Goal: Task Accomplishment & Management: Manage account settings

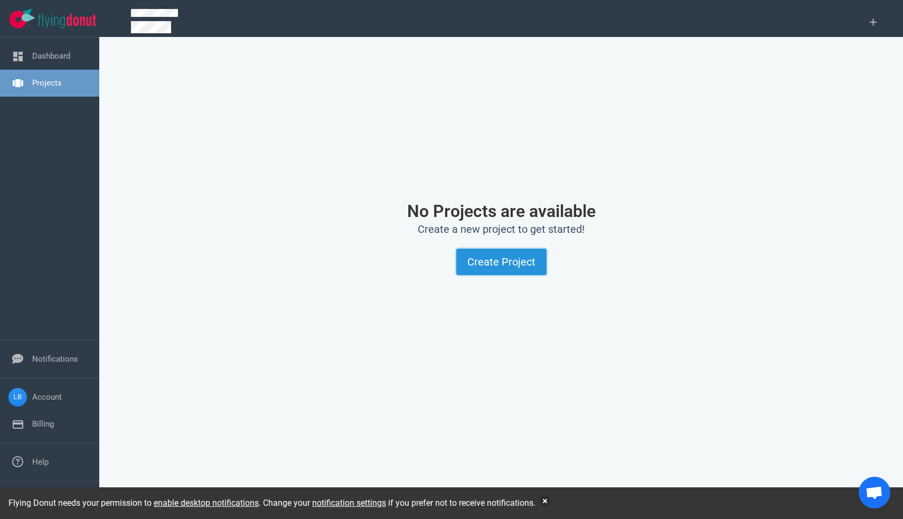
click at [516, 262] on button "Create Project" at bounding box center [501, 262] width 90 height 26
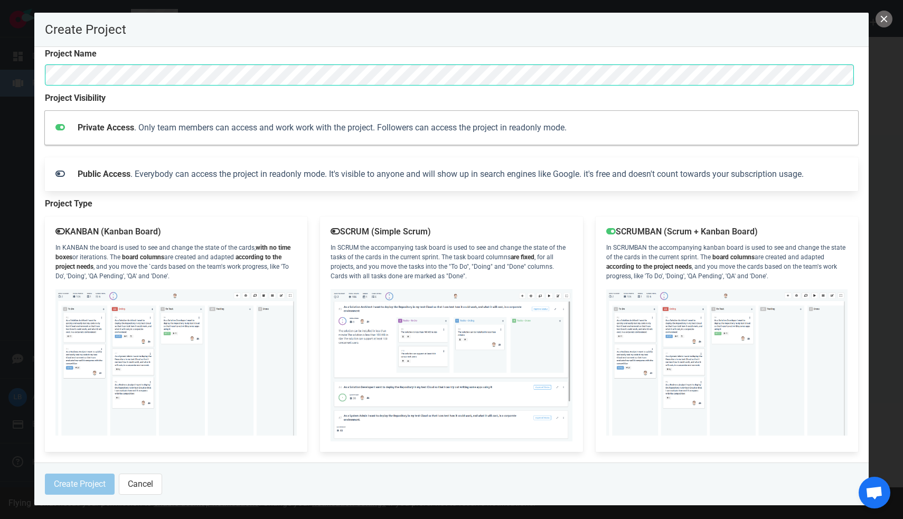
scroll to position [10, 0]
click at [692, 263] on strong "according to the project needs" at bounding box center [649, 266] width 86 height 7
click at [89, 481] on button "Create Project" at bounding box center [80, 484] width 70 height 21
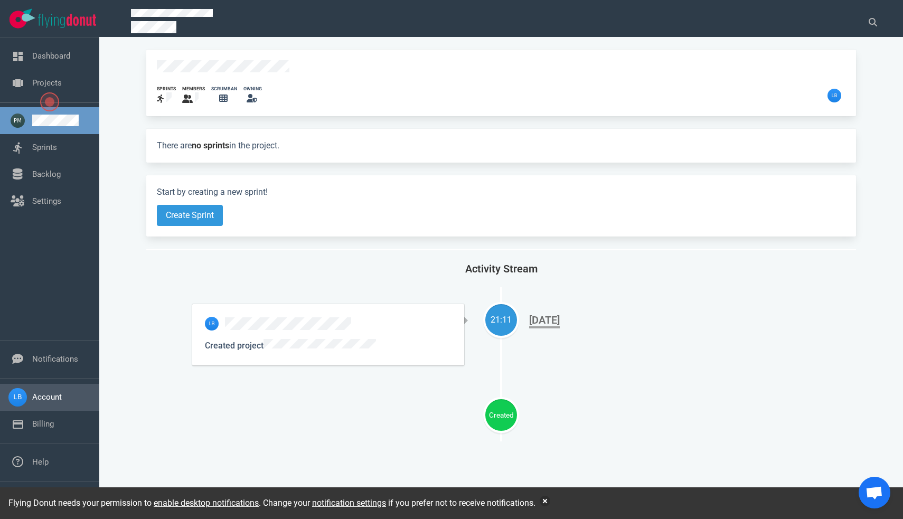
click at [62, 392] on link "Account" at bounding box center [47, 397] width 30 height 10
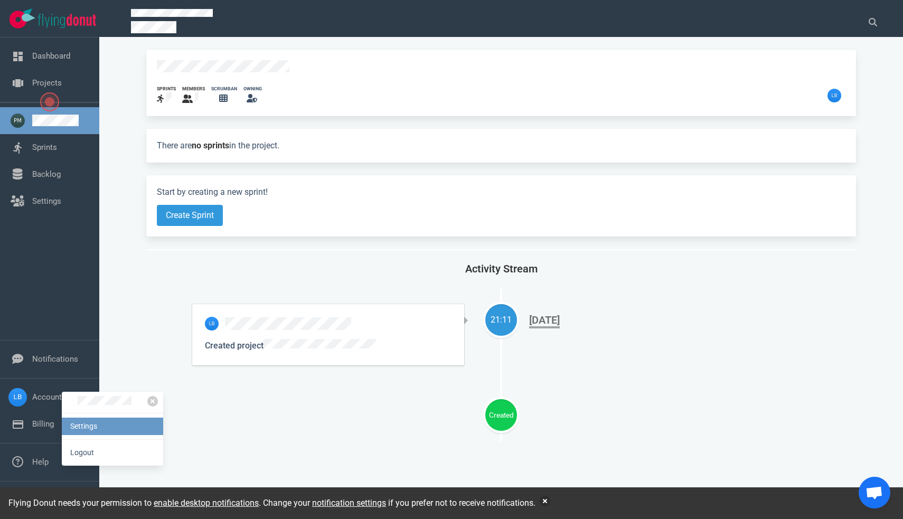
click at [103, 425] on link "Settings" at bounding box center [112, 426] width 101 height 17
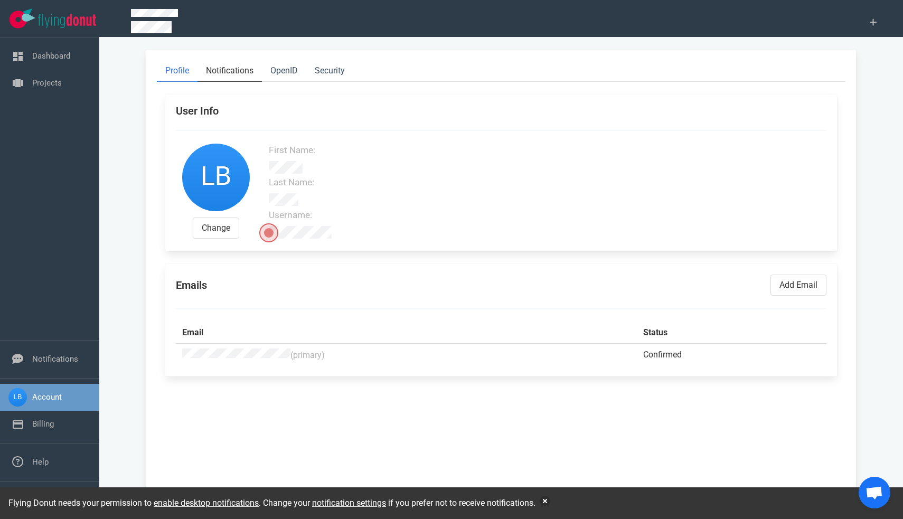
click at [234, 73] on link "Notifications" at bounding box center [229, 71] width 64 height 22
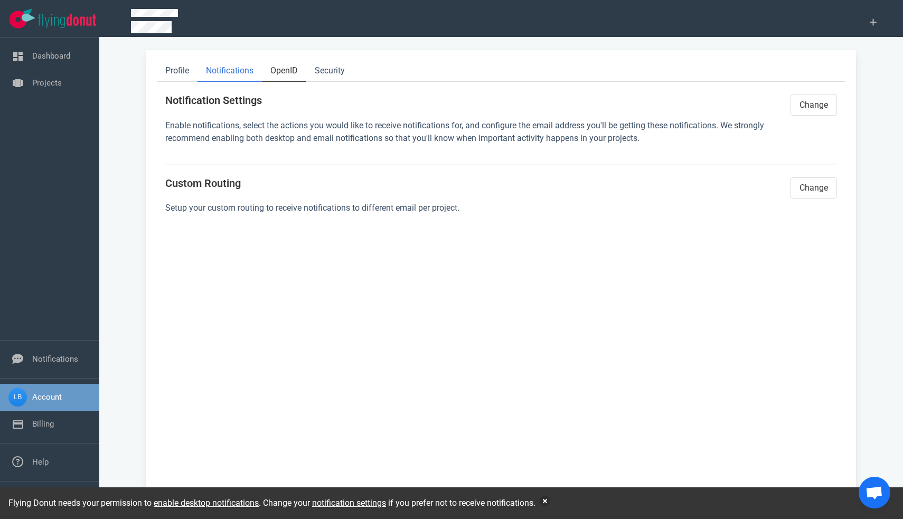
click at [293, 70] on link "OpenID" at bounding box center [284, 71] width 44 height 22
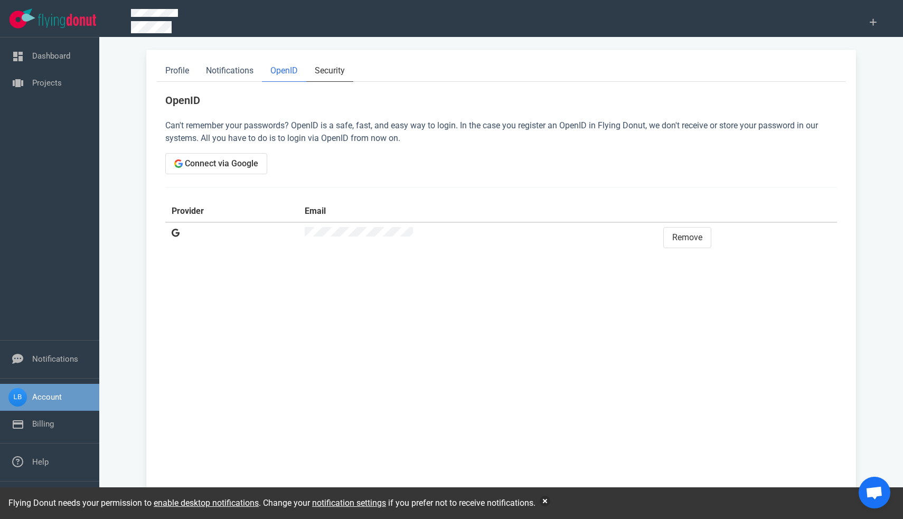
click at [333, 72] on link "Security" at bounding box center [329, 71] width 47 height 22
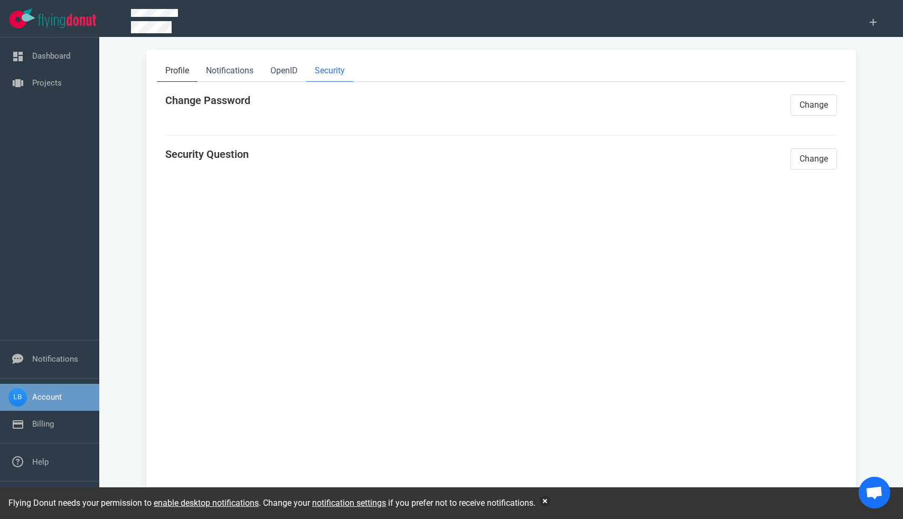
click at [186, 73] on link "Profile" at bounding box center [177, 71] width 41 height 22
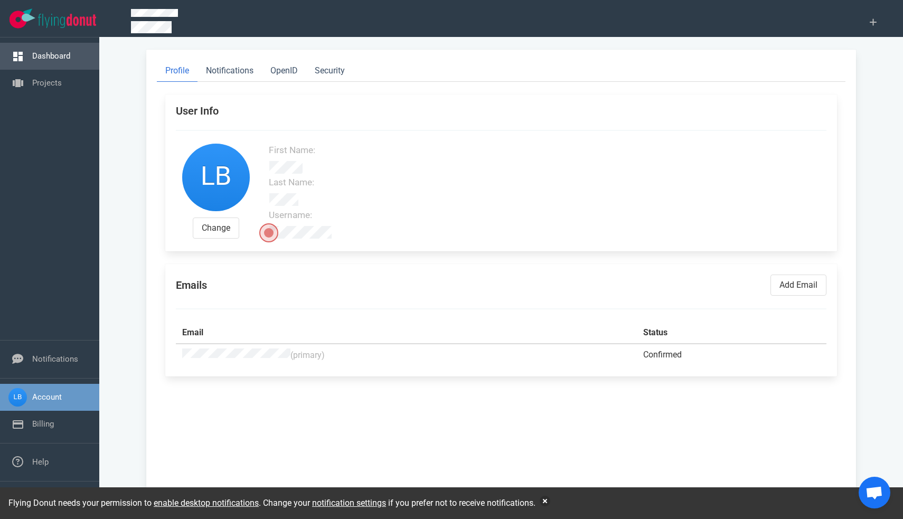
click at [55, 54] on link "Dashboard" at bounding box center [51, 56] width 38 height 10
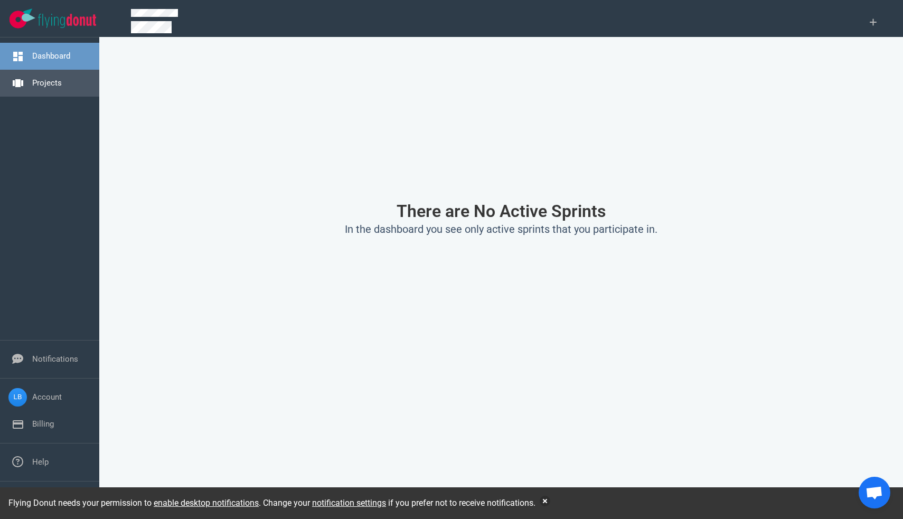
click at [62, 88] on link "Projects" at bounding box center [47, 83] width 30 height 10
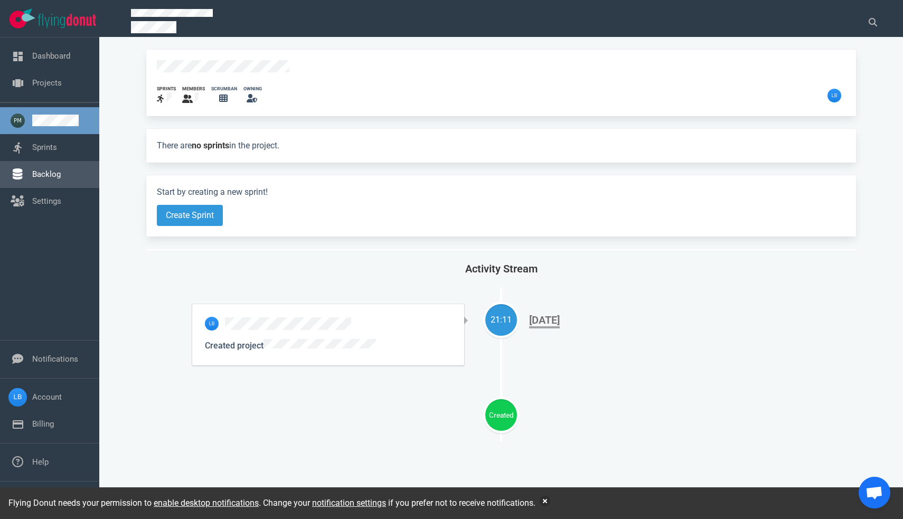
click at [61, 172] on link "Backlog" at bounding box center [46, 175] width 29 height 10
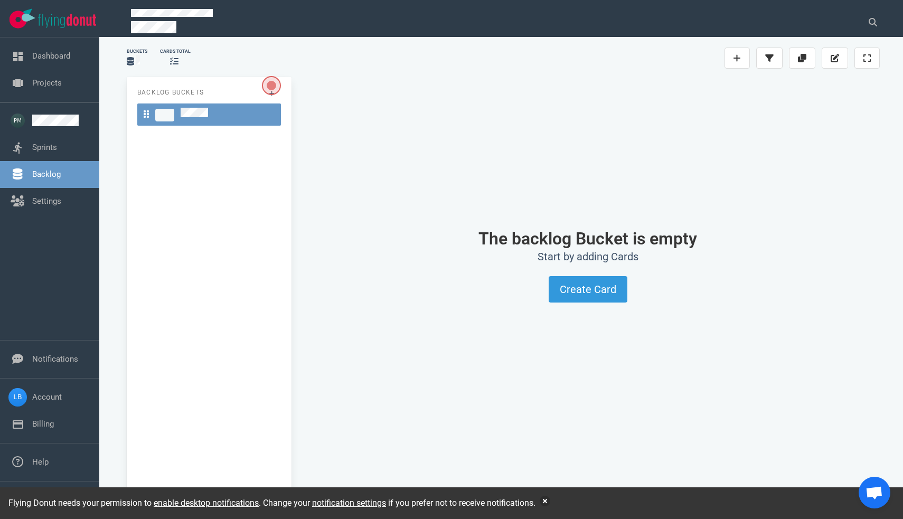
click at [165, 112] on span at bounding box center [164, 115] width 19 height 13
click at [582, 285] on button "Create Card" at bounding box center [588, 289] width 79 height 26
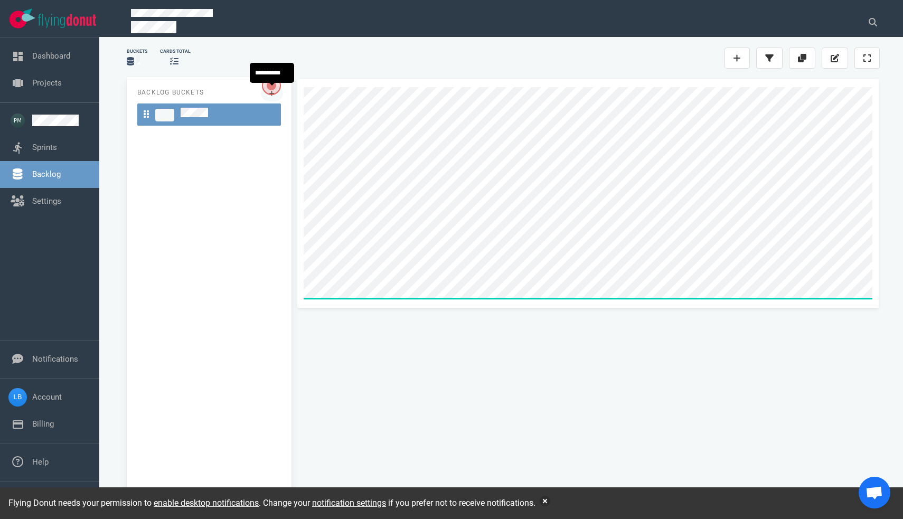
click at [261, 90] on div "Backlog Buckets" at bounding box center [503, 294] width 766 height 446
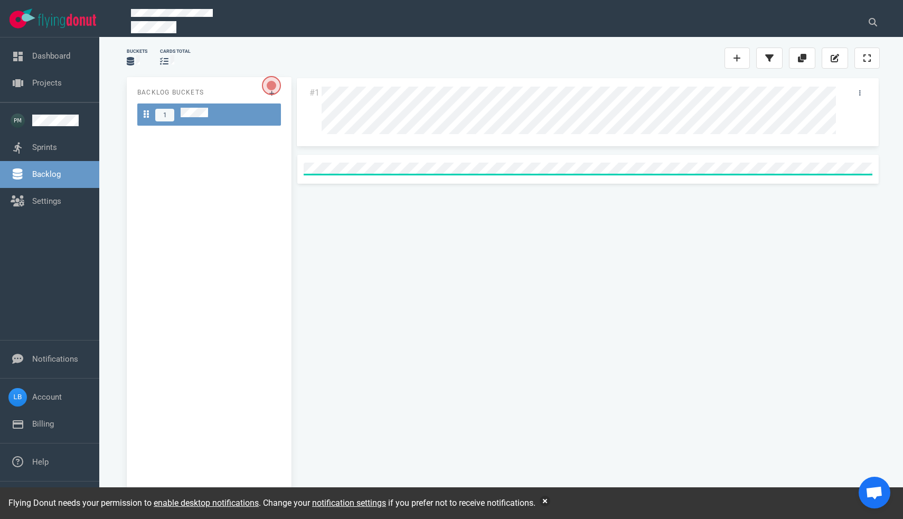
click at [204, 147] on div "Backlog Buckets 1" at bounding box center [209, 291] width 165 height 429
click at [363, 157] on div "#1" at bounding box center [588, 287] width 584 height 420
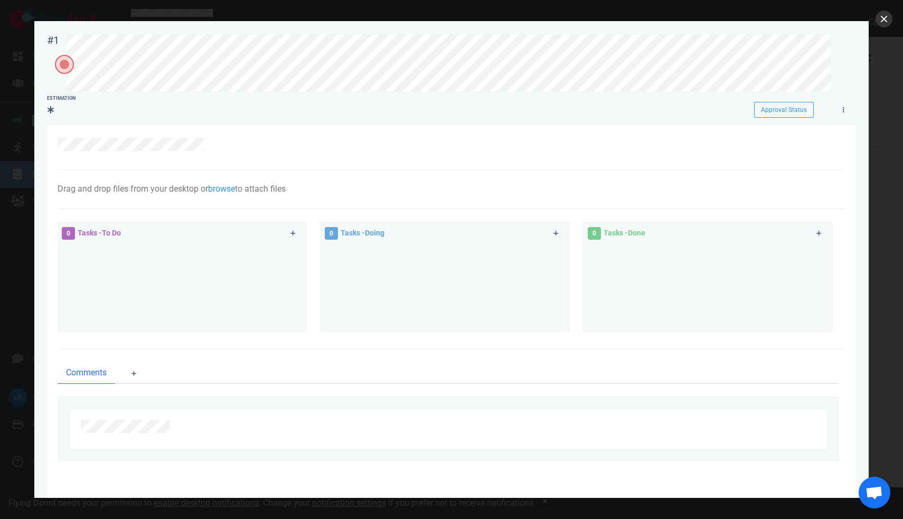
click at [877, 23] on button "close" at bounding box center [884, 19] width 17 height 17
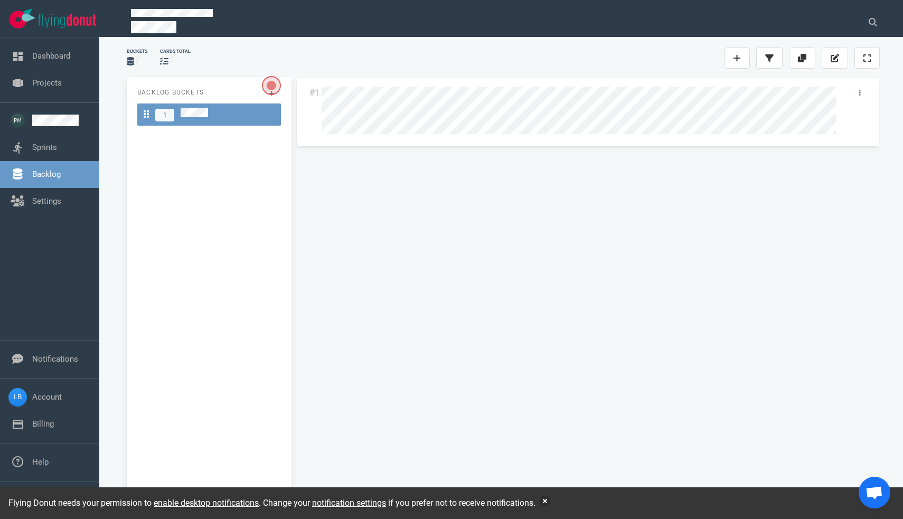
click at [178, 141] on div "Backlog Buckets 1" at bounding box center [209, 291] width 165 height 429
click at [269, 89] on span "Open the dialog" at bounding box center [271, 85] width 19 height 19
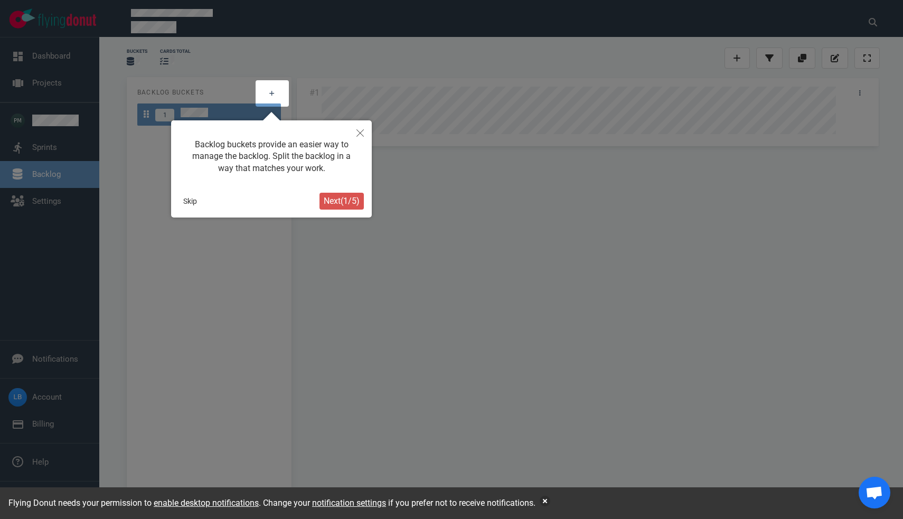
click at [334, 202] on span "Next ( 1 / 5 )" at bounding box center [342, 201] width 36 height 10
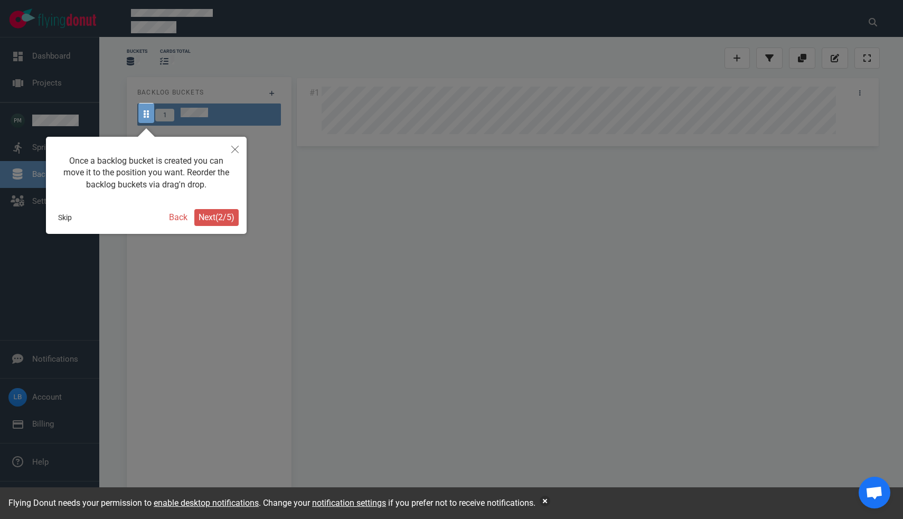
click at [220, 223] on button "Next ( 2 / 5 )" at bounding box center [216, 217] width 44 height 17
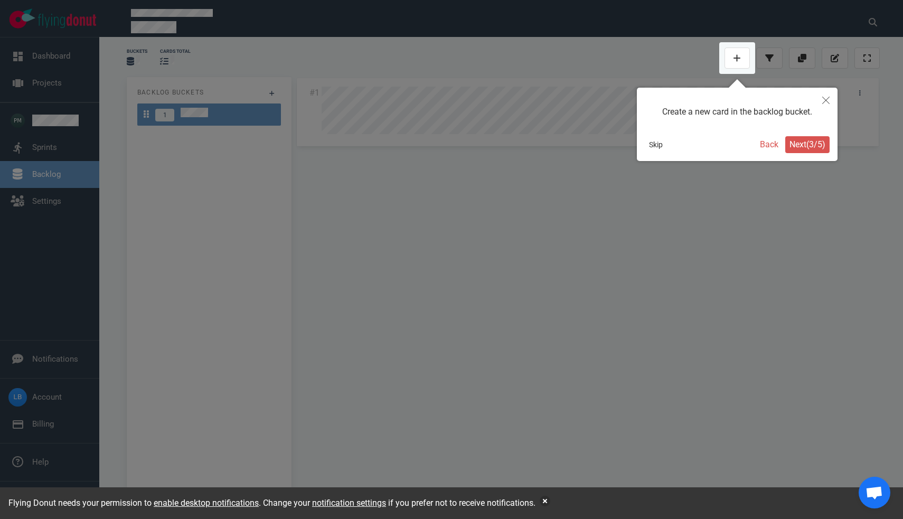
click at [808, 146] on span "Next ( 3 / 5 )" at bounding box center [807, 144] width 36 height 10
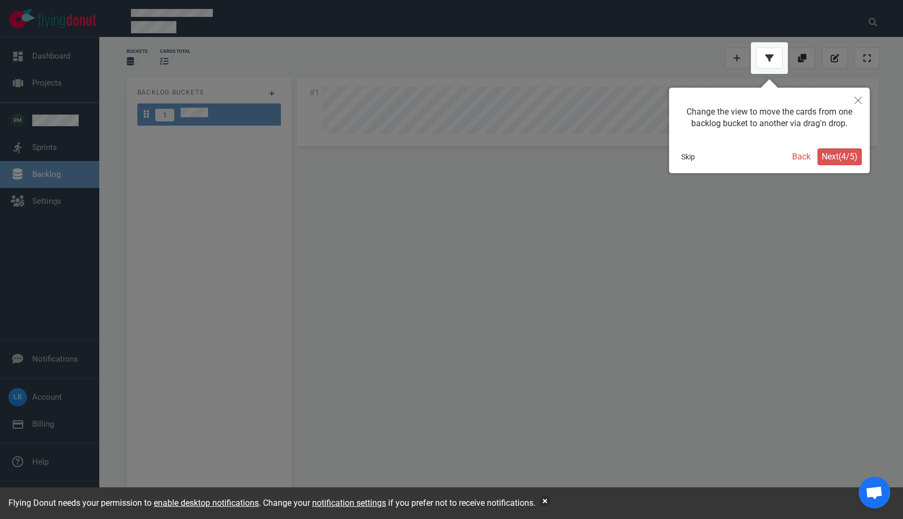
click at [826, 149] on button "Next ( 4 / 5 )" at bounding box center [839, 156] width 44 height 17
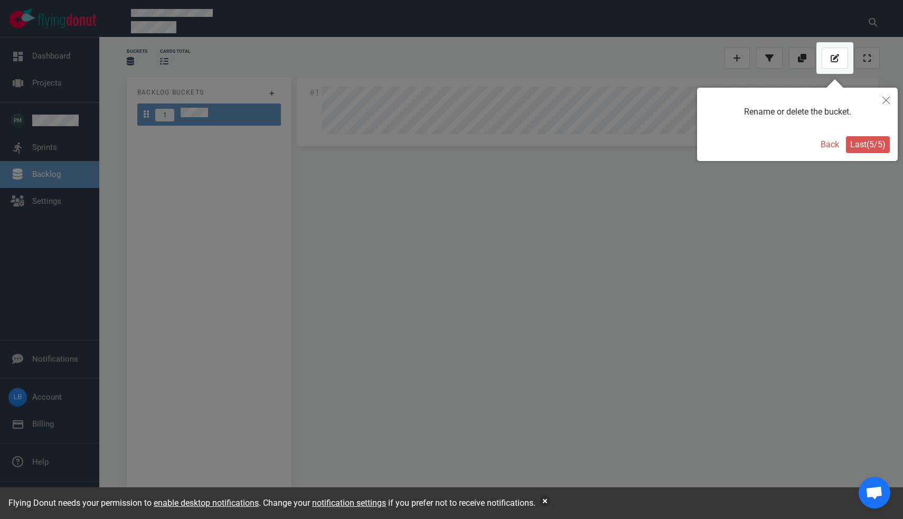
click at [851, 149] on button "Last ( 5 / 5 )" at bounding box center [868, 144] width 44 height 17
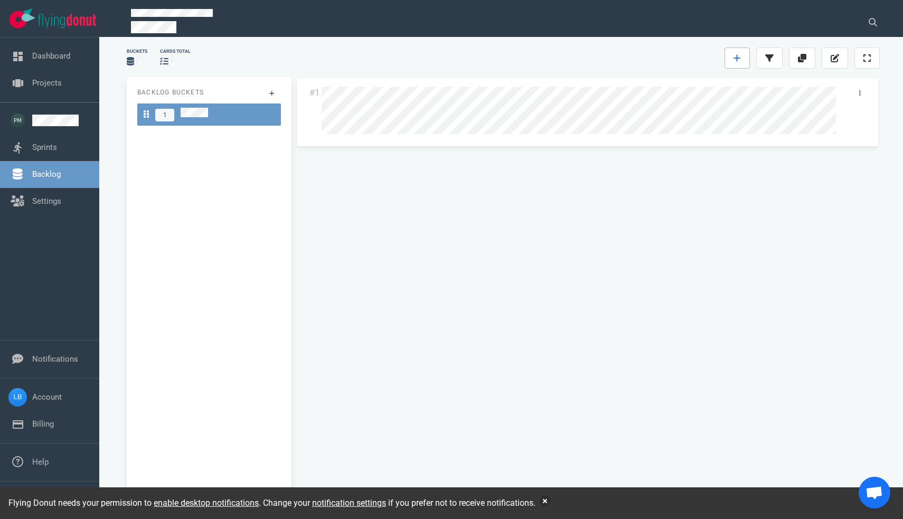
click at [741, 59] on link at bounding box center [736, 58] width 25 height 21
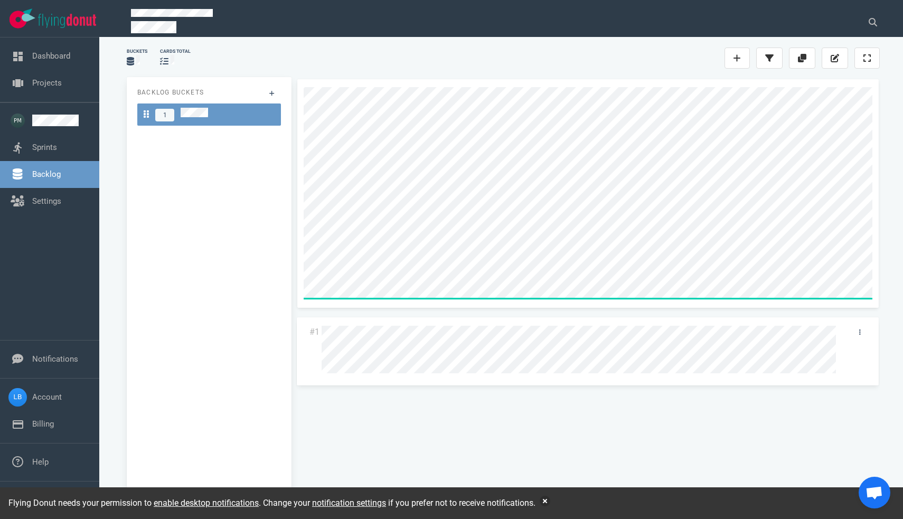
click at [777, 302] on div at bounding box center [587, 193] width 581 height 229
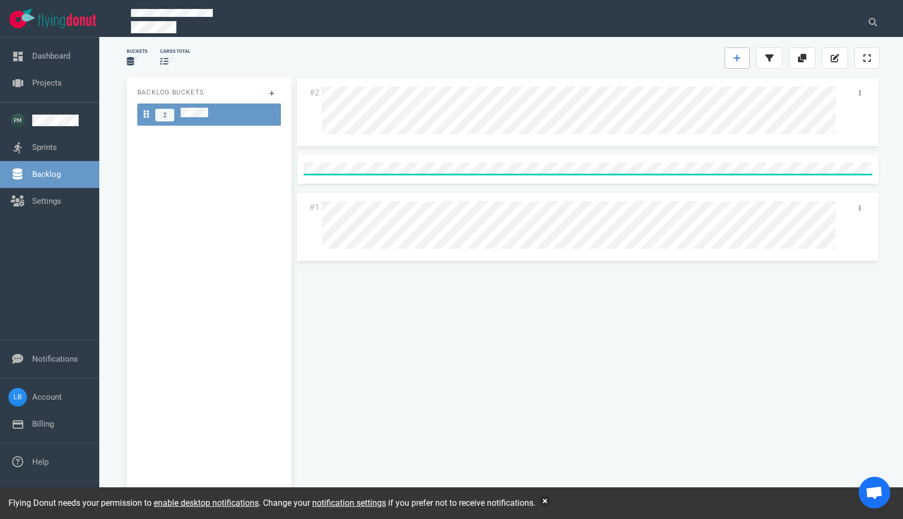
click at [742, 61] on link at bounding box center [736, 58] width 25 height 21
click at [864, 303] on div "#2 #1" at bounding box center [588, 289] width 584 height 420
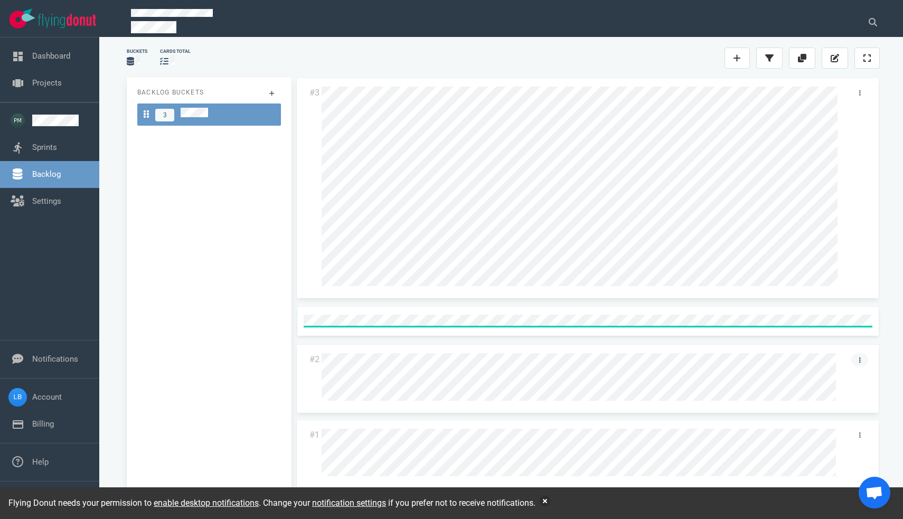
click at [859, 359] on div at bounding box center [862, 377] width 27 height 60
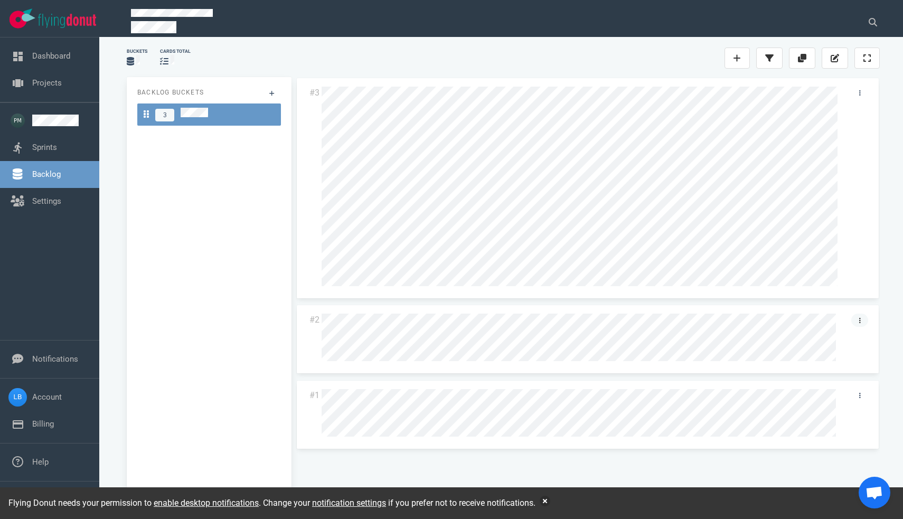
click at [861, 325] on link at bounding box center [859, 320] width 17 height 13
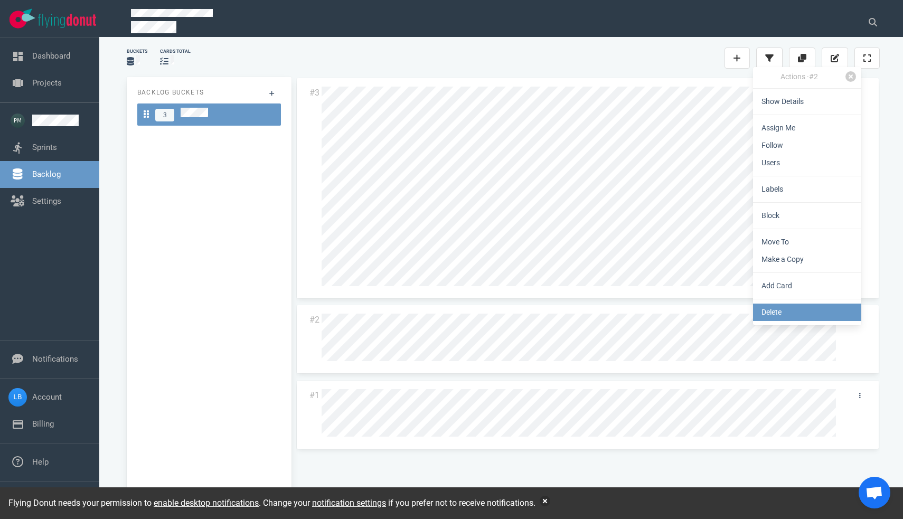
click at [808, 306] on link "Delete" at bounding box center [807, 312] width 108 height 17
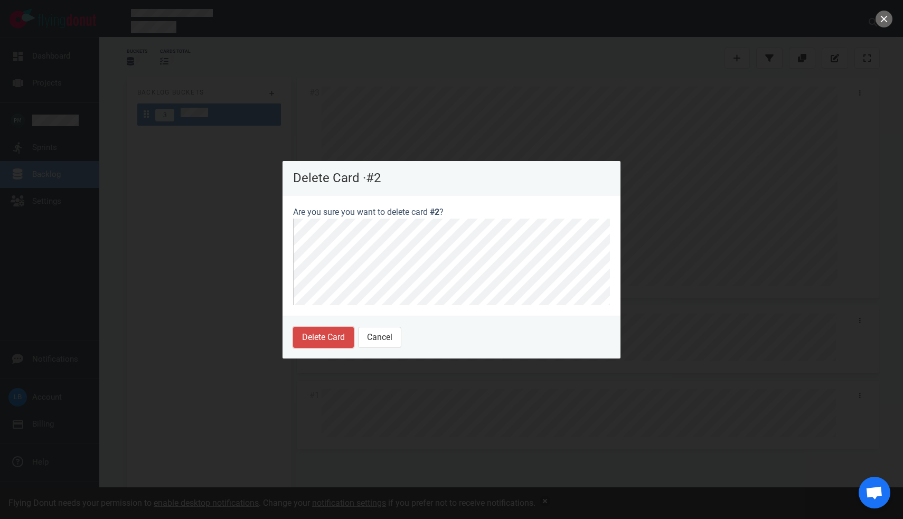
click at [323, 336] on button "Delete Card" at bounding box center [323, 337] width 61 height 21
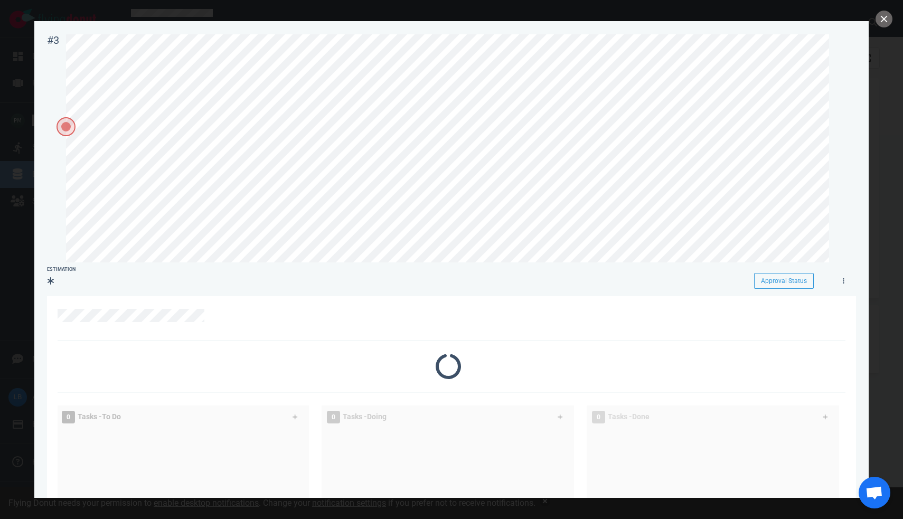
scroll to position [23, 0]
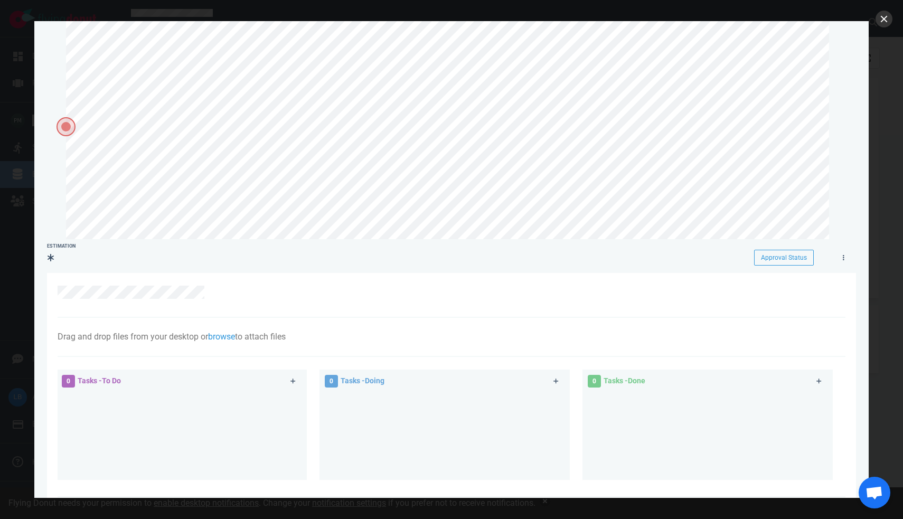
click at [877, 15] on button "close" at bounding box center [884, 19] width 17 height 17
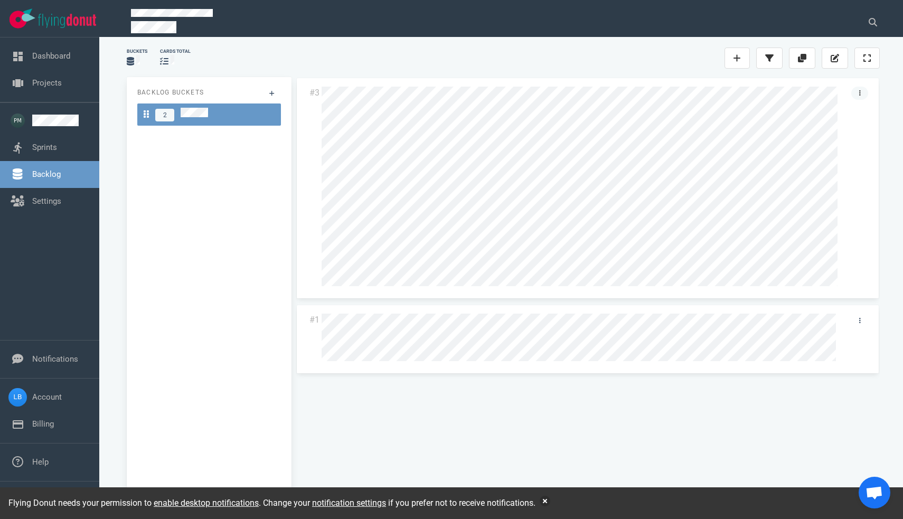
click at [861, 95] on link at bounding box center [859, 93] width 17 height 13
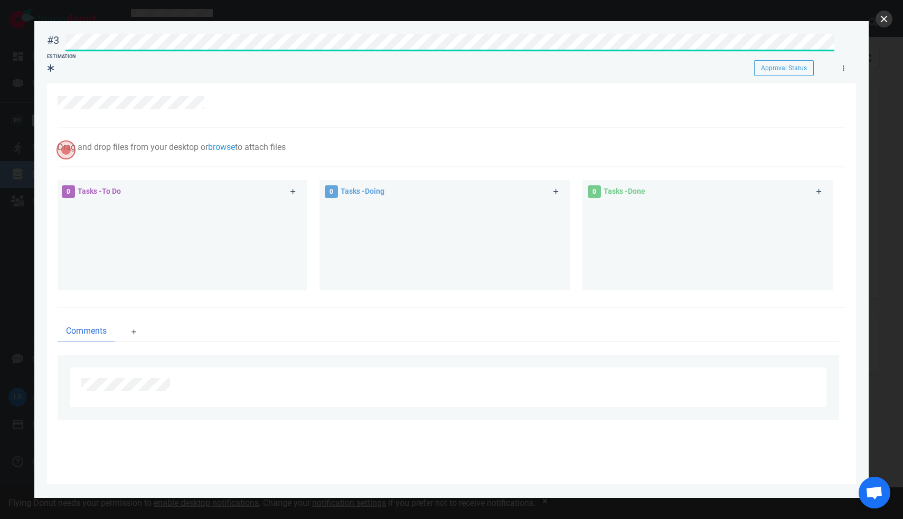
click at [882, 20] on button "close" at bounding box center [884, 19] width 17 height 17
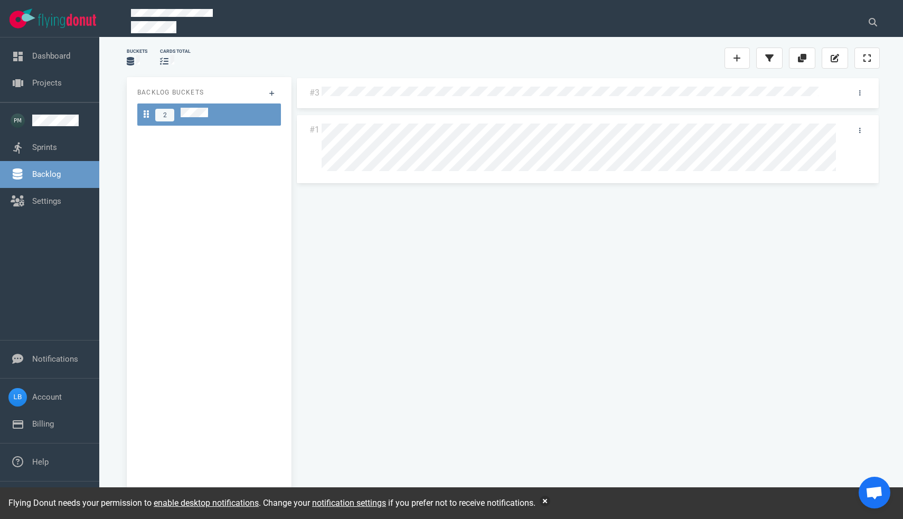
click at [317, 92] on link "#3" at bounding box center [314, 93] width 10 height 10
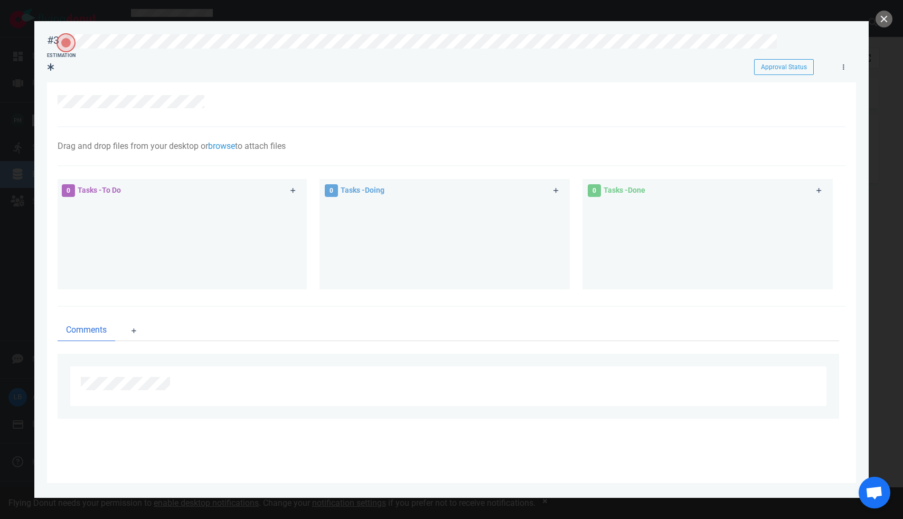
click at [64, 42] on span "Open the dialog" at bounding box center [66, 42] width 19 height 19
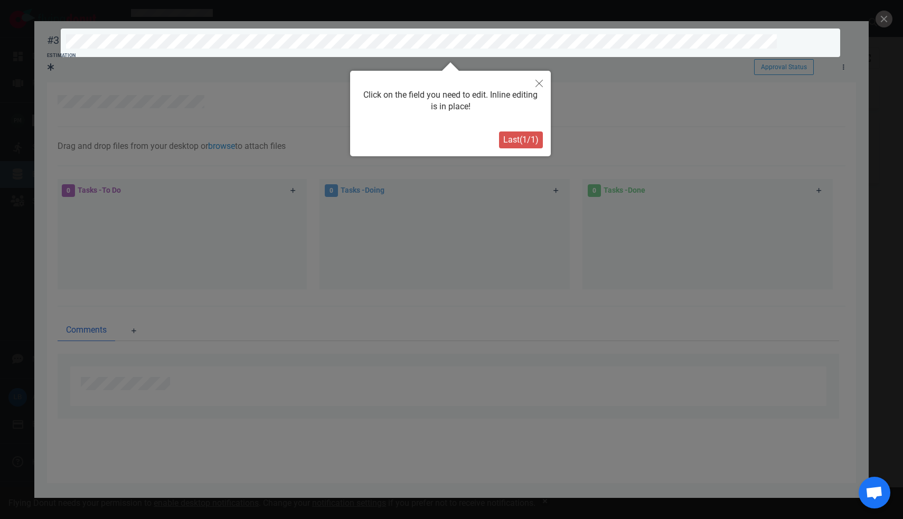
click at [521, 140] on span "Last ( 1 / 1 )" at bounding box center [520, 140] width 35 height 10
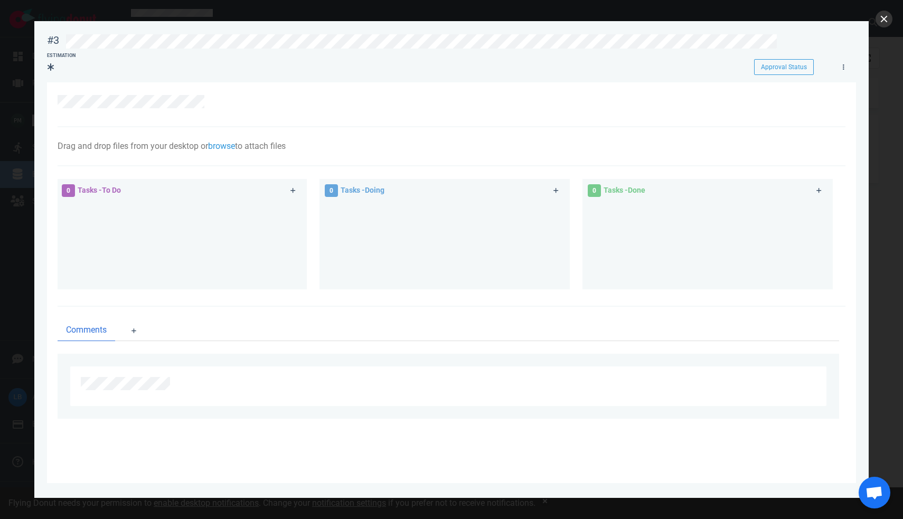
click at [882, 22] on button "close" at bounding box center [884, 19] width 17 height 17
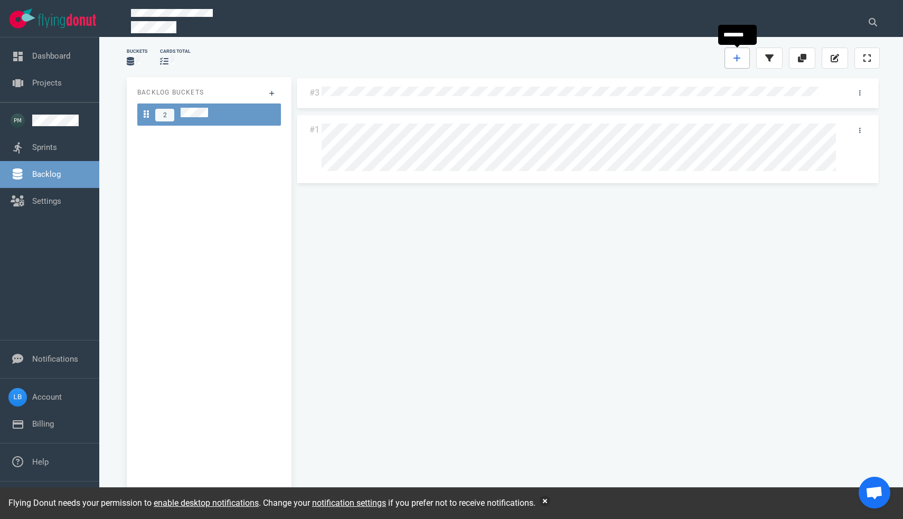
click at [739, 57] on icon at bounding box center [736, 58] width 7 height 8
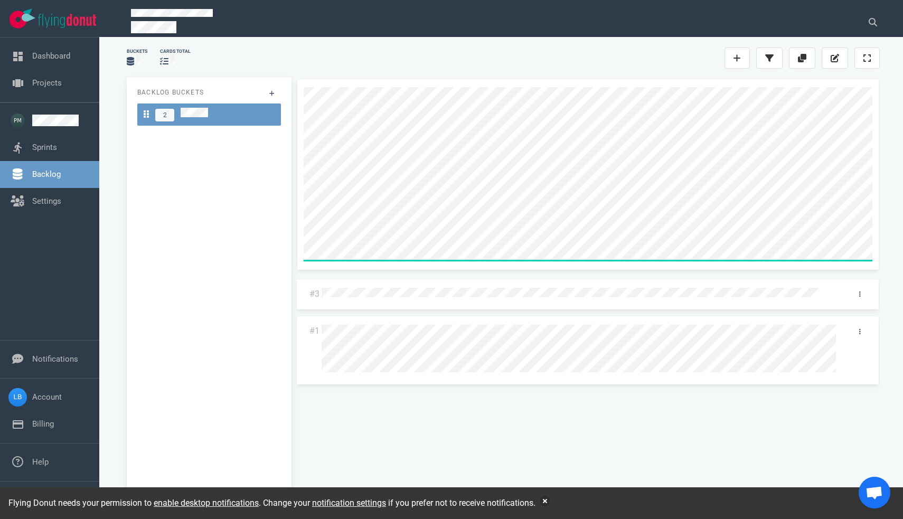
click at [902, 242] on section "Buckets cards total Backlog Buckets 2 #3 #1" at bounding box center [501, 278] width 804 height 482
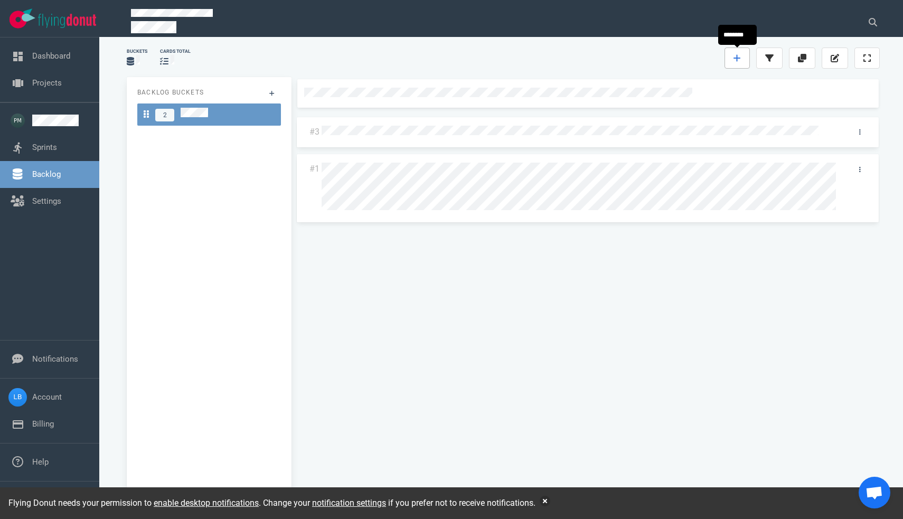
click at [733, 62] on link at bounding box center [736, 58] width 25 height 21
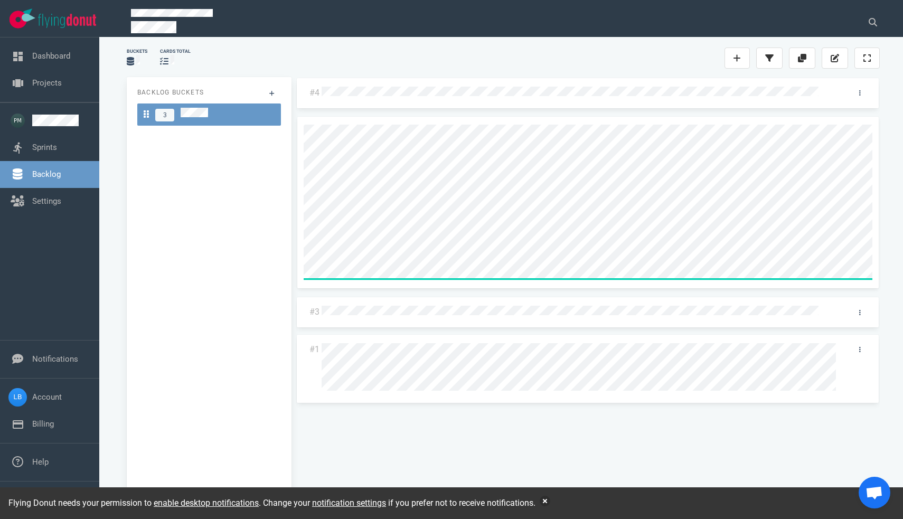
click at [835, 281] on div at bounding box center [587, 203] width 581 height 172
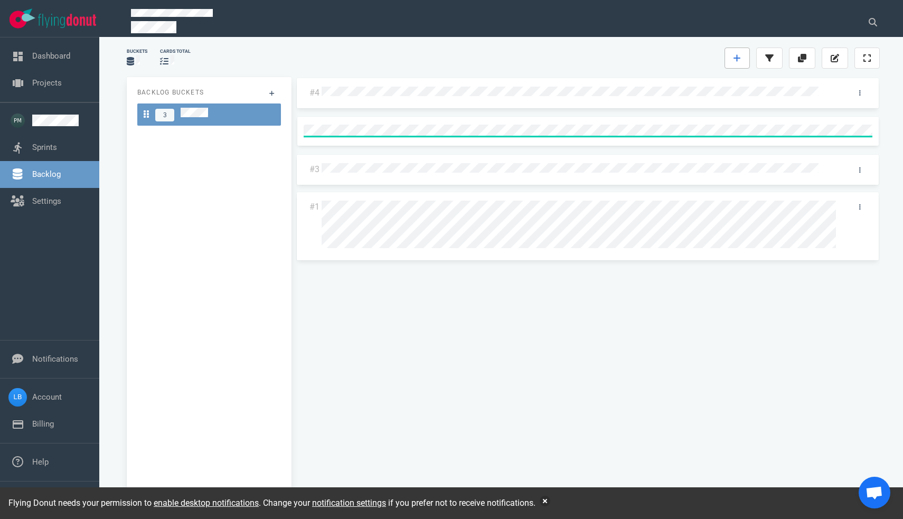
click at [739, 58] on icon at bounding box center [736, 58] width 7 height 7
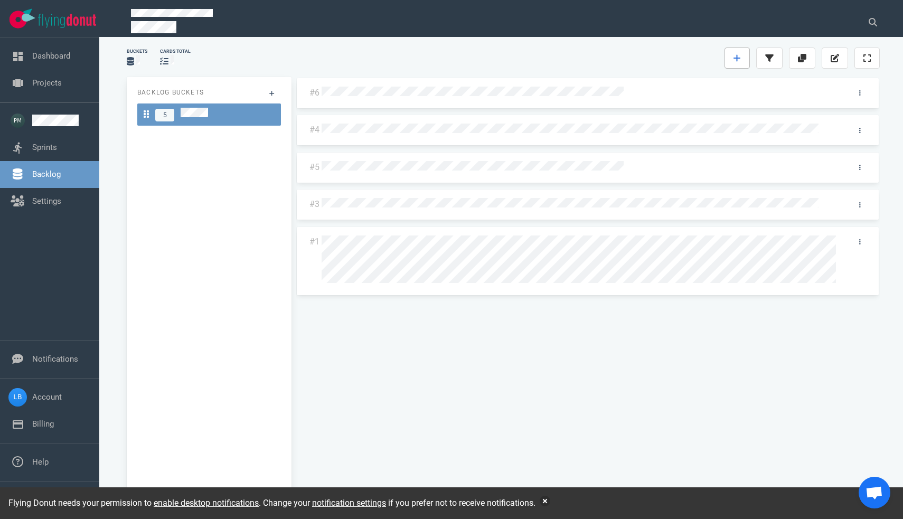
click at [730, 62] on link at bounding box center [736, 58] width 25 height 21
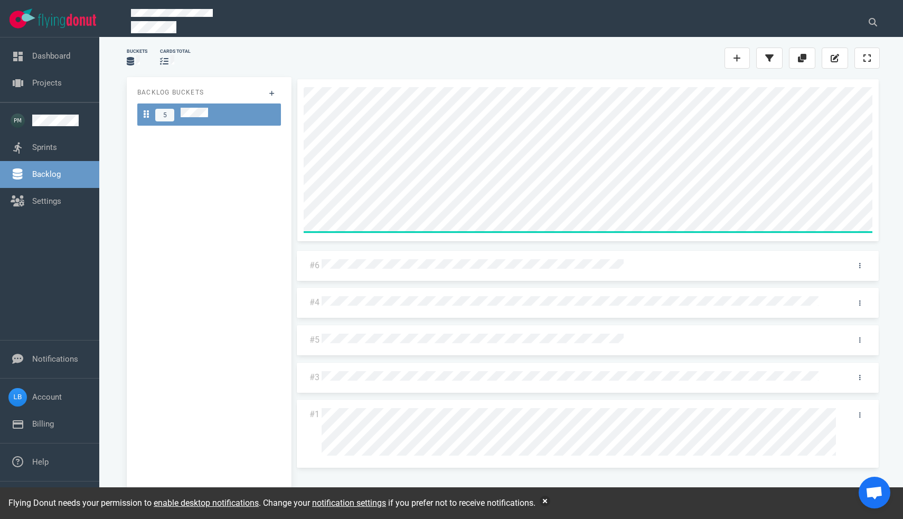
click at [885, 228] on div "#6 #4 #5 #3 #1" at bounding box center [587, 294] width 597 height 446
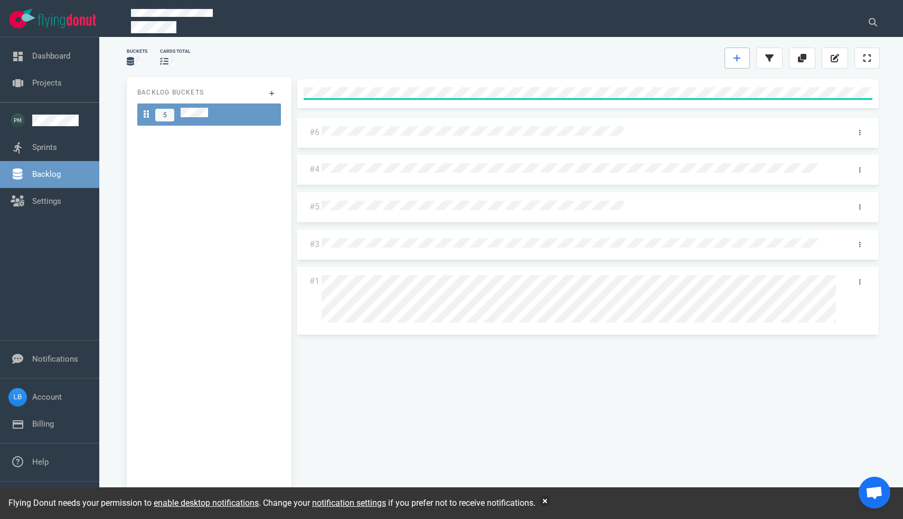
click at [736, 55] on icon at bounding box center [736, 58] width 7 height 8
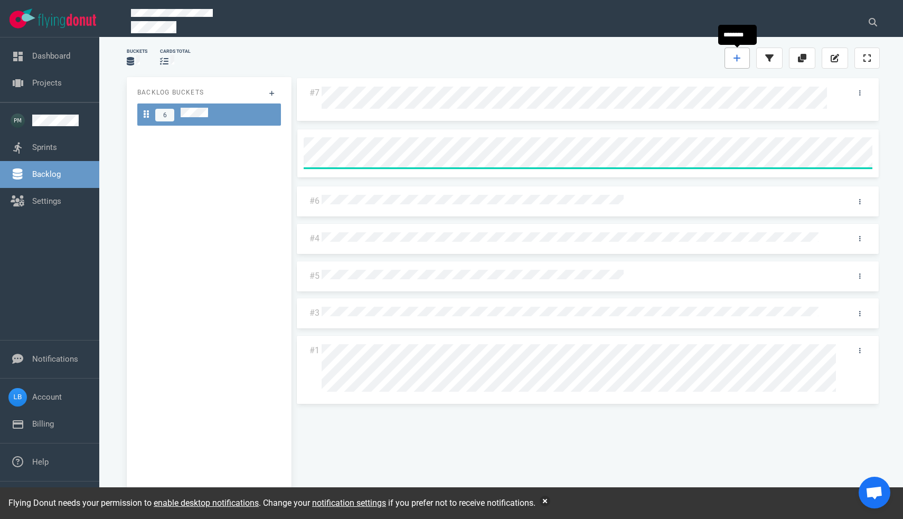
click at [738, 57] on icon at bounding box center [736, 58] width 7 height 8
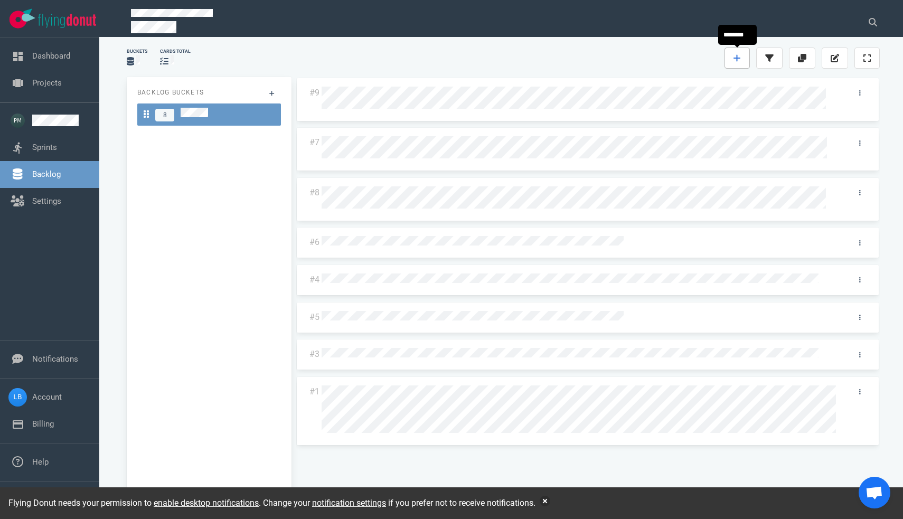
click at [738, 53] on link at bounding box center [736, 58] width 25 height 21
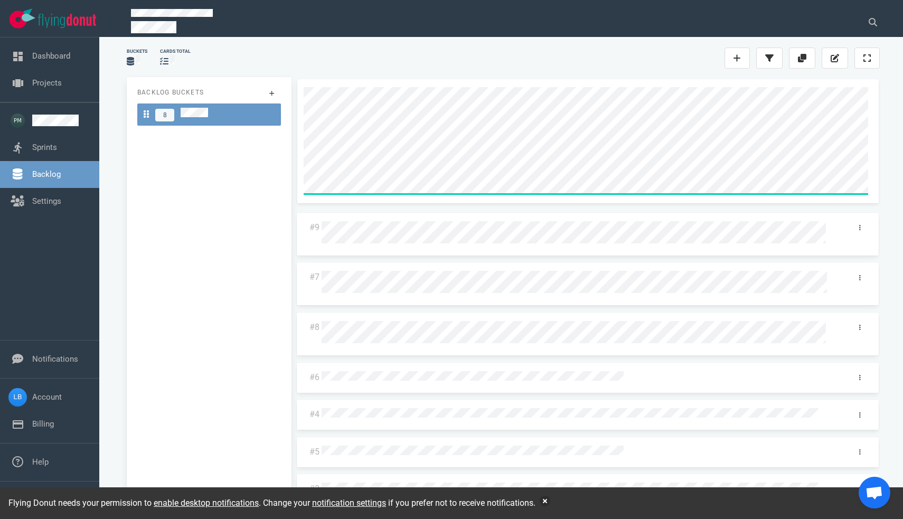
scroll to position [10, 0]
click at [392, 223] on div "#9 #7 #8 #6 #4 #5 #3 #1" at bounding box center [588, 289] width 584 height 420
click at [486, 208] on div "#9 #7 #8 #6 #4 #5 #3 #1" at bounding box center [588, 289] width 584 height 420
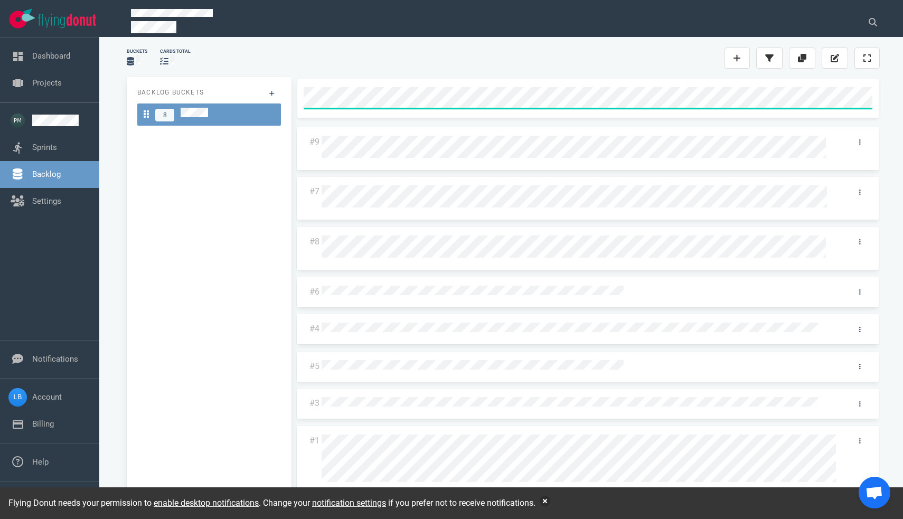
scroll to position [0, 0]
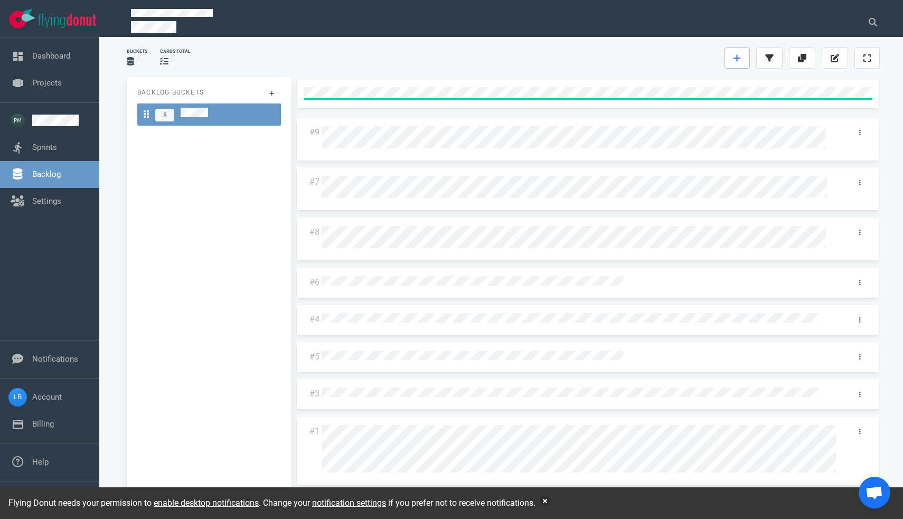
click at [738, 51] on link at bounding box center [736, 58] width 25 height 21
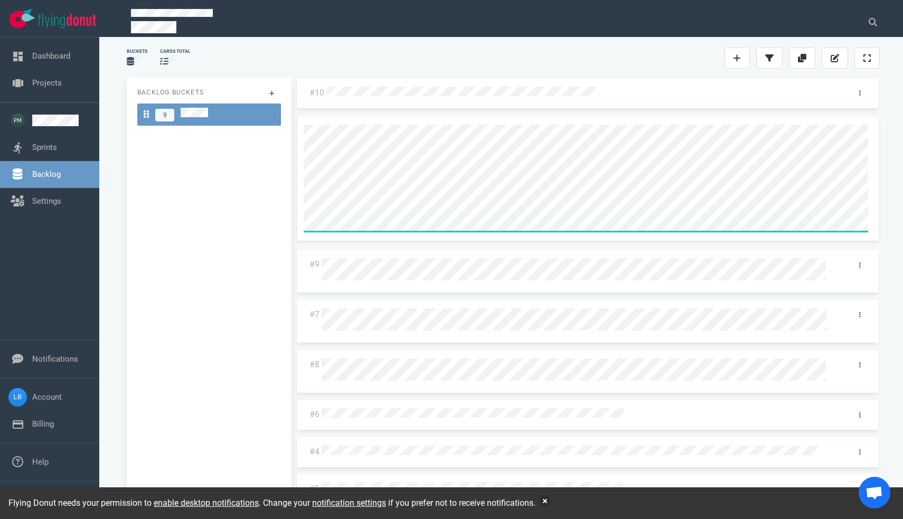
click at [380, 276] on div "#10 #9 #7 #8 #6 #4 #5 #3 #1" at bounding box center [588, 287] width 584 height 420
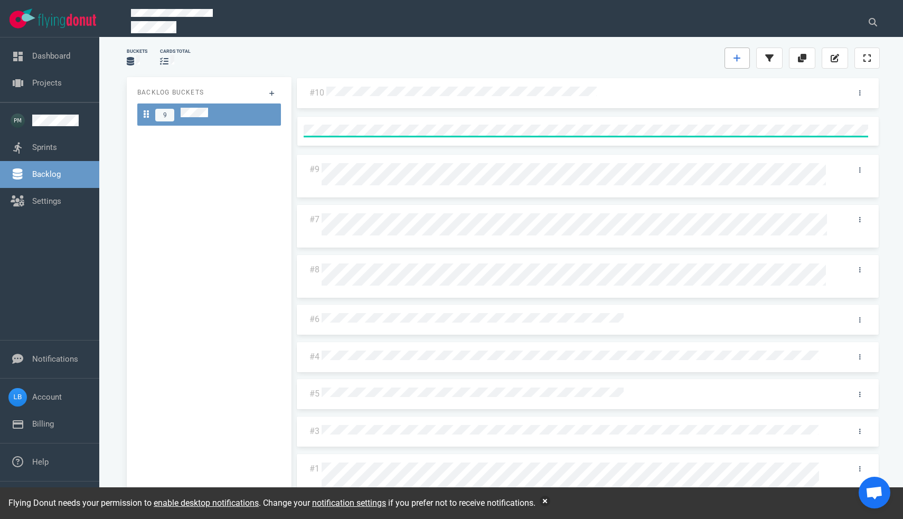
click at [737, 61] on icon at bounding box center [736, 58] width 7 height 7
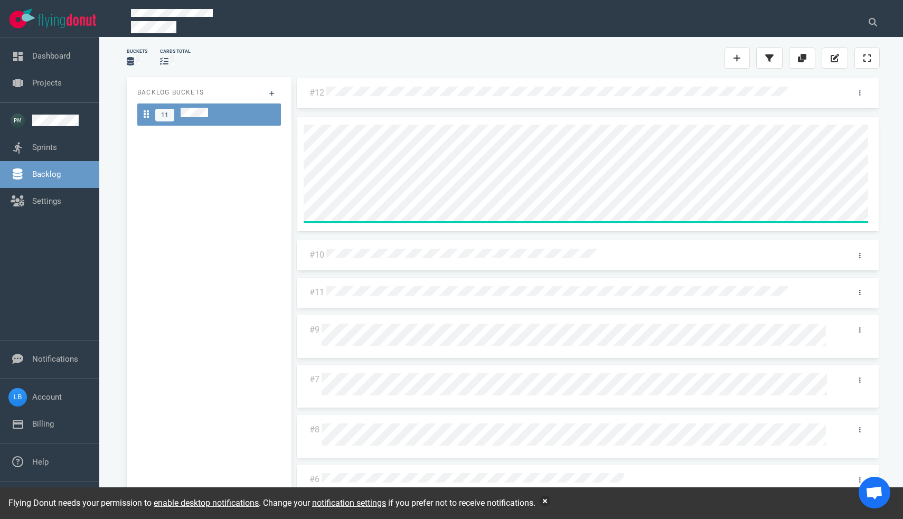
click at [407, 273] on div "#12 #10 #11 #9 #7 #8 #6 #4 #5 #3 #1" at bounding box center [588, 287] width 584 height 420
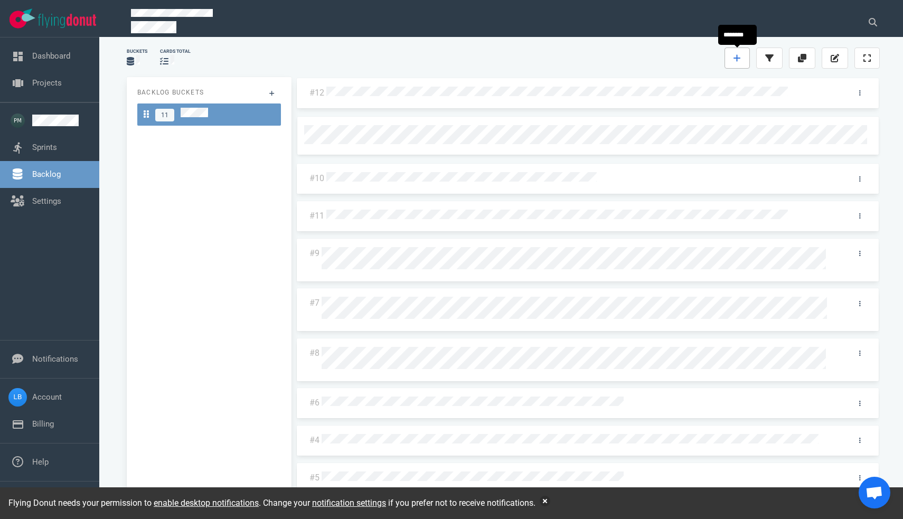
click at [745, 58] on link at bounding box center [736, 58] width 25 height 21
click at [738, 66] on link at bounding box center [736, 58] width 25 height 21
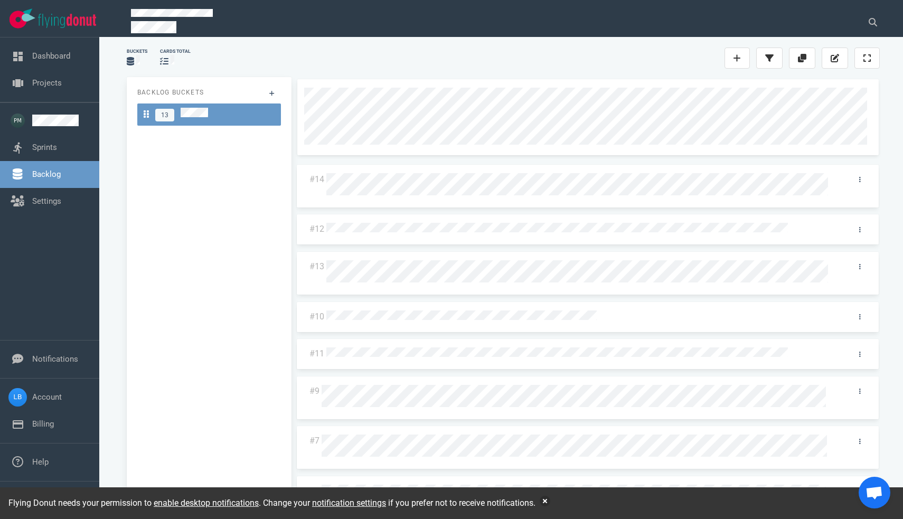
click at [303, 104] on div at bounding box center [587, 117] width 581 height 76
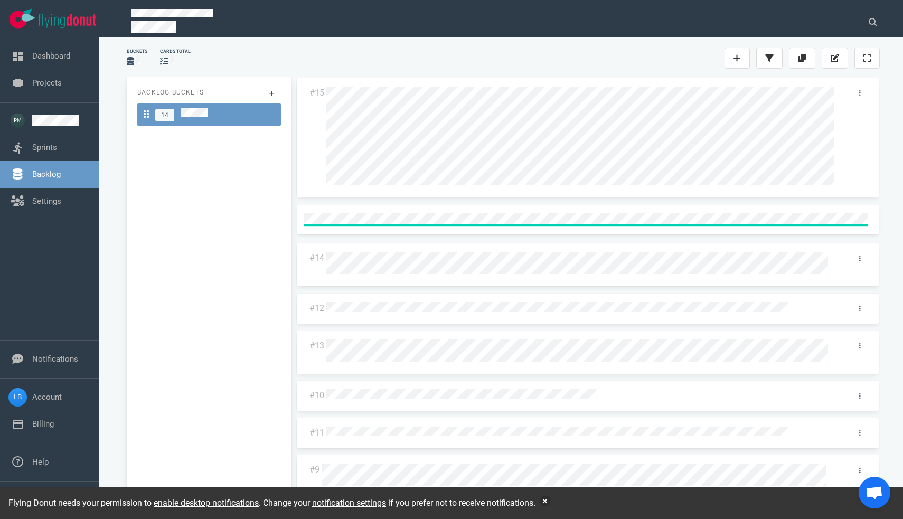
click at [807, 103] on div at bounding box center [582, 138] width 513 height 102
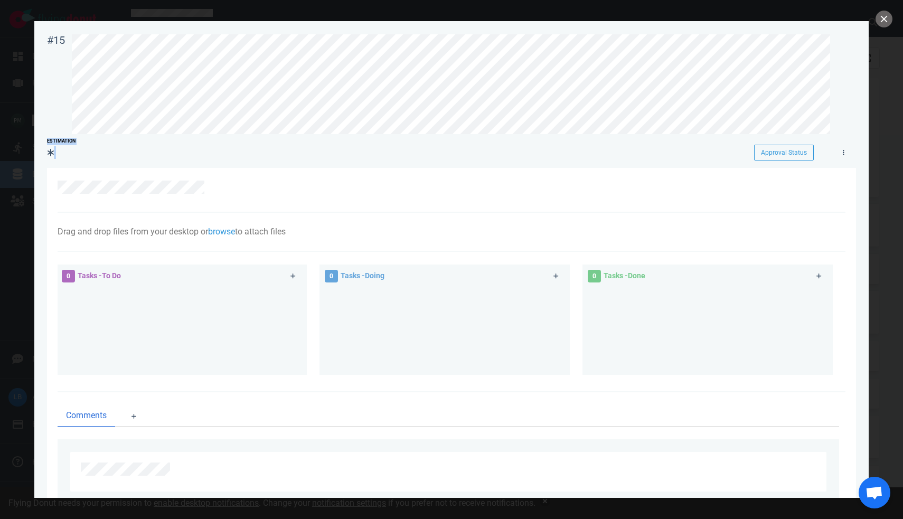
click at [451, 151] on div "#15 Approval Status Estimation Approval Status" at bounding box center [451, 93] width 809 height 132
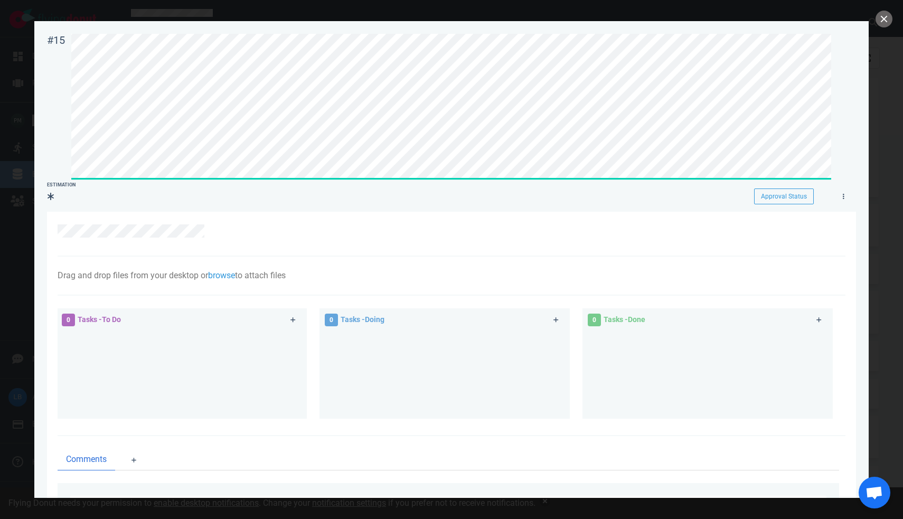
click at [335, 203] on div "#15 Approval Status Estimation Approval Status" at bounding box center [451, 115] width 809 height 176
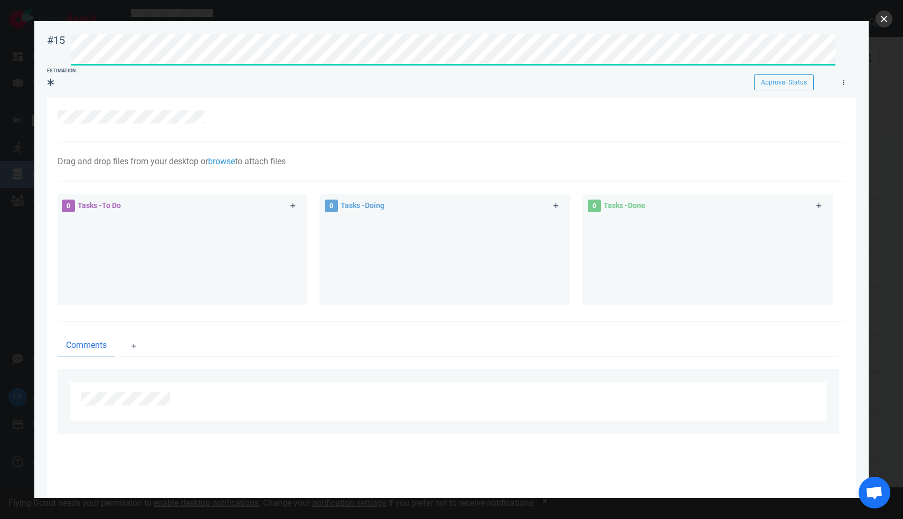
click at [884, 18] on button "close" at bounding box center [884, 19] width 17 height 17
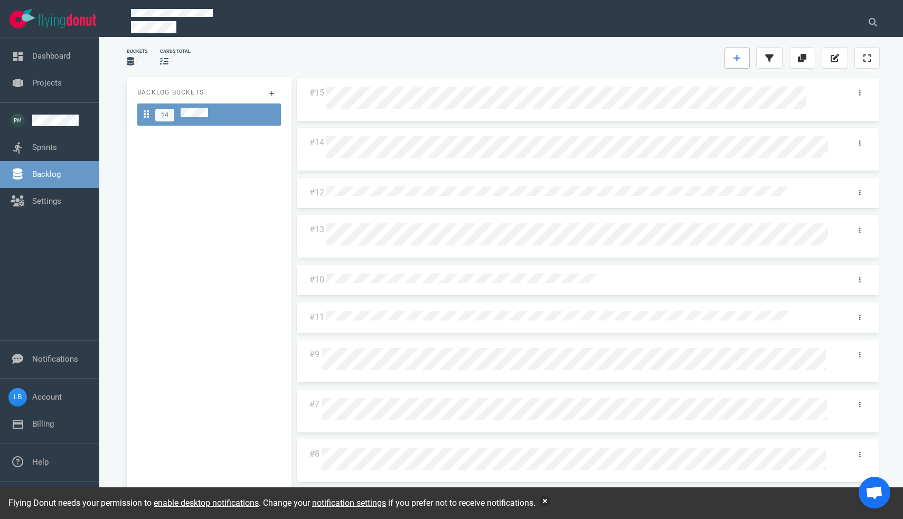
click at [738, 63] on link at bounding box center [736, 58] width 25 height 21
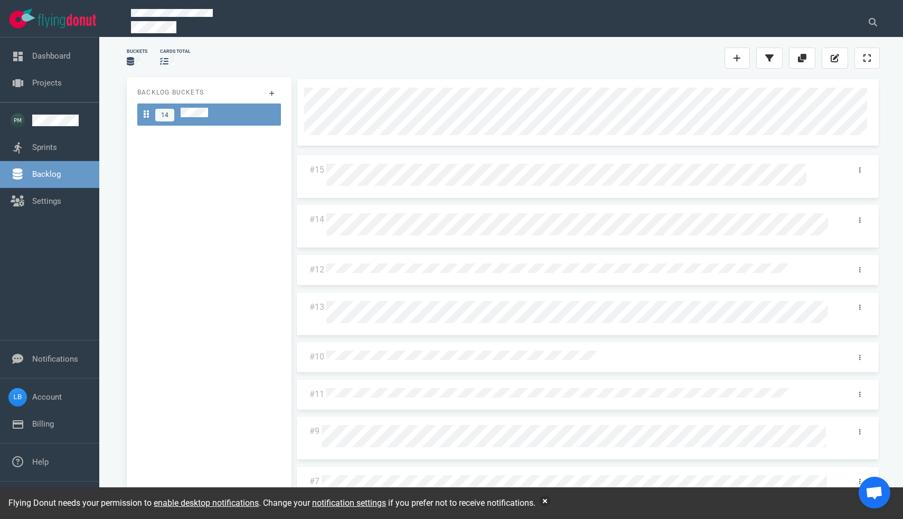
click at [303, 124] on div at bounding box center [587, 112] width 581 height 67
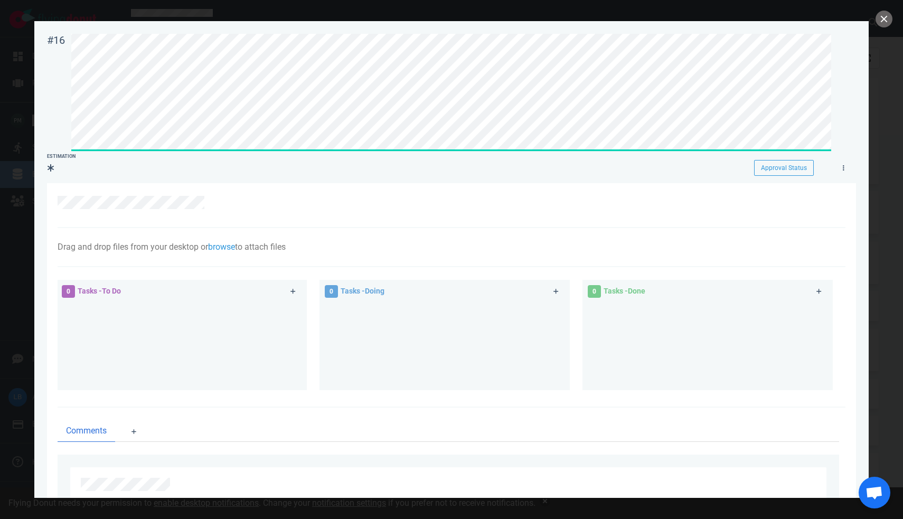
click at [727, 147] on div "#16 Approval Status Estimation Approval Status" at bounding box center [451, 100] width 809 height 147
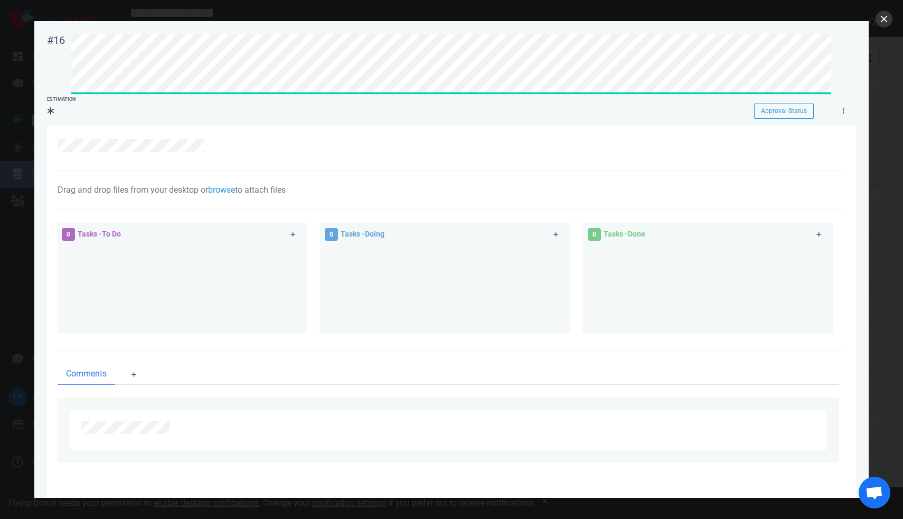
click at [887, 20] on button "close" at bounding box center [884, 19] width 17 height 17
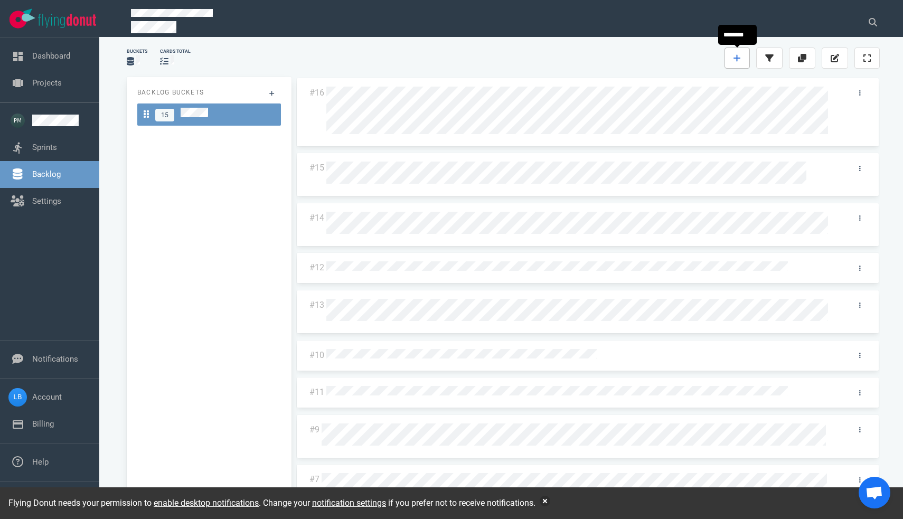
click at [735, 63] on link at bounding box center [736, 58] width 25 height 21
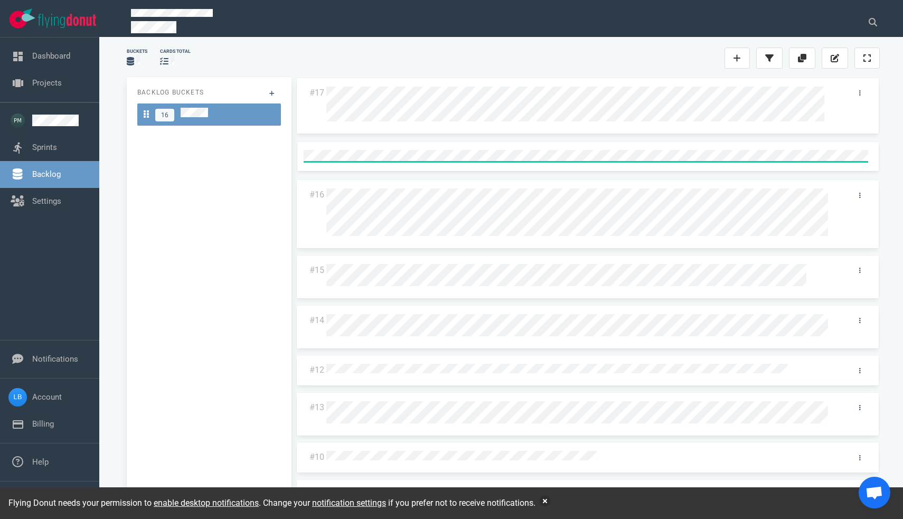
click at [243, 222] on div "Backlog Buckets 16" at bounding box center [209, 291] width 165 height 429
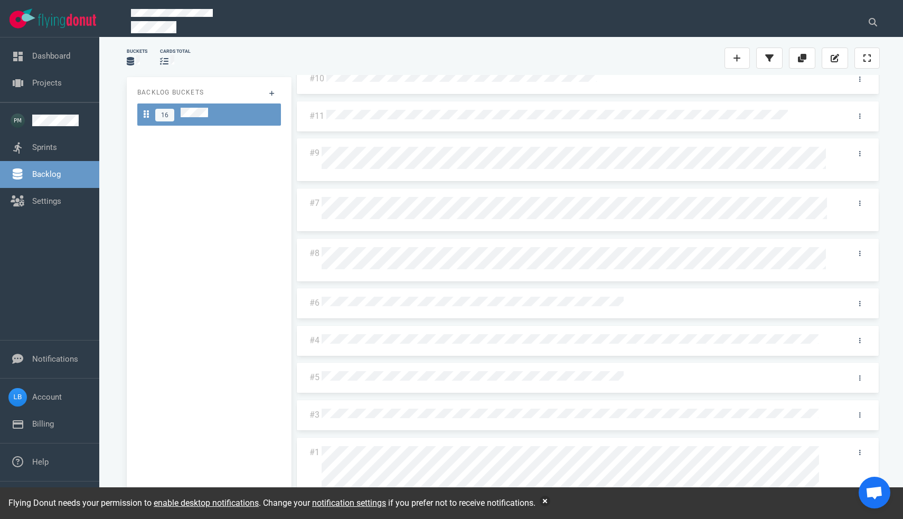
scroll to position [338, 0]
drag, startPoint x: 314, startPoint y: 414, endPoint x: 314, endPoint y: 372, distance: 41.7
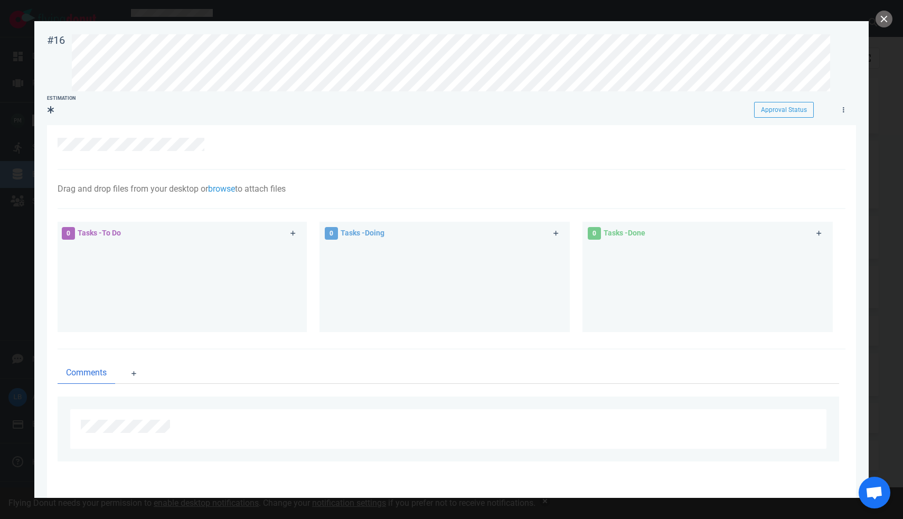
click at [133, 230] on div "0 Tasks - To Do" at bounding box center [169, 234] width 229 height 26
click at [114, 230] on span "Tasks - To Do" at bounding box center [99, 233] width 43 height 8
click at [291, 234] on icon at bounding box center [292, 233] width 5 height 5
click at [204, 280] on div at bounding box center [182, 286] width 238 height 79
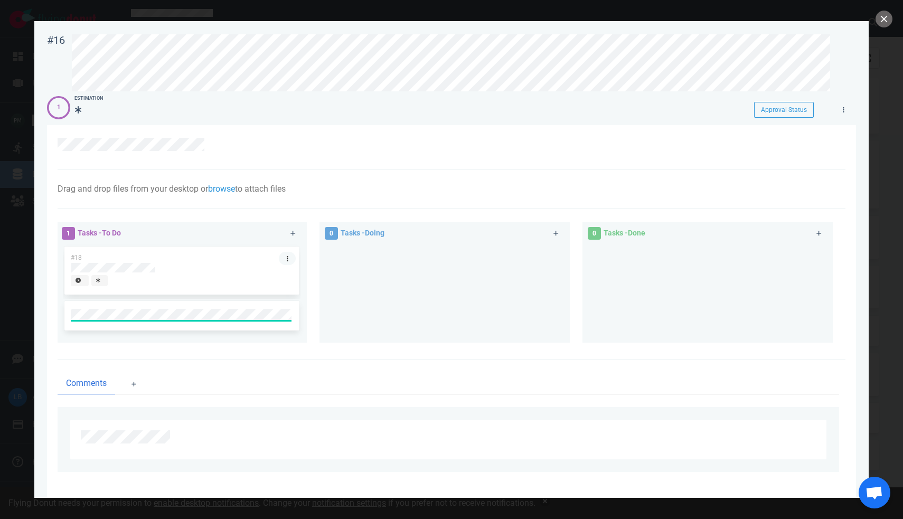
click at [287, 258] on icon at bounding box center [288, 259] width 2 height 6
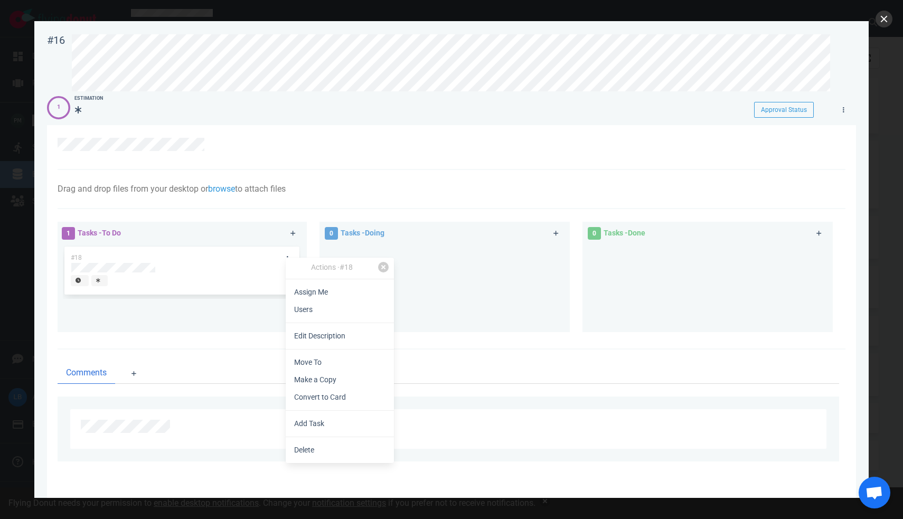
click at [881, 18] on button "close" at bounding box center [884, 19] width 17 height 17
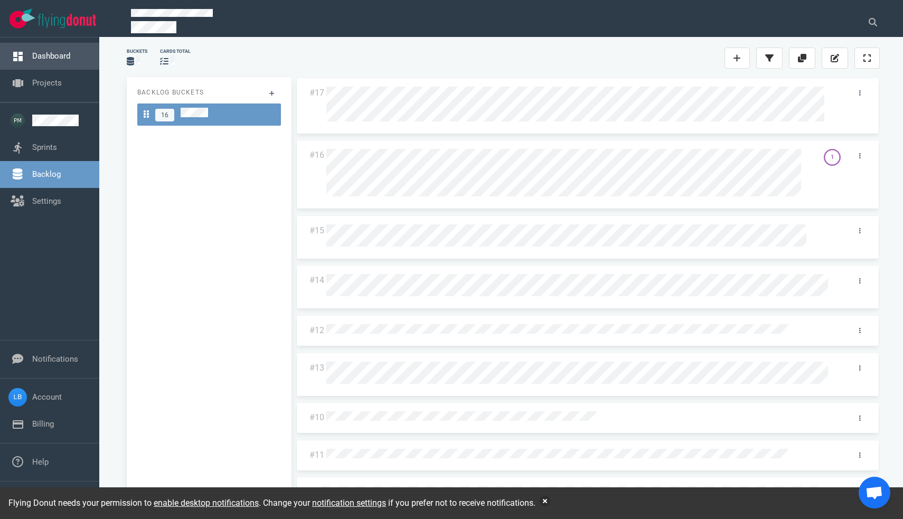
click at [66, 61] on link "Dashboard" at bounding box center [51, 56] width 38 height 10
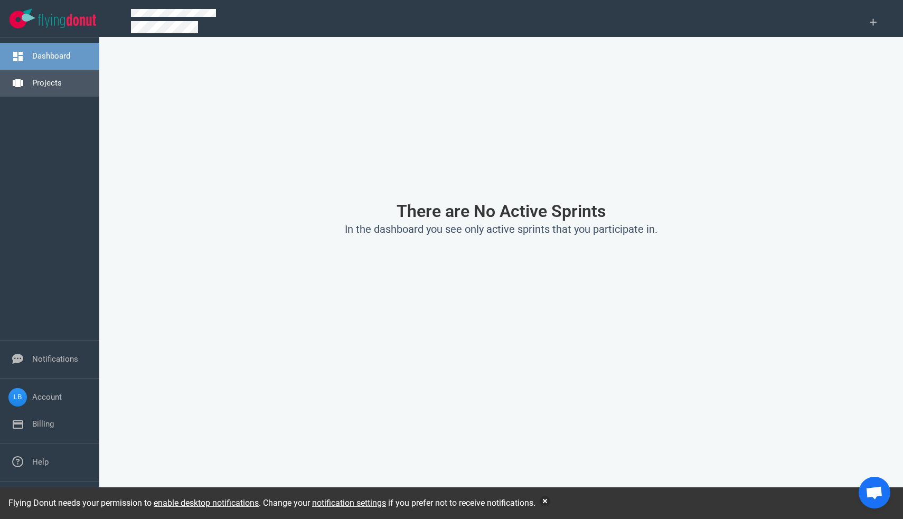
click at [62, 83] on link "Projects" at bounding box center [47, 83] width 30 height 10
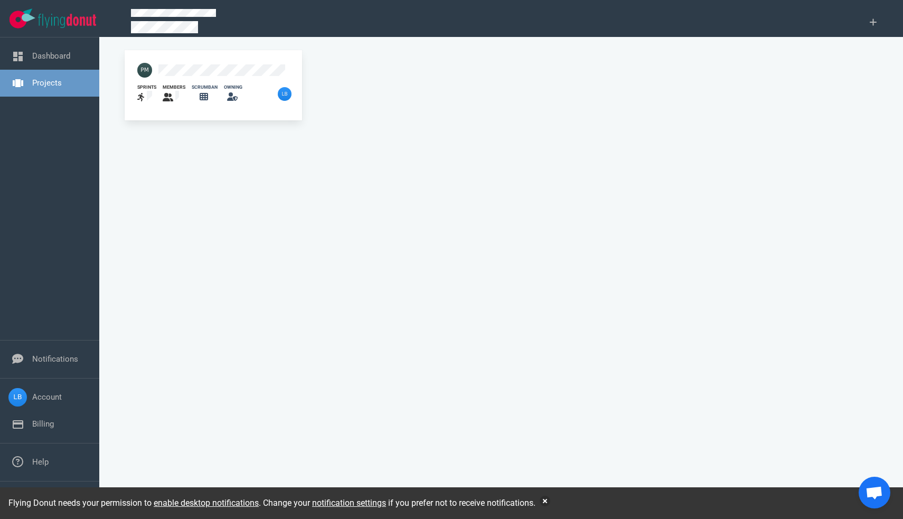
click at [208, 99] on icon at bounding box center [204, 96] width 8 height 7
click at [281, 95] on img at bounding box center [285, 94] width 14 height 14
click at [285, 96] on img at bounding box center [285, 94] width 14 height 14
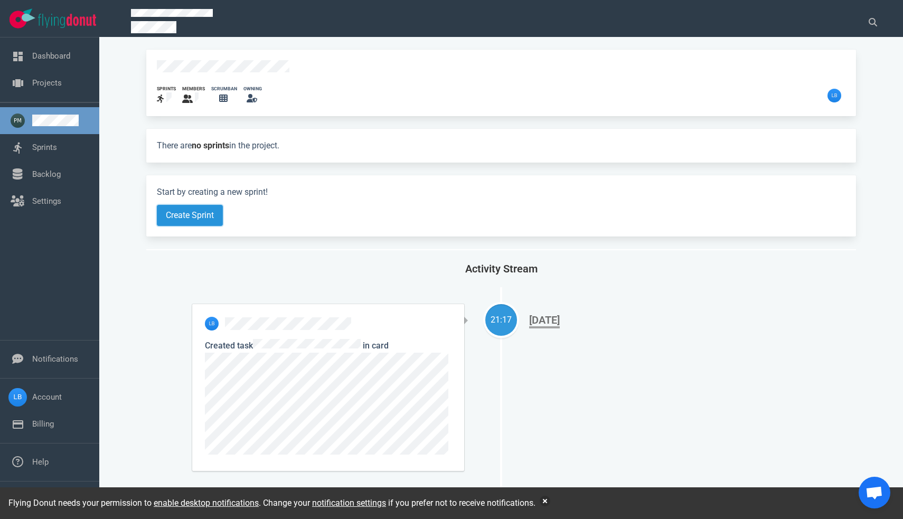
click at [208, 212] on button "Create Sprint" at bounding box center [190, 215] width 66 height 21
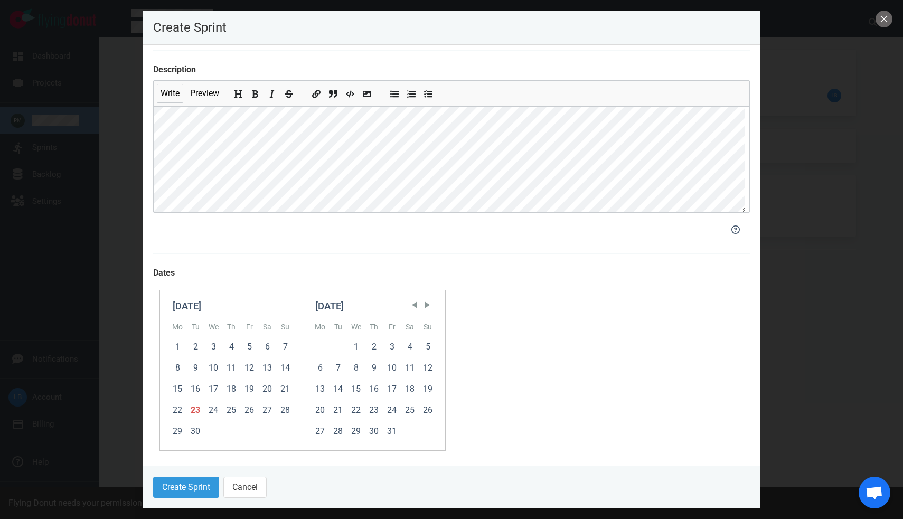
scroll to position [60, 0]
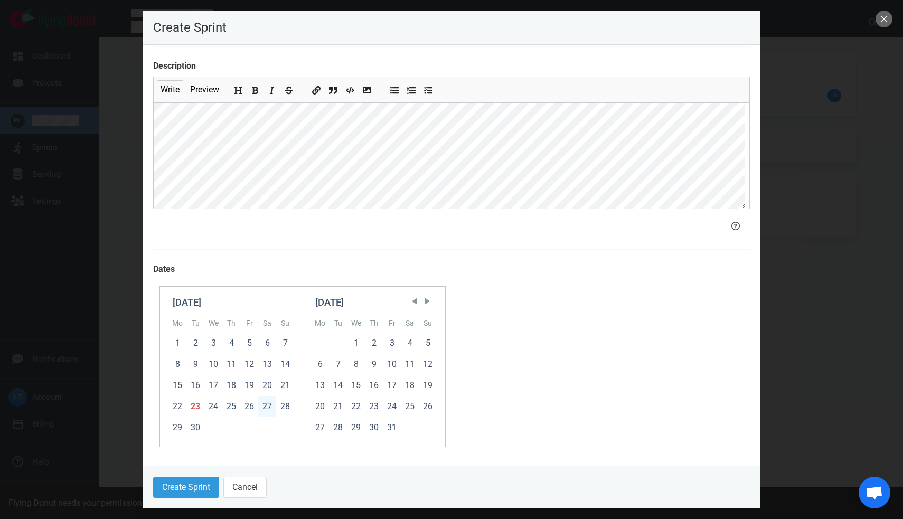
click at [268, 406] on div "27" at bounding box center [267, 406] width 18 height 21
click at [196, 410] on div "23" at bounding box center [195, 406] width 18 height 21
click at [195, 490] on button "Create Sprint" at bounding box center [186, 487] width 66 height 21
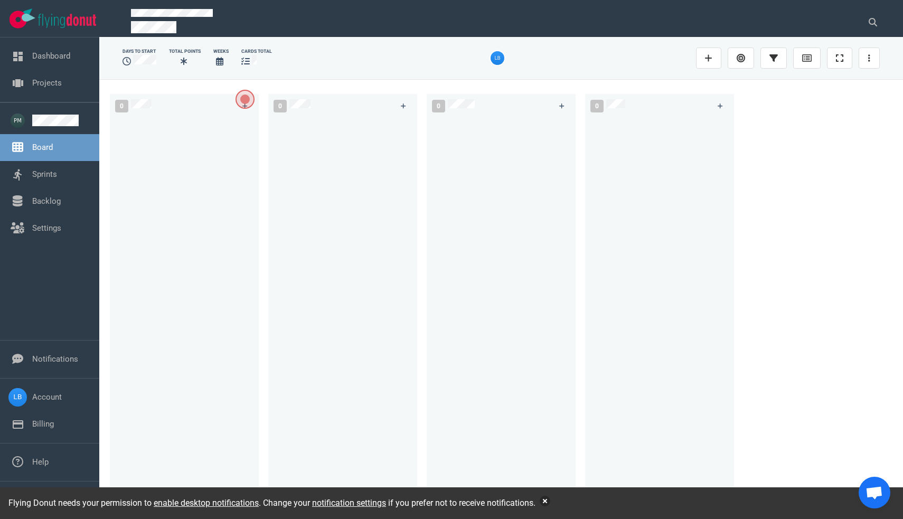
click at [550, 503] on button "button" at bounding box center [545, 501] width 11 height 11
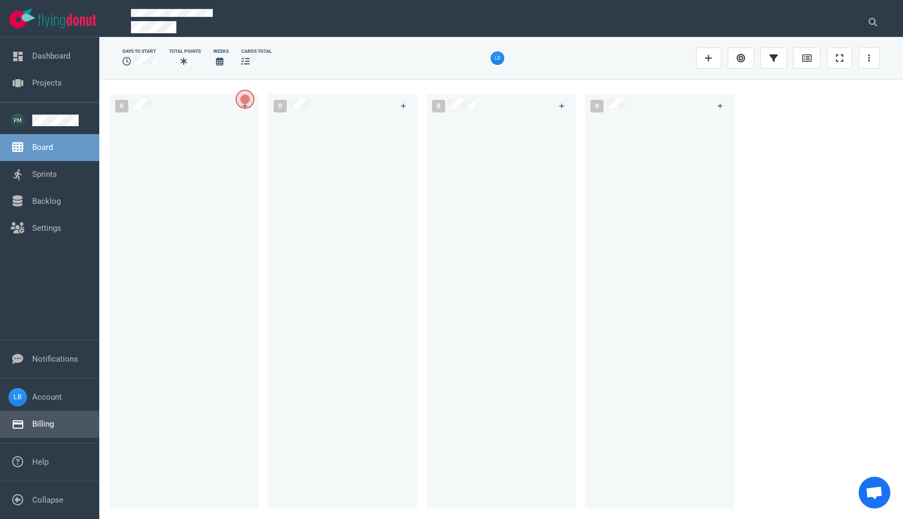
click at [54, 422] on link "Billing" at bounding box center [43, 424] width 22 height 10
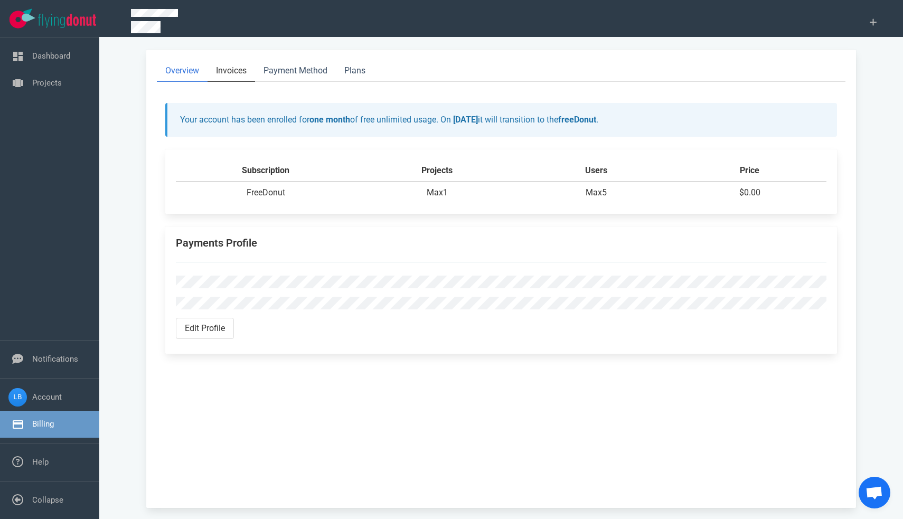
click at [237, 76] on link "Invoices" at bounding box center [232, 71] width 48 height 22
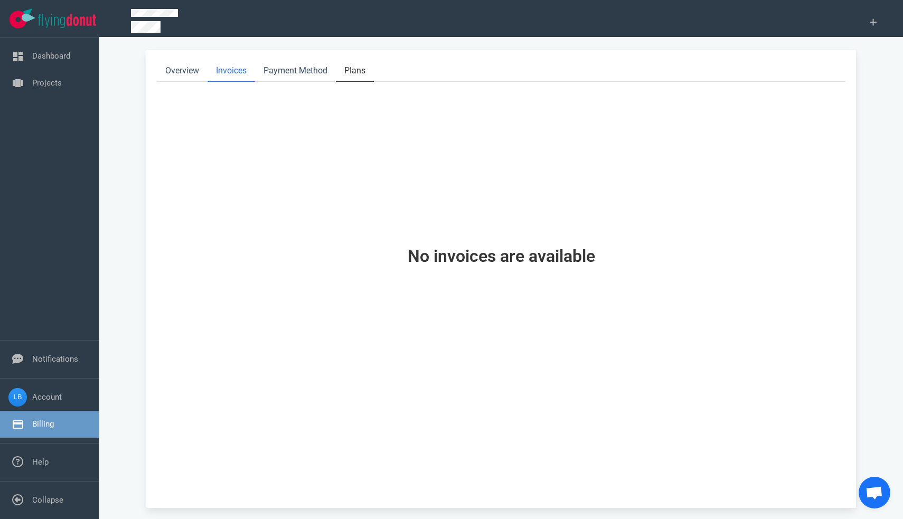
click at [367, 79] on link "Plans" at bounding box center [355, 71] width 38 height 22
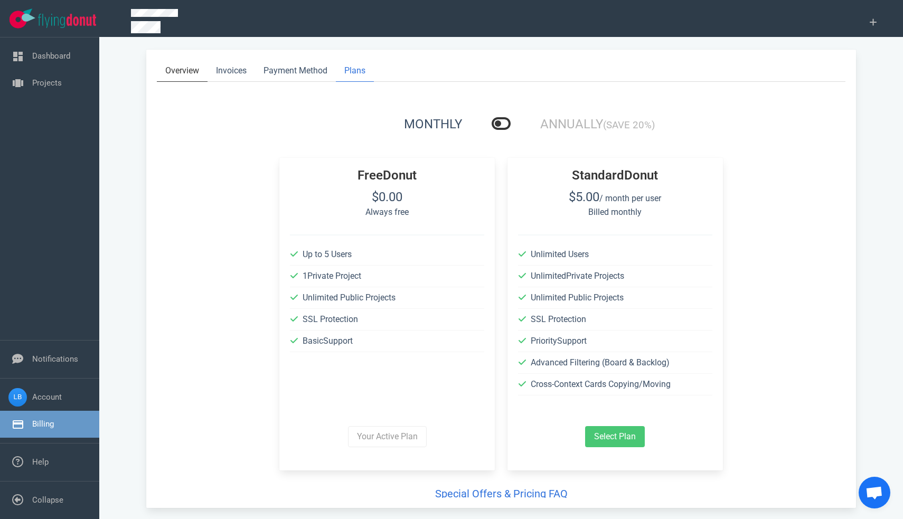
click at [185, 71] on link "Overview" at bounding box center [182, 71] width 51 height 22
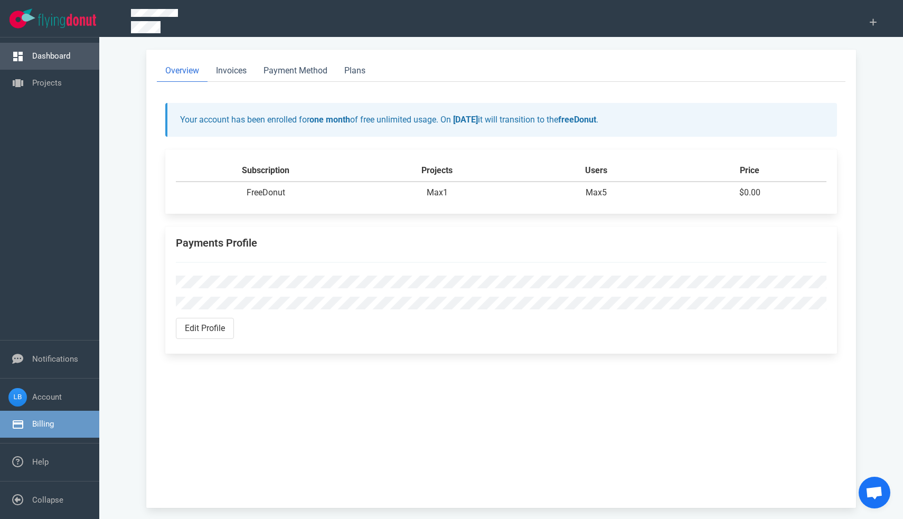
click at [39, 61] on link "Dashboard" at bounding box center [51, 56] width 38 height 10
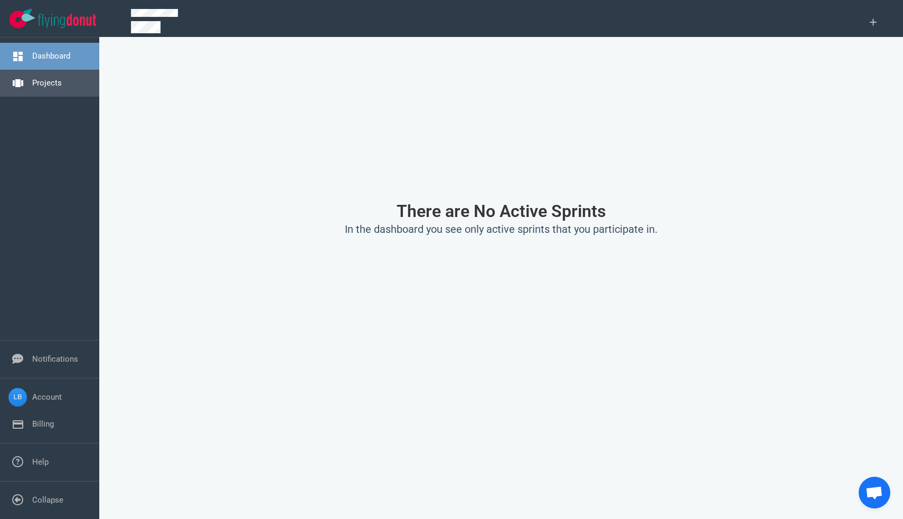
click at [50, 83] on link "Projects" at bounding box center [47, 83] width 30 height 10
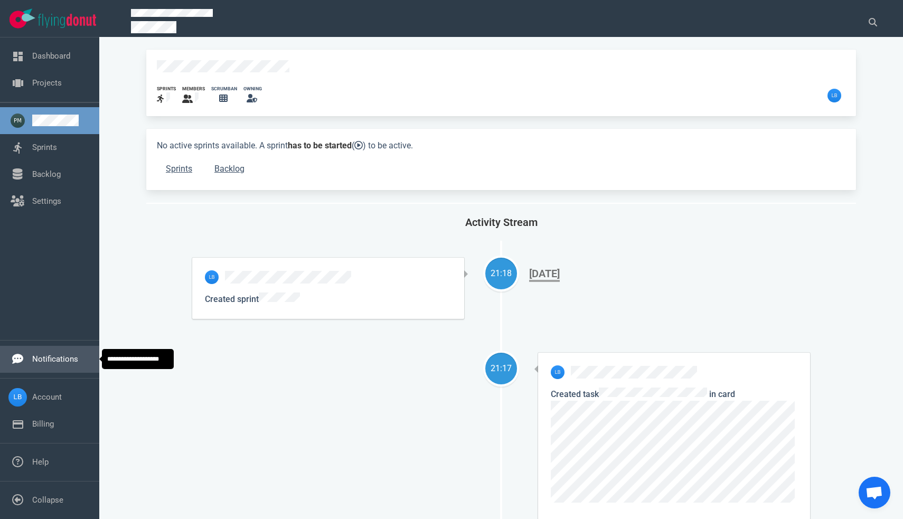
click at [69, 358] on link "Notifications" at bounding box center [55, 359] width 46 height 10
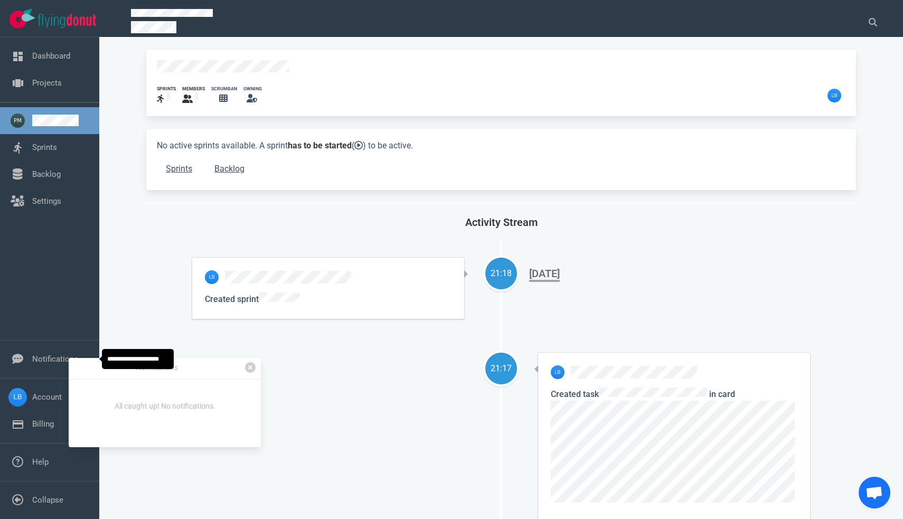
click at [64, 256] on div "Dashboard Projects Sprints Backlog Settings" at bounding box center [49, 188] width 99 height 303
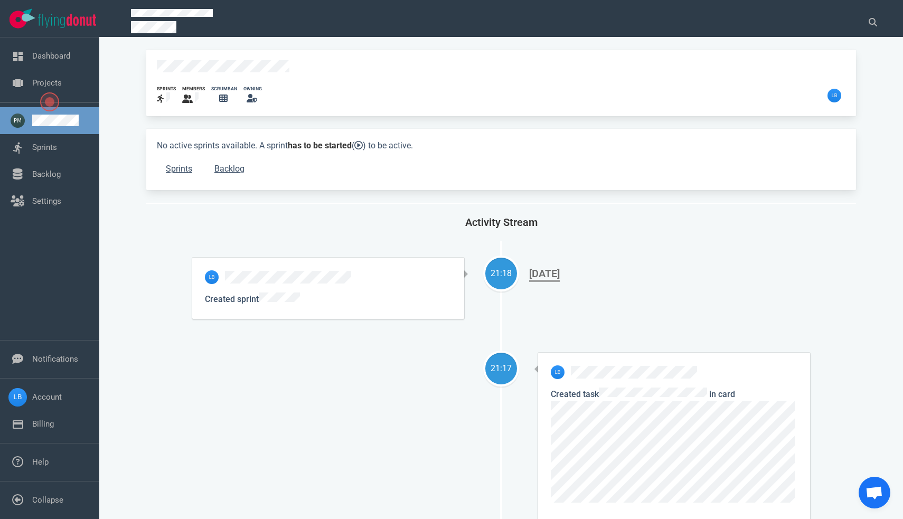
click at [49, 97] on span "Open the dialog" at bounding box center [49, 101] width 19 height 19
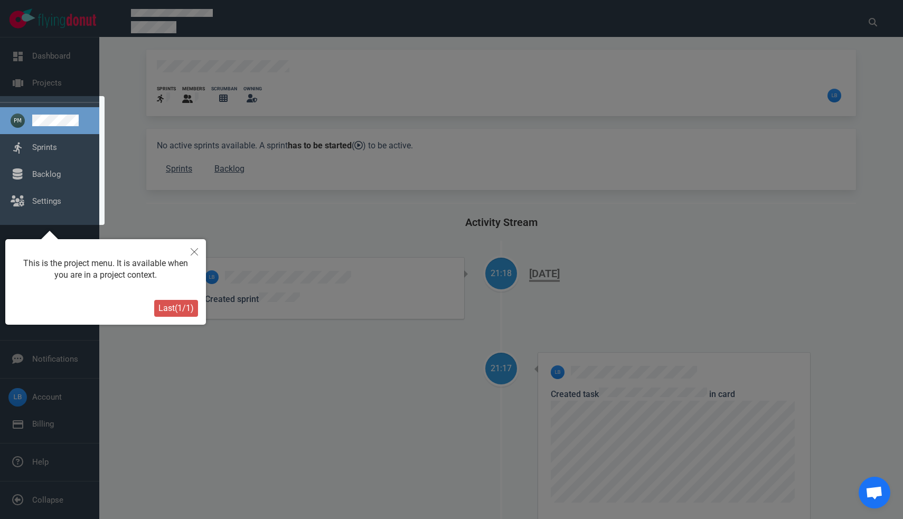
click at [174, 308] on span "Last ( 1 / 1 )" at bounding box center [175, 308] width 35 height 10
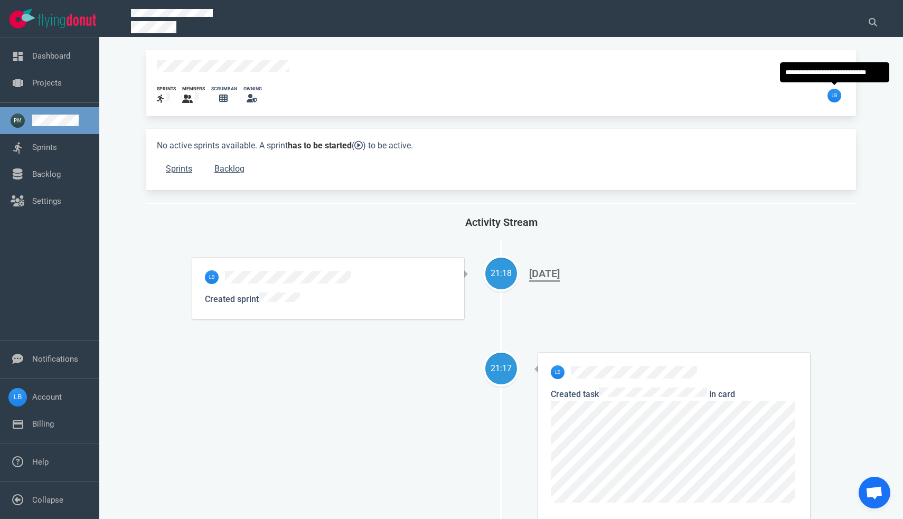
click at [833, 94] on img at bounding box center [834, 96] width 14 height 14
click at [191, 95] on icon at bounding box center [187, 99] width 11 height 8
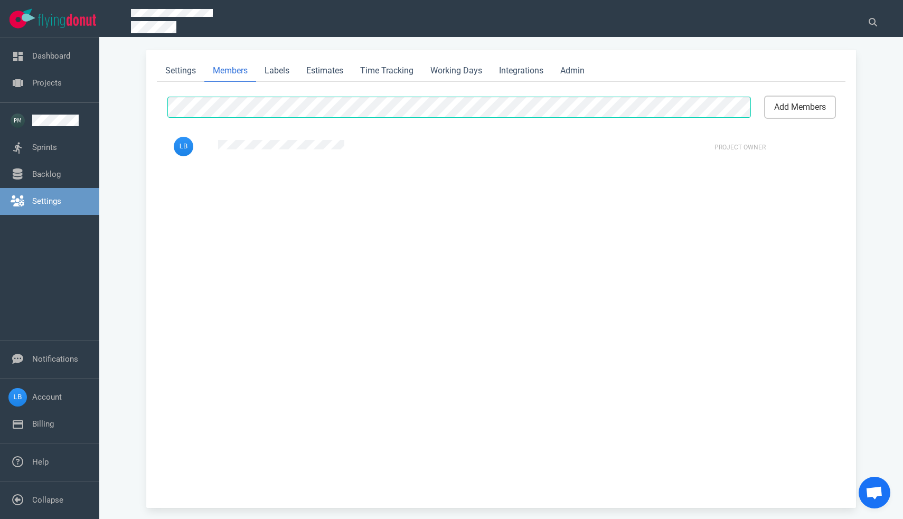
click at [797, 106] on button "add members" at bounding box center [800, 107] width 70 height 21
select select "2"
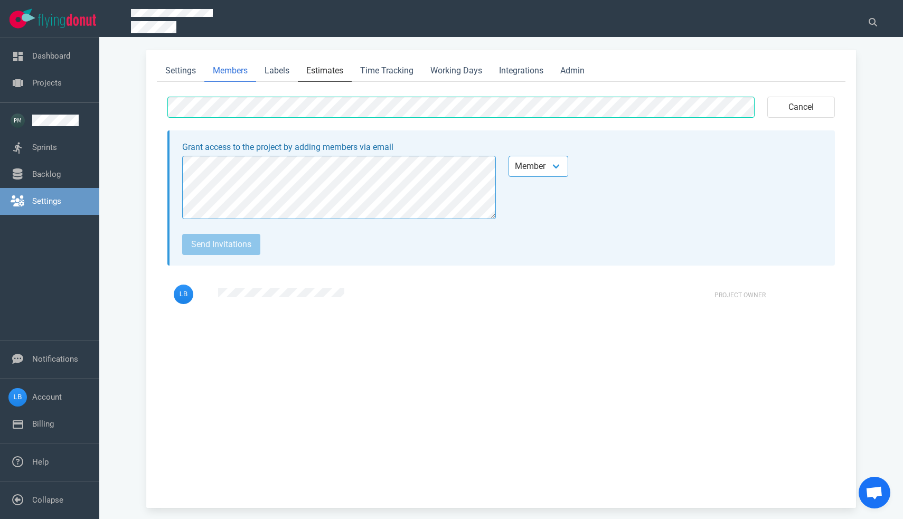
click at [337, 68] on link "Estimates" at bounding box center [325, 71] width 54 height 22
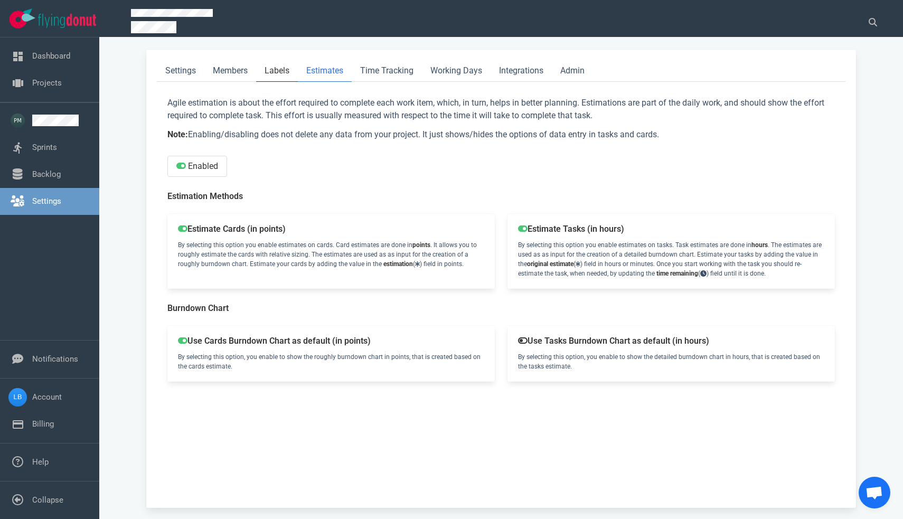
click at [279, 72] on link "Labels" at bounding box center [277, 71] width 42 height 22
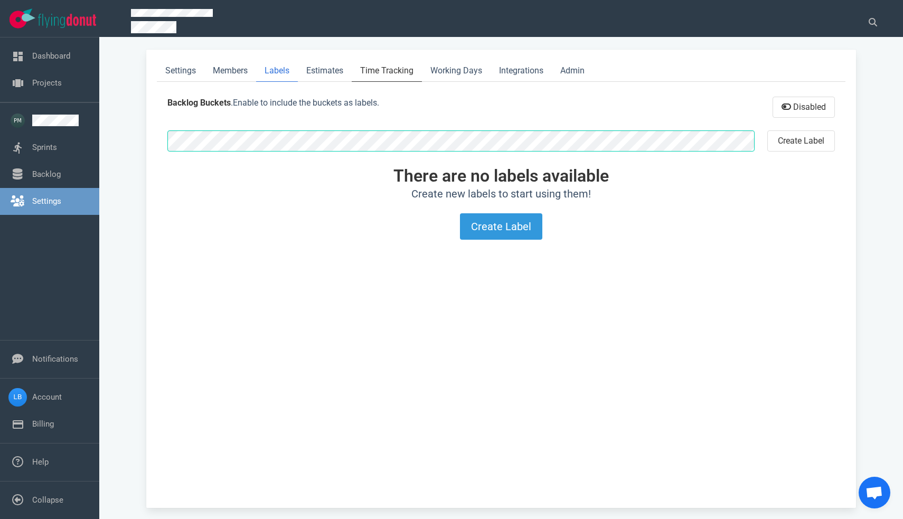
click at [376, 67] on link "Time Tracking" at bounding box center [387, 71] width 70 height 22
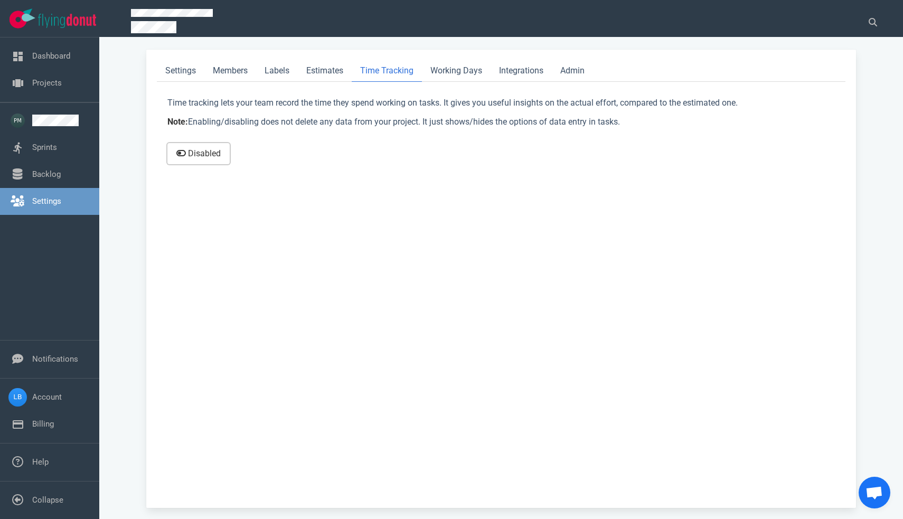
click at [204, 161] on button "Disabled" at bounding box center [198, 153] width 62 height 21
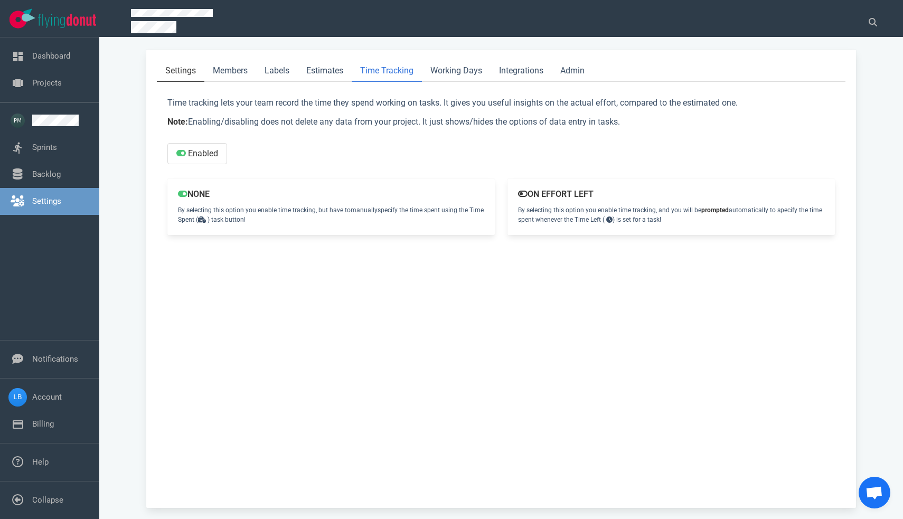
click at [192, 76] on link "Settings" at bounding box center [181, 71] width 48 height 22
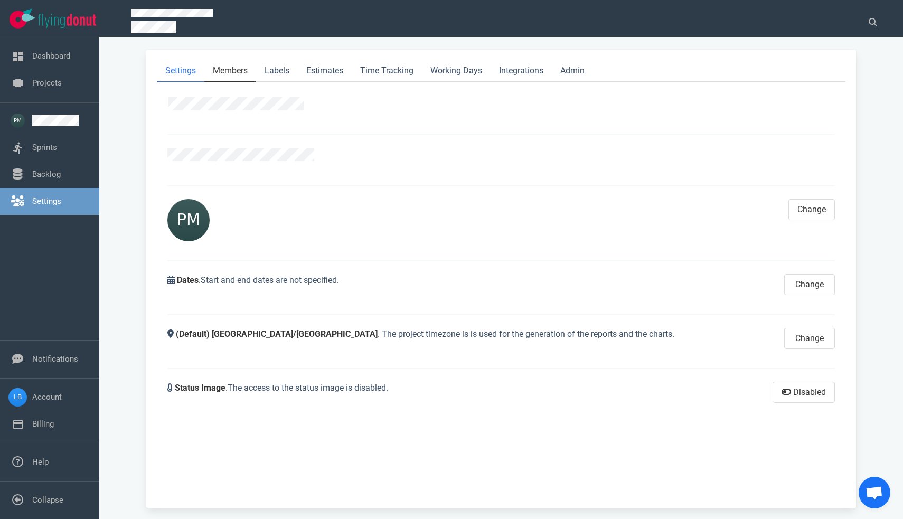
click at [237, 74] on link "Members" at bounding box center [230, 71] width 52 height 22
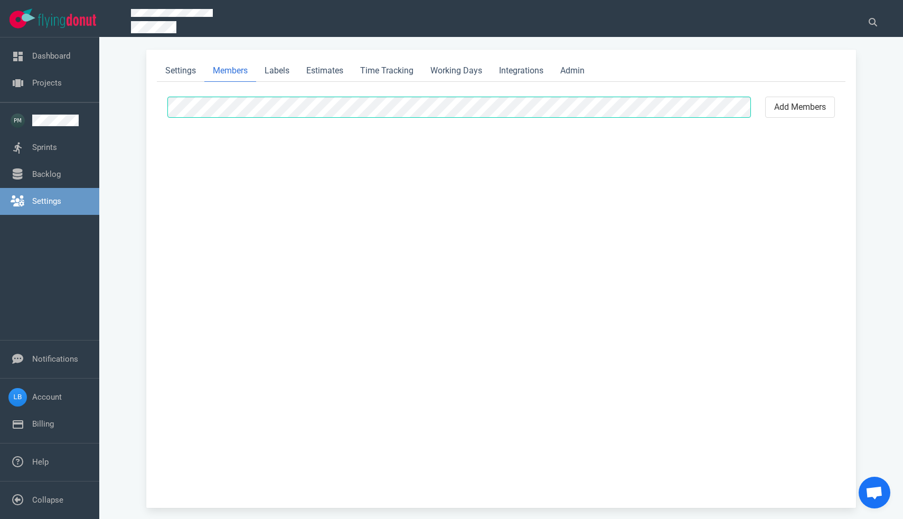
drag, startPoint x: 250, startPoint y: 96, endPoint x: 56, endPoint y: 264, distance: 257.2
click at [56, 264] on div "Dashboard Projects Sprints Backlog Settings" at bounding box center [49, 188] width 99 height 303
click at [52, 401] on link "Account" at bounding box center [47, 397] width 30 height 10
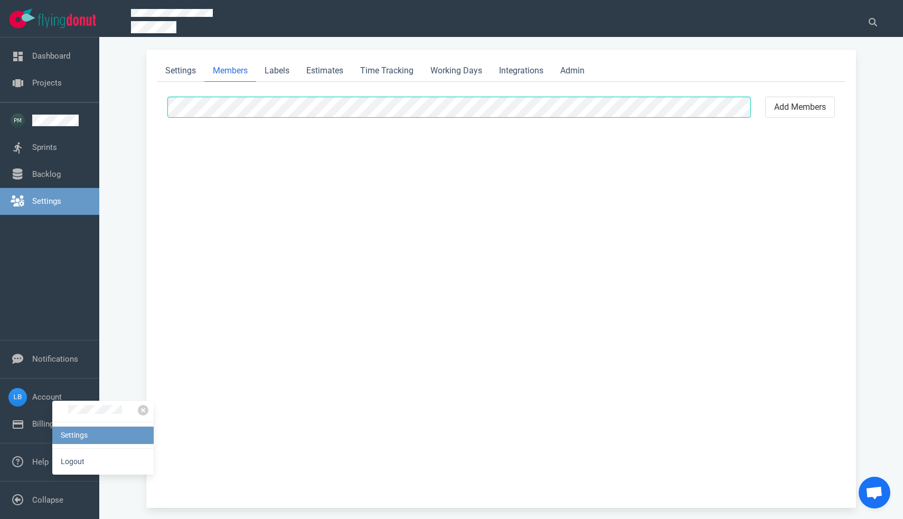
click at [85, 431] on link "Settings" at bounding box center [102, 435] width 101 height 17
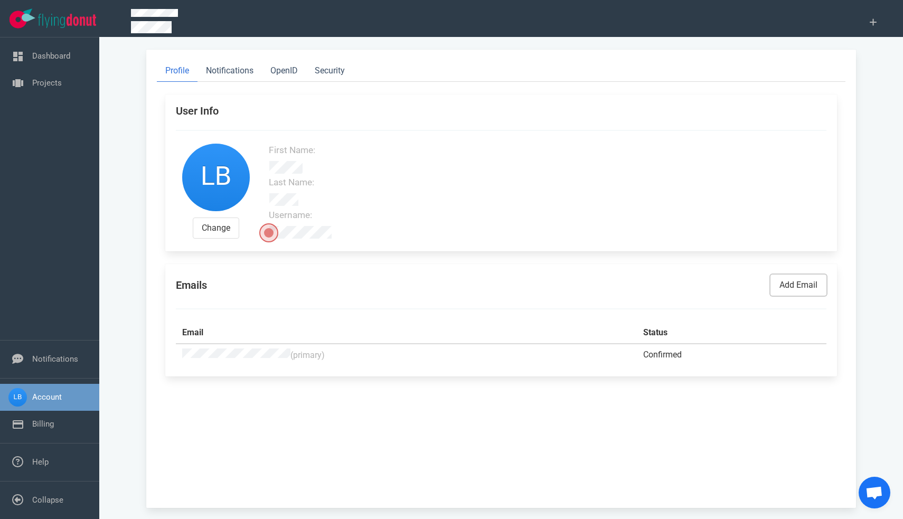
click at [793, 284] on button "add email" at bounding box center [798, 285] width 56 height 21
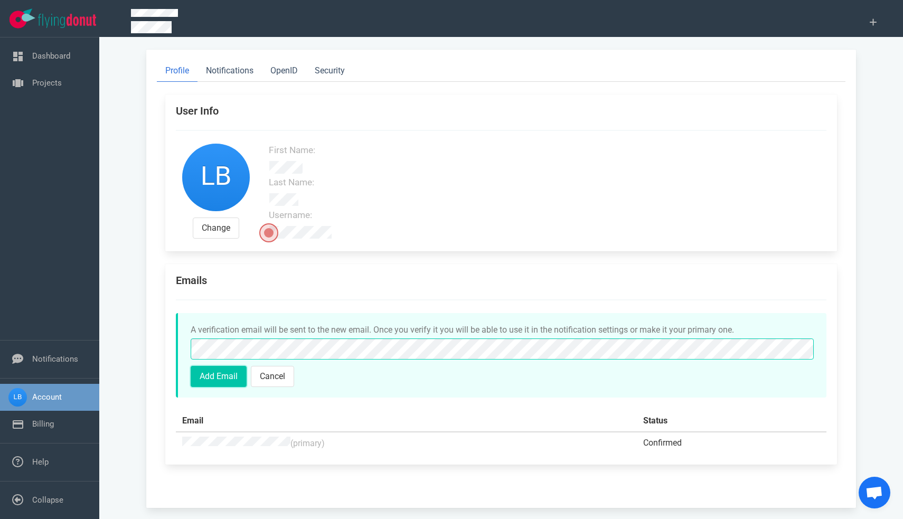
click at [226, 372] on button "Add email" at bounding box center [219, 376] width 56 height 21
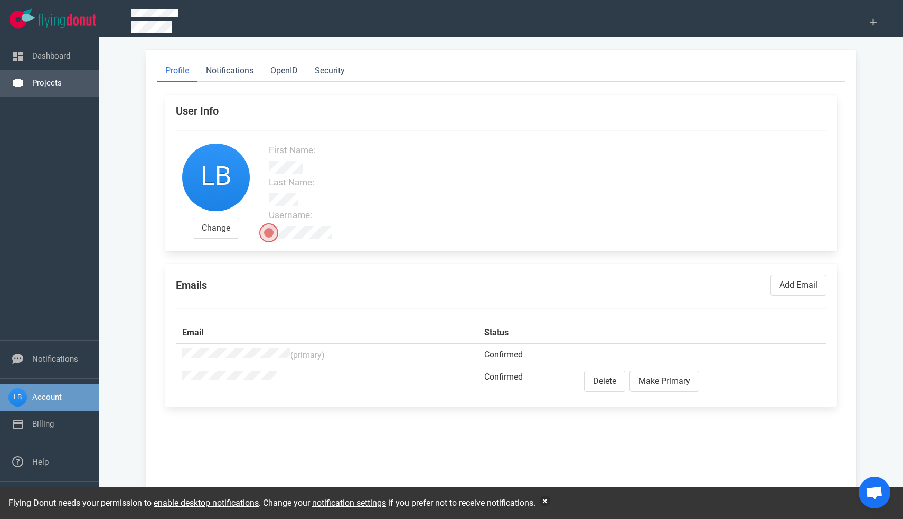
click at [54, 85] on link "Projects" at bounding box center [47, 83] width 30 height 10
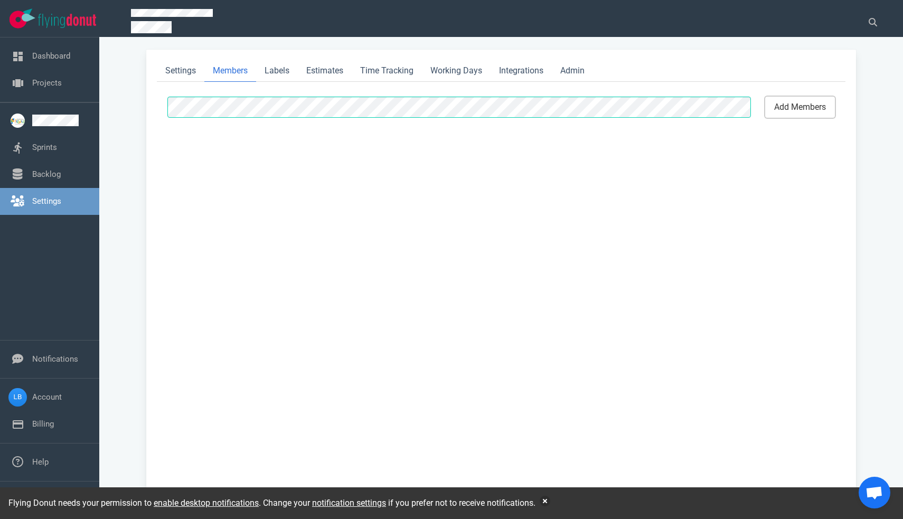
click at [780, 105] on button "add members" at bounding box center [800, 107] width 70 height 21
select select "2"
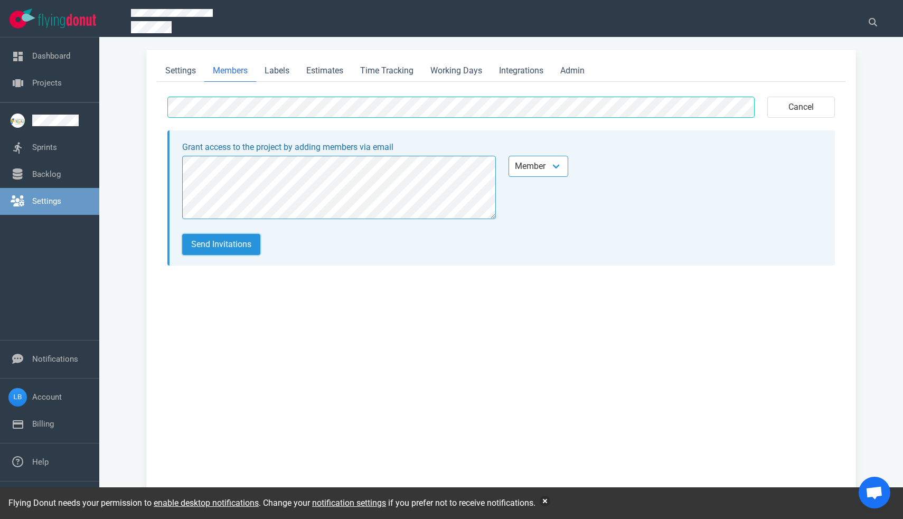
click at [227, 250] on button "Send invitations" at bounding box center [221, 244] width 78 height 21
select select "2"
click at [791, 297] on button "Revoke" at bounding box center [800, 295] width 45 height 21
click at [214, 246] on button "Send invitations" at bounding box center [221, 244] width 78 height 21
select select "2"
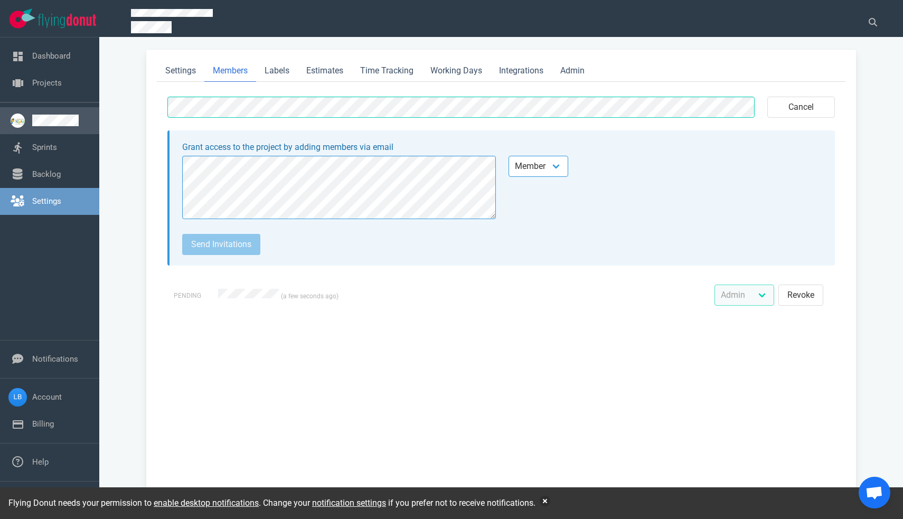
click at [52, 126] on link at bounding box center [61, 121] width 59 height 12
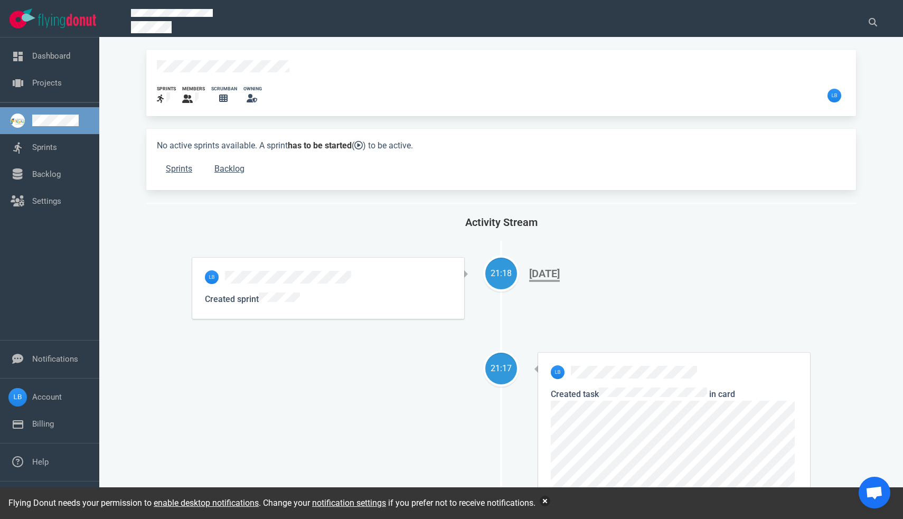
click at [550, 497] on button "button" at bounding box center [545, 501] width 11 height 11
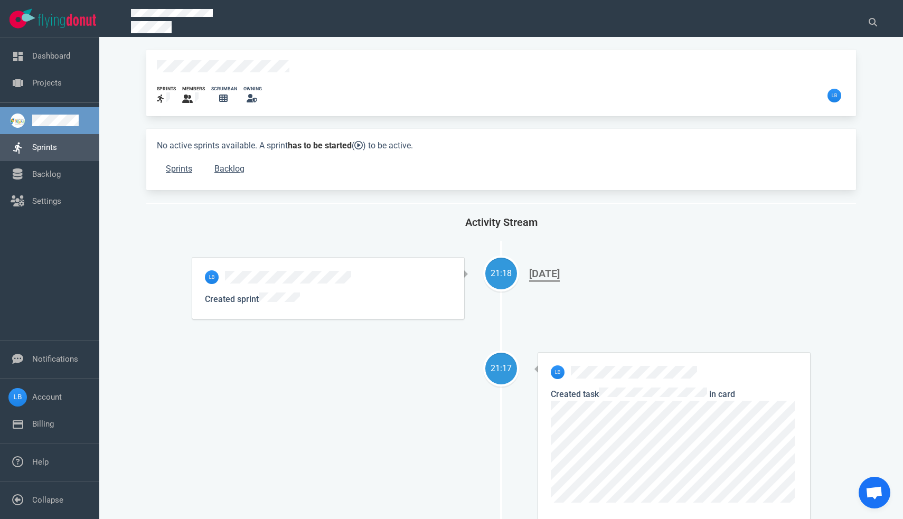
click at [49, 150] on link "Sprints" at bounding box center [44, 148] width 25 height 10
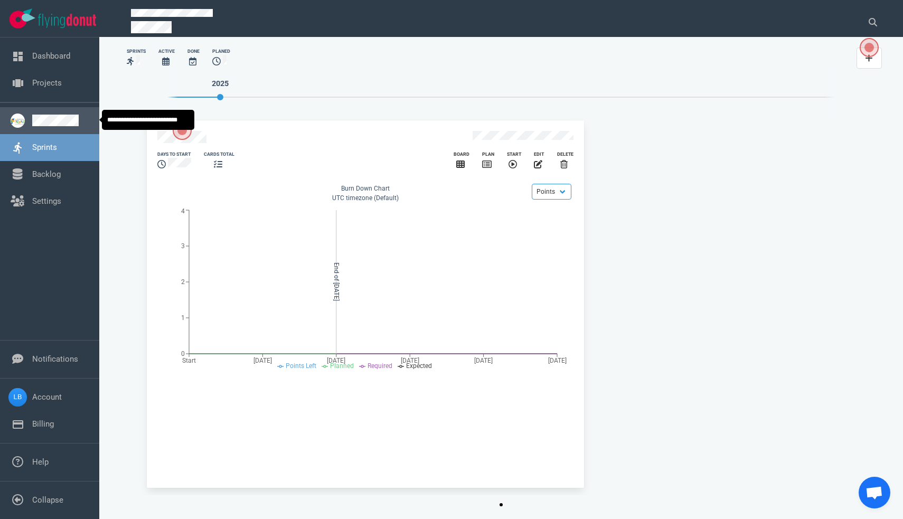
click at [52, 121] on link at bounding box center [61, 121] width 59 height 12
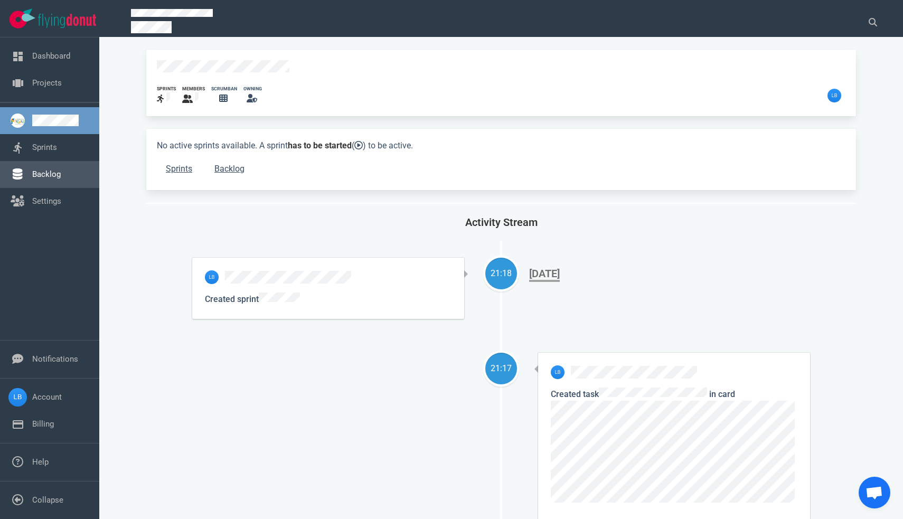
click at [61, 170] on link "Backlog" at bounding box center [46, 175] width 29 height 10
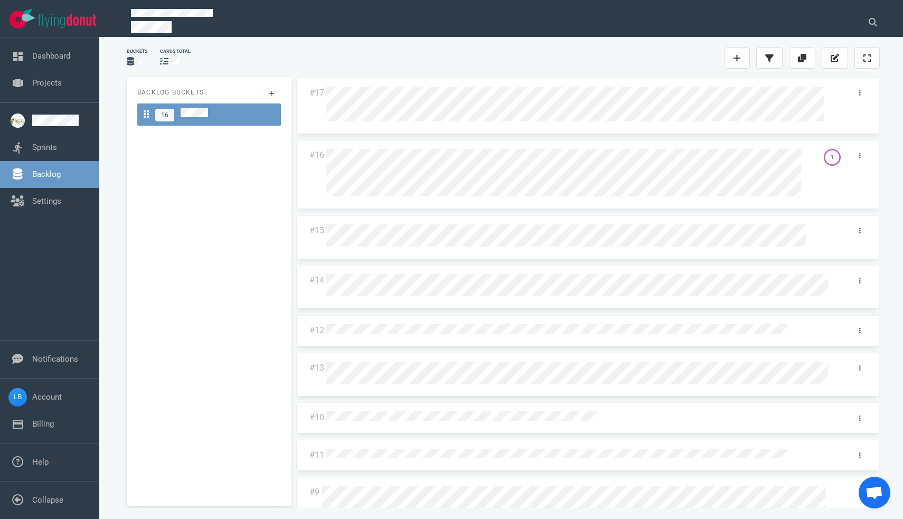
click at [144, 112] on icon at bounding box center [146, 114] width 5 height 8
click at [832, 58] on icon at bounding box center [835, 58] width 8 height 8
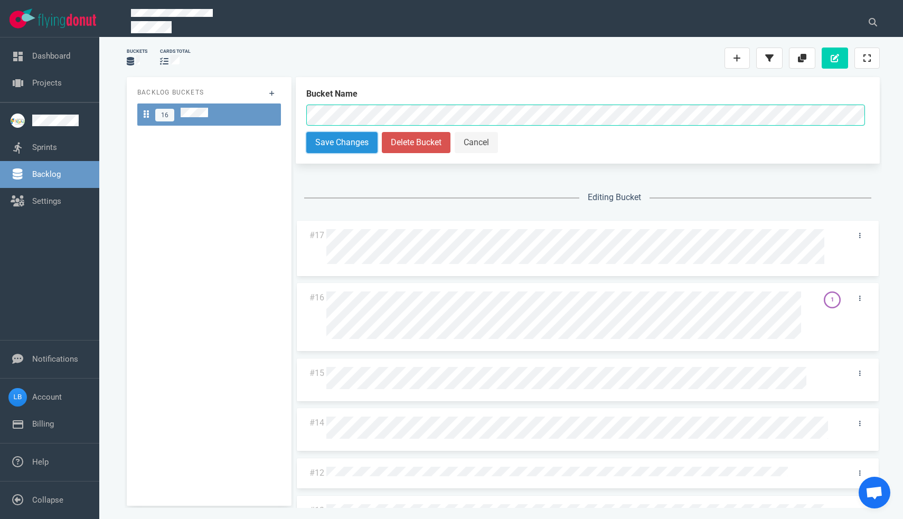
click at [342, 139] on button "Save Changes" at bounding box center [341, 142] width 71 height 21
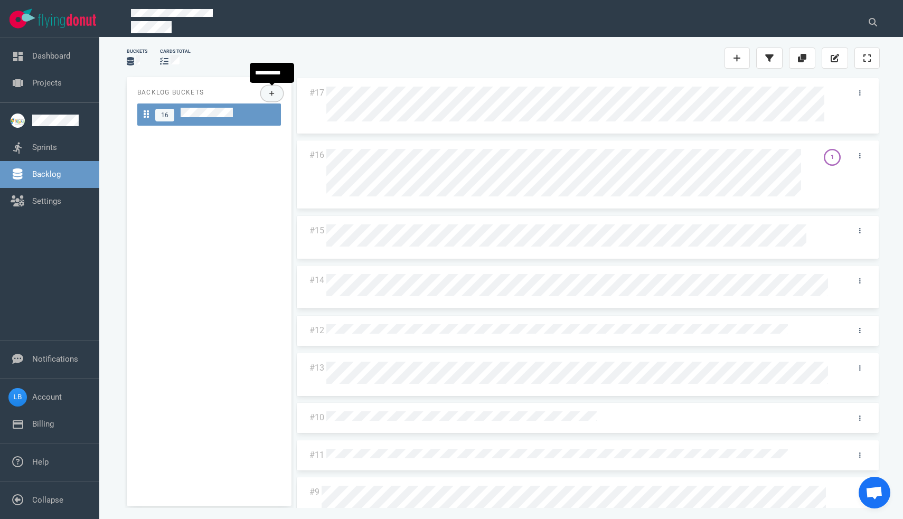
click at [273, 92] on icon at bounding box center [272, 93] width 6 height 6
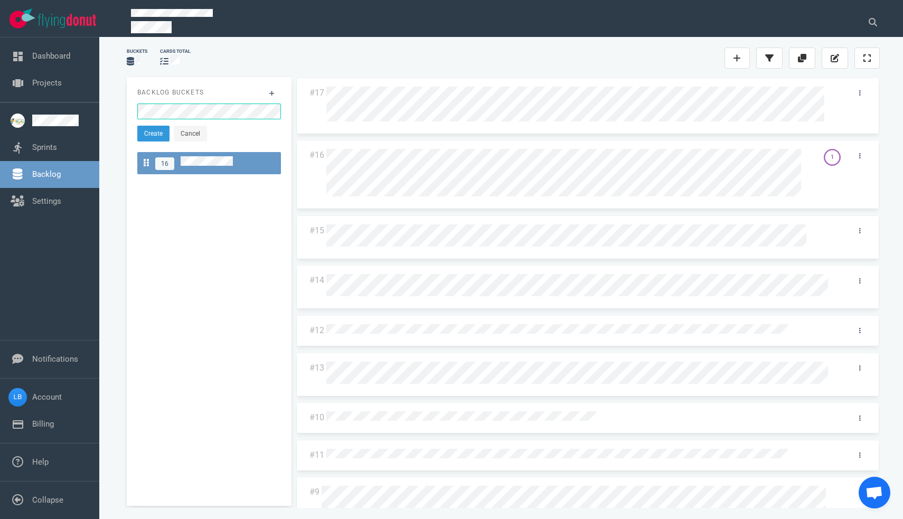
click at [154, 134] on button "Create" at bounding box center [153, 134] width 32 height 16
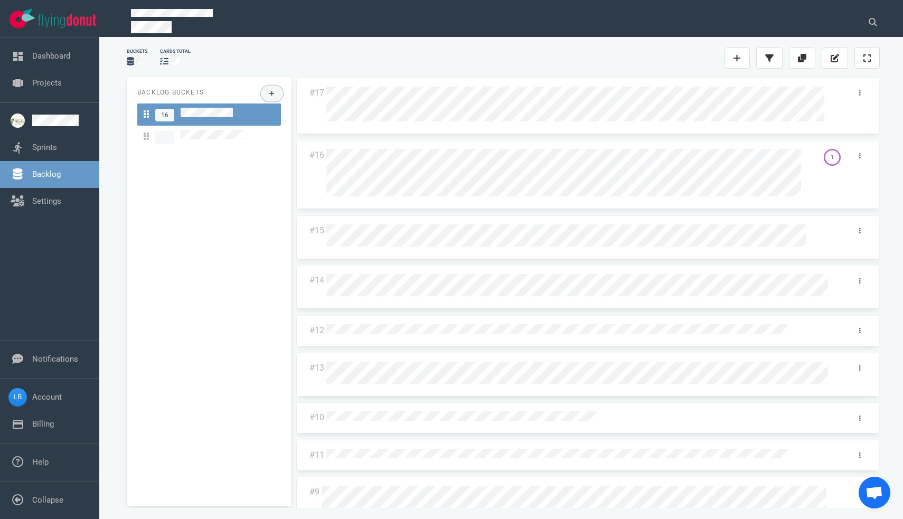
click at [275, 93] on button at bounding box center [272, 94] width 23 height 16
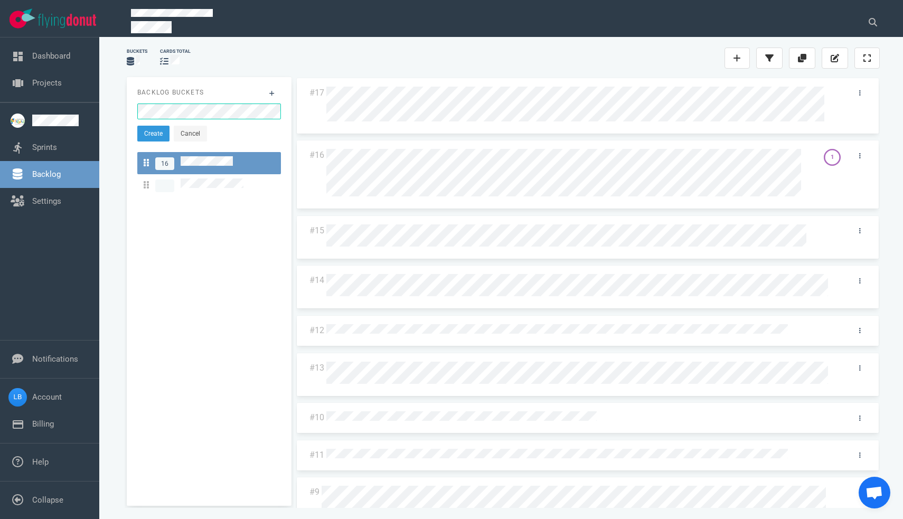
click at [154, 134] on button "Create" at bounding box center [153, 134] width 32 height 16
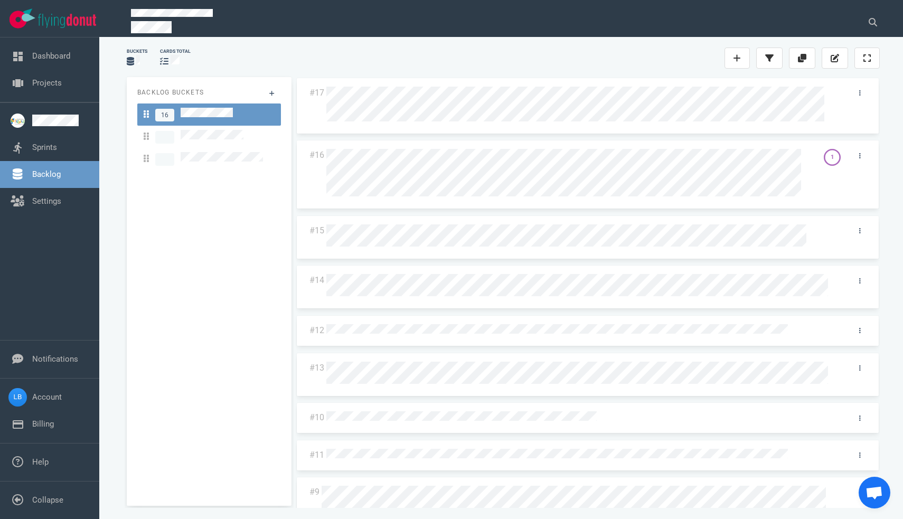
click at [233, 111] on div "16" at bounding box center [209, 115] width 131 height 14
click at [269, 91] on icon at bounding box center [272, 93] width 6 height 6
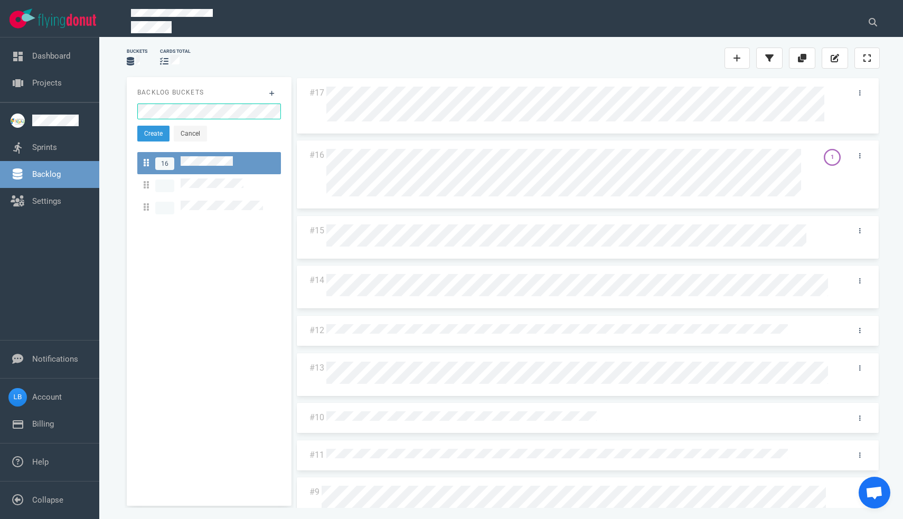
click at [154, 134] on button "Create" at bounding box center [153, 134] width 32 height 16
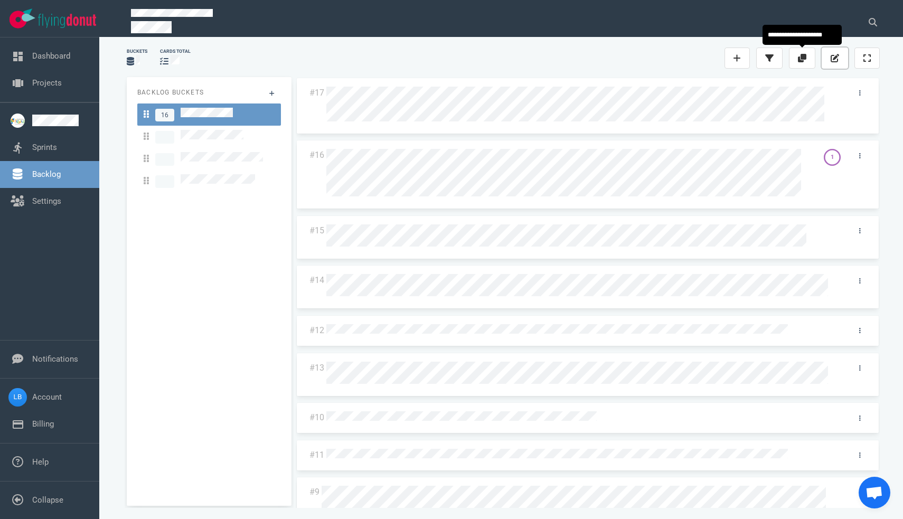
click at [835, 57] on icon at bounding box center [835, 58] width 8 height 8
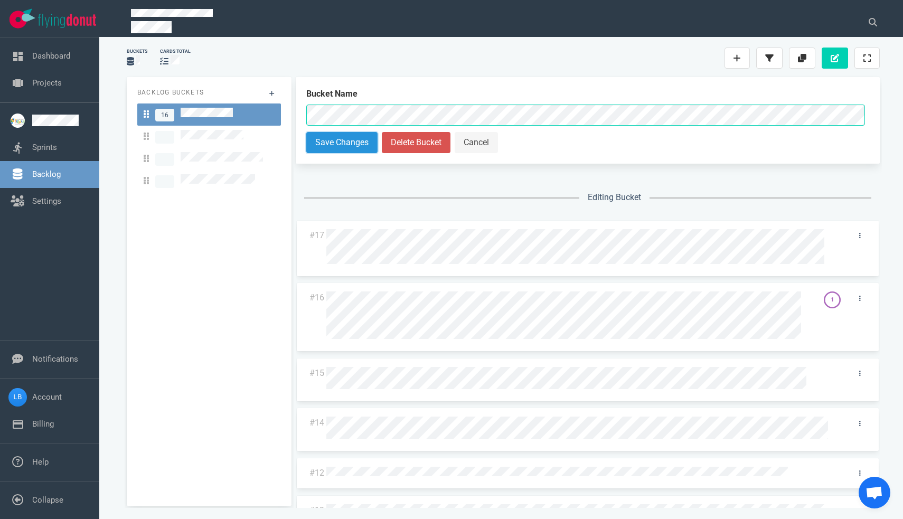
click at [343, 142] on button "Save Changes" at bounding box center [341, 142] width 71 height 21
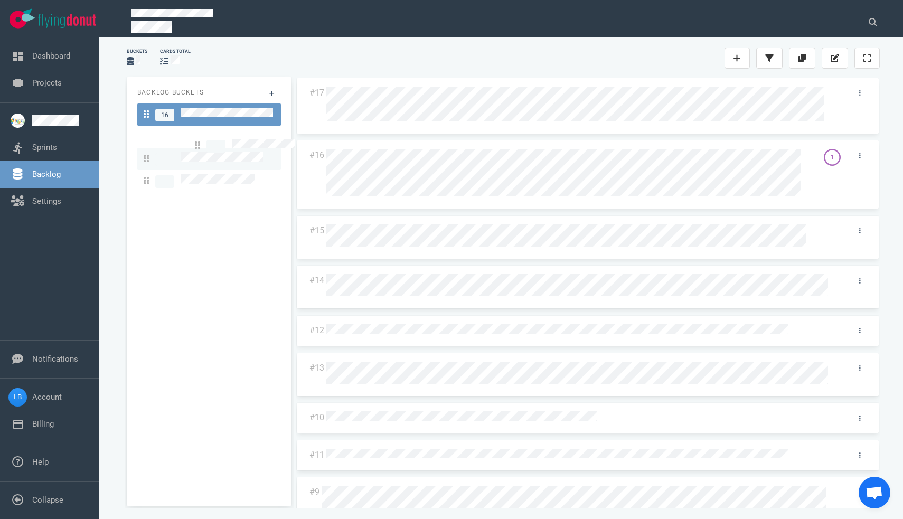
drag, startPoint x: 146, startPoint y: 134, endPoint x: 197, endPoint y: 144, distance: 52.2
click at [197, 144] on div "16" at bounding box center [209, 147] width 144 height 89
drag, startPoint x: 146, startPoint y: 157, endPoint x: 146, endPoint y: 184, distance: 27.5
click at [57, 119] on link at bounding box center [61, 121] width 59 height 12
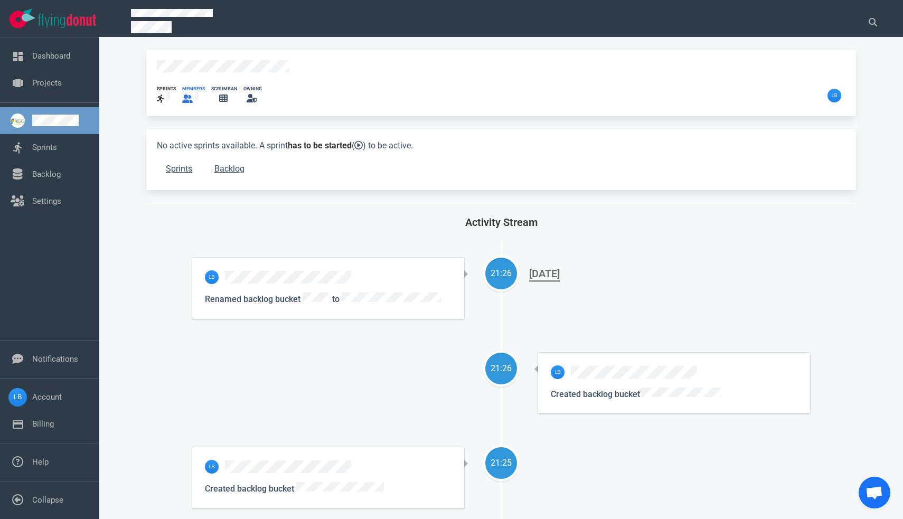
click at [192, 95] on icon at bounding box center [187, 99] width 11 height 8
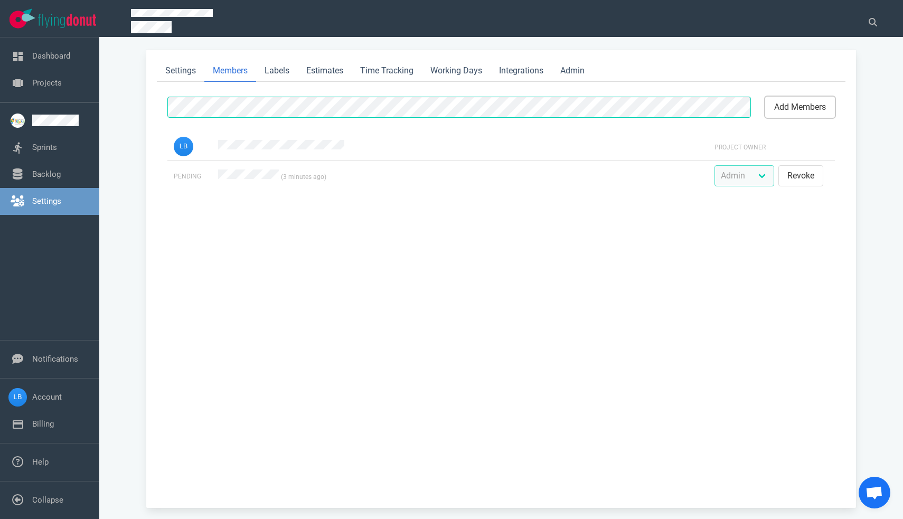
click at [777, 113] on button "add members" at bounding box center [800, 107] width 70 height 21
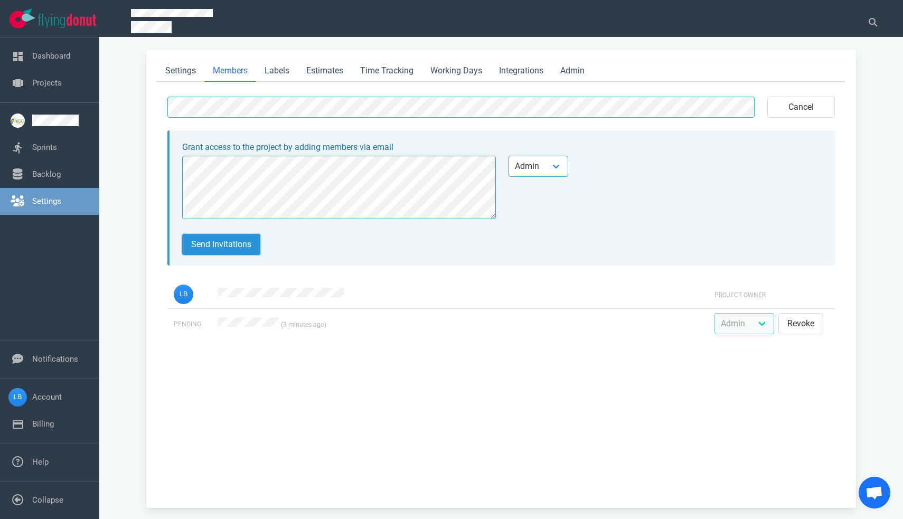
click at [238, 245] on button "Send invitations" at bounding box center [221, 244] width 78 height 21
select select "2"
click at [270, 71] on link "Labels" at bounding box center [277, 71] width 42 height 22
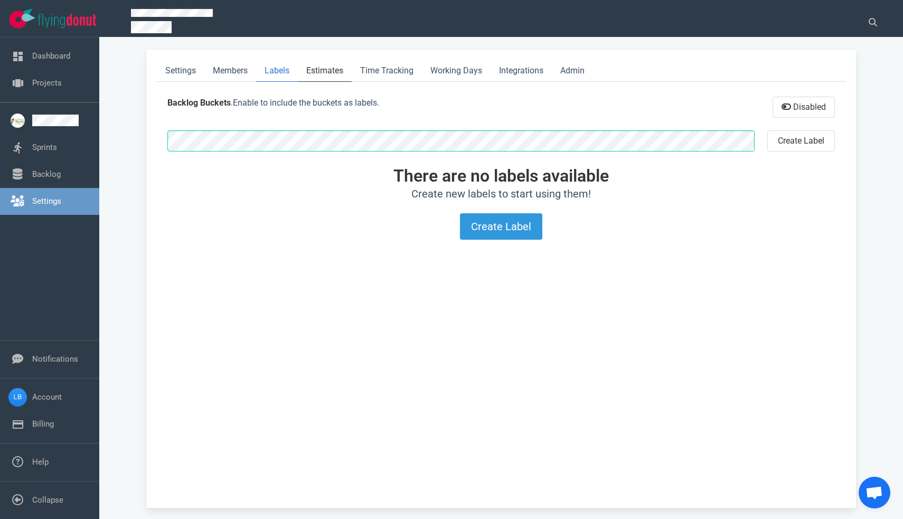
click at [341, 76] on link "Estimates" at bounding box center [325, 71] width 54 height 22
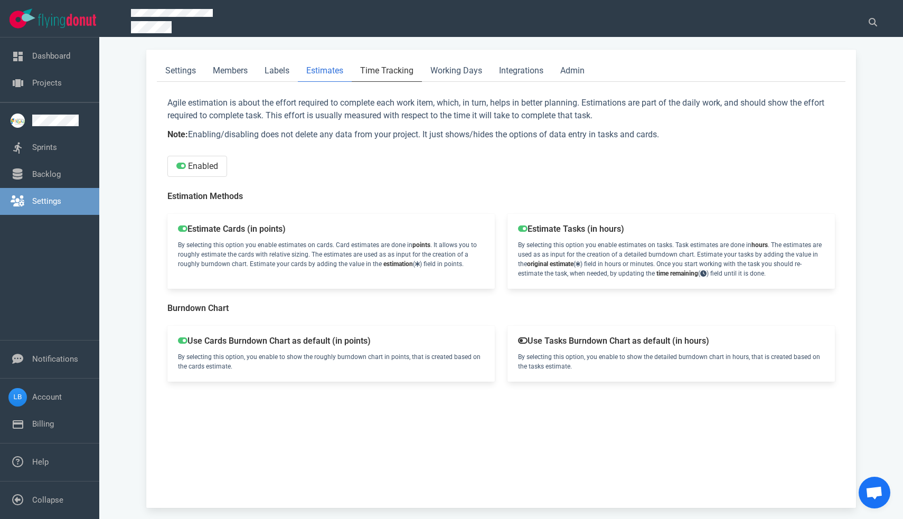
click at [380, 72] on link "Time Tracking" at bounding box center [387, 71] width 70 height 22
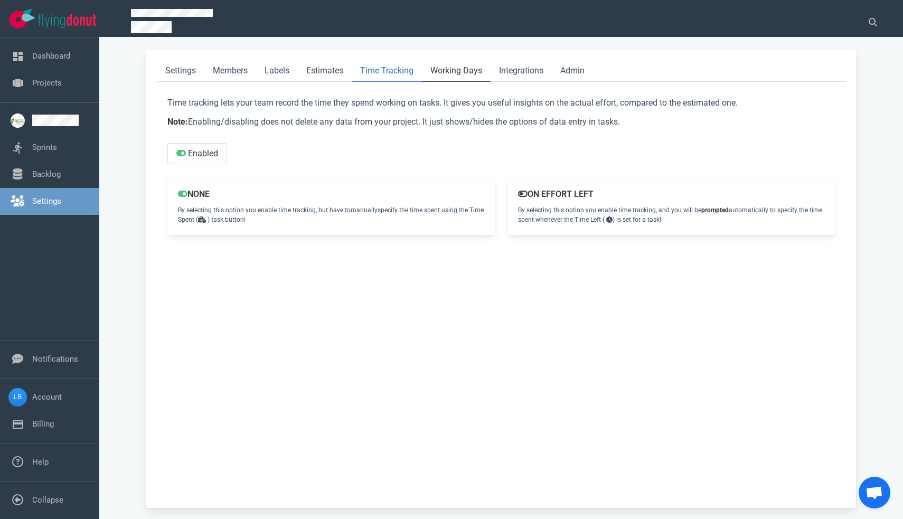
click at [449, 71] on link "Working Days" at bounding box center [456, 71] width 69 height 22
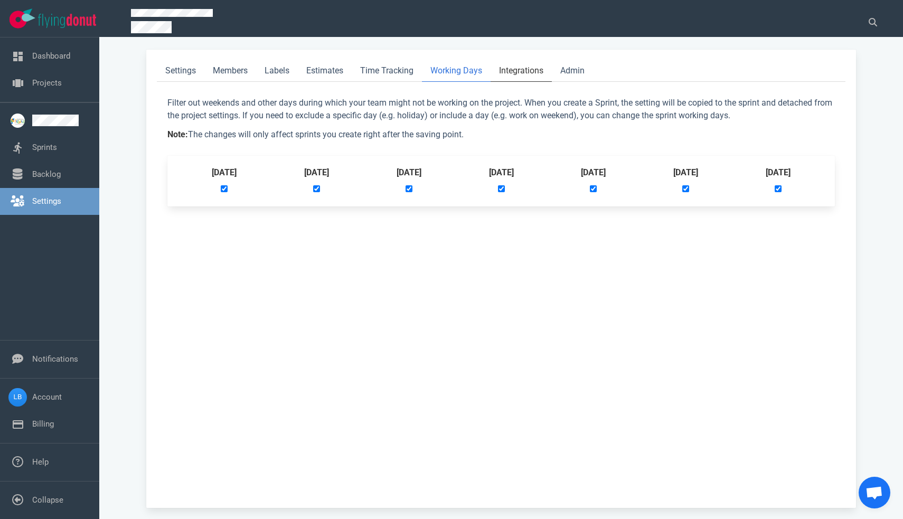
click at [512, 73] on link "Integrations" at bounding box center [521, 71] width 61 height 22
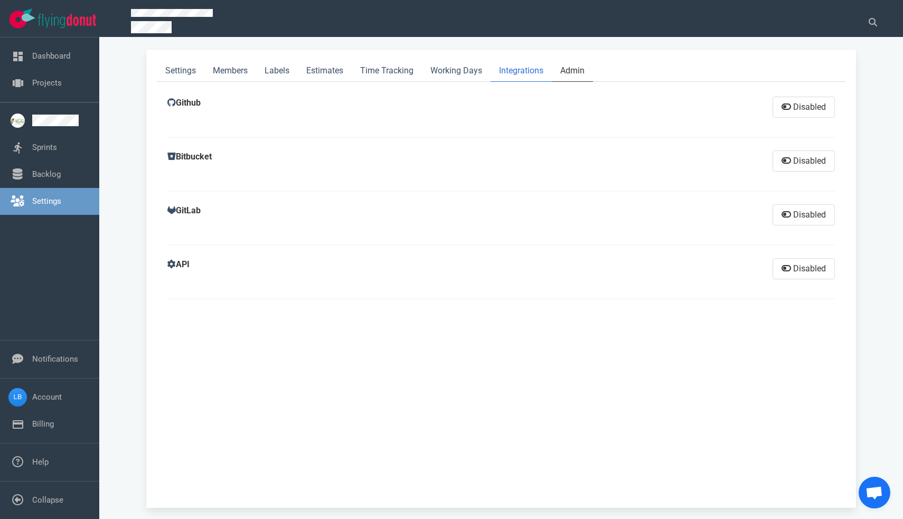
click at [576, 76] on link "Admin" at bounding box center [572, 71] width 41 height 22
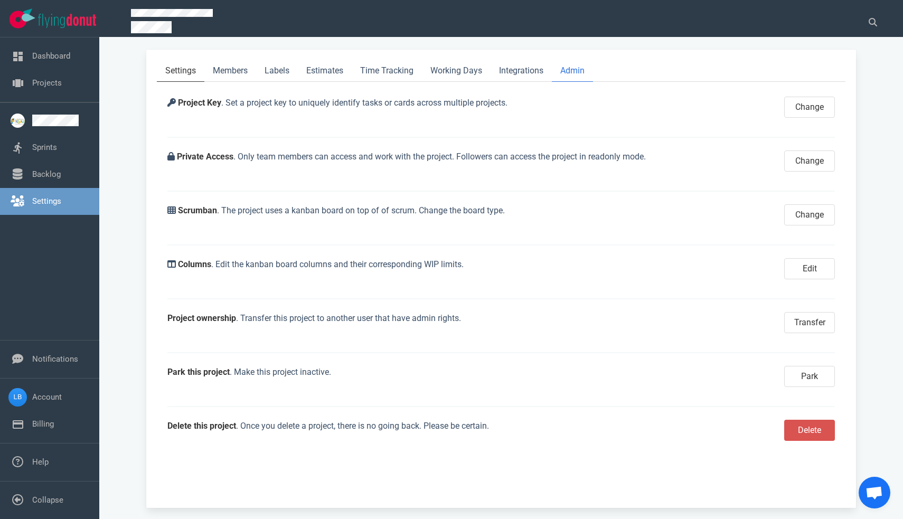
click at [189, 73] on link "Settings" at bounding box center [181, 71] width 48 height 22
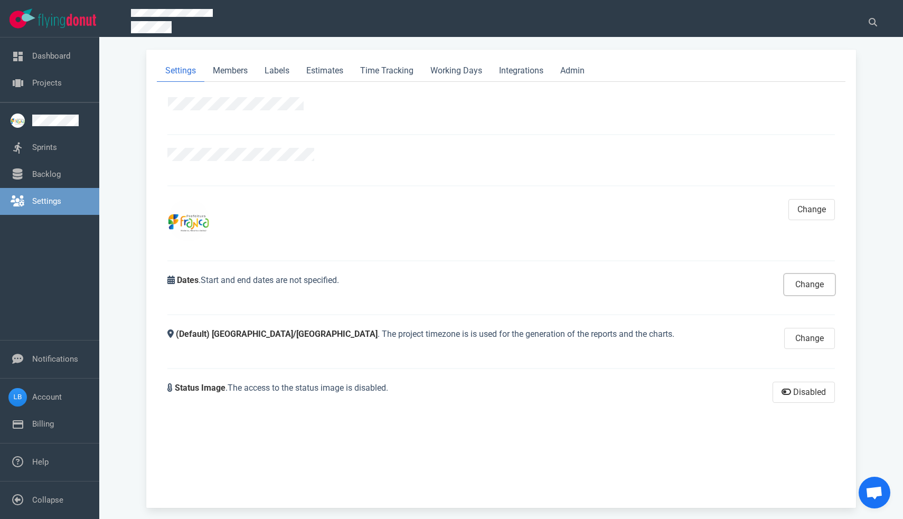
click at [797, 284] on button "Change" at bounding box center [809, 284] width 51 height 21
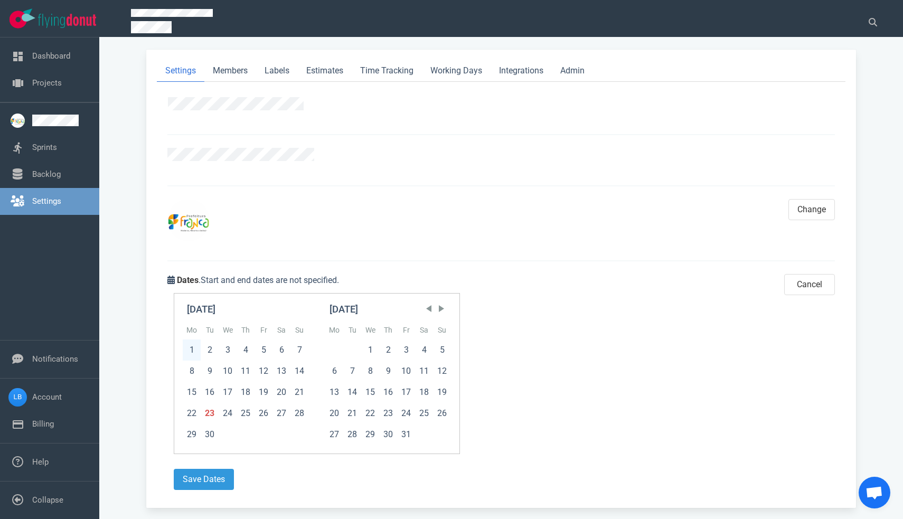
click at [195, 345] on div "1" at bounding box center [192, 350] width 18 height 21
click at [447, 309] on span "Next Month" at bounding box center [441, 308] width 11 height 11
click at [433, 434] on div "31" at bounding box center [424, 434] width 18 height 21
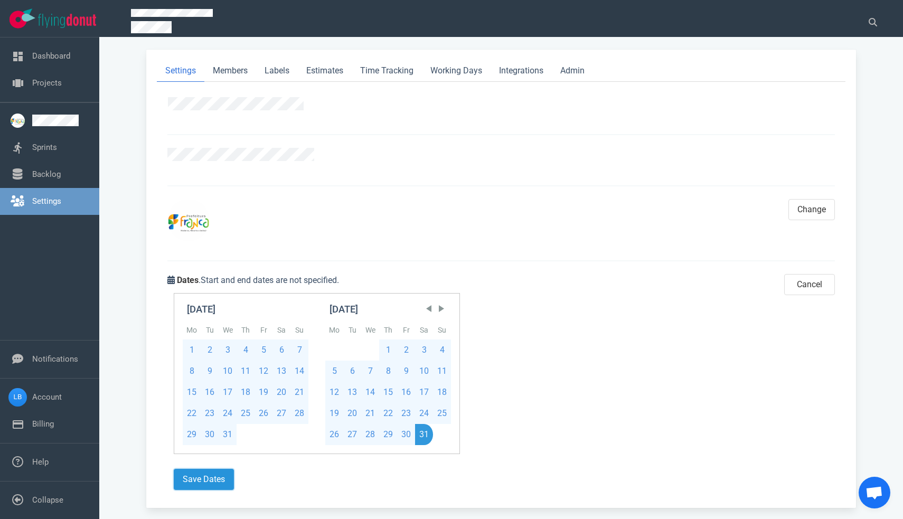
click at [197, 478] on button "Save Dates" at bounding box center [204, 479] width 60 height 21
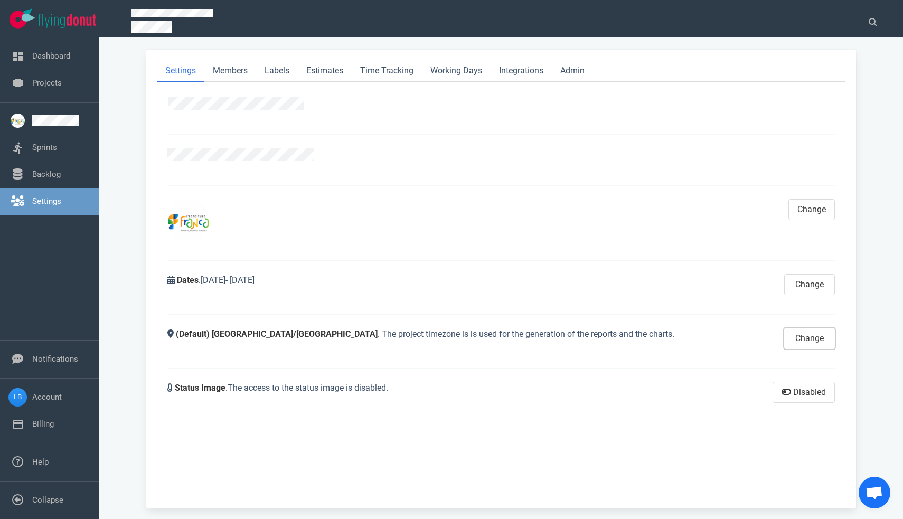
click at [795, 343] on button "Change" at bounding box center [809, 338] width 51 height 21
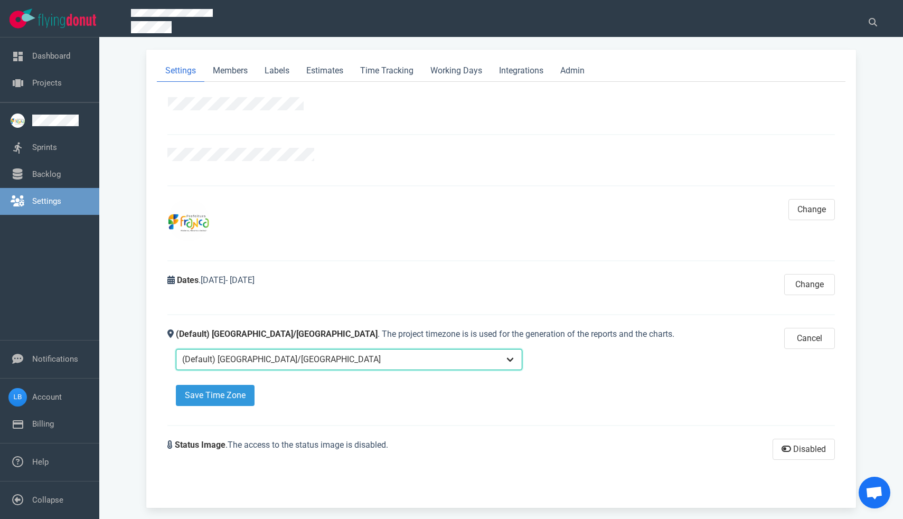
select select "America/[GEOGRAPHIC_DATA]"
click at [233, 390] on button "Save Time Zone" at bounding box center [215, 395] width 79 height 21
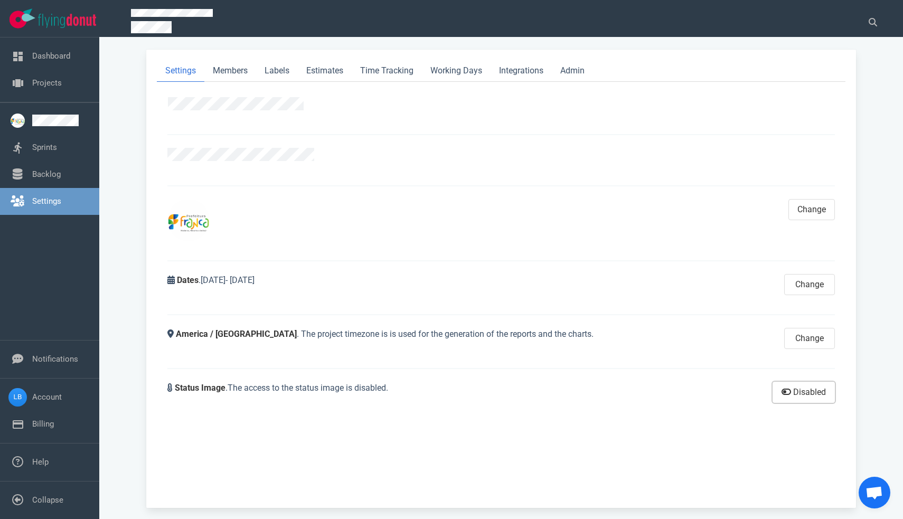
click at [796, 394] on span "Disabled" at bounding box center [808, 392] width 35 height 13
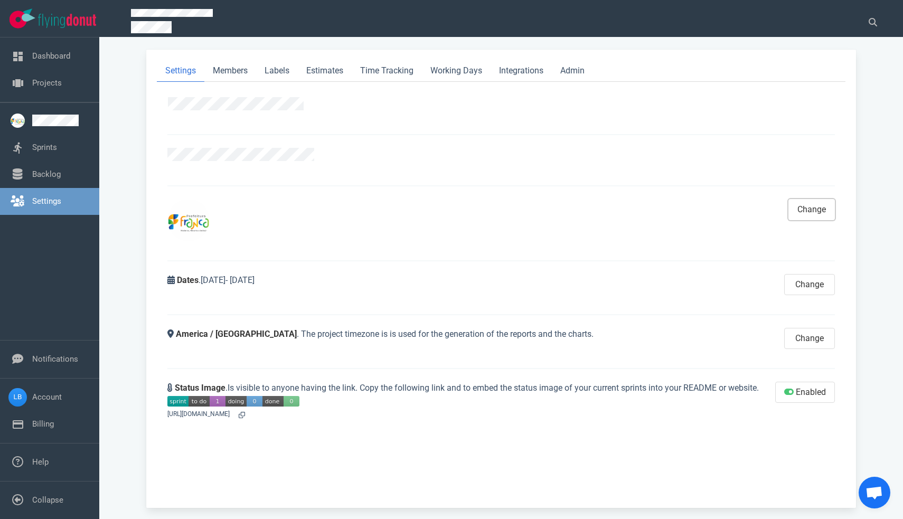
click at [816, 216] on button "Change" at bounding box center [811, 209] width 46 height 21
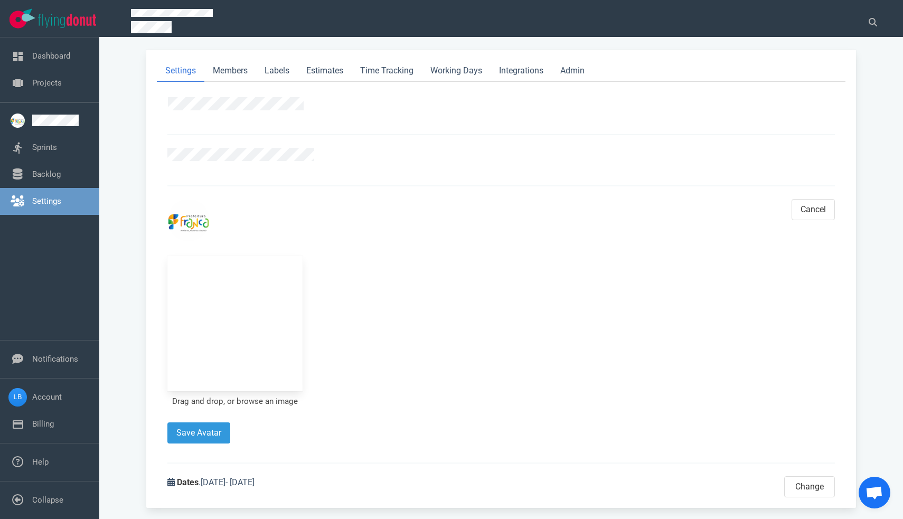
click at [283, 404] on link "Drag and drop, or browse an image" at bounding box center [235, 402] width 126 height 10
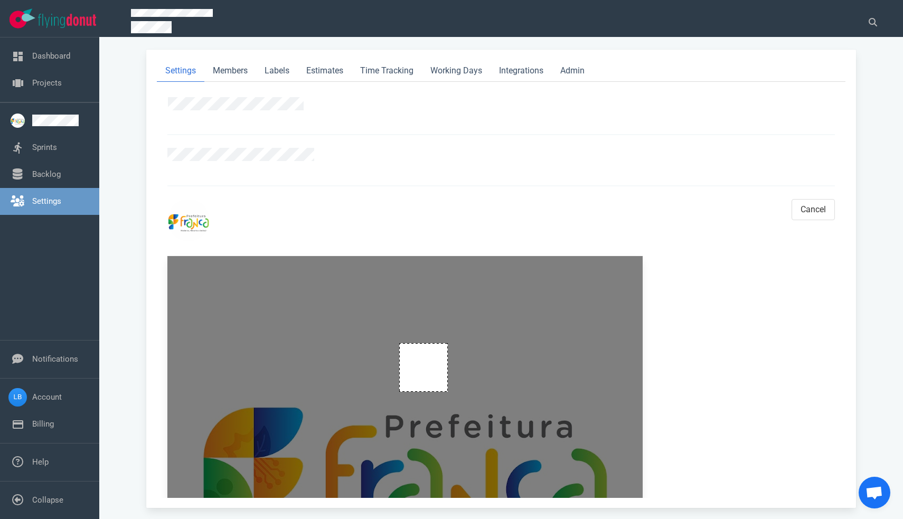
drag, startPoint x: 448, startPoint y: 392, endPoint x: 399, endPoint y: 357, distance: 59.8
click at [399, 357] on div at bounding box center [404, 493] width 475 height 475
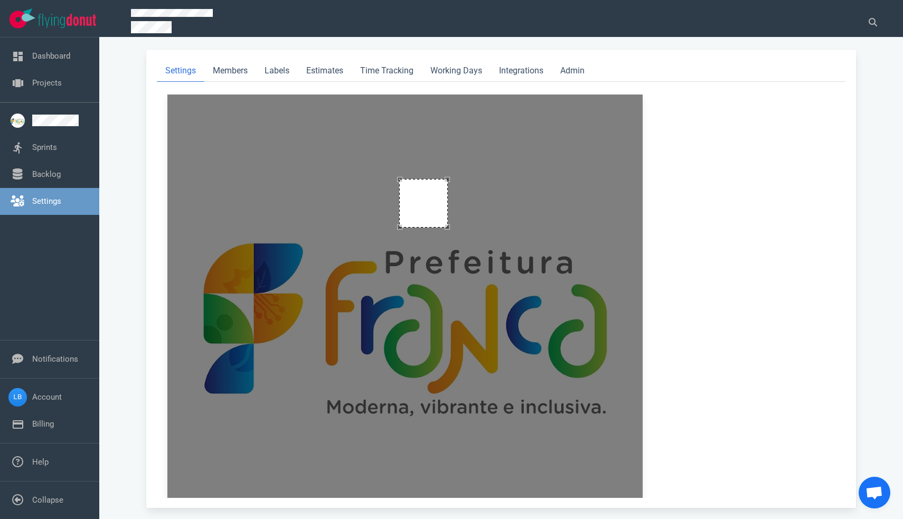
scroll to position [170, 0]
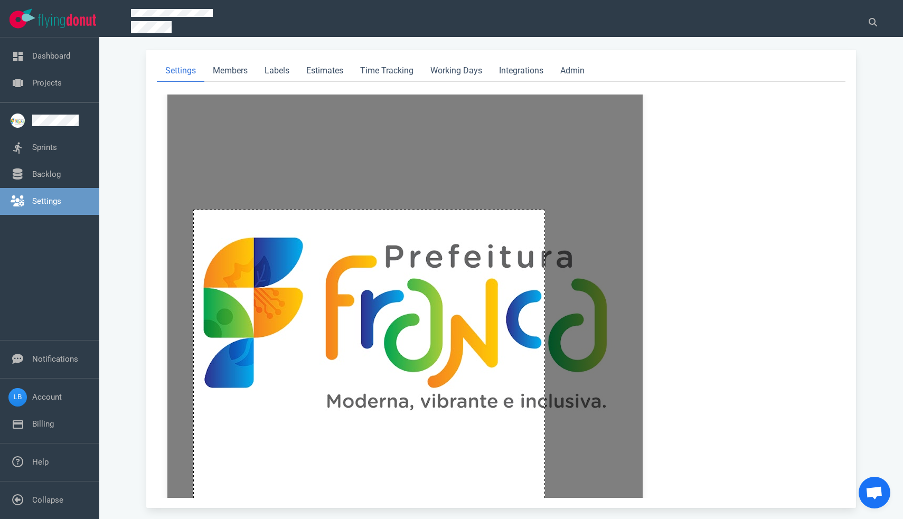
drag, startPoint x: 193, startPoint y: 210, endPoint x: 690, endPoint y: 421, distance: 539.7
click at [690, 421] on div "Drag and drop, or browse an image" at bounding box center [472, 332] width 611 height 492
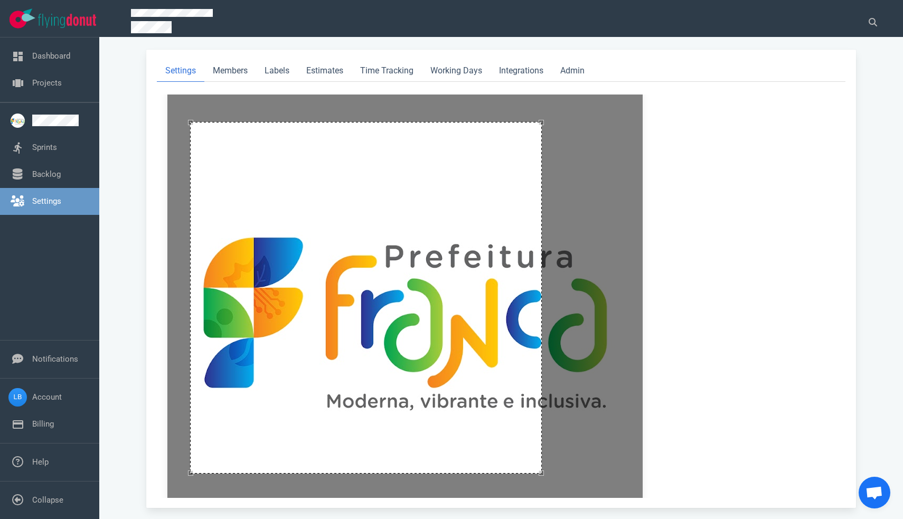
drag, startPoint x: 448, startPoint y: 222, endPoint x: 445, endPoint y: 134, distance: 87.7
click at [445, 134] on div at bounding box center [366, 298] width 352 height 352
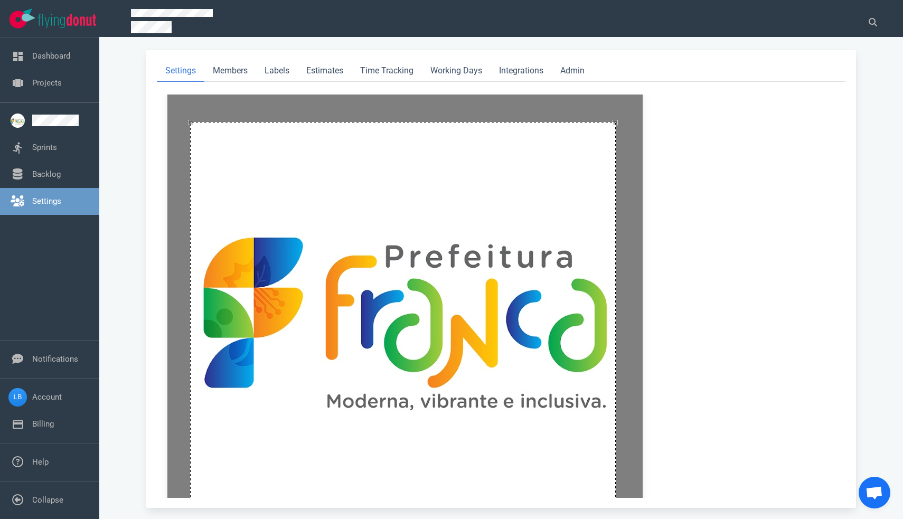
drag, startPoint x: 542, startPoint y: 473, endPoint x: 616, endPoint y: 446, distance: 78.7
click at [616, 446] on div at bounding box center [404, 323] width 475 height 475
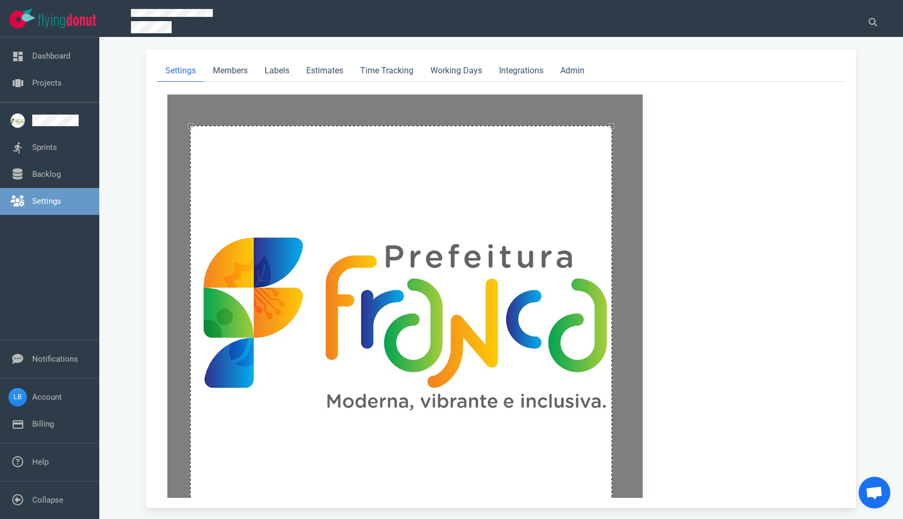
drag, startPoint x: 617, startPoint y: 122, endPoint x: 613, endPoint y: 171, distance: 48.7
click at [613, 171] on div at bounding box center [404, 323] width 475 height 475
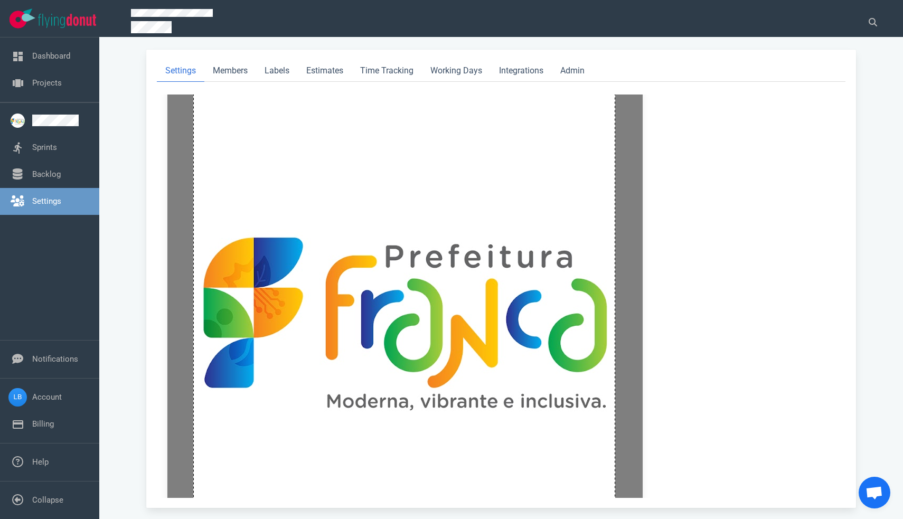
drag, startPoint x: 522, startPoint y: 182, endPoint x: 525, endPoint y: 138, distance: 43.9
click at [525, 138] on div at bounding box center [404, 297] width 422 height 422
click at [732, 192] on div "Drag and drop, or browse an image" at bounding box center [472, 332] width 611 height 492
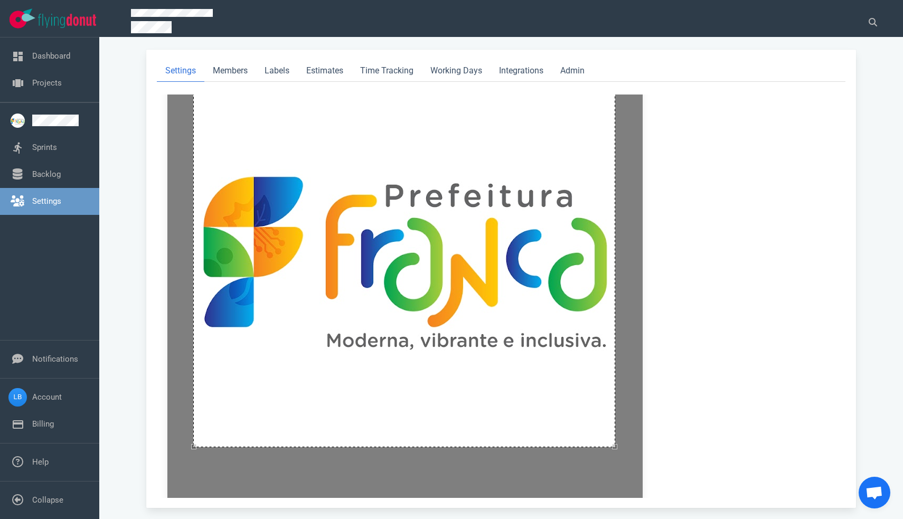
scroll to position [287, 0]
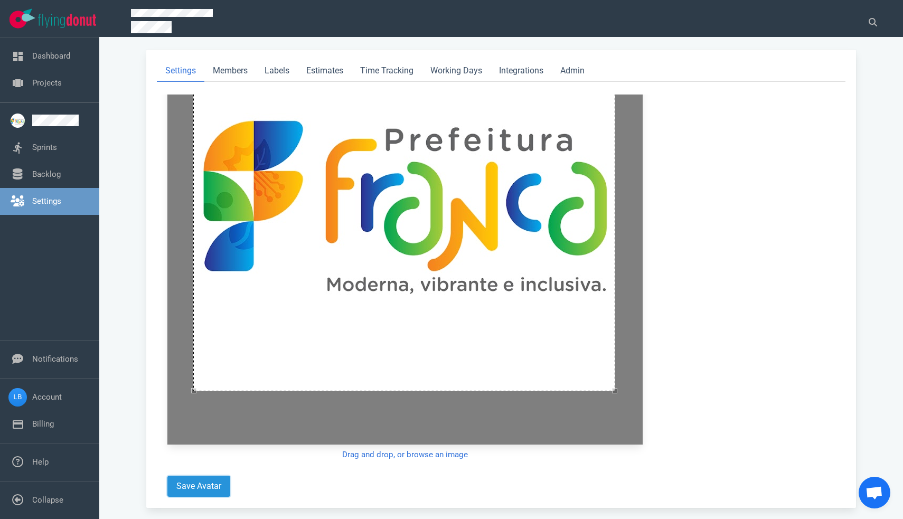
click at [198, 481] on button "Save Avatar" at bounding box center [198, 486] width 63 height 21
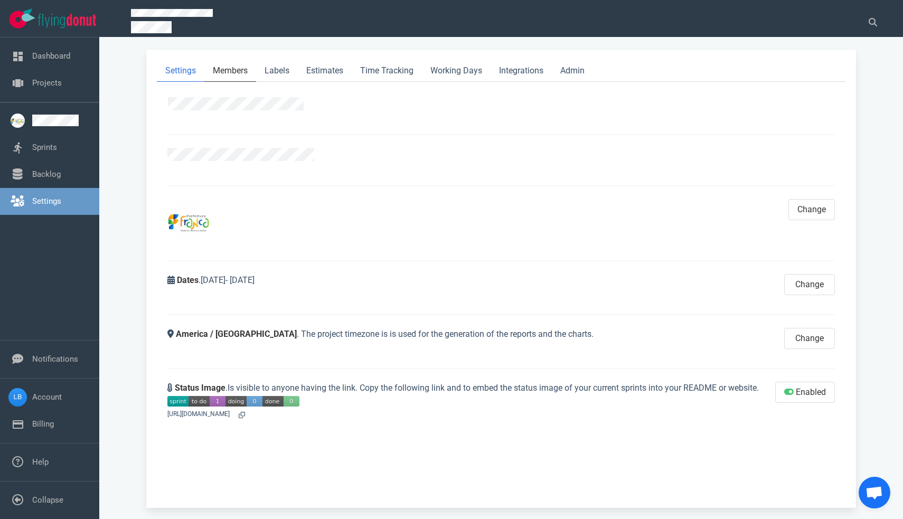
click at [242, 69] on link "Members" at bounding box center [230, 71] width 52 height 22
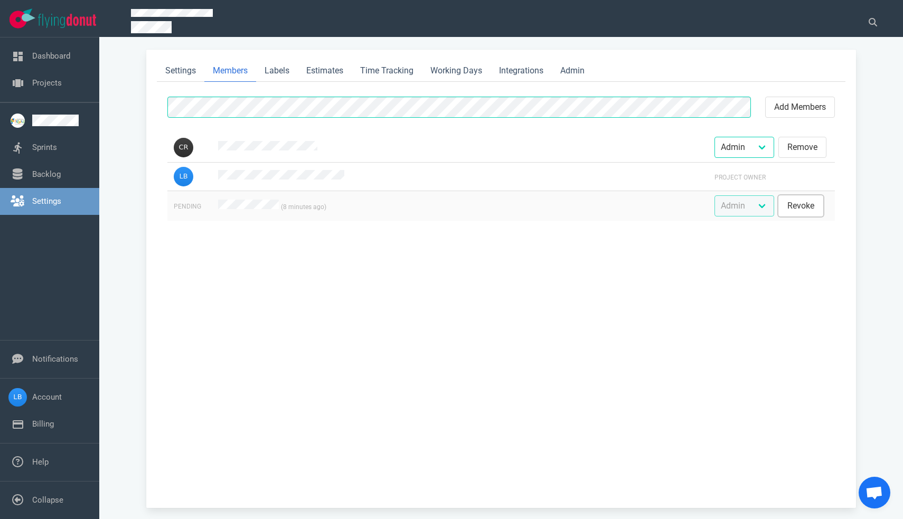
click at [803, 199] on button "Revoke" at bounding box center [800, 205] width 45 height 21
click at [793, 104] on button "add members" at bounding box center [800, 107] width 70 height 21
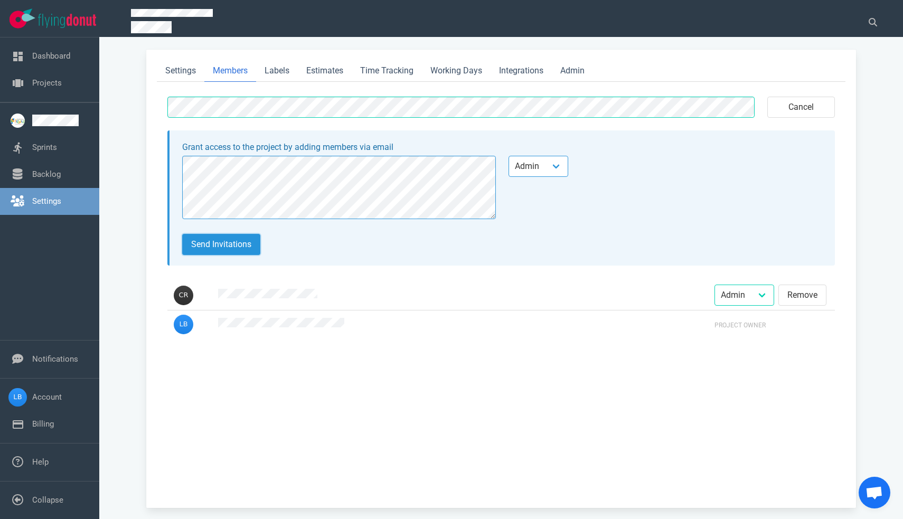
click at [230, 240] on button "Send invitations" at bounding box center [221, 244] width 78 height 21
select select "2"
click at [290, 78] on link "Labels" at bounding box center [277, 71] width 42 height 22
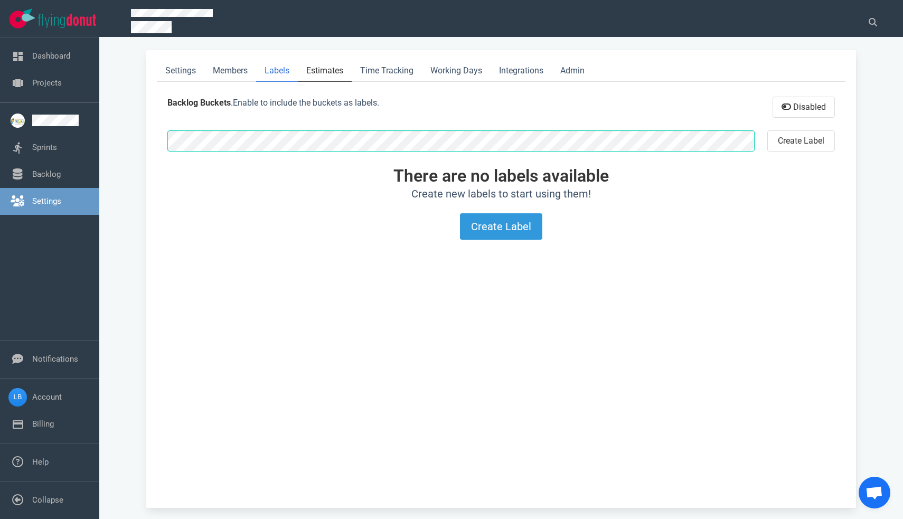
click at [323, 73] on link "Estimates" at bounding box center [325, 71] width 54 height 22
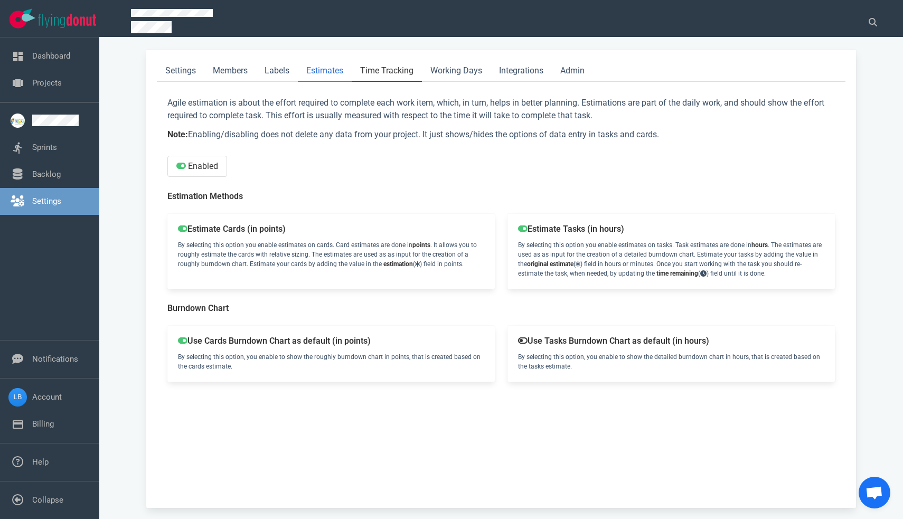
click at [394, 76] on link "Time Tracking" at bounding box center [387, 71] width 70 height 22
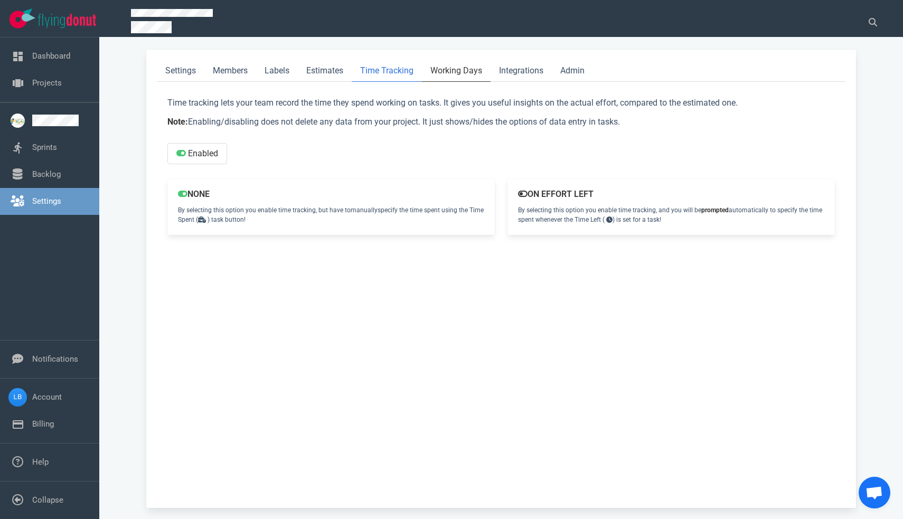
click at [441, 69] on link "Working Days" at bounding box center [456, 71] width 69 height 22
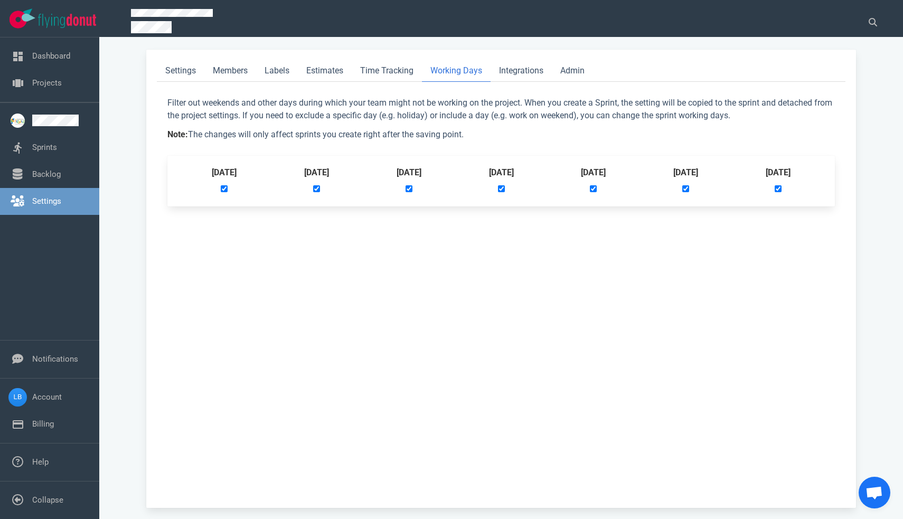
click at [688, 192] on input "checkbox" at bounding box center [685, 188] width 7 height 7
checkbox input "false"
click at [780, 192] on input "checkbox" at bounding box center [778, 188] width 7 height 7
checkbox input "false"
click at [689, 192] on input "checkbox" at bounding box center [685, 188] width 7 height 7
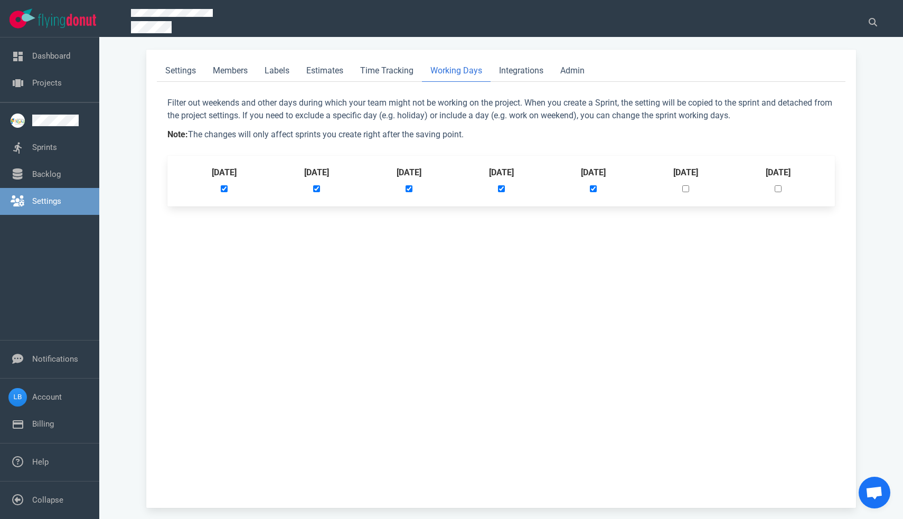
checkbox input "true"
click at [781, 191] on input "checkbox" at bounding box center [778, 188] width 7 height 7
checkbox input "true"
click at [535, 76] on link "Integrations" at bounding box center [521, 71] width 61 height 22
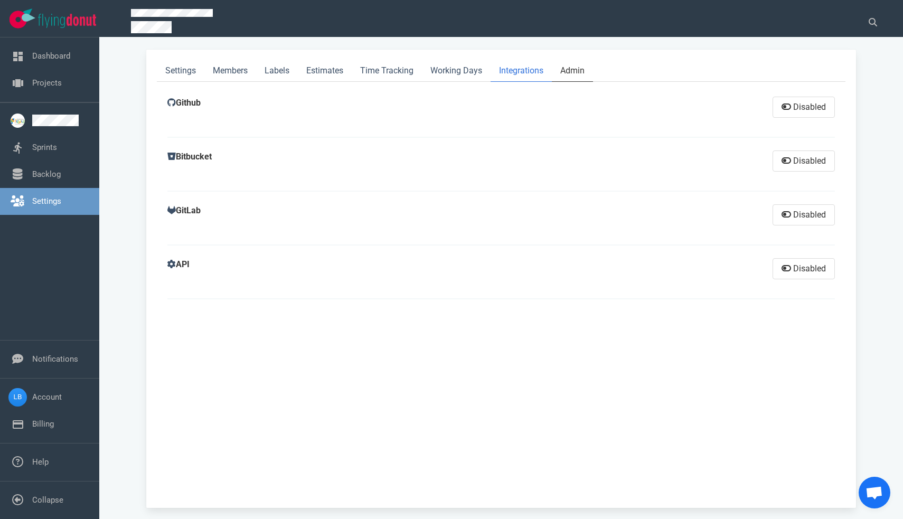
click at [578, 71] on link "Admin" at bounding box center [572, 71] width 41 height 22
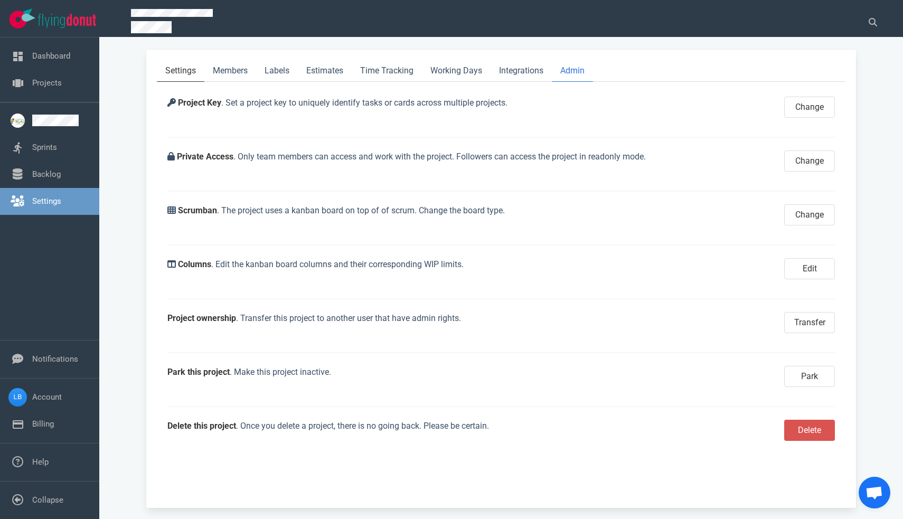
click at [187, 67] on link "Settings" at bounding box center [181, 71] width 48 height 22
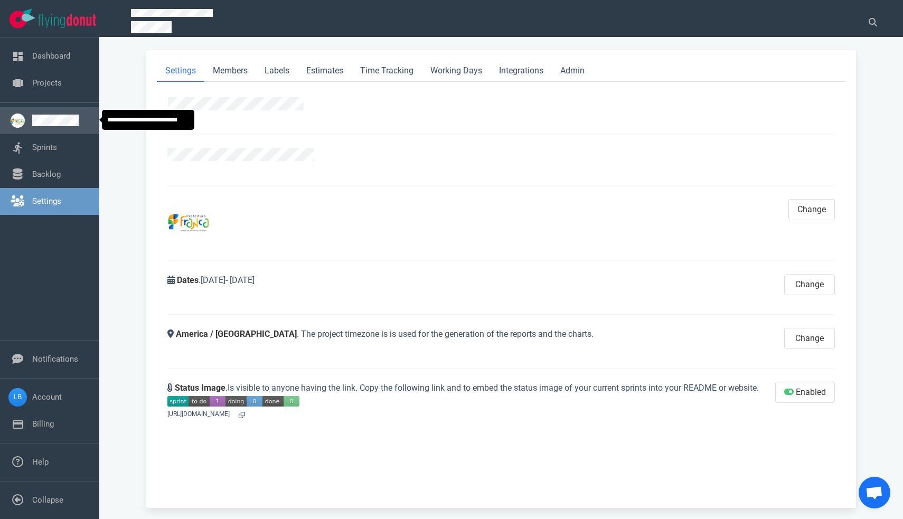
click at [55, 121] on link at bounding box center [61, 121] width 59 height 12
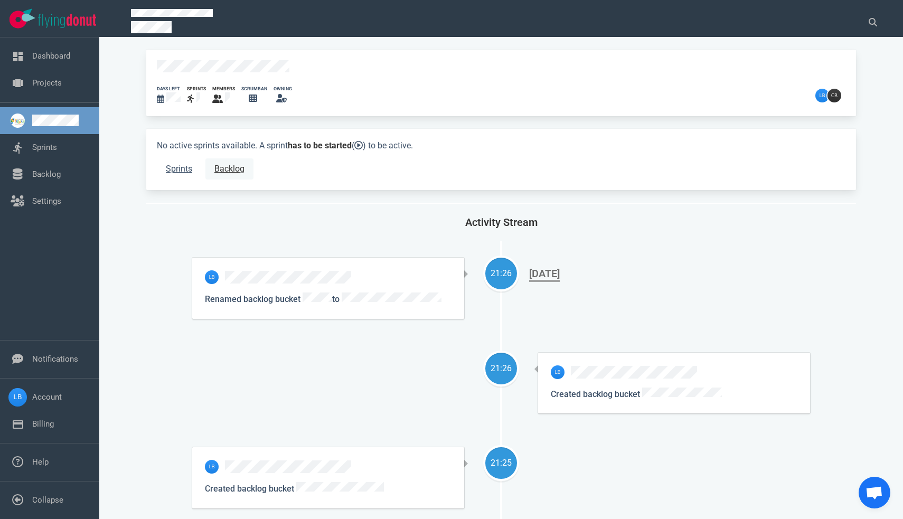
click at [231, 170] on link "Backlog" at bounding box center [229, 168] width 48 height 21
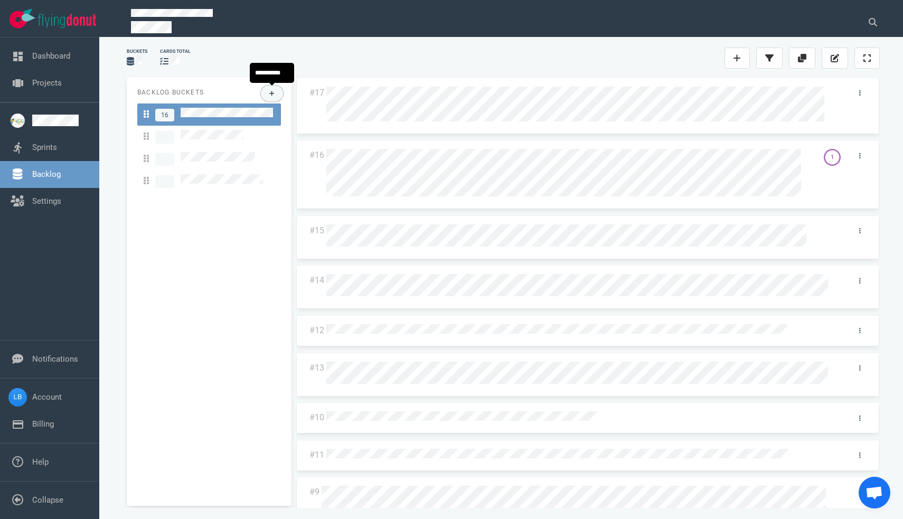
click at [268, 92] on button at bounding box center [272, 94] width 23 height 16
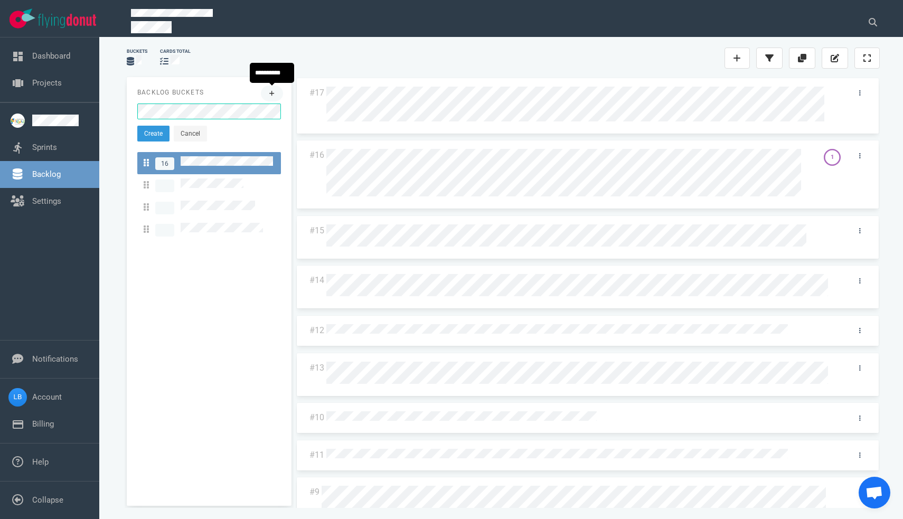
click at [154, 134] on button "Create" at bounding box center [153, 134] width 32 height 16
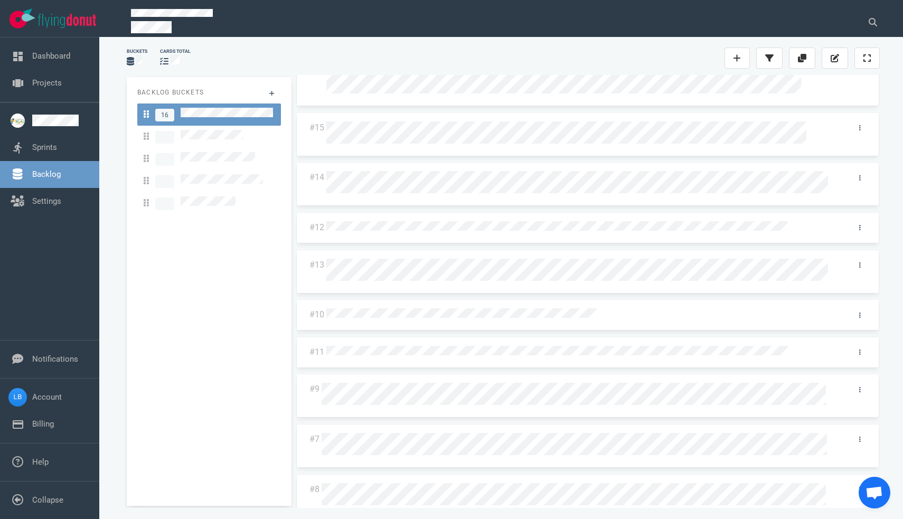
scroll to position [109, 0]
click at [218, 196] on div "Backlog Buckets 16 #17 #16 1 #15 #14 #12 #13 #10 #11 #9 #7 #8 #6 #4 #12" at bounding box center [503, 294] width 766 height 446
click at [860, 220] on link at bounding box center [859, 221] width 17 height 13
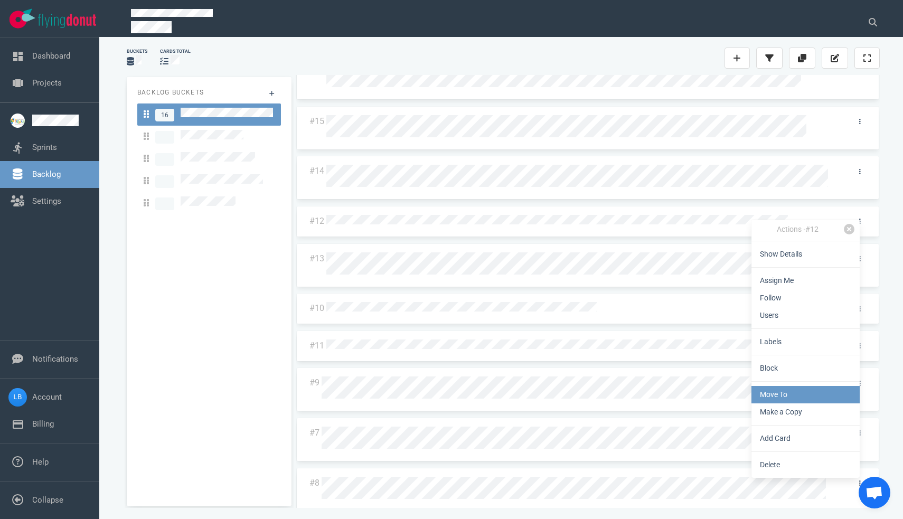
click at [813, 398] on link "Move To" at bounding box center [805, 394] width 108 height 17
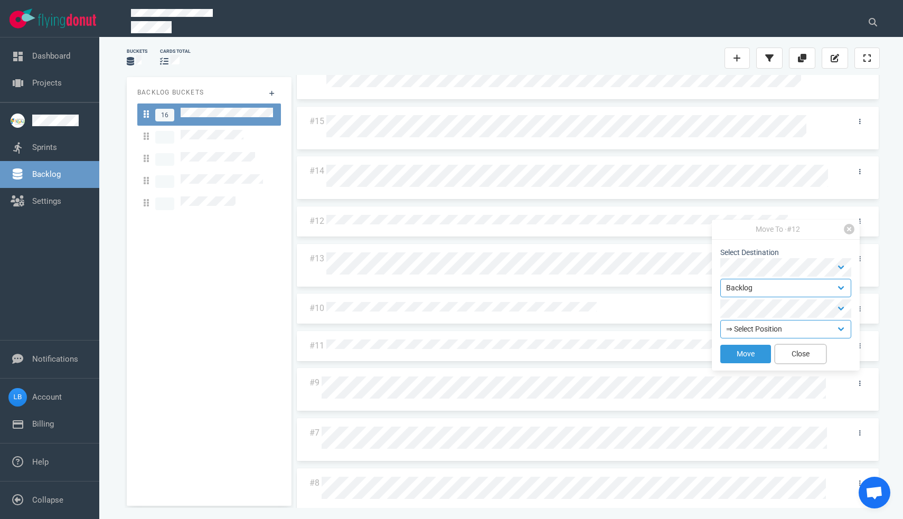
click at [815, 351] on button "Close" at bounding box center [800, 354] width 51 height 18
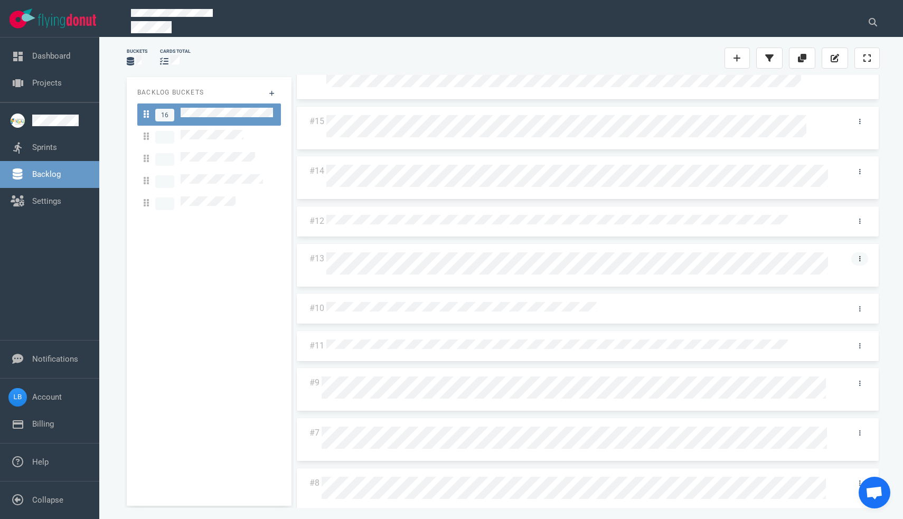
click at [859, 257] on icon at bounding box center [860, 259] width 2 height 6
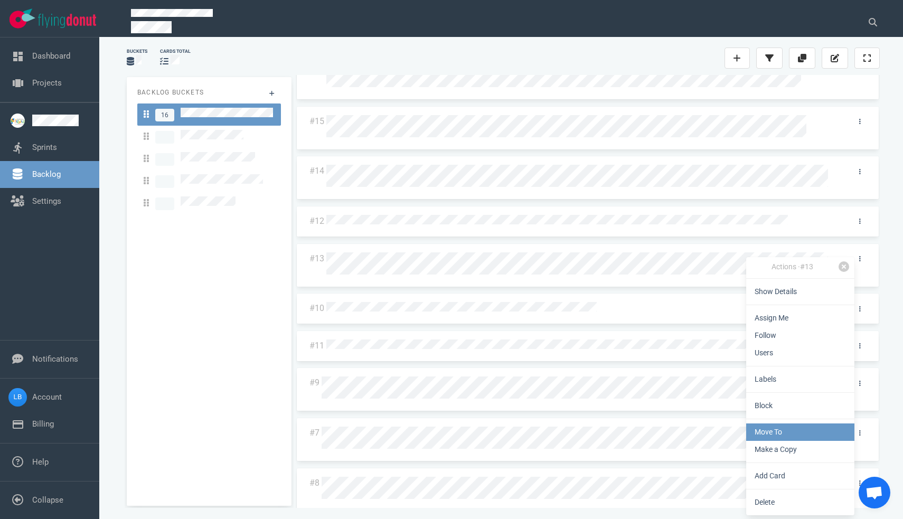
click at [802, 427] on link "Move To" at bounding box center [800, 431] width 108 height 17
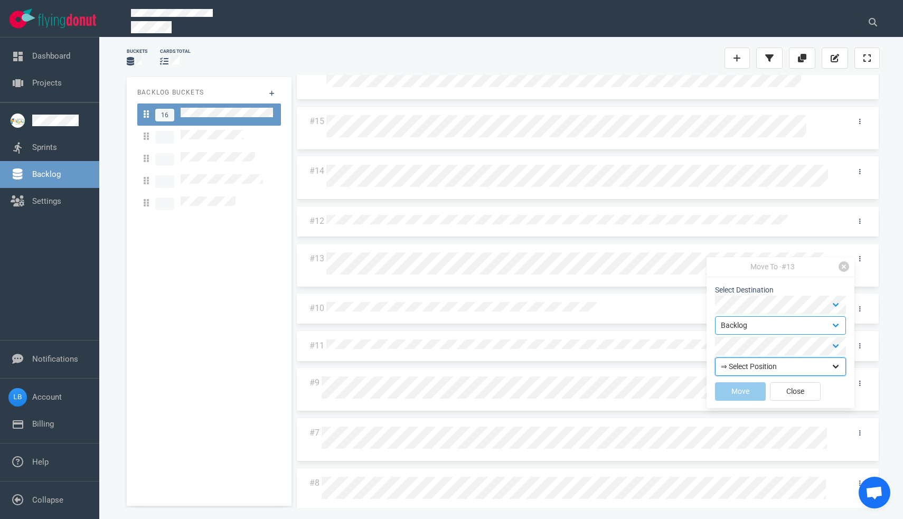
select select "top"
click at [743, 389] on button "Move" at bounding box center [740, 391] width 51 height 18
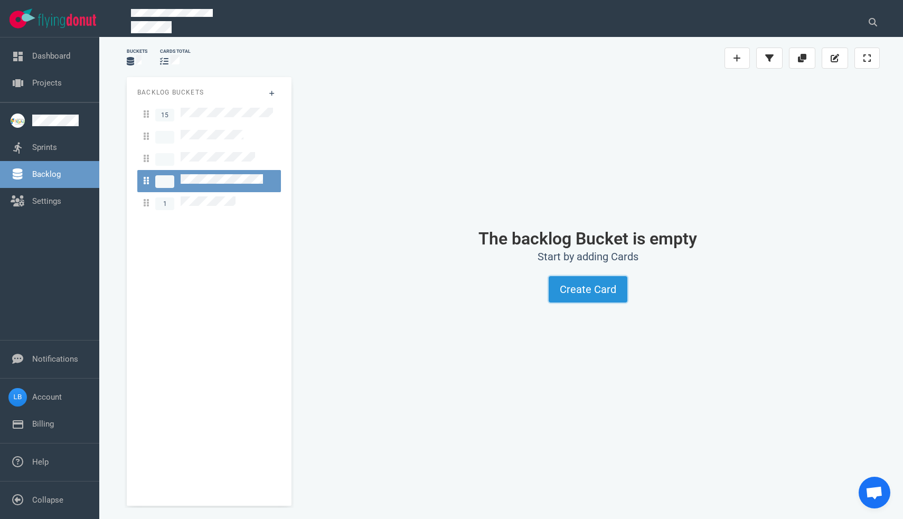
click at [582, 284] on button "Create Card" at bounding box center [588, 289] width 79 height 26
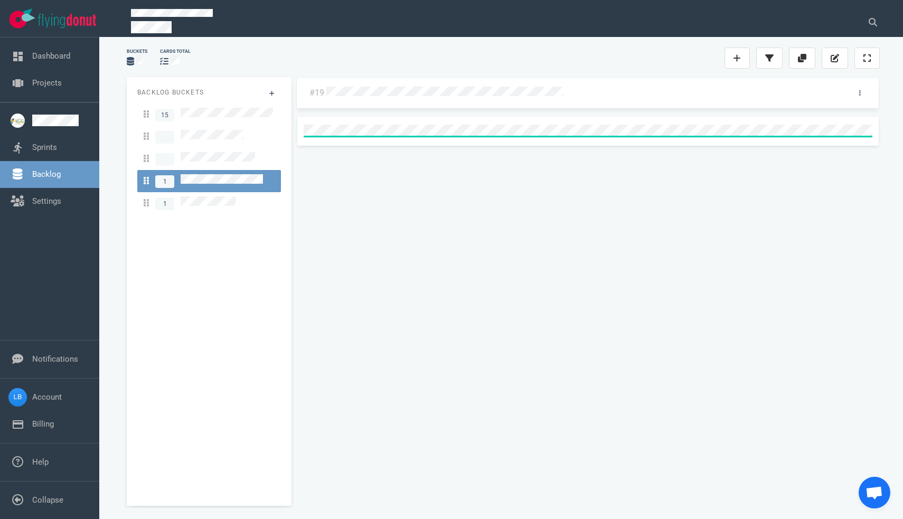
click at [746, 92] on div at bounding box center [582, 93] width 513 height 13
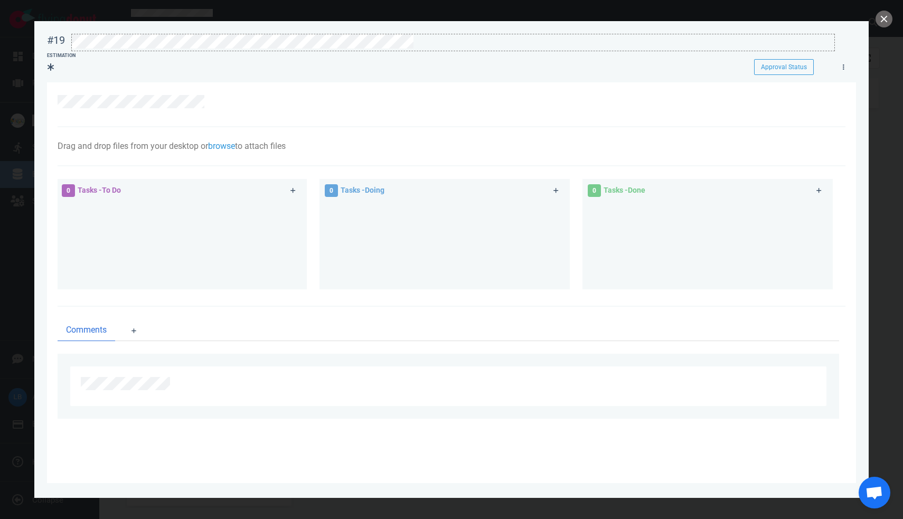
click at [420, 41] on div at bounding box center [453, 41] width 762 height 14
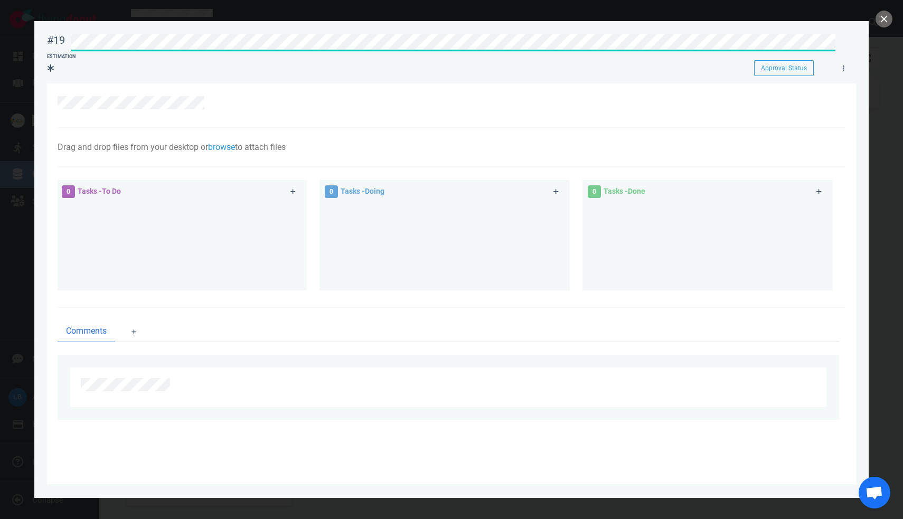
click at [340, 109] on div at bounding box center [449, 105] width 782 height 18
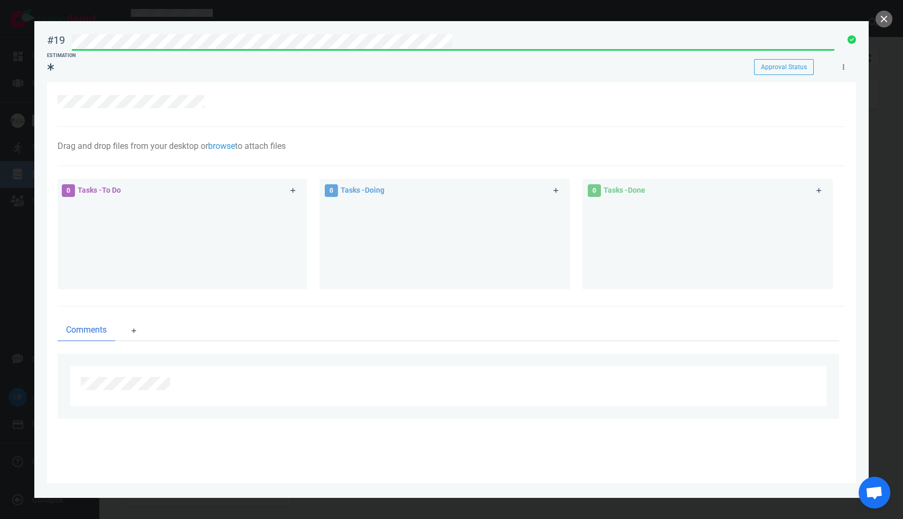
click at [98, 189] on span "Tasks - To Do" at bounding box center [99, 190] width 43 height 8
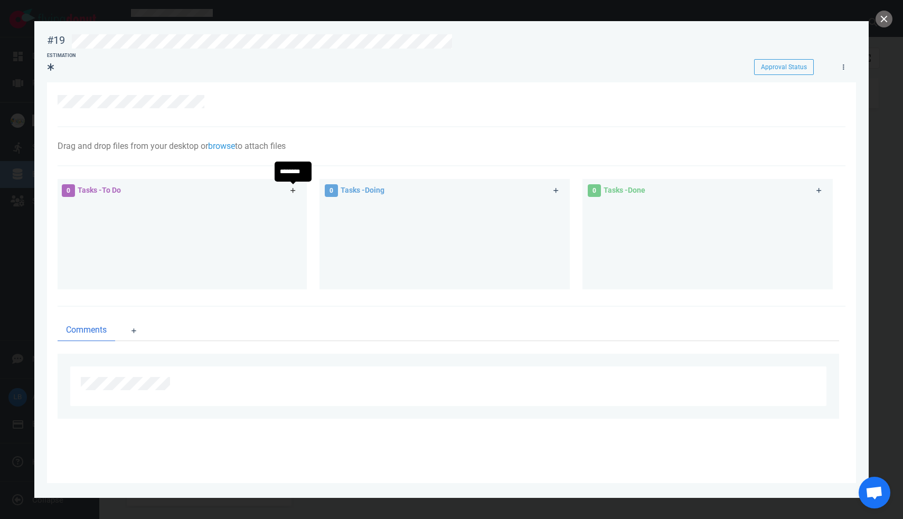
click at [294, 193] on icon at bounding box center [293, 190] width 6 height 6
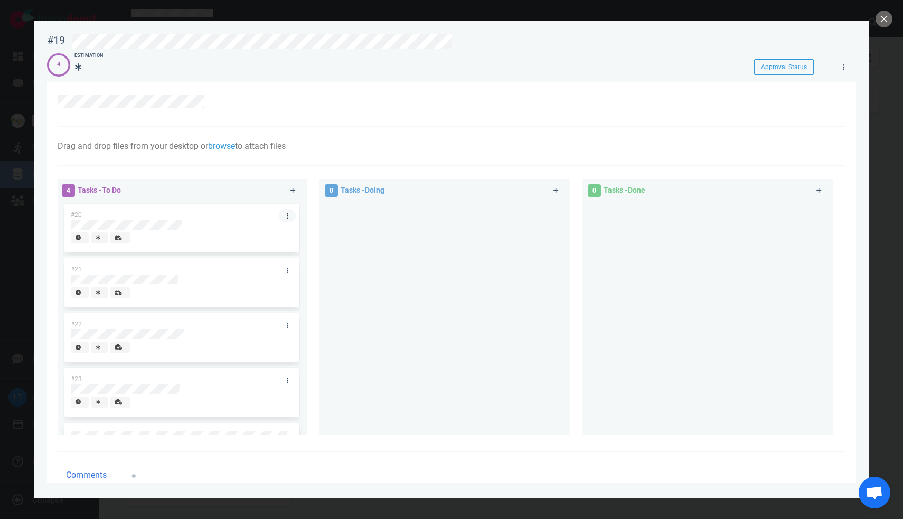
click at [279, 215] on link at bounding box center [287, 215] width 17 height 13
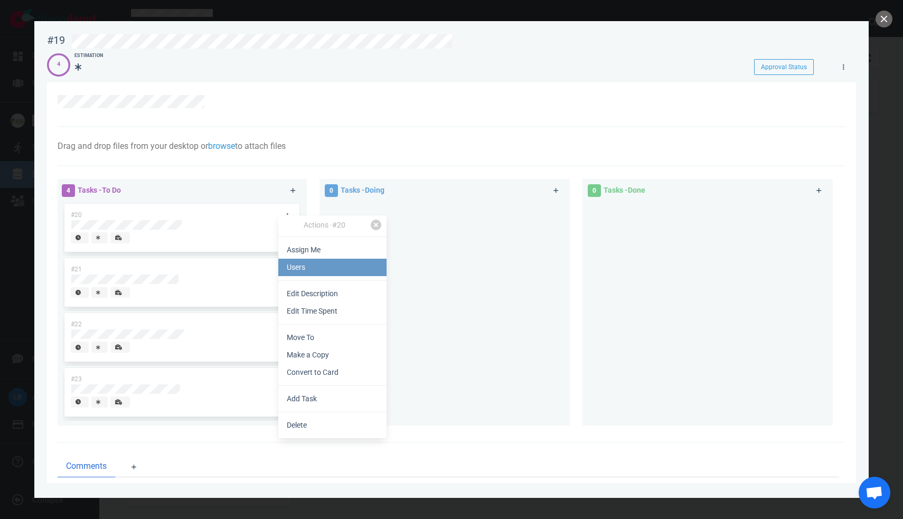
click at [342, 265] on link "Users" at bounding box center [332, 267] width 108 height 17
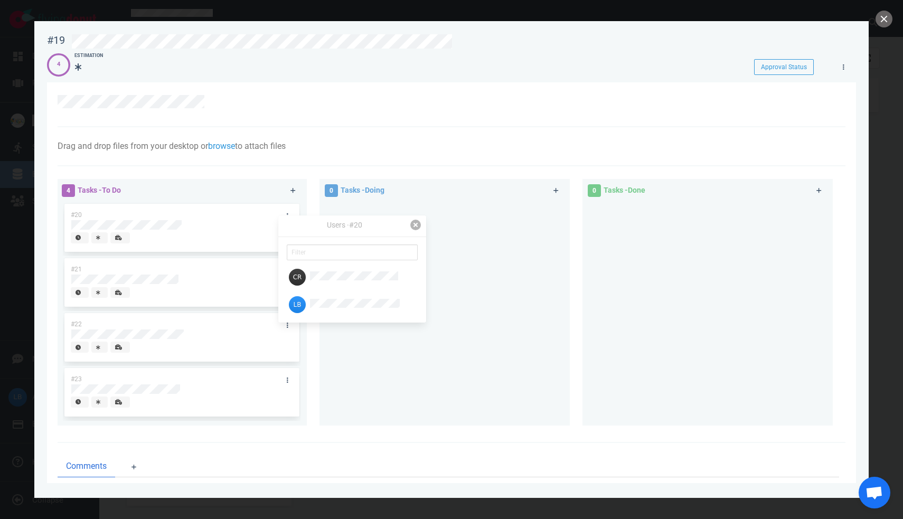
click at [416, 224] on button "button" at bounding box center [415, 225] width 11 height 11
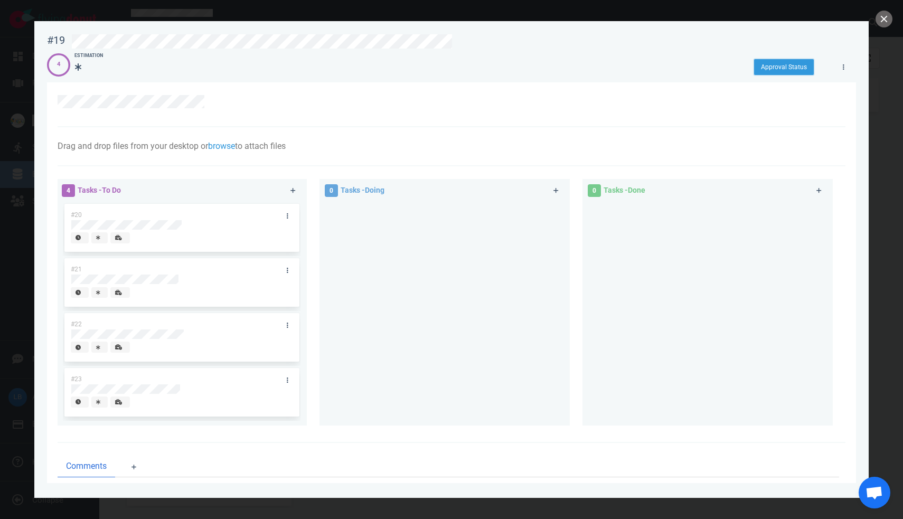
click at [800, 70] on button "Approval Status" at bounding box center [784, 67] width 60 height 16
click at [583, 160] on div "Drag and drop files from your desktop or browse to attach files Attach Files Co…" at bounding box center [452, 146] width 788 height 39
click at [884, 26] on button "close" at bounding box center [884, 19] width 17 height 17
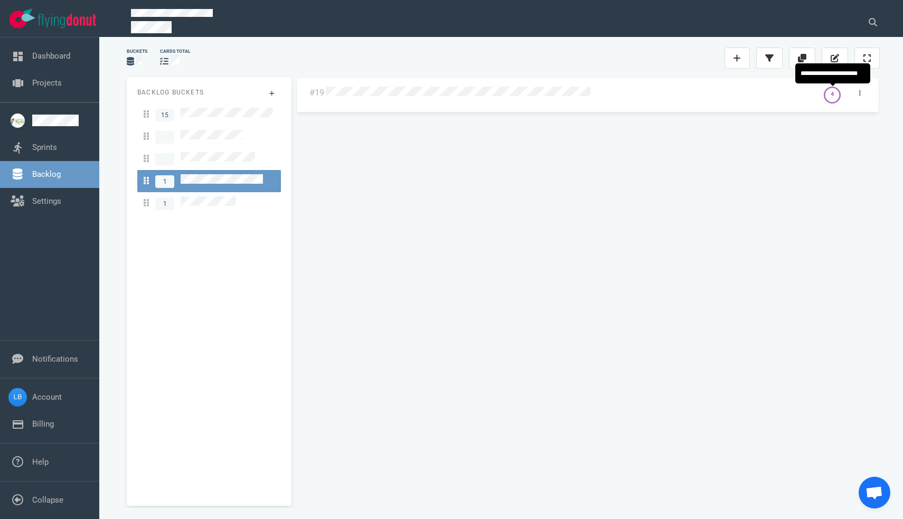
click at [833, 96] on div "4" at bounding box center [832, 94] width 3 height 9
click at [53, 148] on link "Sprints" at bounding box center [44, 148] width 25 height 10
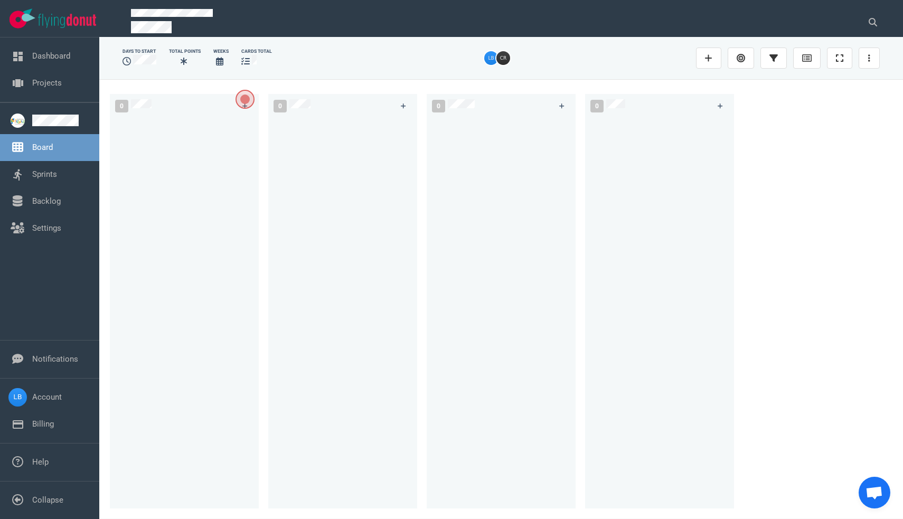
click at [246, 106] on span "Open the dialog" at bounding box center [245, 99] width 19 height 19
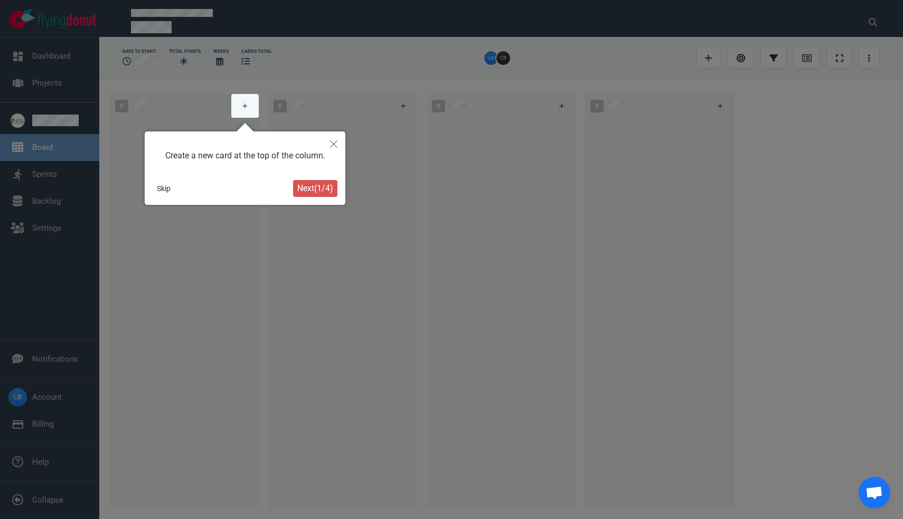
click at [307, 187] on span "Next ( 1 / 4 )" at bounding box center [315, 188] width 36 height 10
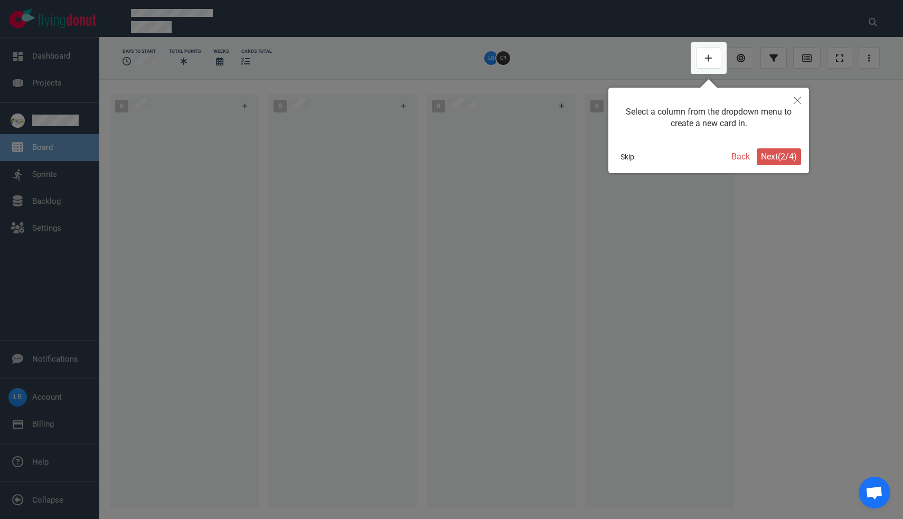
click at [802, 155] on div "Select a column from the dropdown menu to create a new card in. Skip Back Next …" at bounding box center [708, 131] width 201 height 86
click at [786, 156] on span "Next ( 2 / 4 )" at bounding box center [779, 157] width 36 height 10
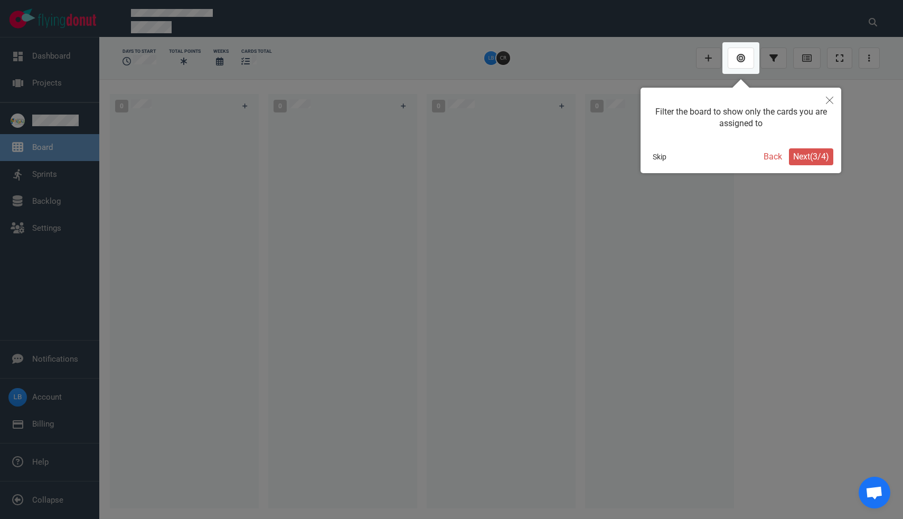
click at [789, 156] on button "Next ( 3 / 4 )" at bounding box center [811, 156] width 44 height 17
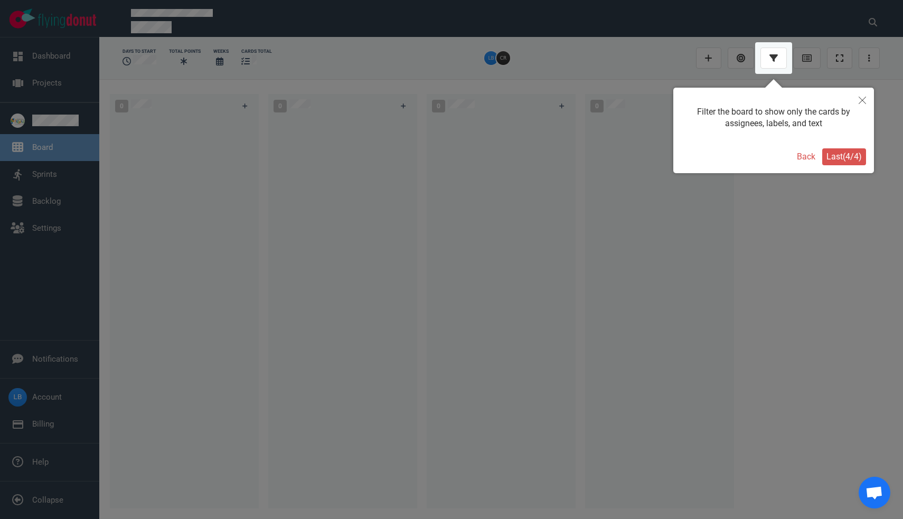
click at [847, 163] on button "Last ( 4 / 4 )" at bounding box center [844, 156] width 44 height 17
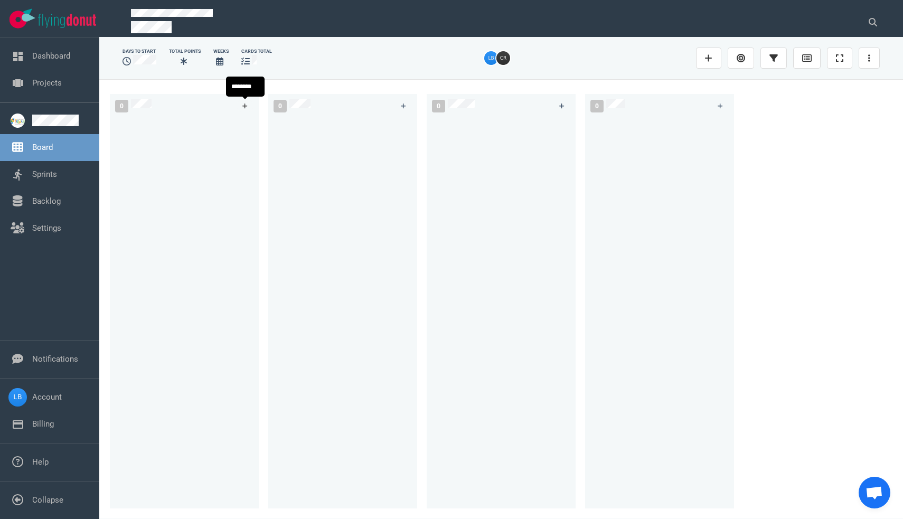
click at [242, 105] on icon at bounding box center [245, 106] width 6 height 6
click at [205, 196] on div at bounding box center [184, 309] width 136 height 380
click at [61, 198] on link "Backlog" at bounding box center [46, 201] width 29 height 10
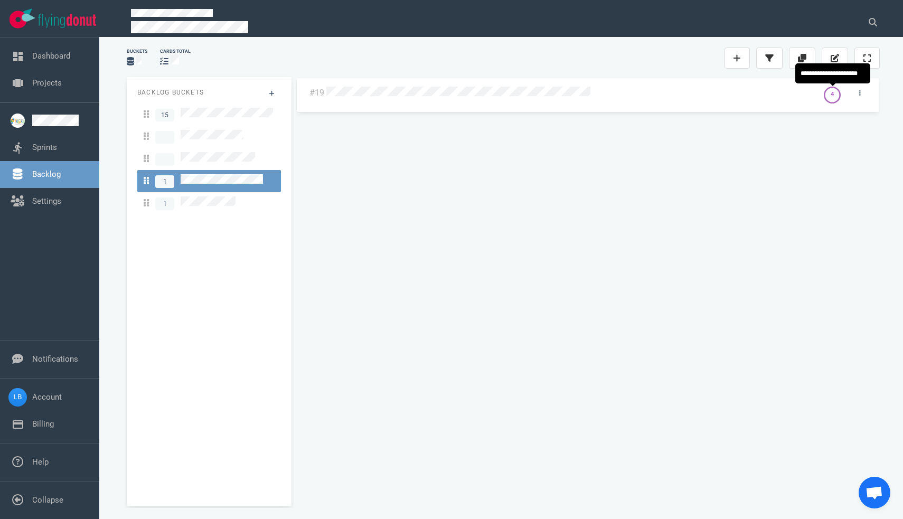
click at [832, 98] on div "4" at bounding box center [832, 94] width 3 height 9
click at [834, 94] on div "4" at bounding box center [832, 94] width 3 height 9
click at [861, 95] on link at bounding box center [859, 93] width 17 height 13
click at [711, 100] on div at bounding box center [570, 92] width 492 height 25
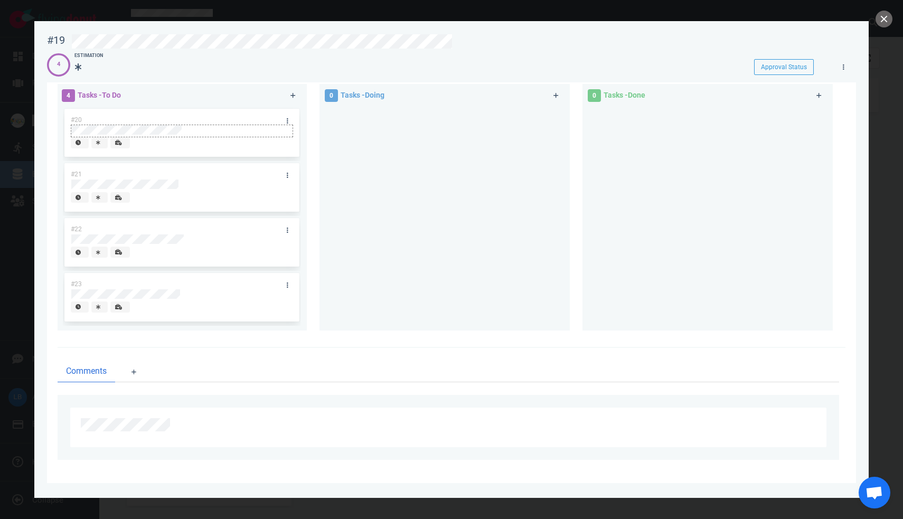
scroll to position [97, 0]
click at [284, 118] on link at bounding box center [287, 120] width 17 height 13
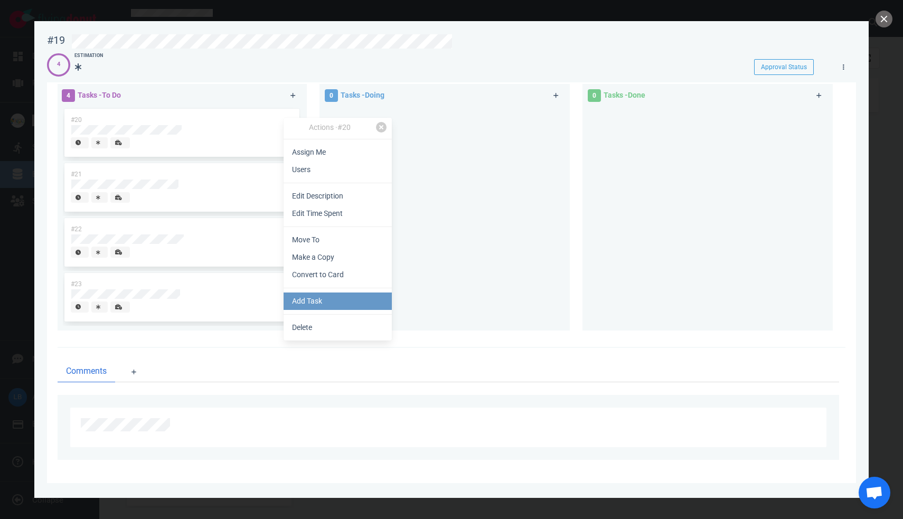
click at [363, 304] on link "Add Task" at bounding box center [338, 301] width 108 height 17
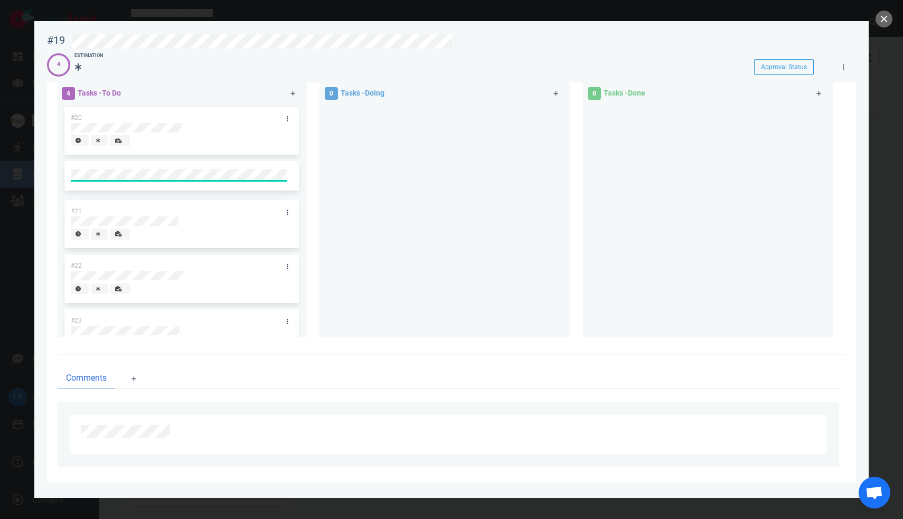
click at [285, 192] on div "#20 #21 #22 #23" at bounding box center [182, 217] width 238 height 224
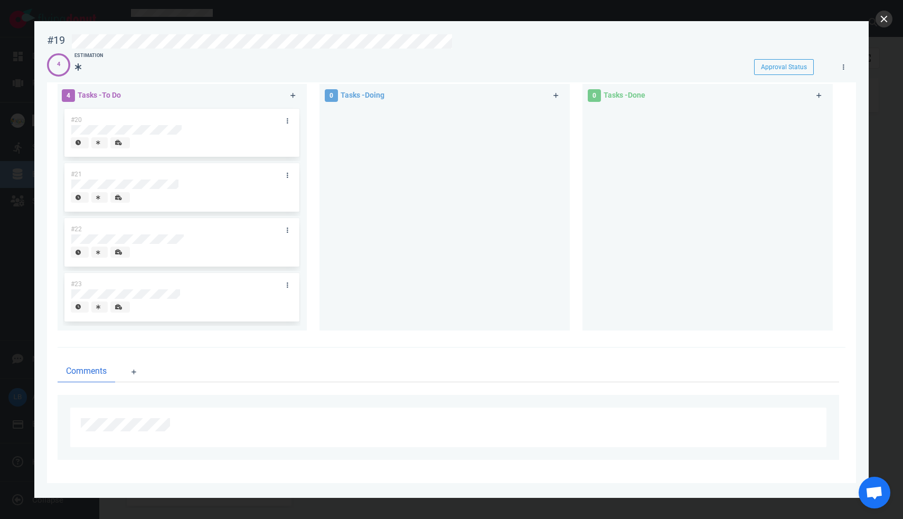
click at [886, 20] on button "close" at bounding box center [884, 19] width 17 height 17
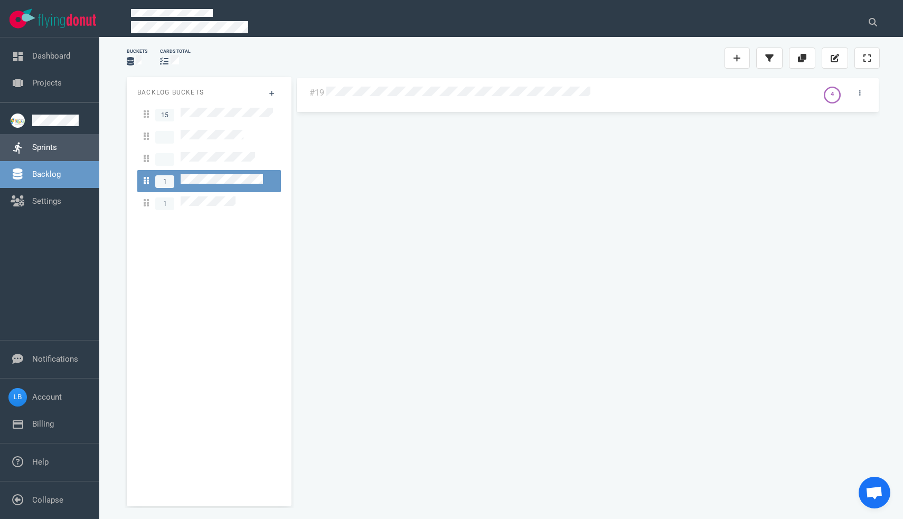
click at [43, 147] on link "Sprints" at bounding box center [44, 148] width 25 height 10
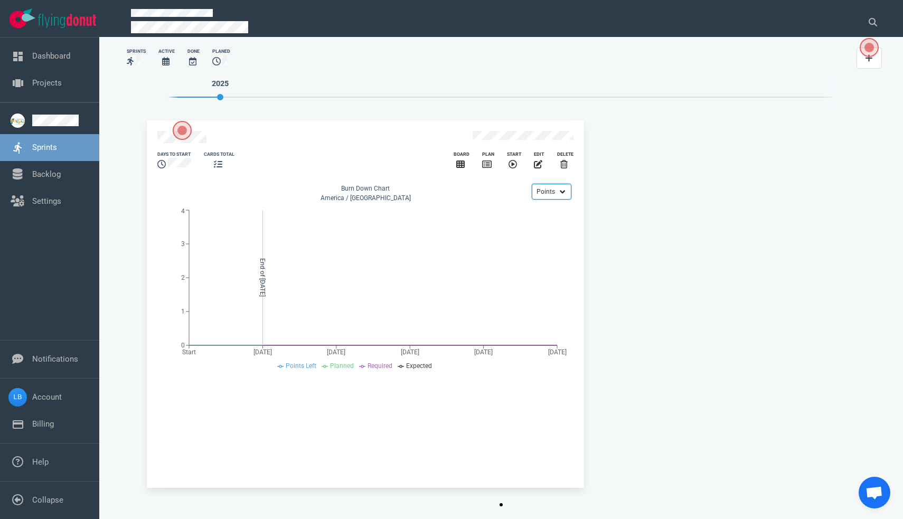
select select "tasks"
click at [182, 131] on span "Open the dialog" at bounding box center [182, 130] width 19 height 19
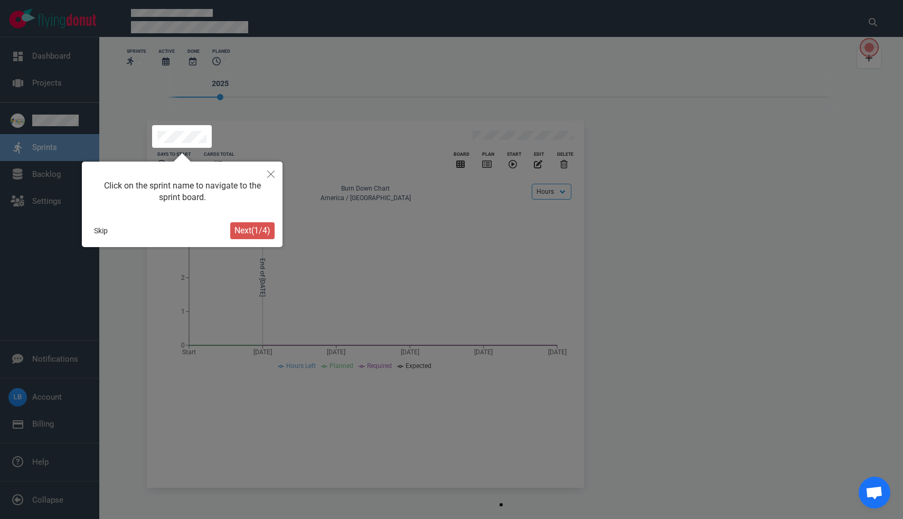
click at [246, 228] on span "Next ( 1 / 4 )" at bounding box center [252, 230] width 36 height 10
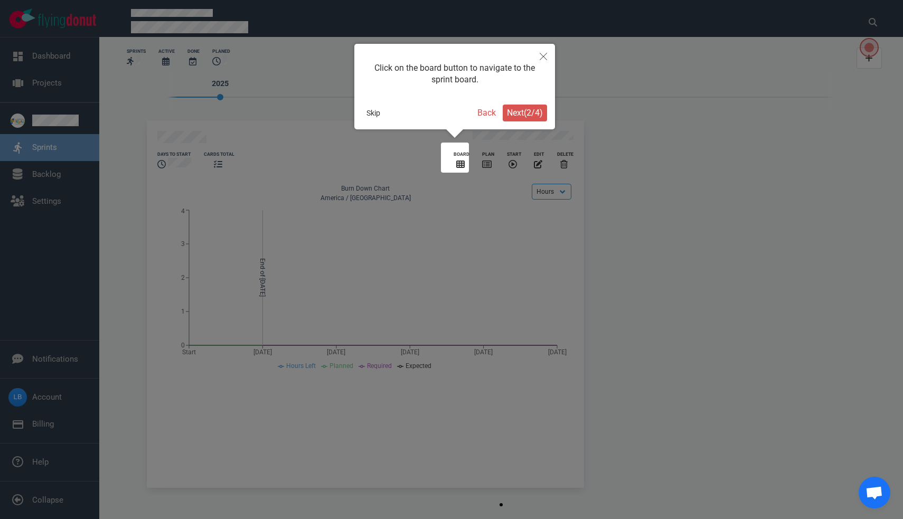
click at [523, 112] on span "Next ( 2 / 4 )" at bounding box center [525, 113] width 36 height 10
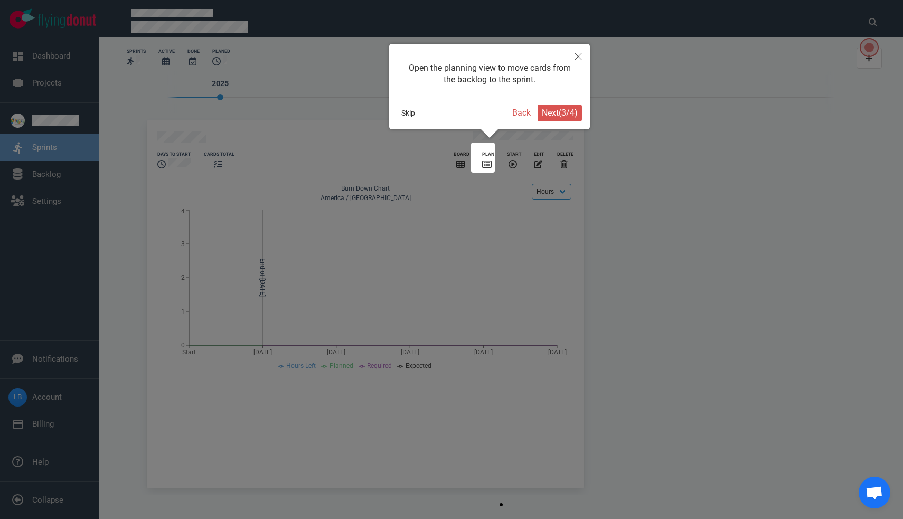
click at [542, 115] on span "Next ( 3 / 4 )" at bounding box center [560, 113] width 36 height 10
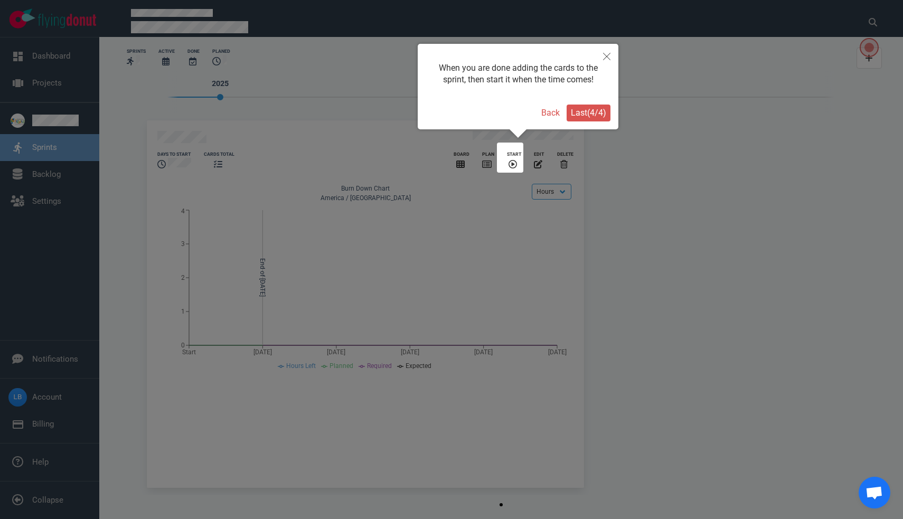
click at [573, 112] on span "Last ( 4 / 4 )" at bounding box center [588, 113] width 35 height 10
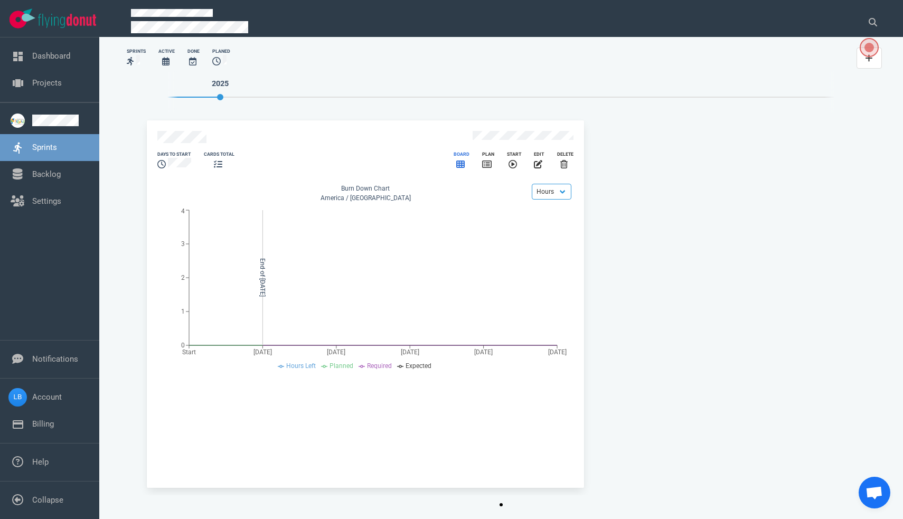
click at [456, 161] on icon "slide 1 of 1" at bounding box center [460, 164] width 8 height 7
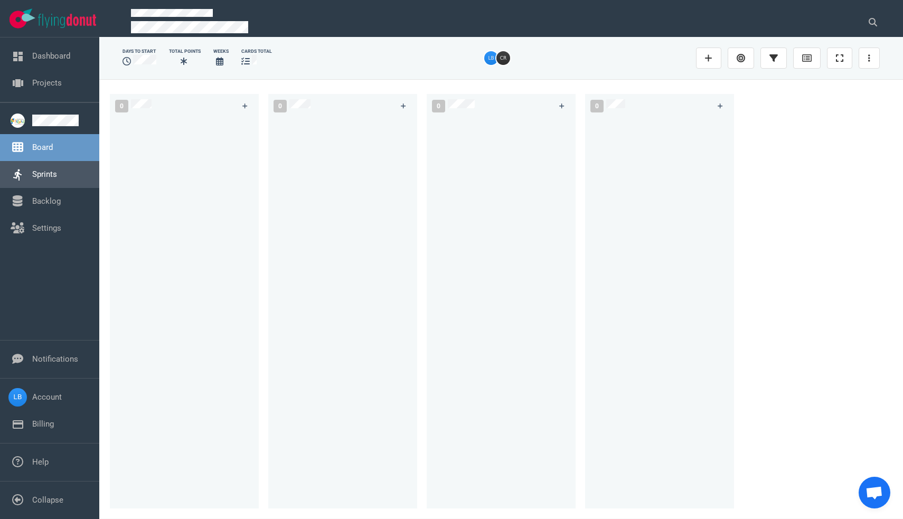
click at [57, 170] on link "Sprints" at bounding box center [44, 175] width 25 height 10
select select "tasks"
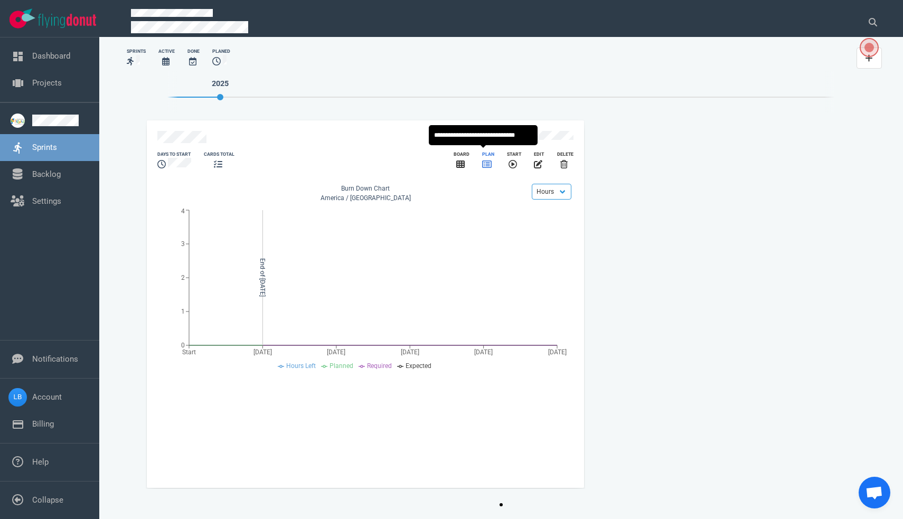
click at [485, 161] on icon "slide 1 of 1" at bounding box center [487, 164] width 10 height 8
select select "tasks"
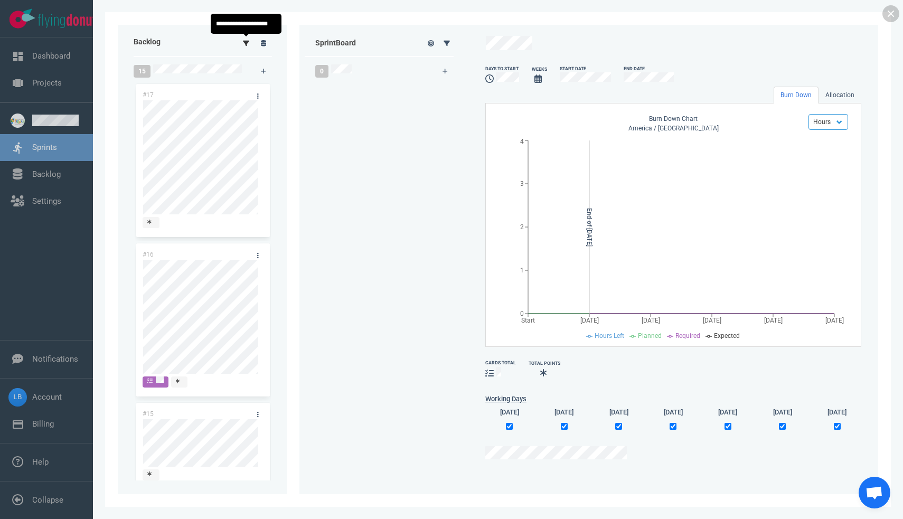
click at [246, 44] on icon at bounding box center [246, 42] width 6 height 5
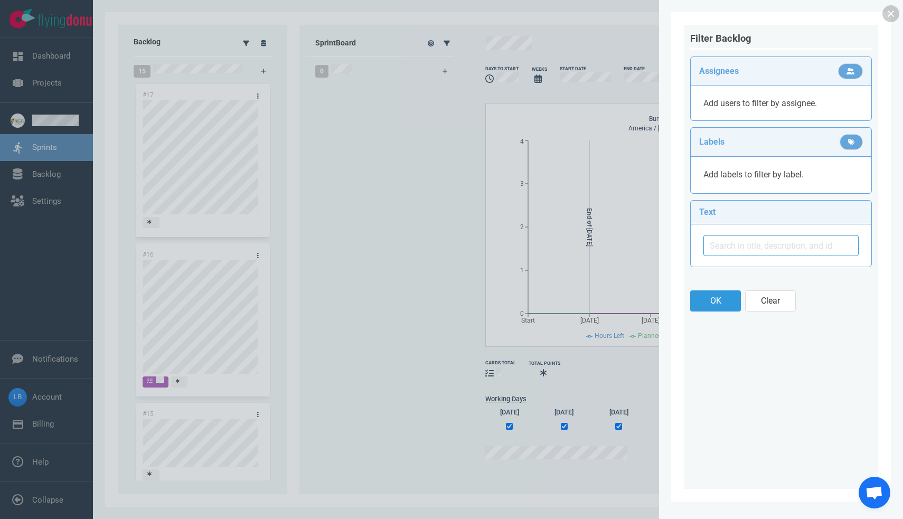
click at [783, 314] on div "OK Clear" at bounding box center [781, 302] width 182 height 25
click at [783, 305] on button "Clear" at bounding box center [770, 300] width 51 height 21
click at [769, 303] on button "Clear" at bounding box center [770, 300] width 51 height 21
click at [890, 16] on link at bounding box center [890, 13] width 17 height 17
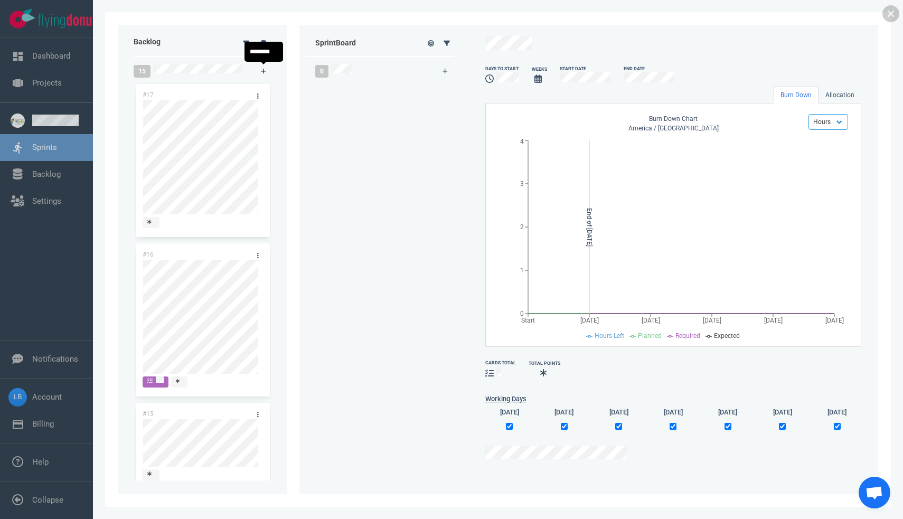
click at [263, 71] on icon at bounding box center [263, 71] width 5 height 5
click at [890, 13] on link at bounding box center [890, 13] width 17 height 17
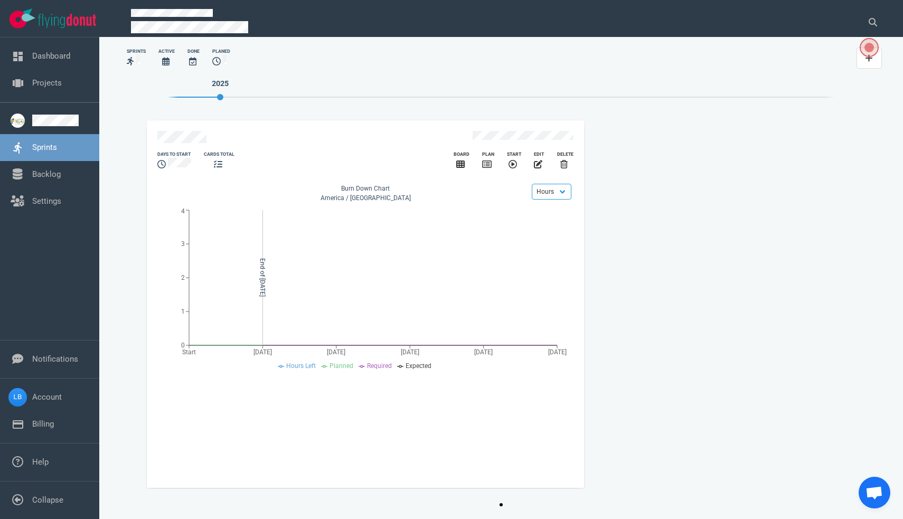
click at [236, 138] on div "slide 1 of 1" at bounding box center [311, 138] width 309 height 15
click at [862, 54] on button "Open the dialog" at bounding box center [869, 47] width 19 height 19
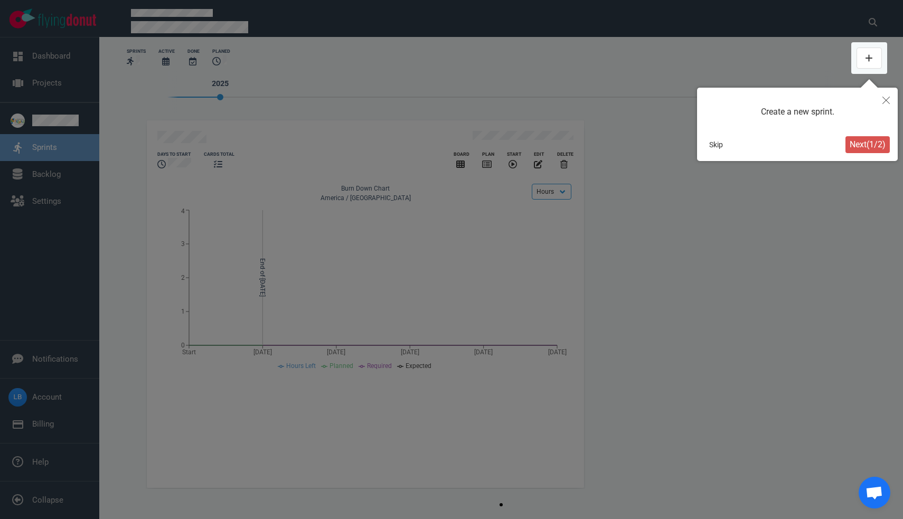
click at [864, 146] on span "Next ( 1 / 2 )" at bounding box center [868, 144] width 36 height 10
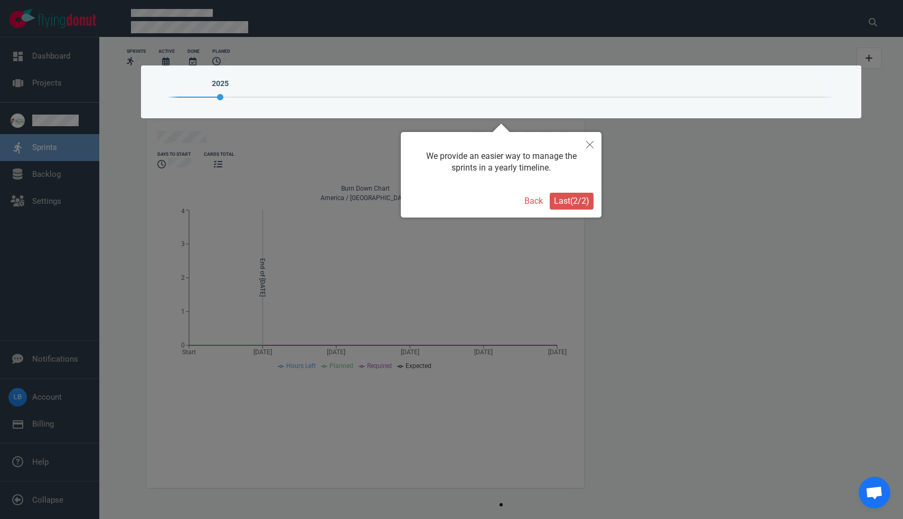
click at [581, 201] on span "Last ( 2 / 2 )" at bounding box center [571, 201] width 35 height 10
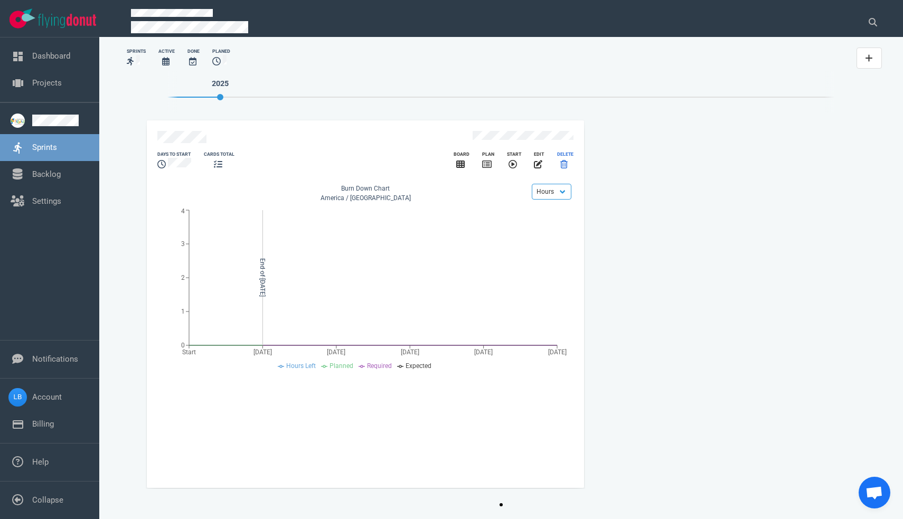
click at [564, 160] on icon "slide 1 of 1" at bounding box center [563, 164] width 7 height 8
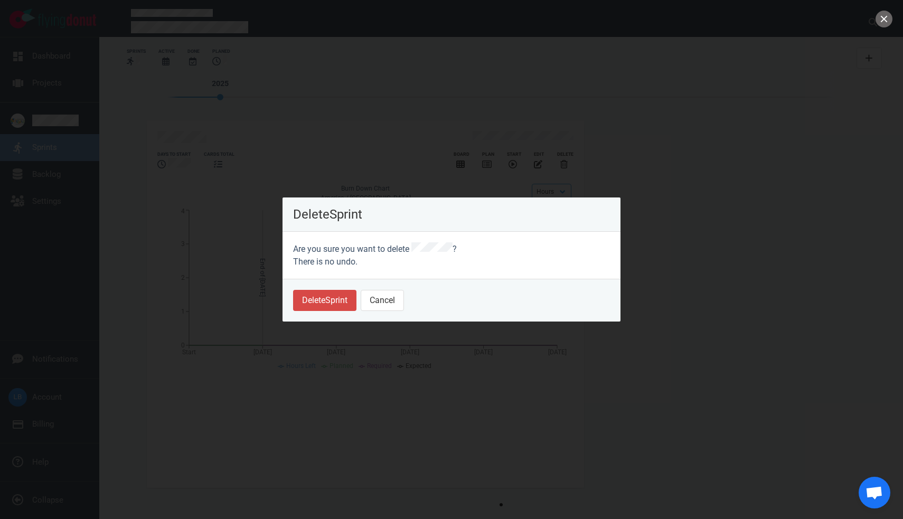
click at [333, 295] on button "Delete Sprint" at bounding box center [324, 300] width 63 height 21
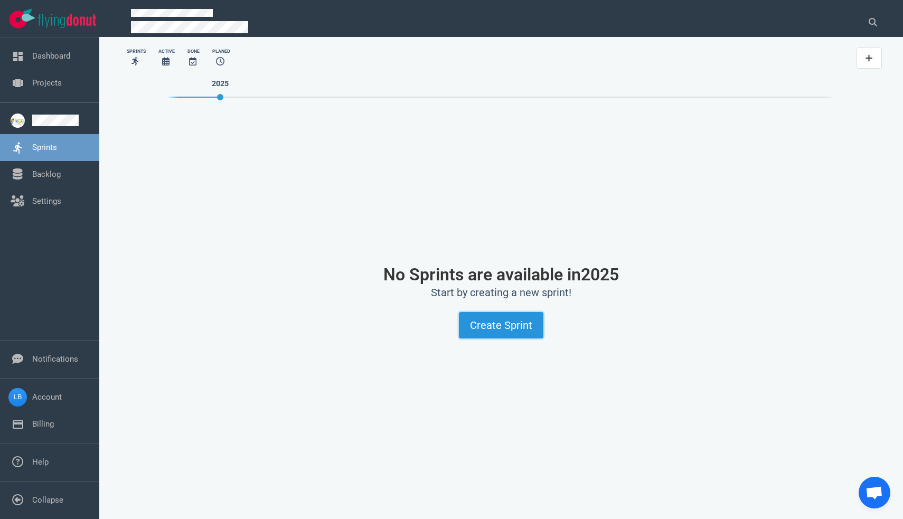
click at [488, 318] on button "Create Sprint" at bounding box center [501, 325] width 84 height 26
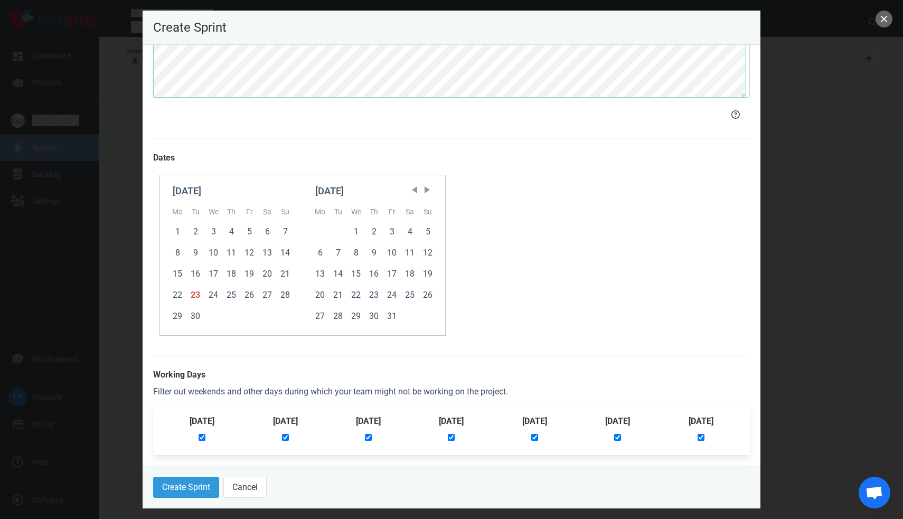
scroll to position [171, 0]
click at [195, 297] on div "23" at bounding box center [195, 295] width 18 height 21
click at [181, 317] on div "29" at bounding box center [177, 316] width 18 height 21
click at [204, 483] on button "Create Sprint" at bounding box center [186, 487] width 66 height 21
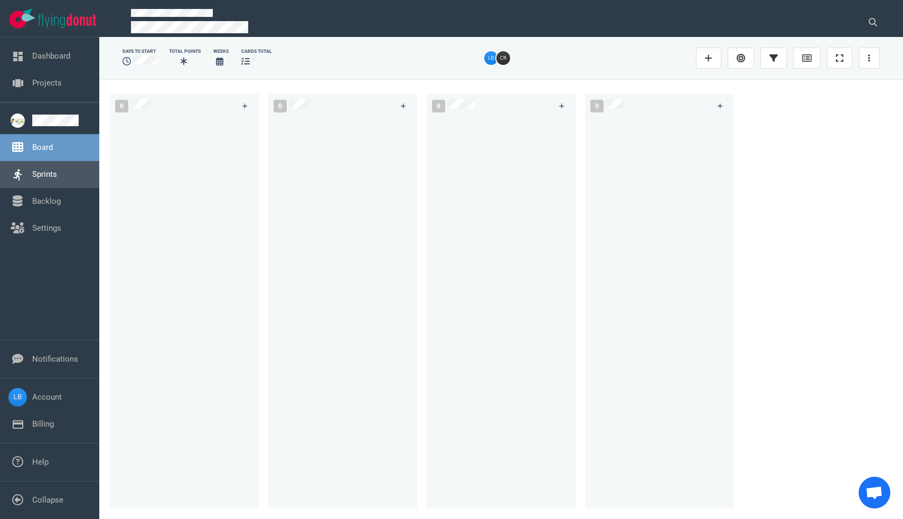
click at [57, 170] on link "Sprints" at bounding box center [44, 175] width 25 height 10
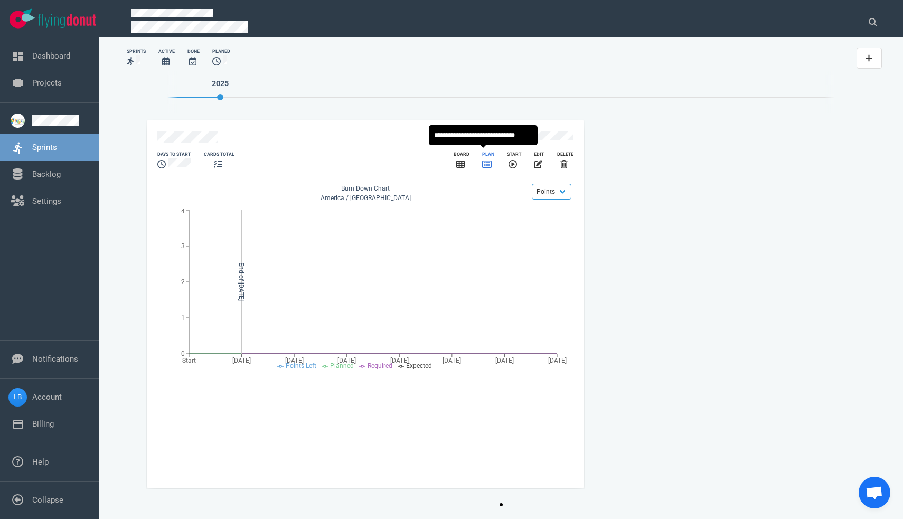
click at [482, 162] on icon "slide 1 of 1" at bounding box center [487, 164] width 10 height 7
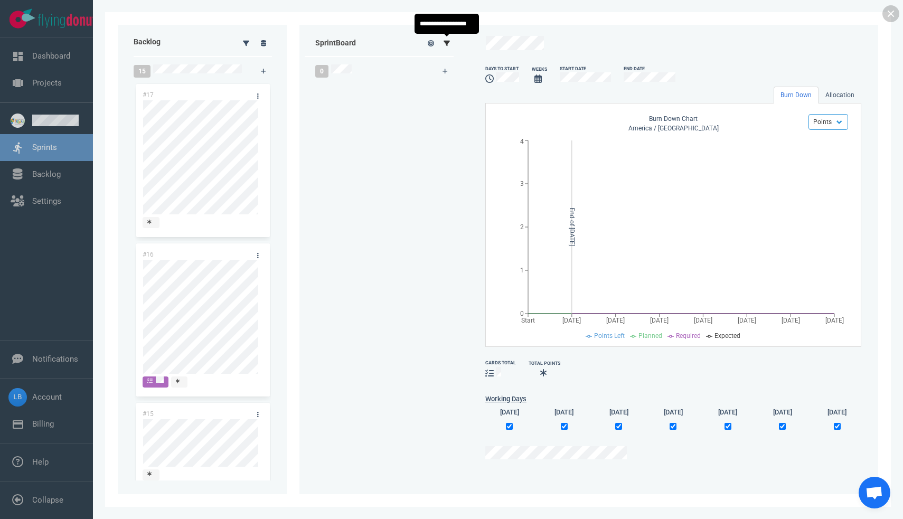
click at [445, 42] on icon at bounding box center [447, 42] width 6 height 5
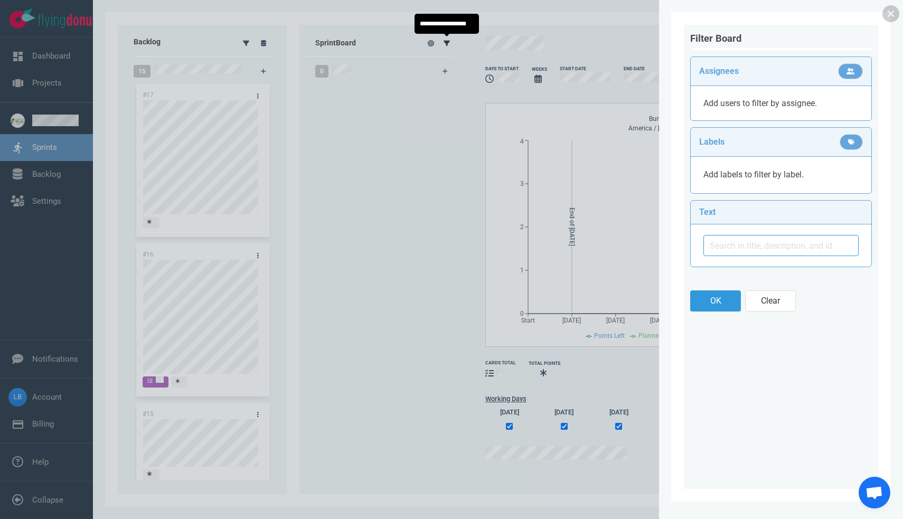
click at [445, 42] on div at bounding box center [451, 259] width 903 height 519
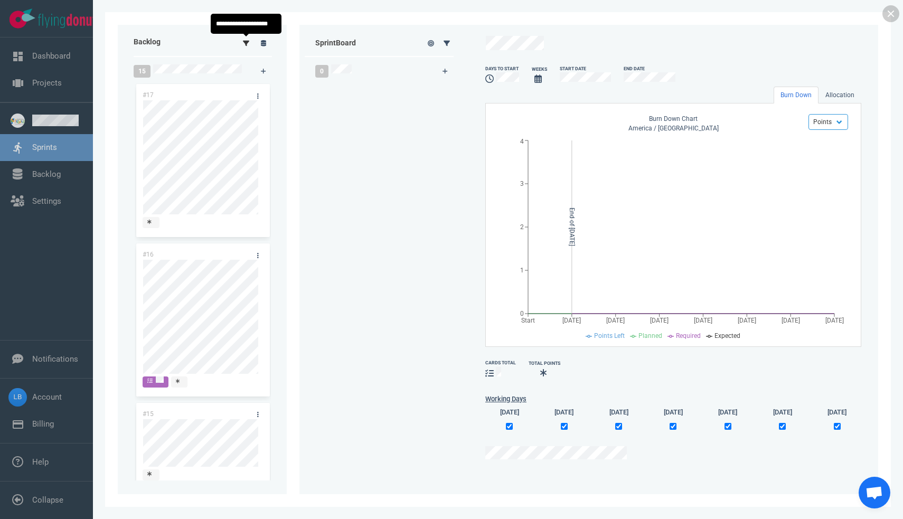
click at [246, 44] on icon at bounding box center [246, 42] width 6 height 5
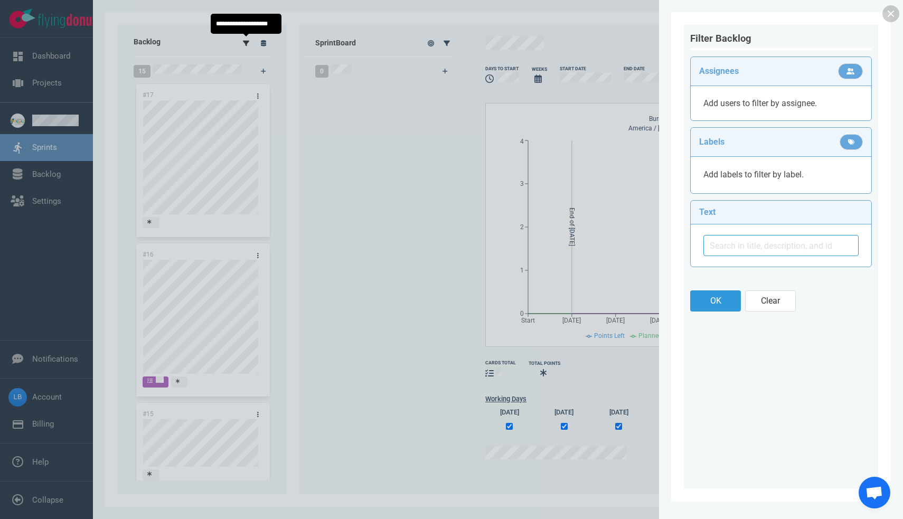
click at [246, 44] on div at bounding box center [451, 259] width 903 height 519
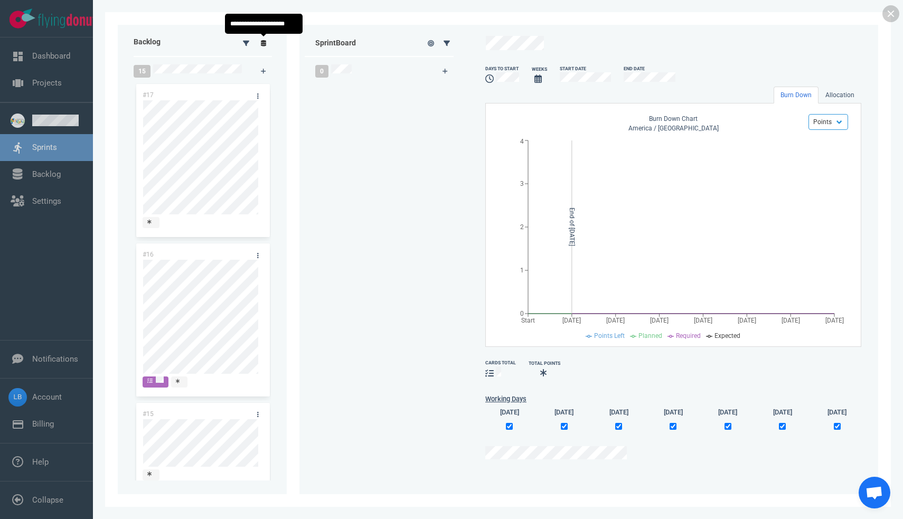
click at [267, 45] on link at bounding box center [263, 42] width 17 height 13
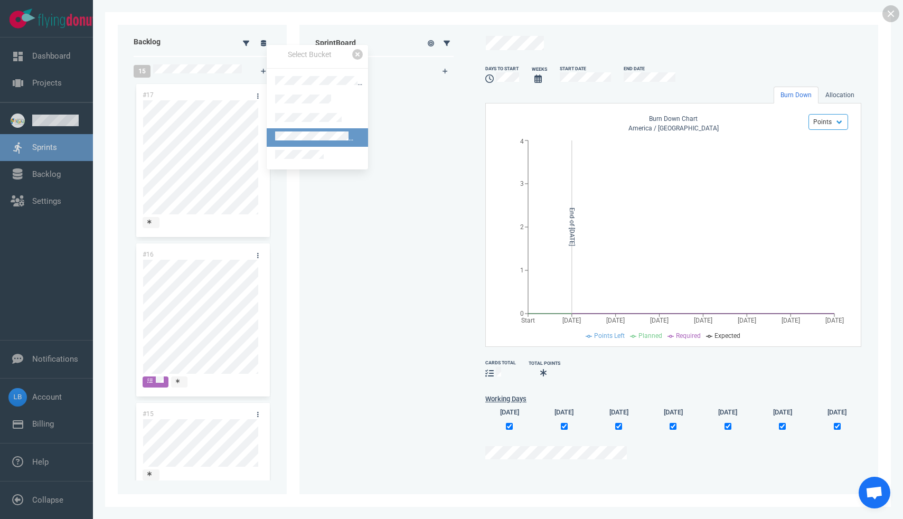
click at [345, 133] on link at bounding box center [317, 137] width 101 height 18
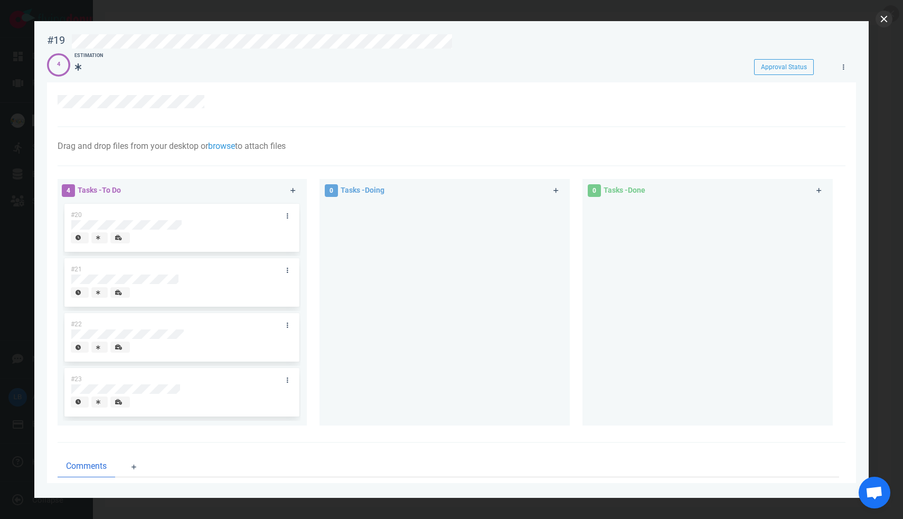
click at [883, 21] on button "close" at bounding box center [884, 19] width 17 height 17
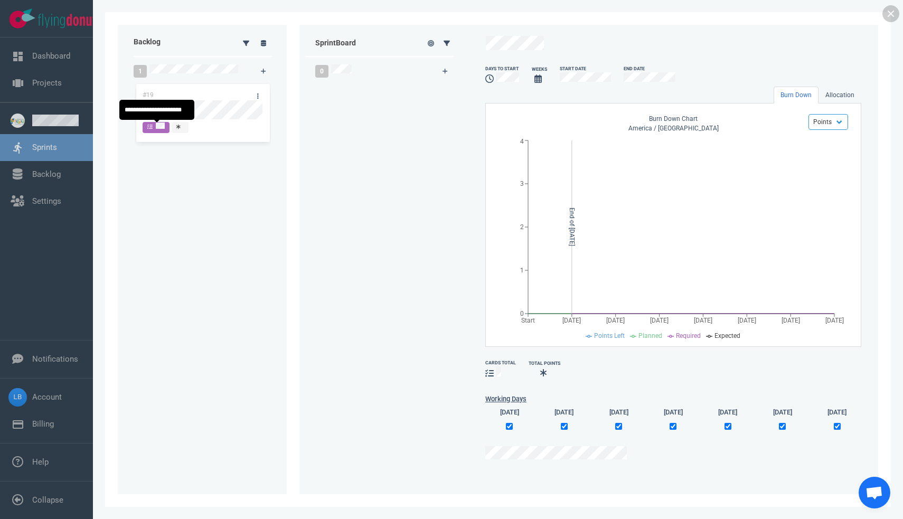
click at [155, 130] on div at bounding box center [155, 127] width 17 height 9
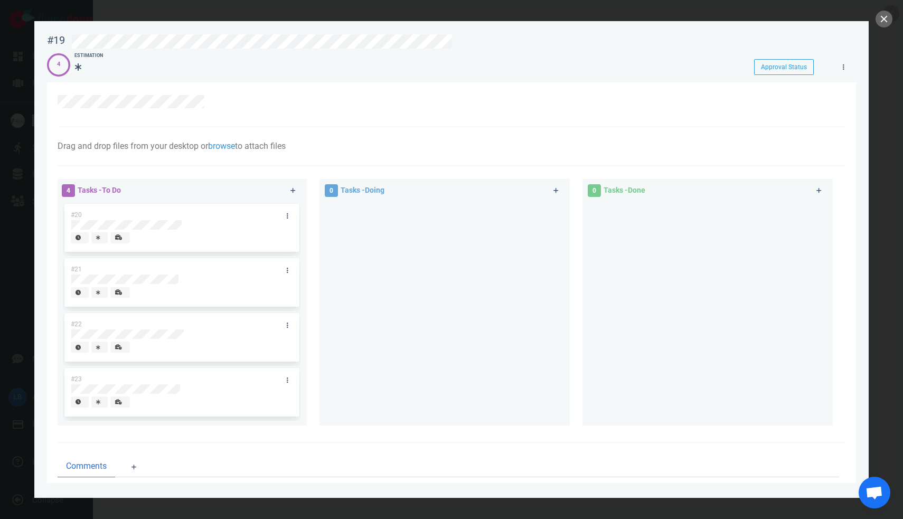
click at [155, 130] on div "Drag and drop files from your desktop or browse to attach files Attach Files Co…" at bounding box center [452, 146] width 788 height 39
click at [879, 25] on button "close" at bounding box center [884, 19] width 17 height 17
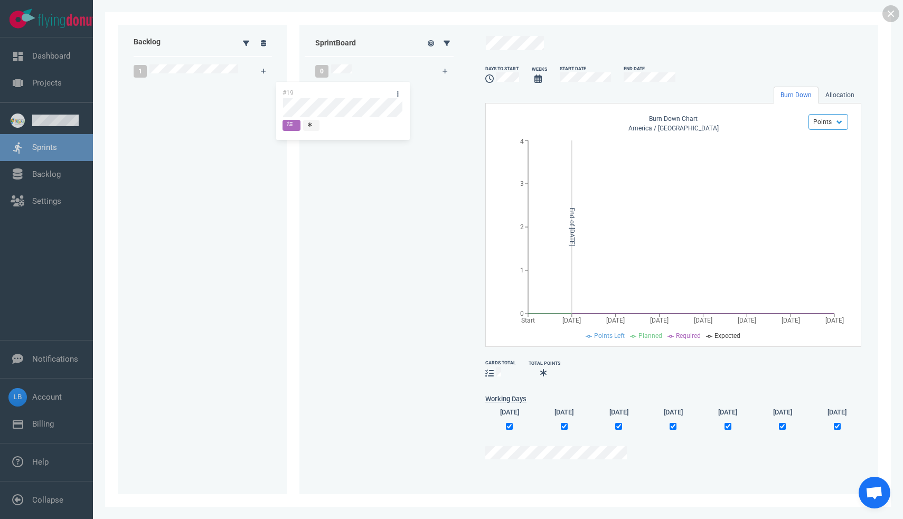
drag, startPoint x: 215, startPoint y: 95, endPoint x: 355, endPoint y: 92, distance: 139.9
click at [355, 92] on div "Backlog 1 #19 #19 Sprint Board 0 days to start Weeks Start Date End Date Burn D…" at bounding box center [498, 259] width 760 height 469
click at [588, 372] on div "1" at bounding box center [586, 371] width 4 height 10
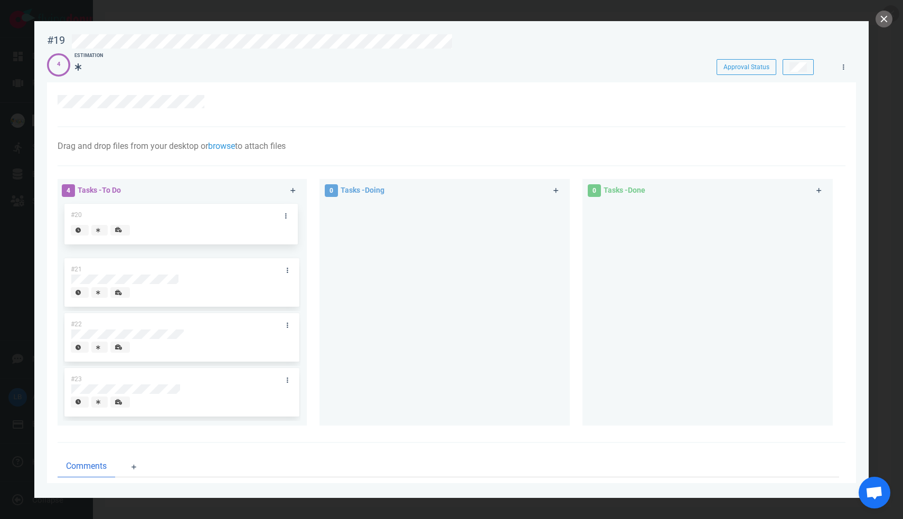
click at [231, 221] on div "#20 #21 #22 #23 #20" at bounding box center [182, 309] width 238 height 215
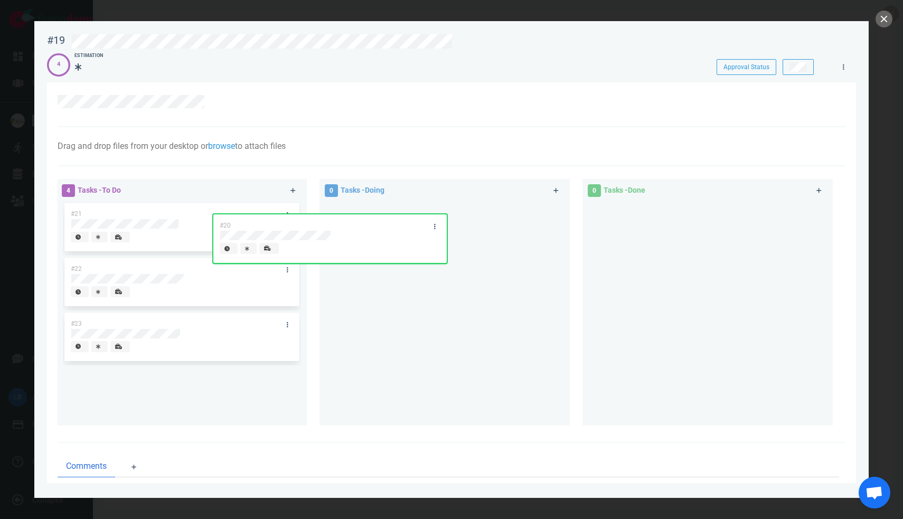
drag, startPoint x: 231, startPoint y: 218, endPoint x: 380, endPoint y: 229, distance: 149.3
click at [380, 229] on div "4 Tasks - To Do #20 #21 #22 #23 #20 0 Tasks - Doing 0 Tasks - Done" at bounding box center [448, 304] width 794 height 263
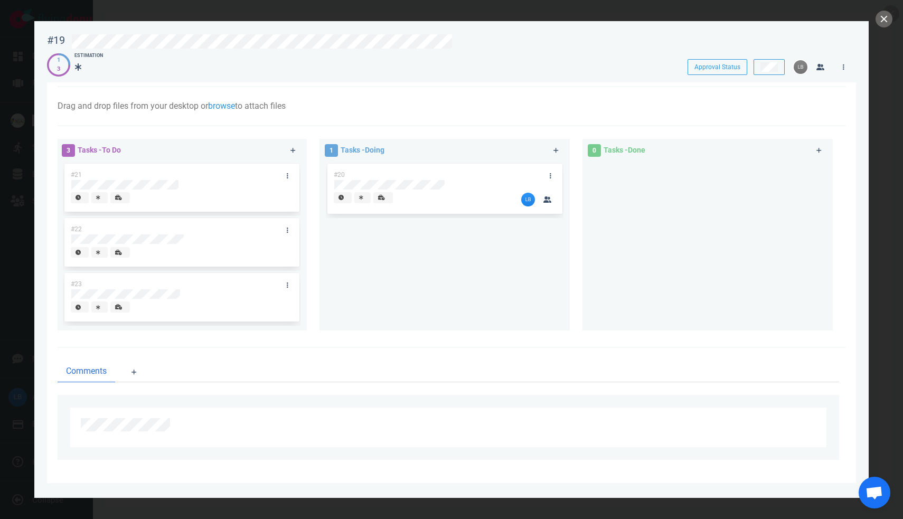
scroll to position [42, 0]
click at [880, 22] on button "close" at bounding box center [884, 19] width 17 height 17
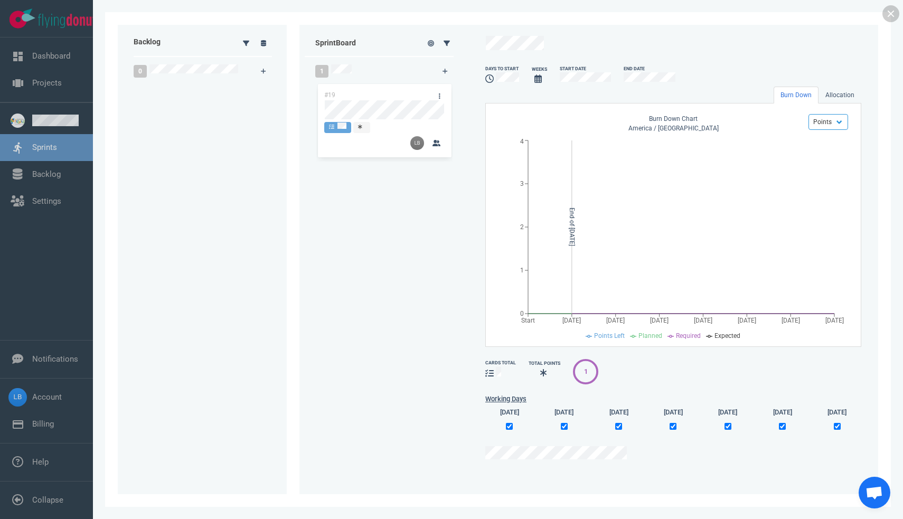
click at [854, 86] on div "days to start Weeks Start Date End Date" at bounding box center [667, 75] width 376 height 33
click at [849, 90] on link "Allocation" at bounding box center [839, 95] width 43 height 17
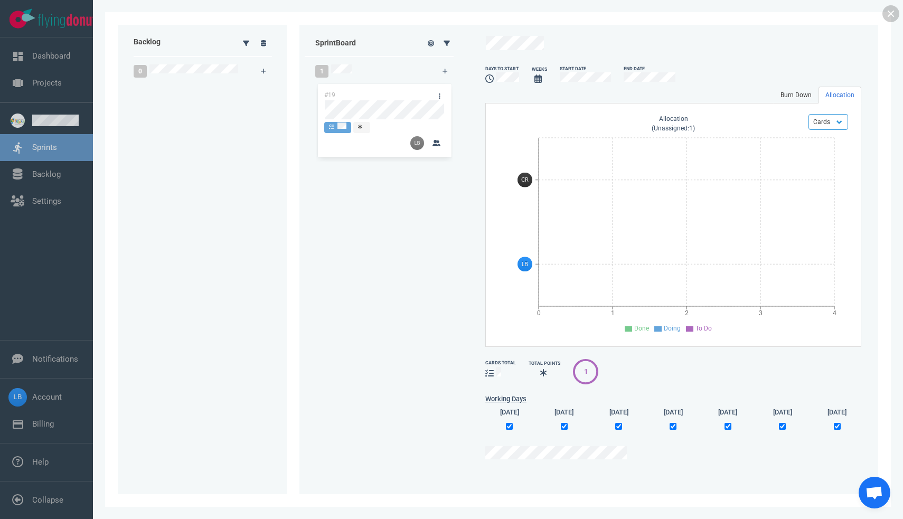
click at [796, 96] on link "Burn Down" at bounding box center [796, 95] width 45 height 17
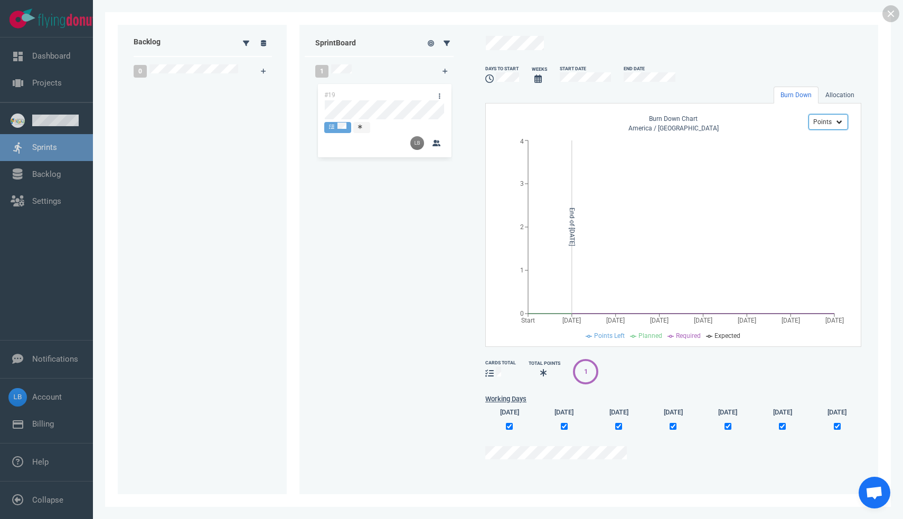
select select "tasks"
click at [542, 81] on icon at bounding box center [537, 78] width 7 height 8
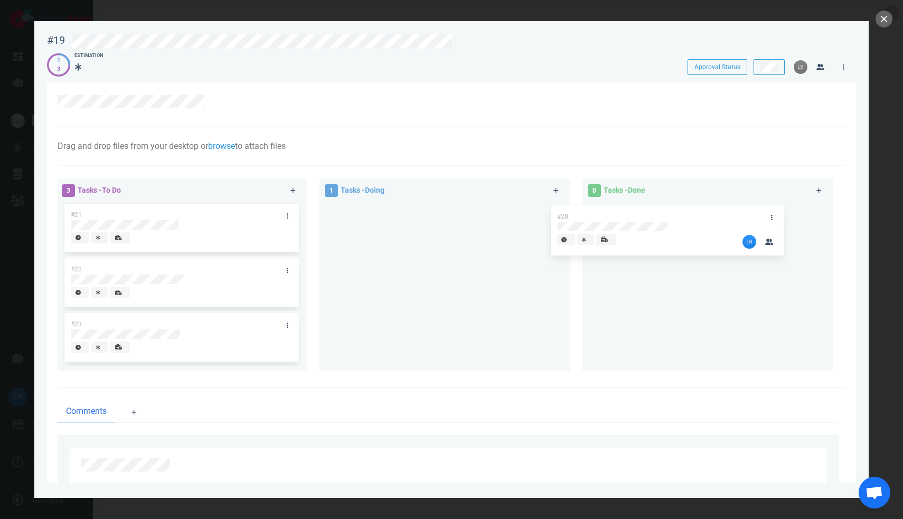
drag, startPoint x: 441, startPoint y: 219, endPoint x: 678, endPoint y: 221, distance: 236.6
click at [678, 221] on div "3 Tasks - To Do #21 #22 #23 1 Tasks - Doing #20 #20 0 Tasks - Done" at bounding box center [448, 277] width 794 height 208
click at [724, 69] on button "Approval Status" at bounding box center [718, 67] width 60 height 16
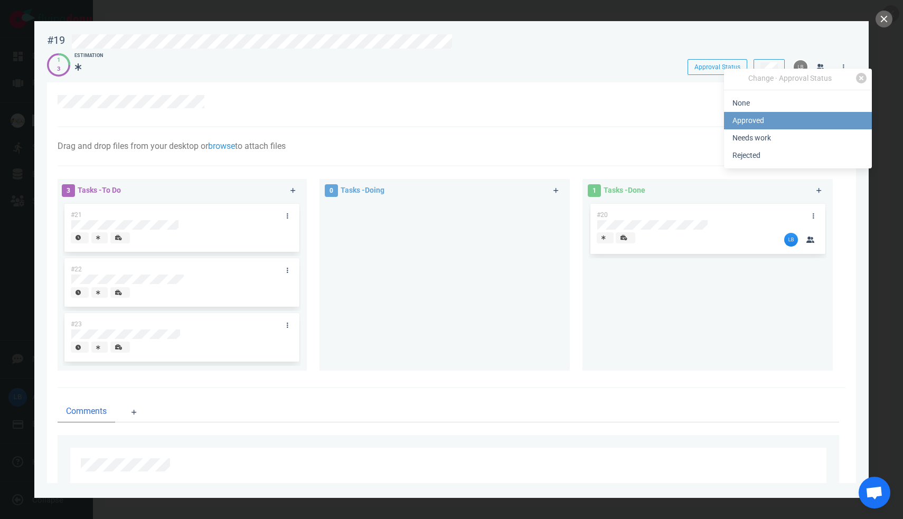
click at [770, 118] on link "Approved" at bounding box center [798, 120] width 148 height 17
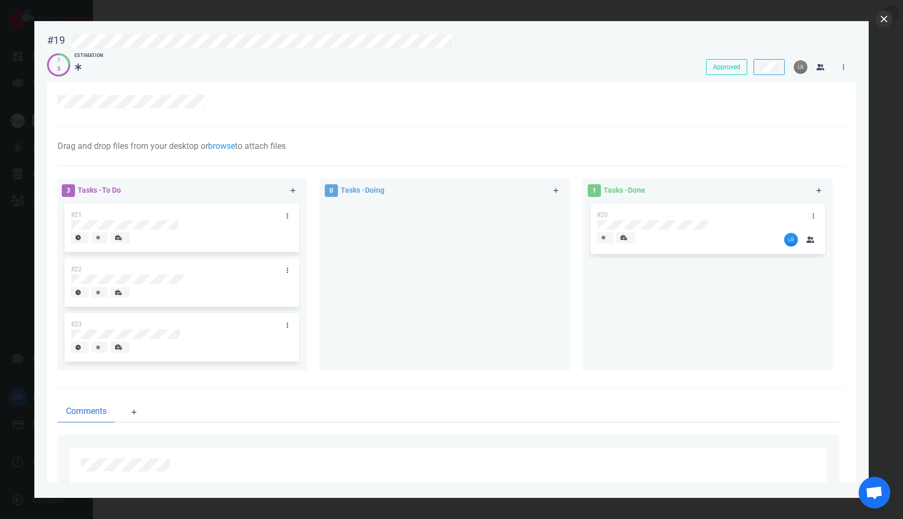
click at [888, 22] on button "close" at bounding box center [884, 19] width 17 height 17
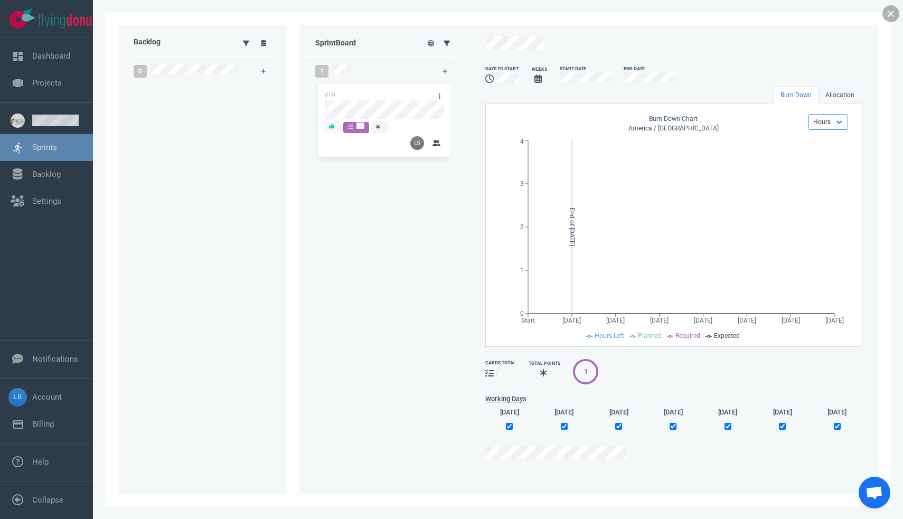
click at [890, 13] on link at bounding box center [890, 13] width 17 height 17
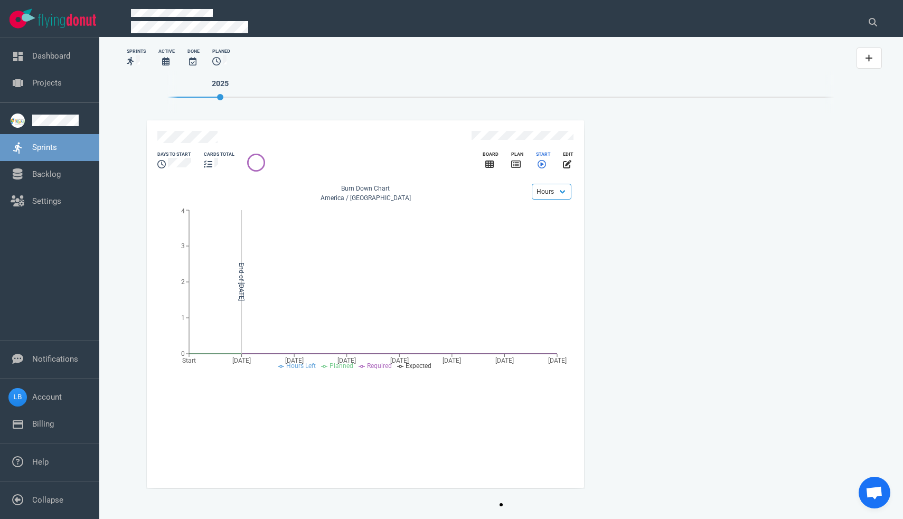
click at [542, 161] on icon "slide 1 of 1" at bounding box center [542, 164] width 8 height 8
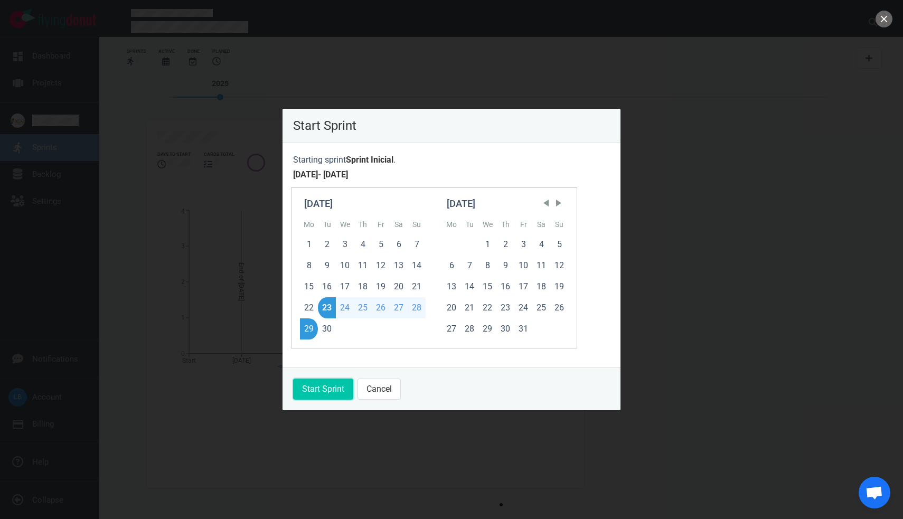
click at [314, 391] on button "Start Sprint" at bounding box center [323, 389] width 60 height 21
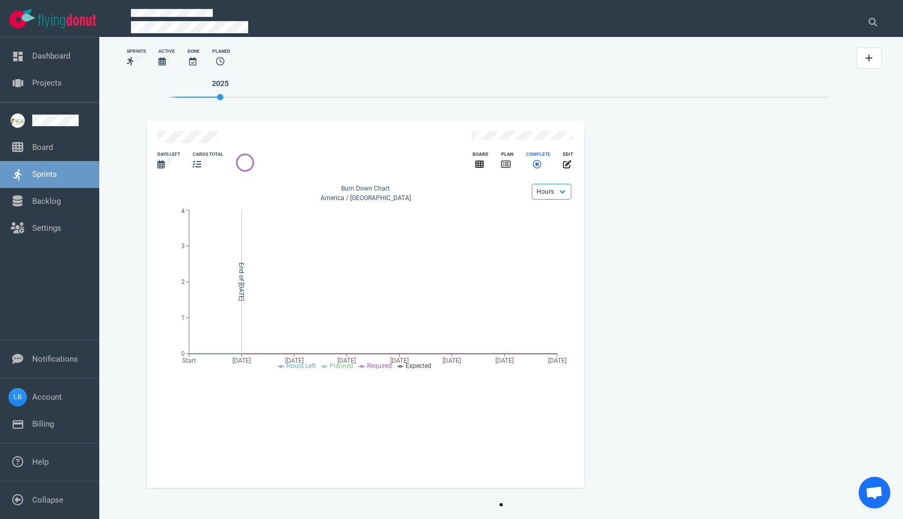
click at [537, 160] on icon "slide 1 of 1" at bounding box center [537, 164] width 8 height 8
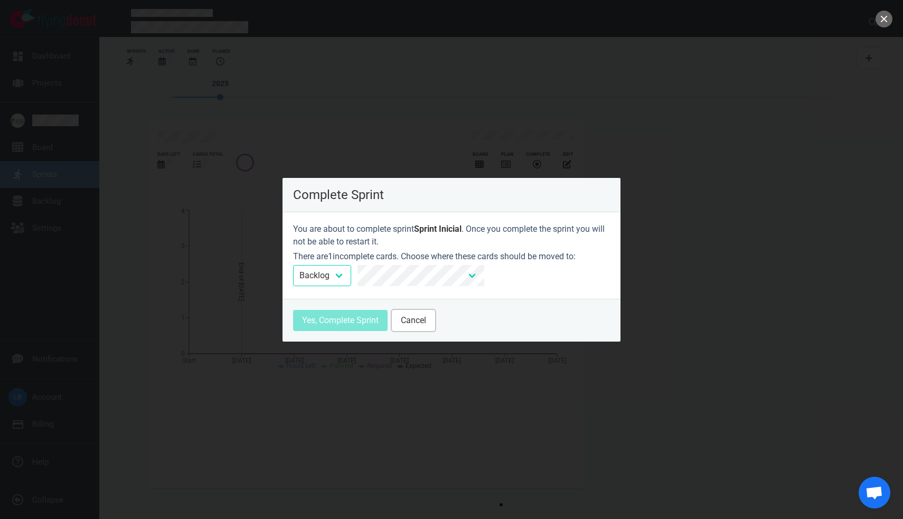
click at [408, 323] on button "Cancel" at bounding box center [413, 320] width 43 height 21
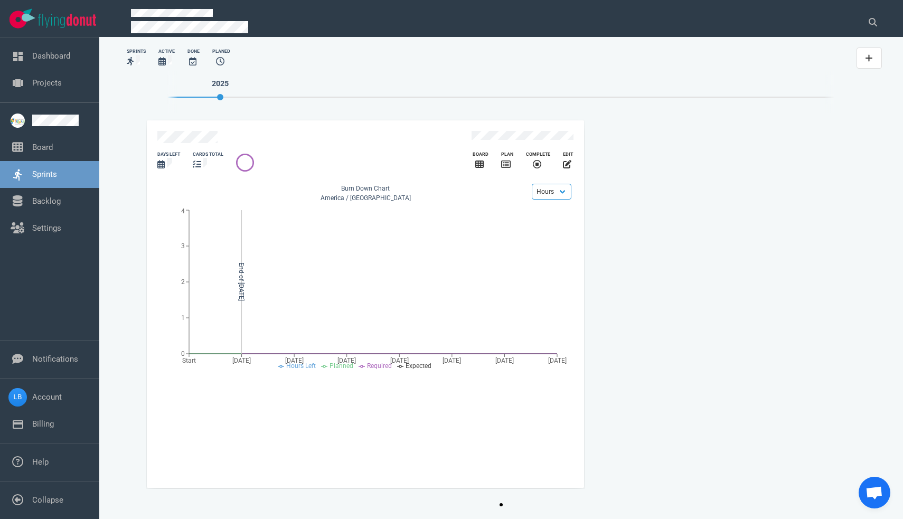
click at [252, 162] on icon "slide 1 of 1" at bounding box center [245, 162] width 17 height 17
click at [208, 152] on div "cards total" at bounding box center [208, 154] width 31 height 7
click at [245, 163] on icon "slide 1 of 1" at bounding box center [245, 162] width 17 height 17
click at [264, 157] on div "slide 1 of 1" at bounding box center [348, 161] width 236 height 22
click at [865, 487] on span "Bate-papo aberto" at bounding box center [873, 493] width 17 height 15
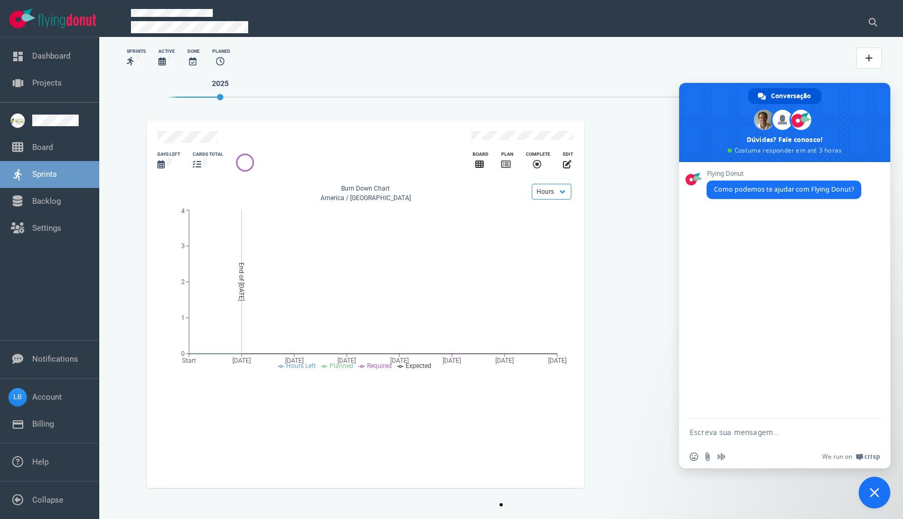
click at [614, 250] on div "days left cards total Board Plan Complete edit Points Hours Burn Down Chart [GE…" at bounding box center [500, 304] width 723 height 382
click at [872, 489] on span "Bate-papo" at bounding box center [875, 493] width 10 height 10
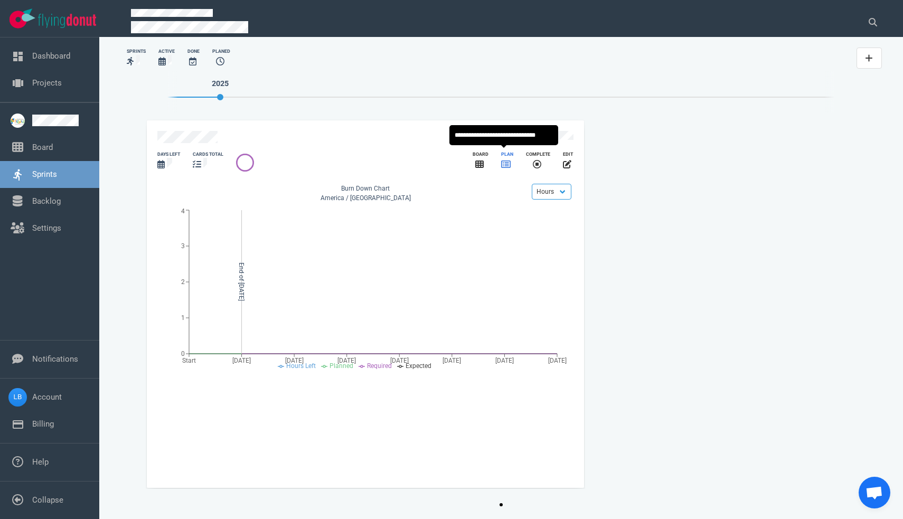
click at [503, 161] on icon "slide 1 of 1" at bounding box center [506, 164] width 10 height 7
select select "tasks"
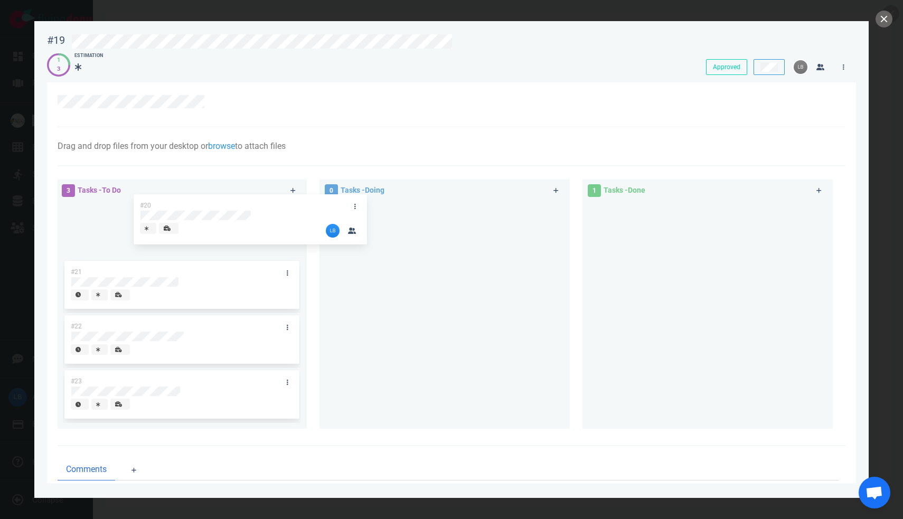
drag, startPoint x: 612, startPoint y: 214, endPoint x: 158, endPoint y: 205, distance: 454.2
click at [158, 205] on div "3 Tasks - To Do #21 #22 #23 0 Tasks - Doing 1 Tasks - Done #20 #20" at bounding box center [448, 306] width 794 height 266
click at [882, 23] on button "close" at bounding box center [884, 19] width 17 height 17
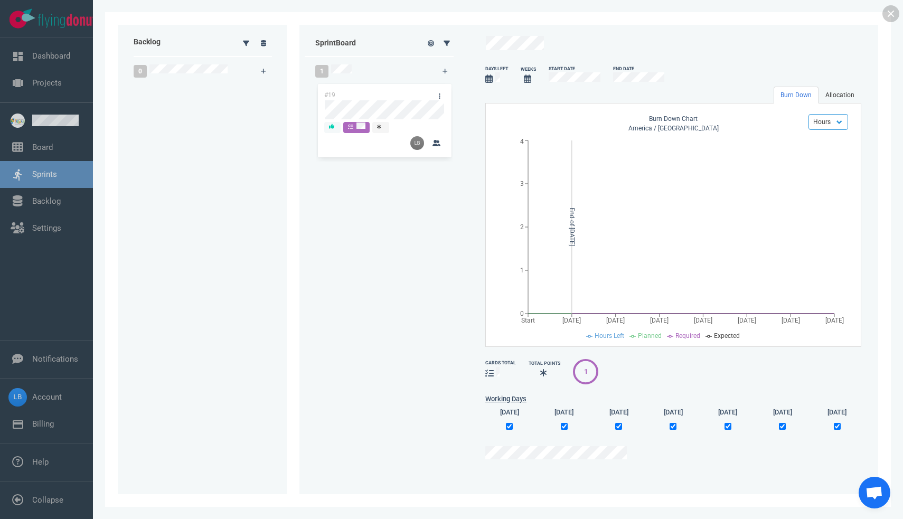
click at [850, 92] on link "Allocation" at bounding box center [839, 95] width 43 height 17
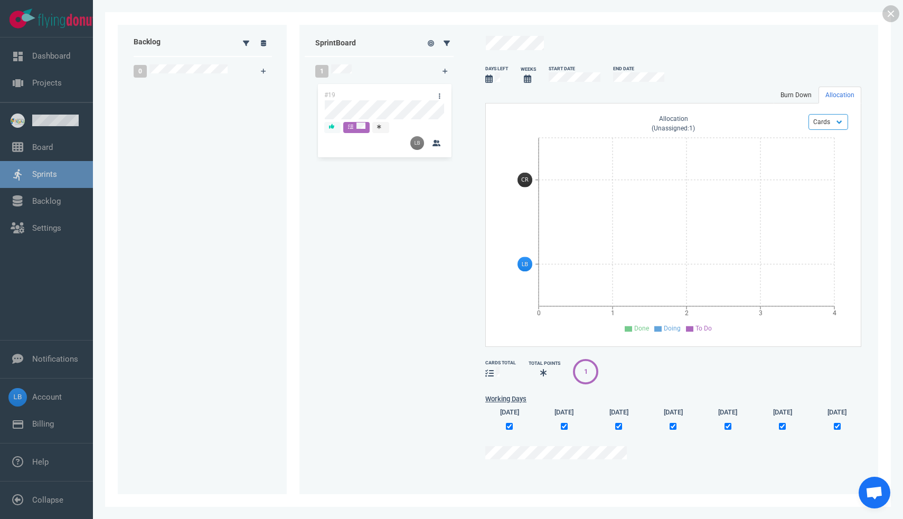
click at [790, 96] on link "Burn Down" at bounding box center [796, 95] width 45 height 17
select select "tasks"
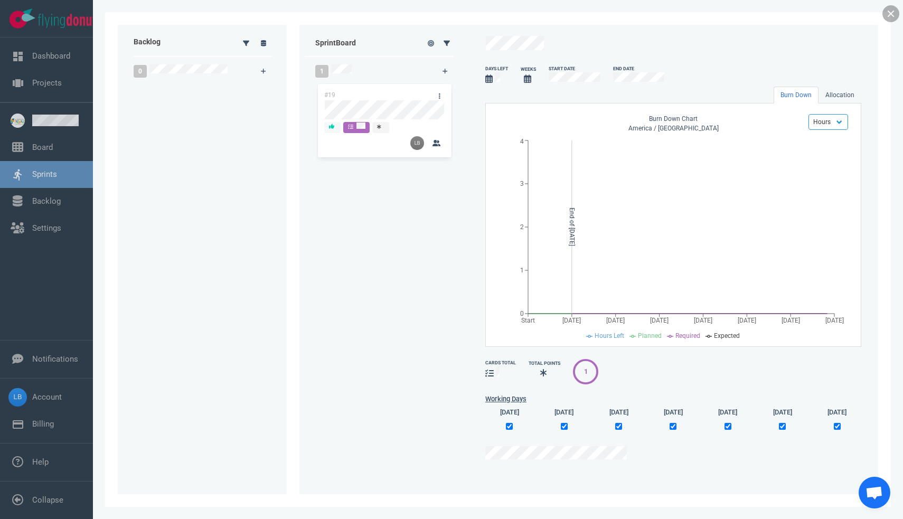
click at [888, 14] on link at bounding box center [890, 13] width 17 height 17
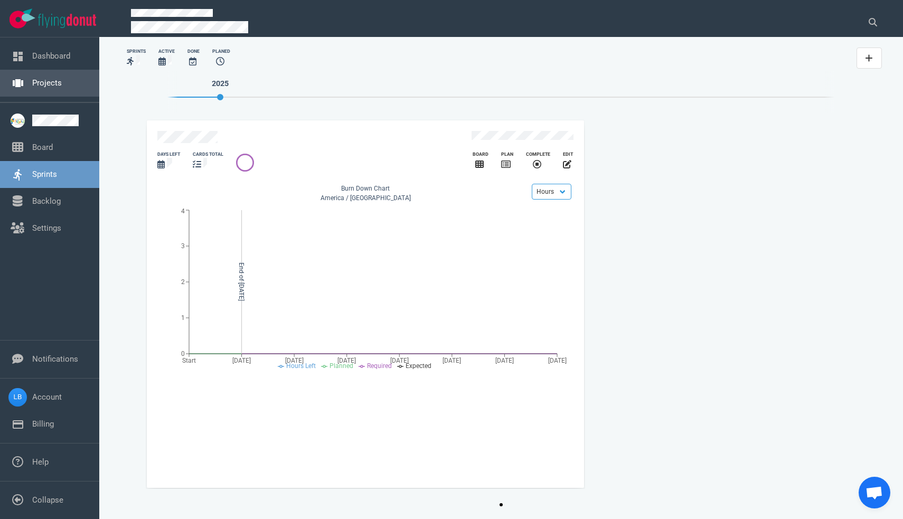
click at [62, 79] on link "Projects" at bounding box center [47, 83] width 30 height 10
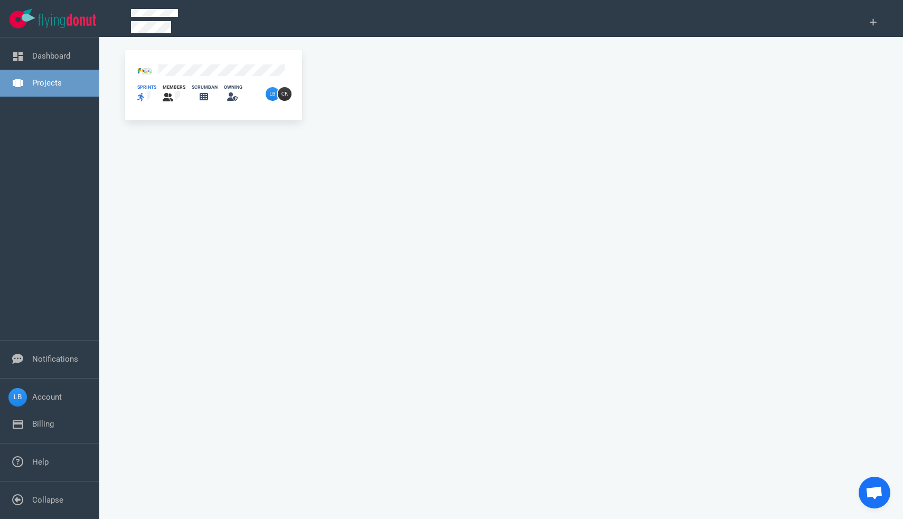
click at [146, 95] on div at bounding box center [146, 97] width 19 height 13
select select "tasks"
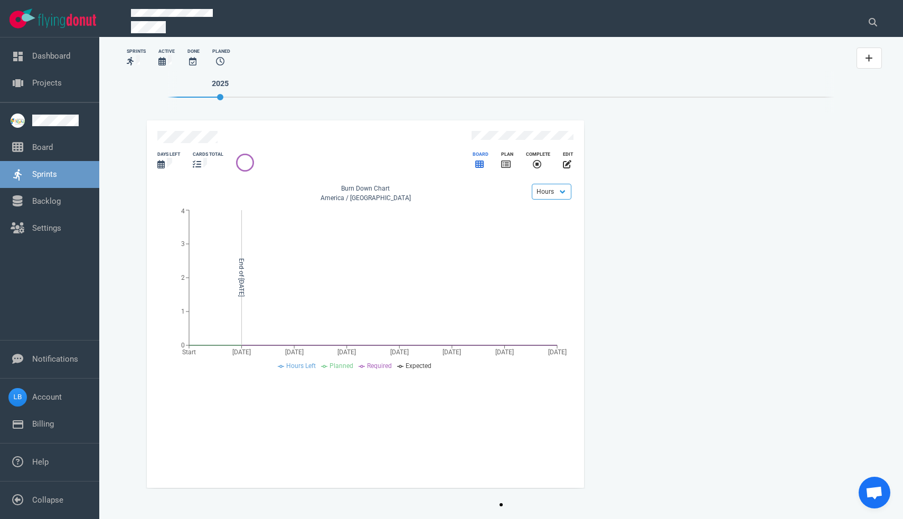
click at [476, 162] on icon "slide 1 of 1" at bounding box center [479, 164] width 8 height 8
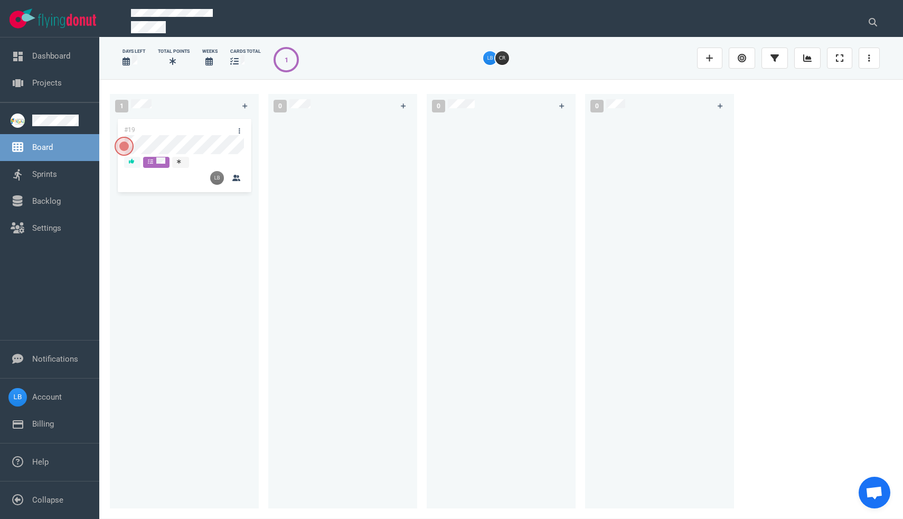
click at [125, 148] on span "Open the dialog" at bounding box center [124, 146] width 19 height 19
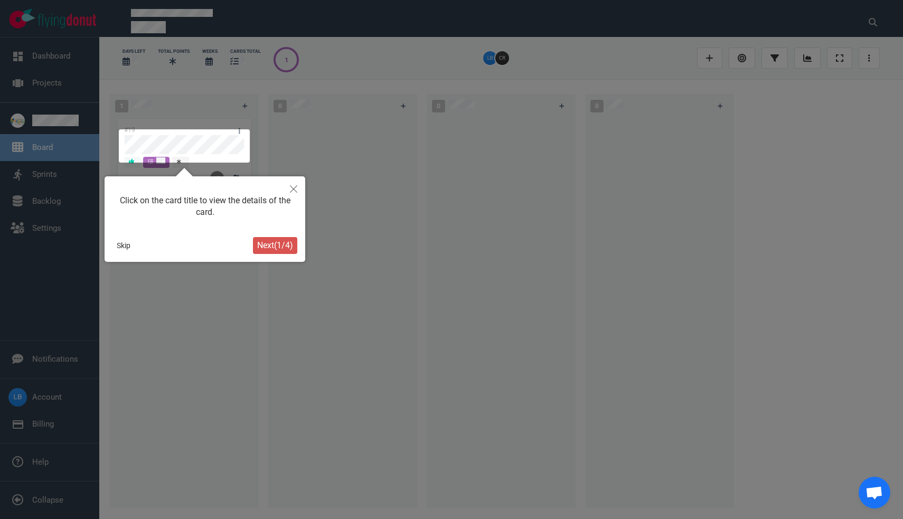
click at [272, 247] on span "Next ( 1 / 4 )" at bounding box center [275, 245] width 36 height 10
click at [272, 247] on span "Next ( 2 / 4 )" at bounding box center [275, 245] width 36 height 10
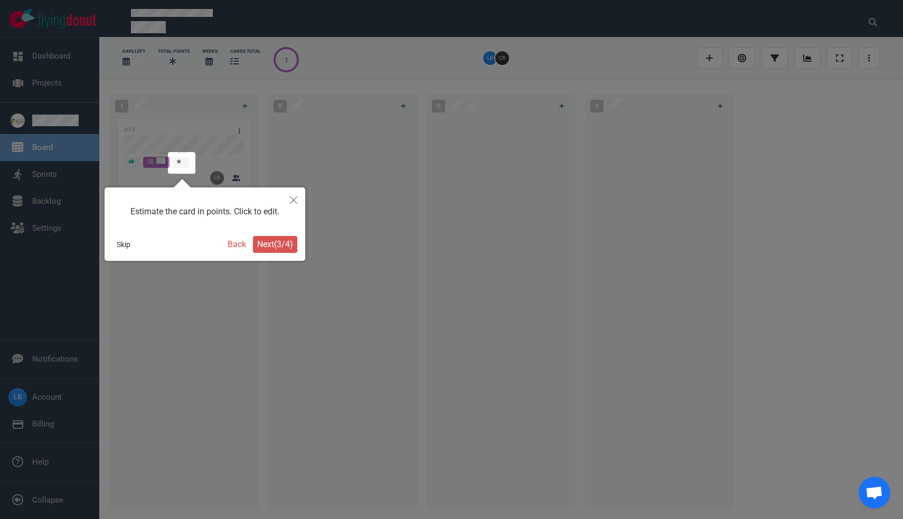
click at [272, 247] on span "Next ( 3 / 4 )" at bounding box center [275, 244] width 36 height 10
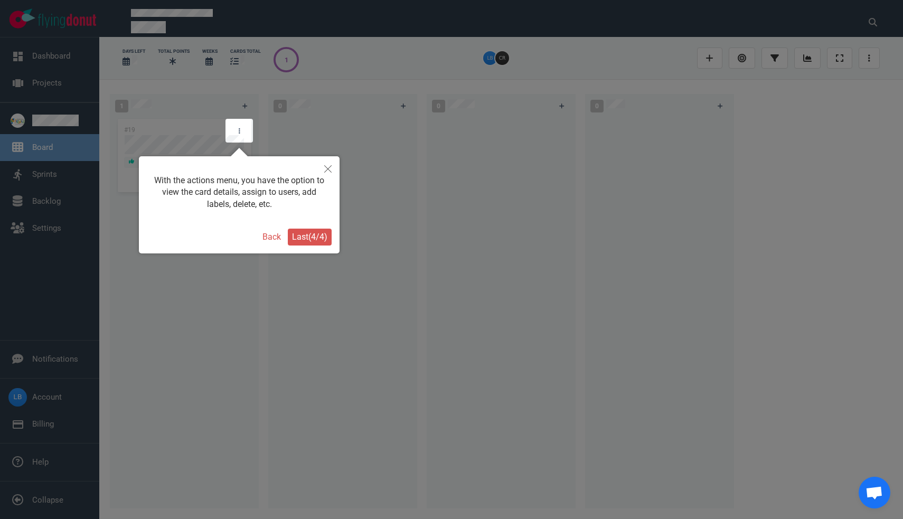
click at [302, 235] on span "Last ( 4 / 4 )" at bounding box center [309, 237] width 35 height 10
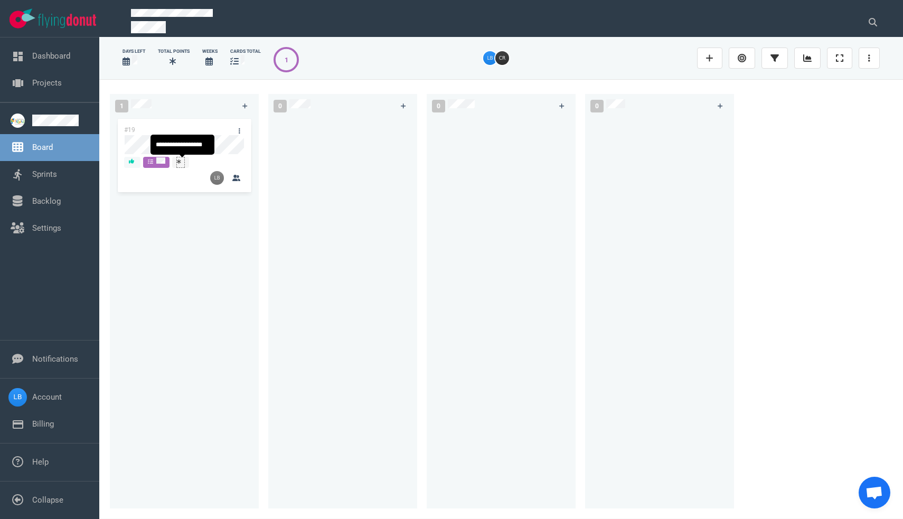
click at [181, 164] on icon at bounding box center [179, 161] width 4 height 5
click at [189, 183] on div at bounding box center [184, 178] width 120 height 15
click at [184, 164] on div at bounding box center [180, 161] width 7 height 8
click at [135, 300] on div "#19" at bounding box center [184, 307] width 136 height 380
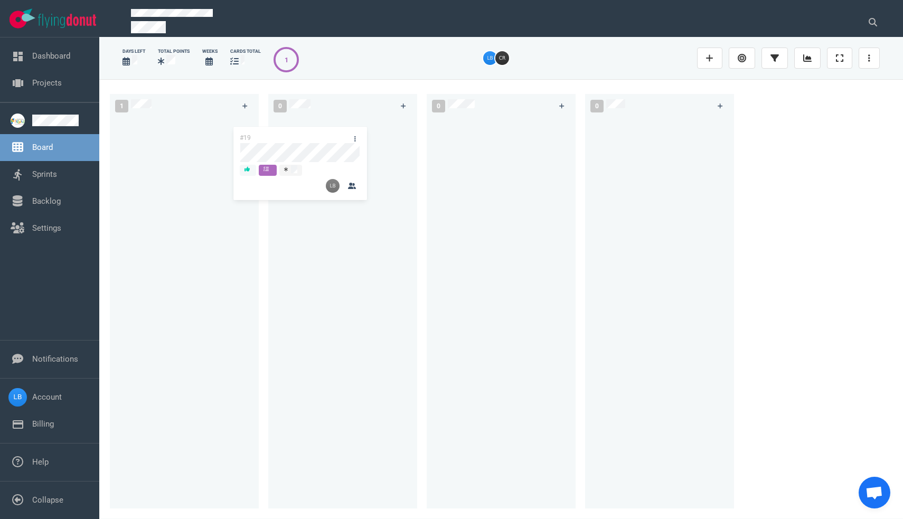
drag, startPoint x: 202, startPoint y: 124, endPoint x: 318, endPoint y: 132, distance: 115.9
click at [318, 132] on div "1 #19 #19 0 0 0" at bounding box center [501, 298] width 804 height 439
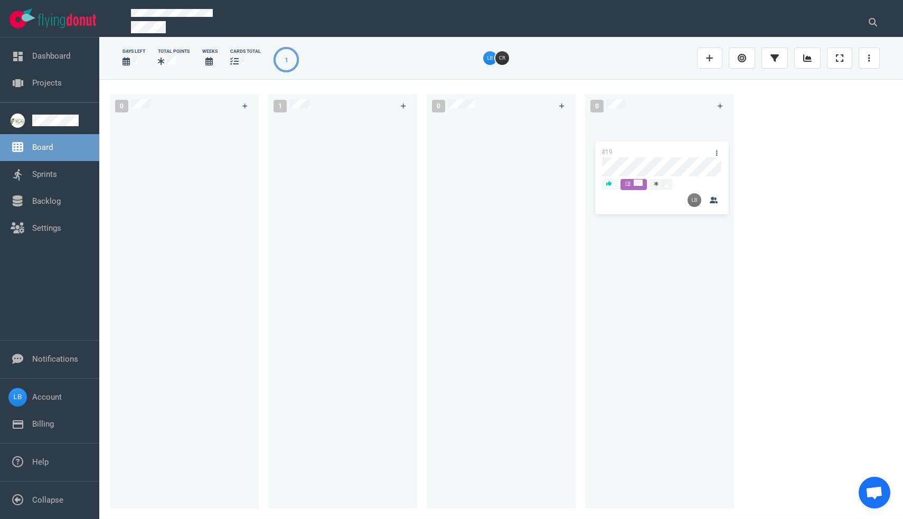
drag, startPoint x: 323, startPoint y: 131, endPoint x: 642, endPoint y: 154, distance: 319.2
click at [642, 154] on div "0 1 #19 #19 0 0" at bounding box center [501, 298] width 804 height 439
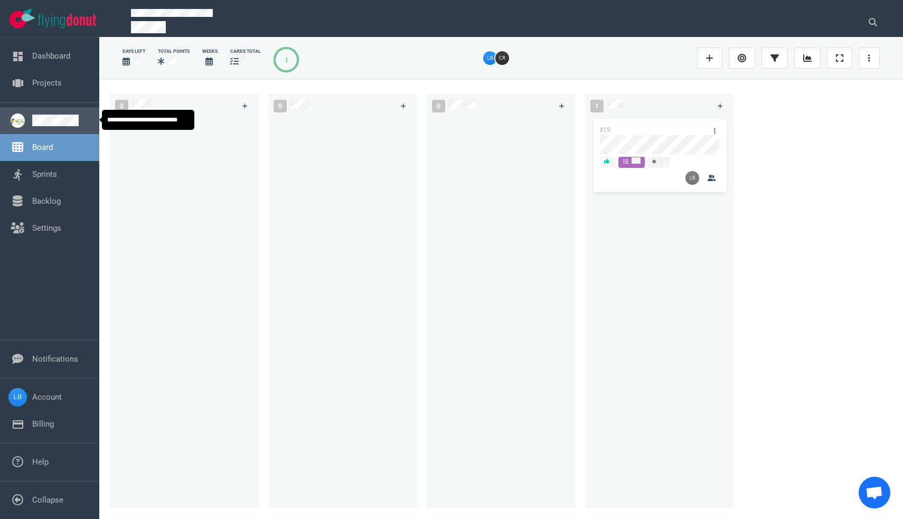
click at [48, 123] on link at bounding box center [61, 121] width 59 height 12
select select "tasks"
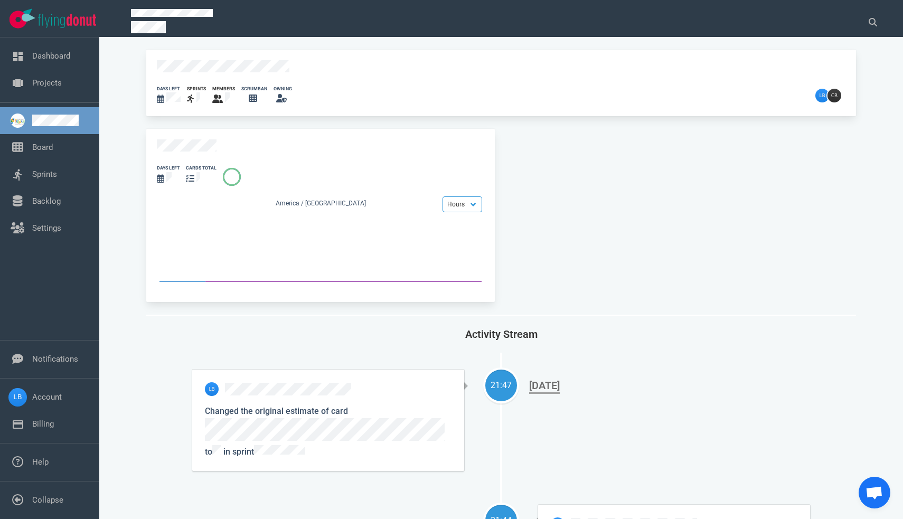
click at [287, 96] on icon at bounding box center [281, 98] width 11 height 8
click at [53, 148] on link "Board" at bounding box center [42, 148] width 21 height 10
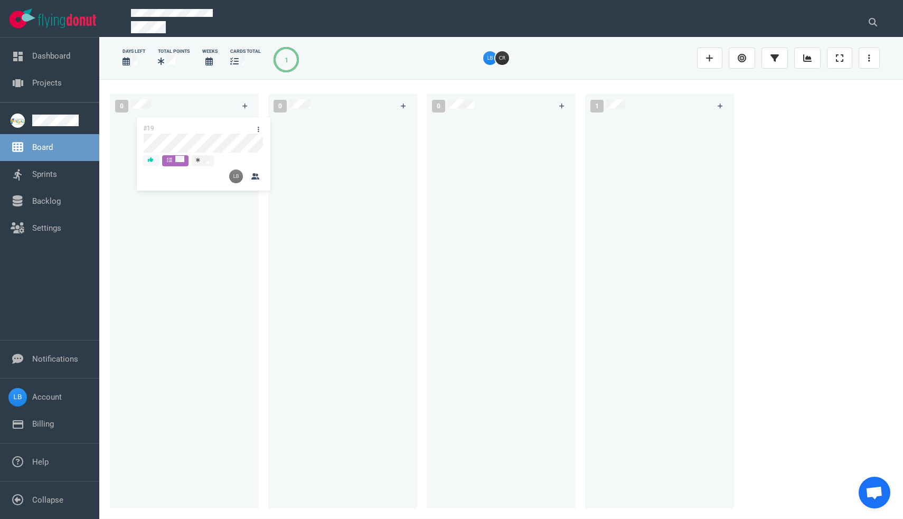
drag, startPoint x: 634, startPoint y: 128, endPoint x: 156, endPoint y: 126, distance: 477.9
click at [156, 126] on div "0 0 0 1 #19 #19" at bounding box center [501, 298] width 804 height 439
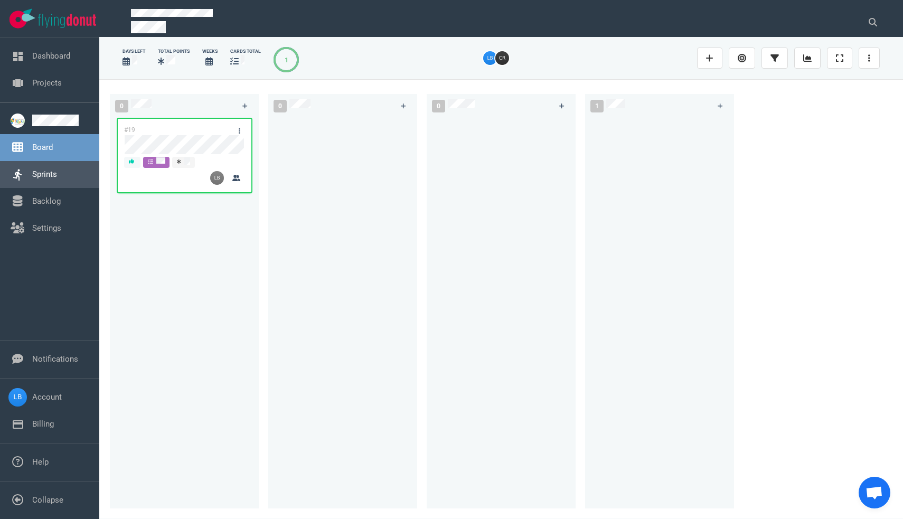
click at [55, 176] on link "Sprints" at bounding box center [44, 175] width 25 height 10
select select "tasks"
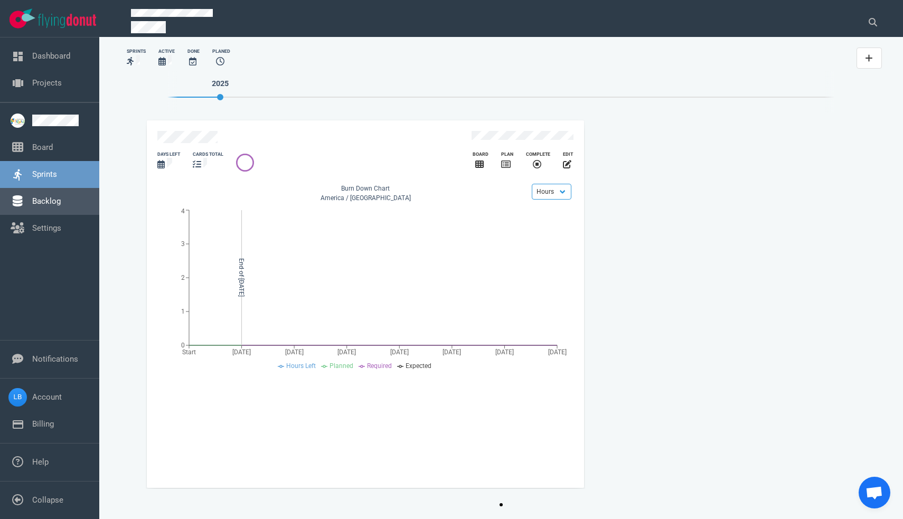
click at [56, 202] on link "Backlog" at bounding box center [46, 201] width 29 height 10
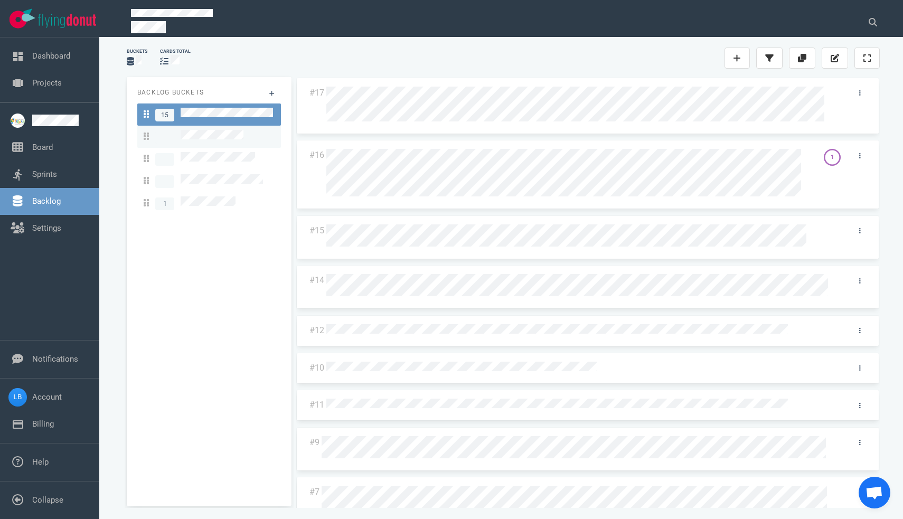
click at [240, 139] on span at bounding box center [194, 137] width 100 height 14
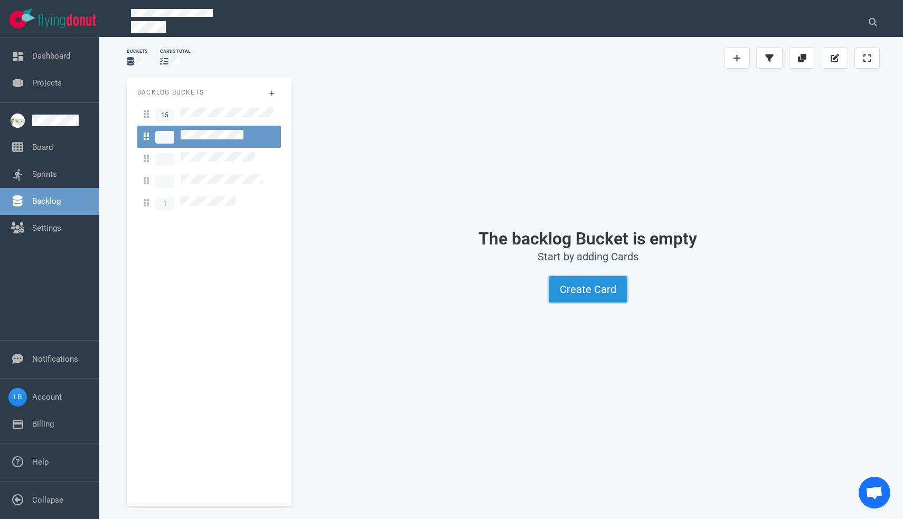
click at [601, 293] on button "Create Card" at bounding box center [588, 289] width 79 height 26
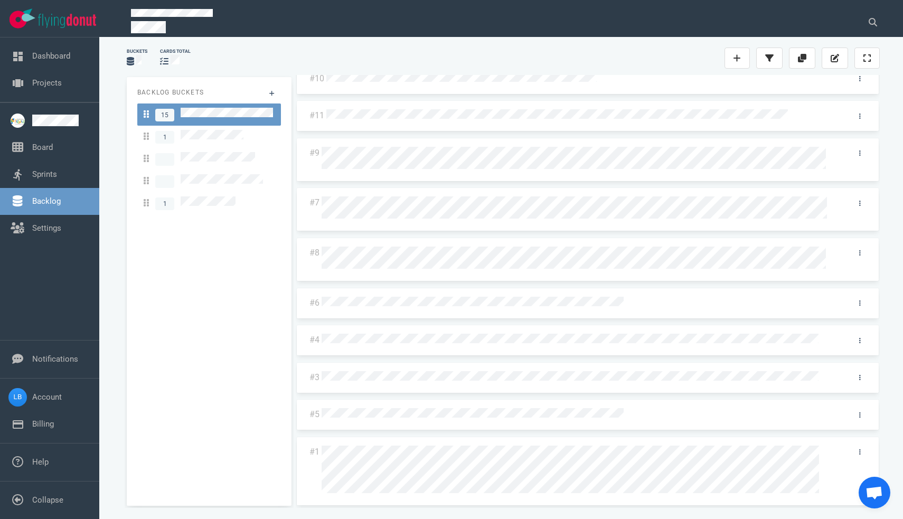
scroll to position [289, 0]
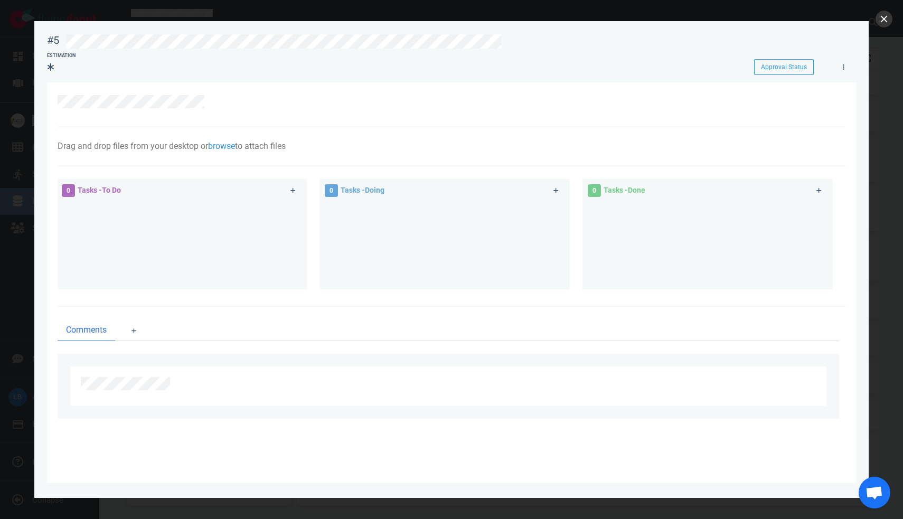
click at [882, 23] on button "close" at bounding box center [884, 19] width 17 height 17
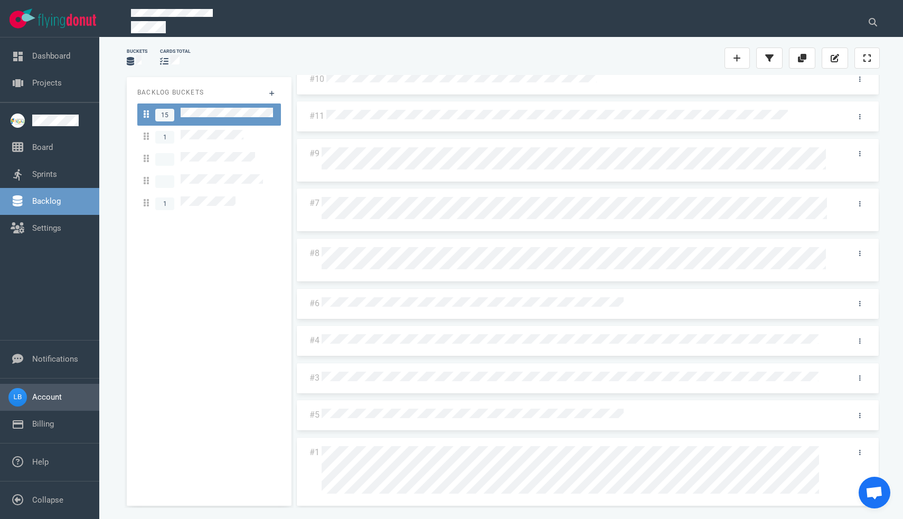
click at [54, 400] on link "Account" at bounding box center [47, 397] width 30 height 10
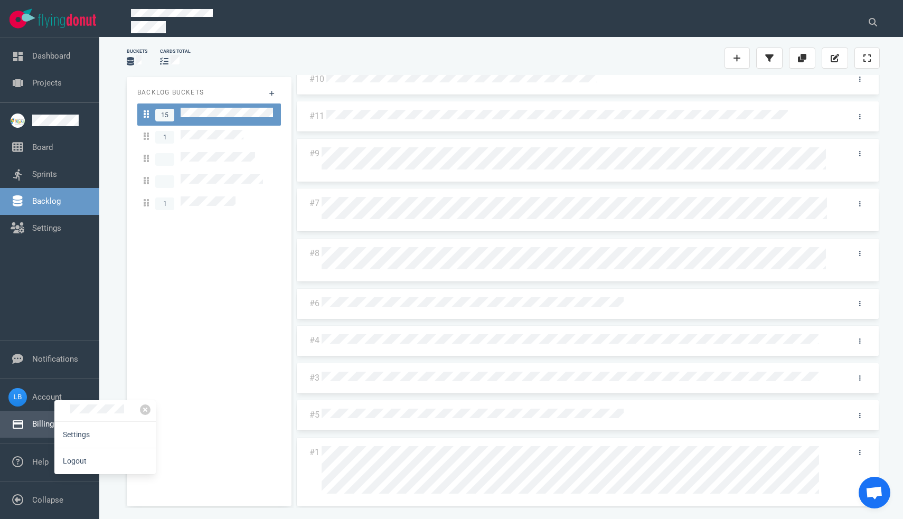
click at [43, 423] on link "Billing" at bounding box center [43, 424] width 22 height 10
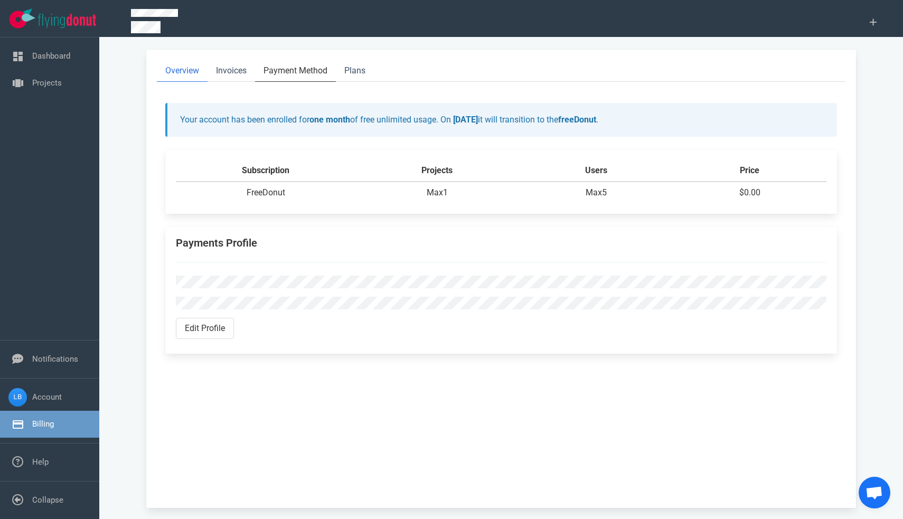
click at [314, 74] on link "Payment Method" at bounding box center [295, 71] width 81 height 22
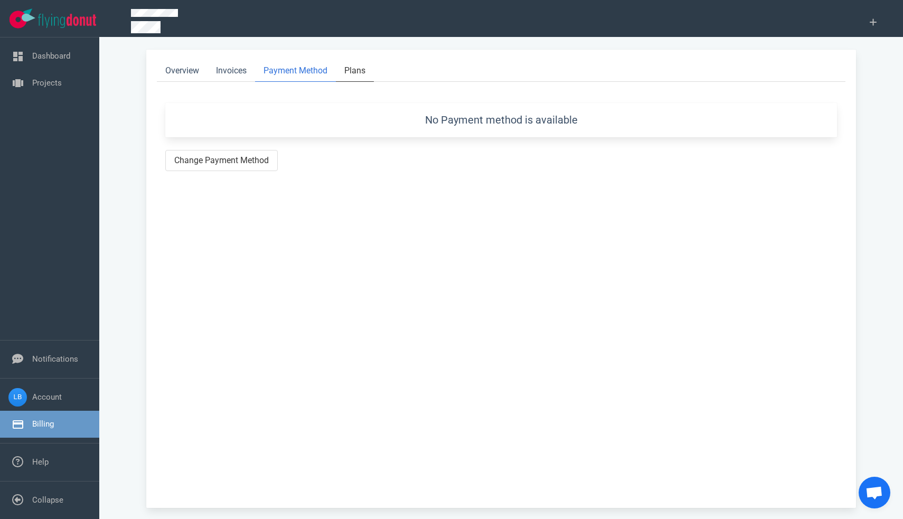
click at [351, 70] on link "Plans" at bounding box center [355, 71] width 38 height 22
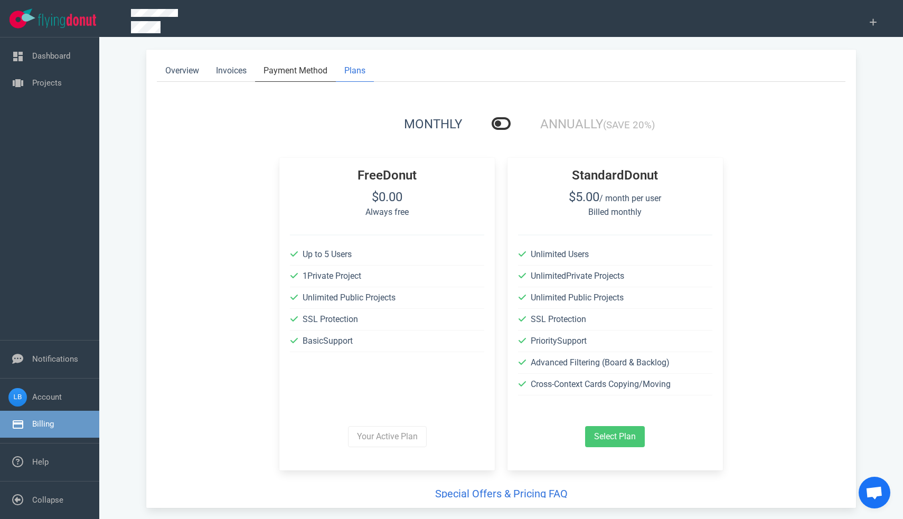
click at [316, 74] on link "Payment Method" at bounding box center [295, 71] width 81 height 22
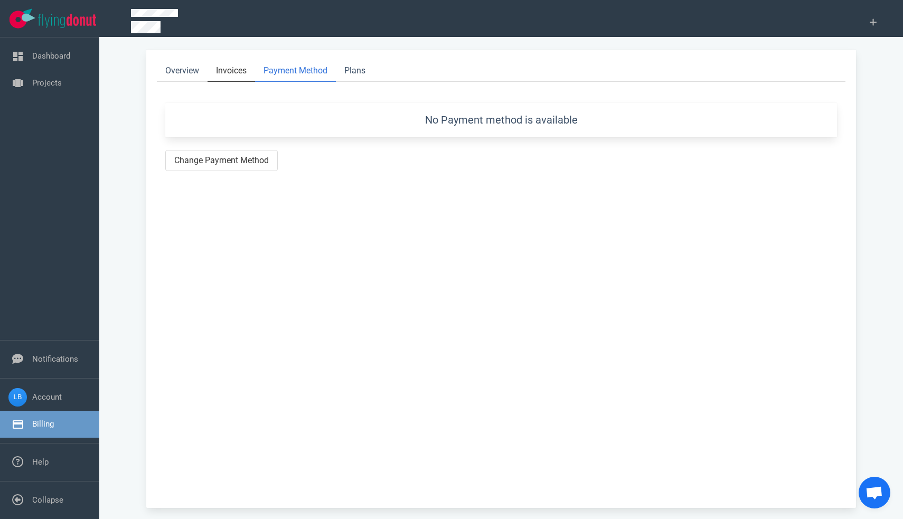
click at [243, 77] on link "Invoices" at bounding box center [232, 71] width 48 height 22
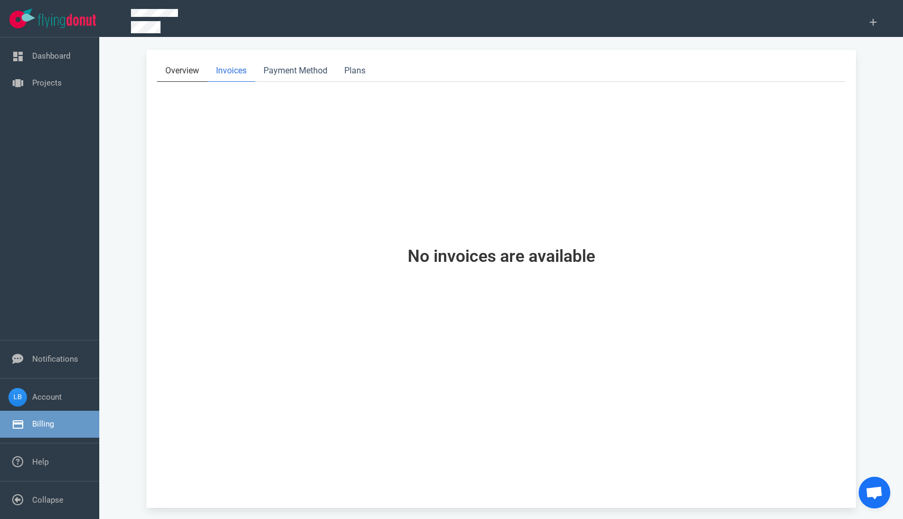
click at [176, 73] on link "Overview" at bounding box center [182, 71] width 51 height 22
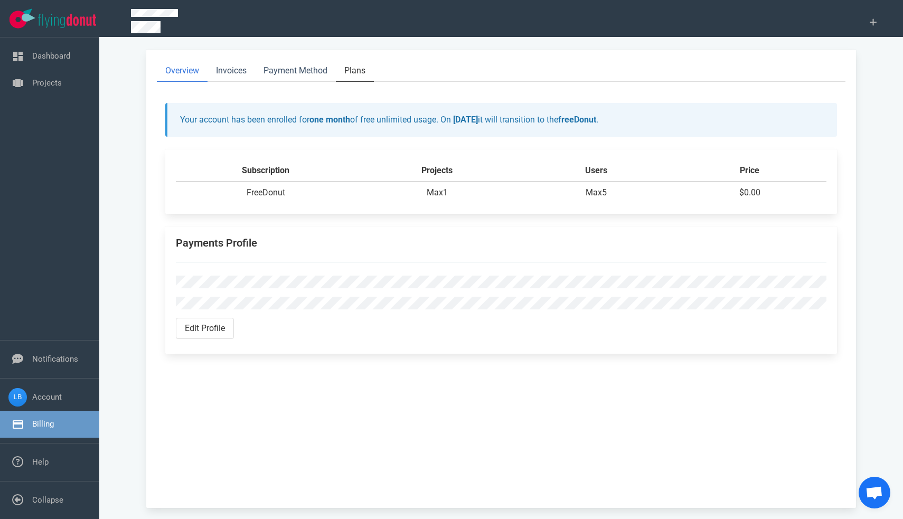
click at [355, 71] on link "Plans" at bounding box center [355, 71] width 38 height 22
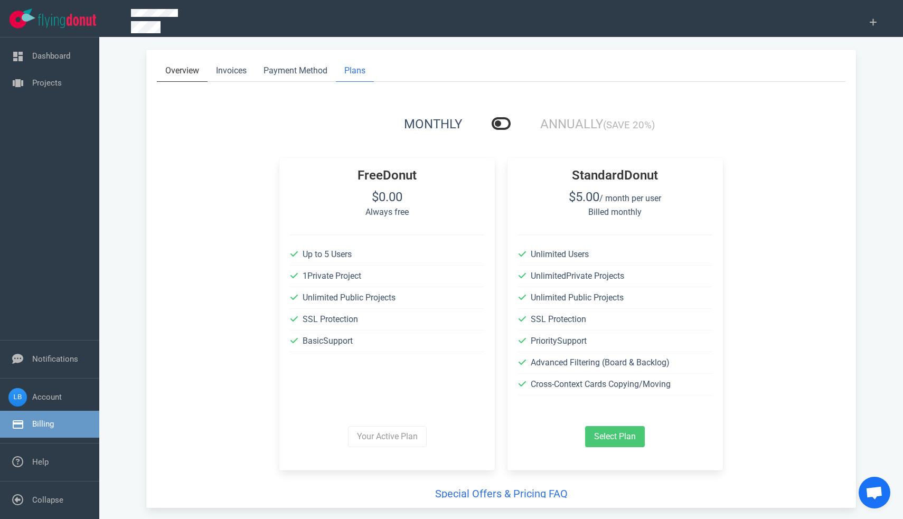
click at [165, 67] on link "Overview" at bounding box center [182, 71] width 51 height 22
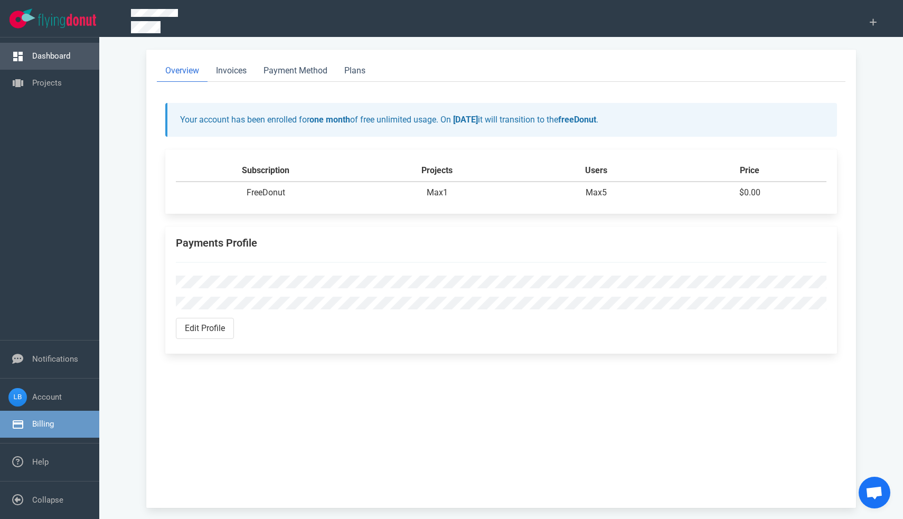
click at [68, 60] on link "Dashboard" at bounding box center [51, 56] width 38 height 10
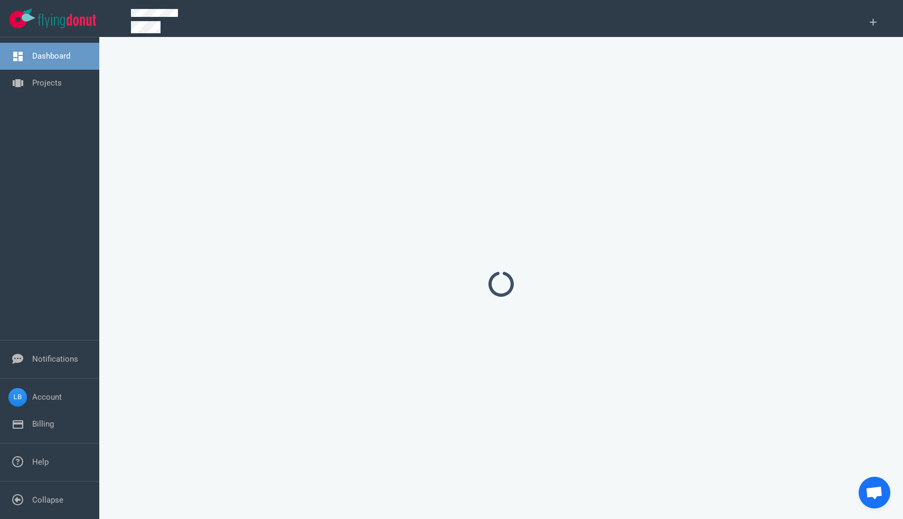
select select "tasks"
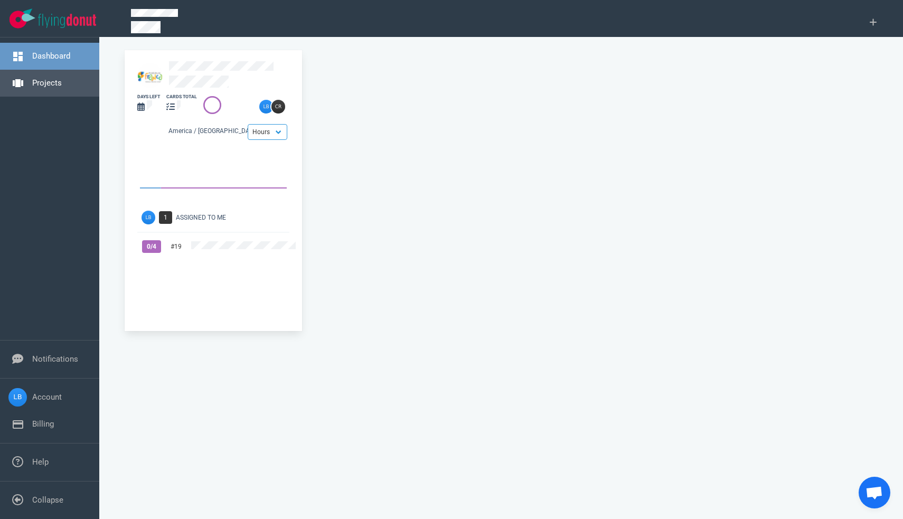
click at [62, 83] on link "Projects" at bounding box center [47, 83] width 30 height 10
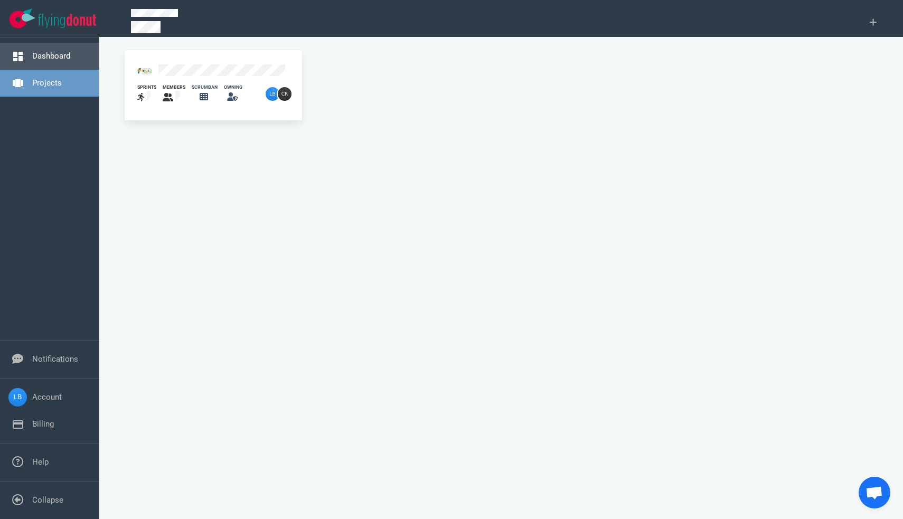
click at [65, 61] on link "Dashboard" at bounding box center [51, 56] width 38 height 10
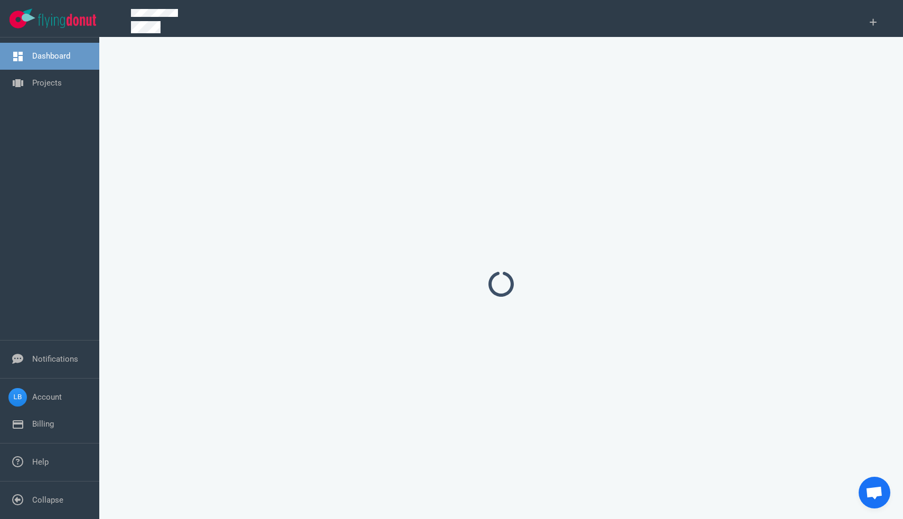
select select "tasks"
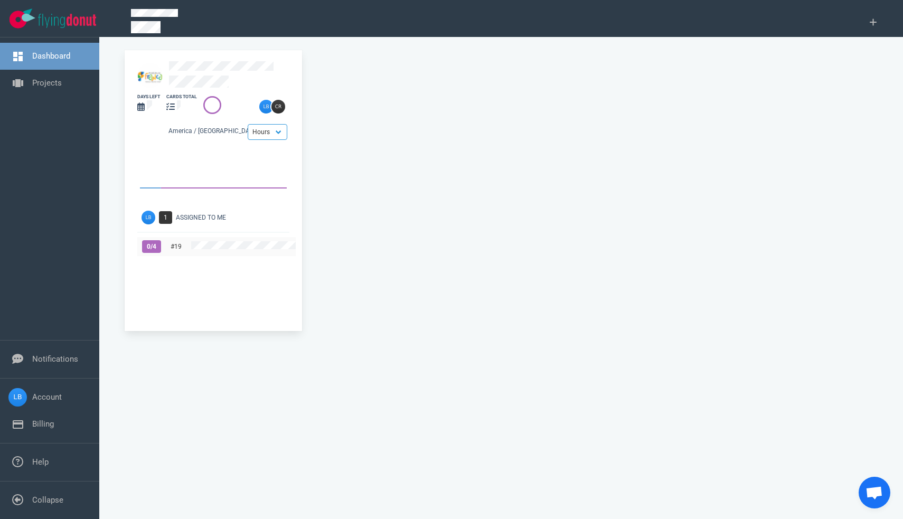
click at [150, 245] on span "0 / 4" at bounding box center [151, 246] width 19 height 13
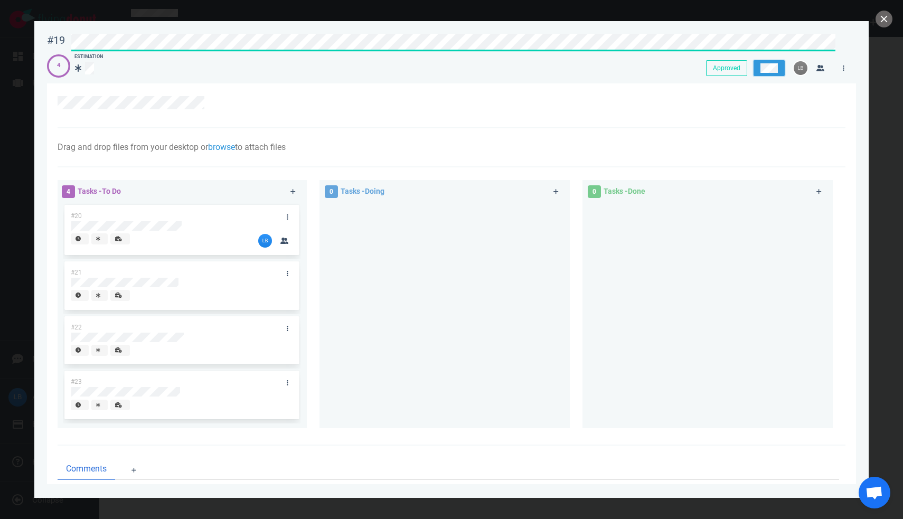
click at [779, 67] on button at bounding box center [769, 68] width 31 height 16
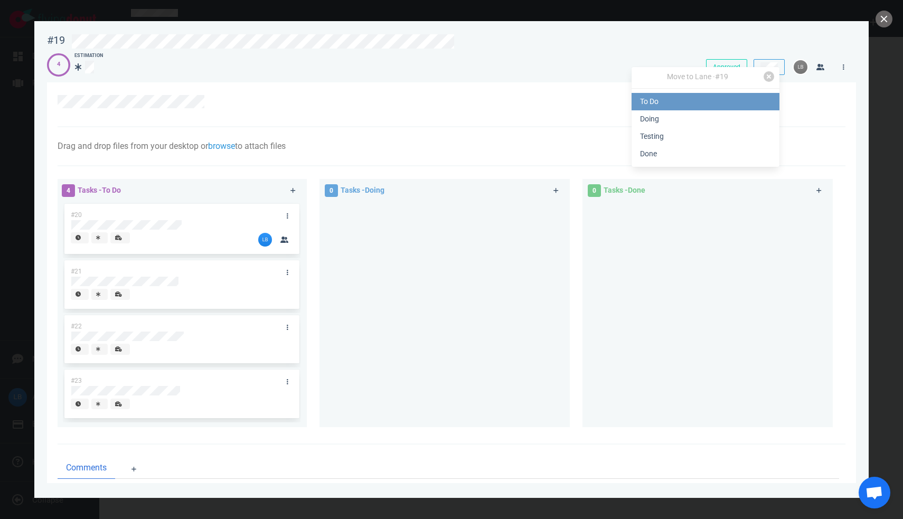
click at [743, 96] on link "To Do" at bounding box center [706, 101] width 148 height 17
click at [501, 115] on div at bounding box center [452, 104] width 788 height 45
click at [882, 23] on button "close" at bounding box center [884, 19] width 17 height 17
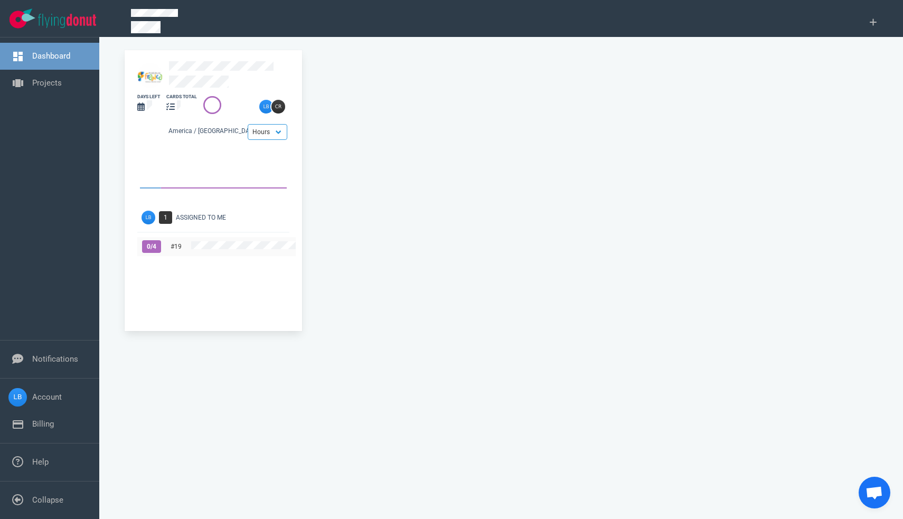
click at [155, 249] on span "0 / 4" at bounding box center [151, 246] width 19 height 13
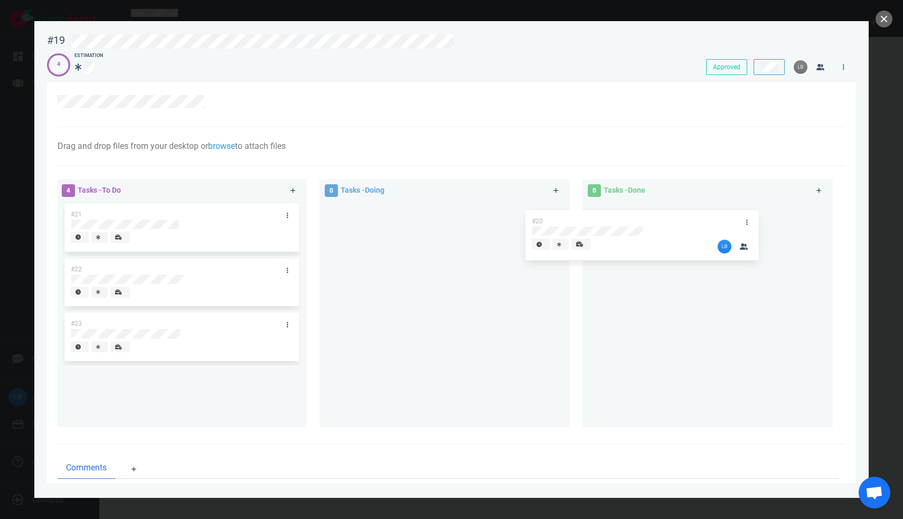
drag, startPoint x: 190, startPoint y: 216, endPoint x: 651, endPoint y: 222, distance: 461.0
click at [651, 222] on div "4 Tasks - To Do #20 #21 #22 #23 #20 0 Tasks - Doing 0 Tasks - Done" at bounding box center [448, 305] width 794 height 265
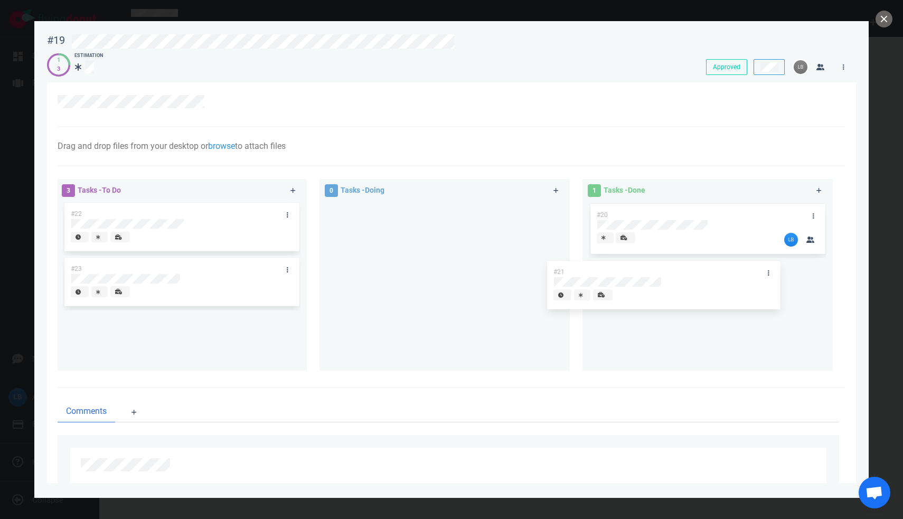
drag, startPoint x: 193, startPoint y: 211, endPoint x: 718, endPoint y: 275, distance: 528.8
click at [718, 275] on div "3 Tasks - To Do #21 #22 #23 #21 0 Tasks - Doing 1 Tasks - Done #20" at bounding box center [448, 277] width 794 height 208
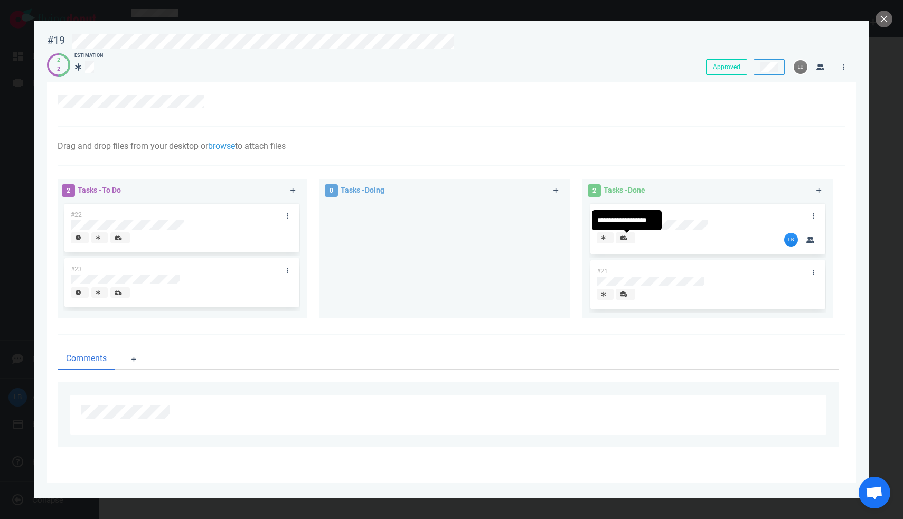
click at [626, 240] on icon at bounding box center [623, 237] width 7 height 5
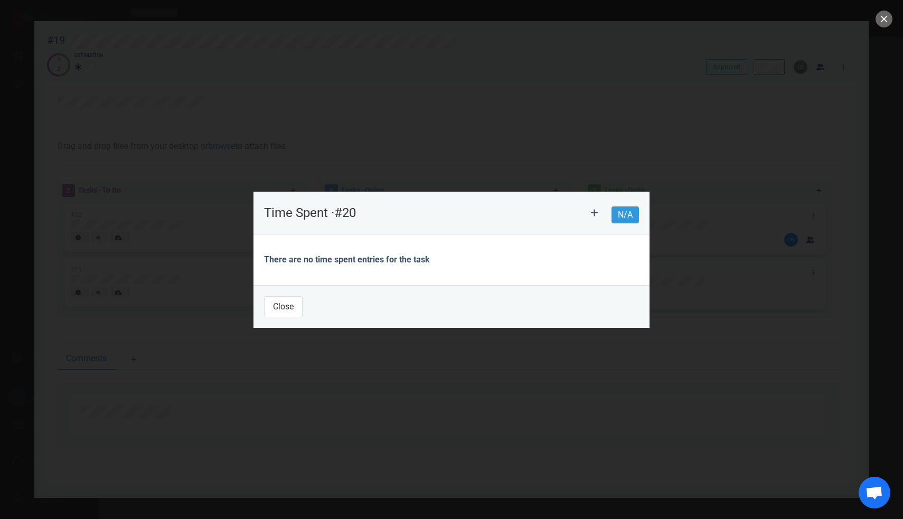
click at [343, 262] on div "There are no time spent entries for the task" at bounding box center [451, 260] width 375 height 30
click at [297, 306] on button "Close" at bounding box center [283, 306] width 39 height 21
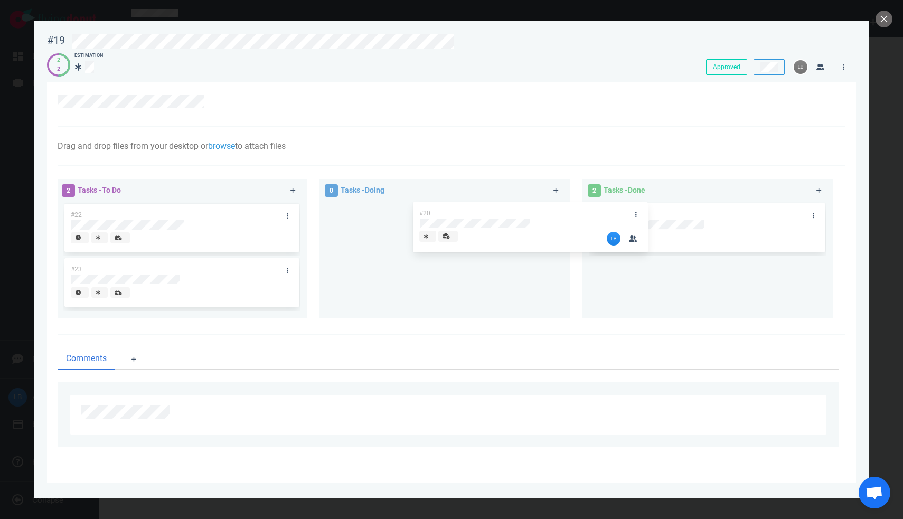
drag, startPoint x: 651, startPoint y: 211, endPoint x: 470, endPoint y: 209, distance: 181.1
click at [470, 209] on div "2 Tasks - To Do #22 #23 0 Tasks - Doing 2 Tasks - Done #20 #21 #20" at bounding box center [448, 250] width 794 height 155
drag, startPoint x: 608, startPoint y: 214, endPoint x: 379, endPoint y: 280, distance: 238.0
click at [379, 280] on div "2 Tasks - To Do #22 #23 1 Tasks - Doing #20 1 Tasks - Done #21 #21" at bounding box center [448, 250] width 794 height 154
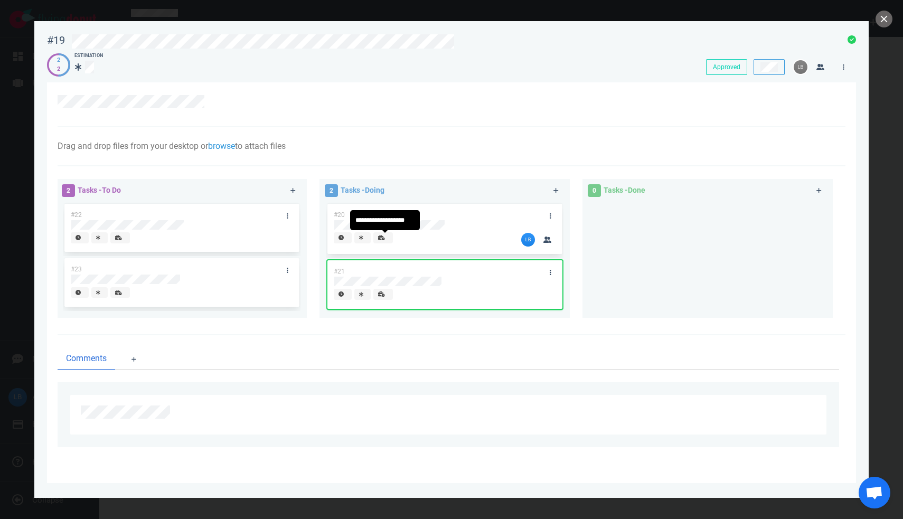
click at [387, 240] on div at bounding box center [383, 237] width 10 height 9
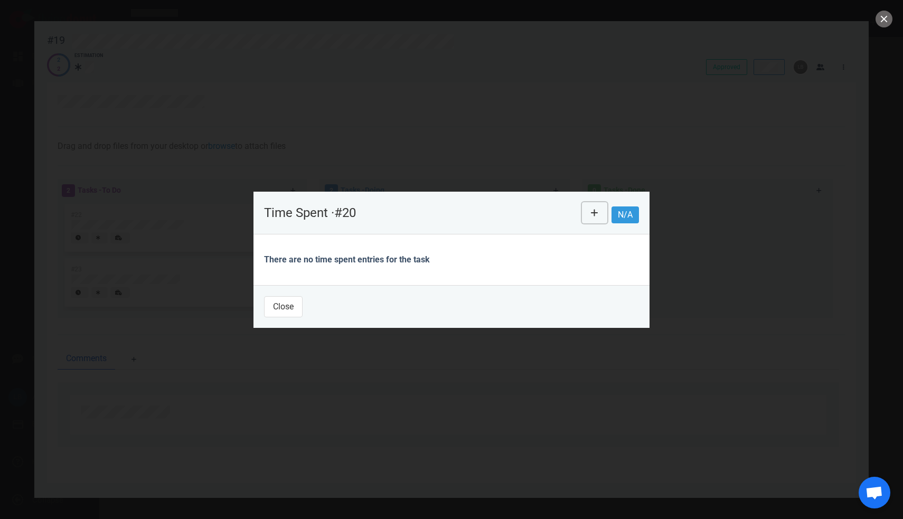
click at [599, 212] on button at bounding box center [594, 212] width 25 height 21
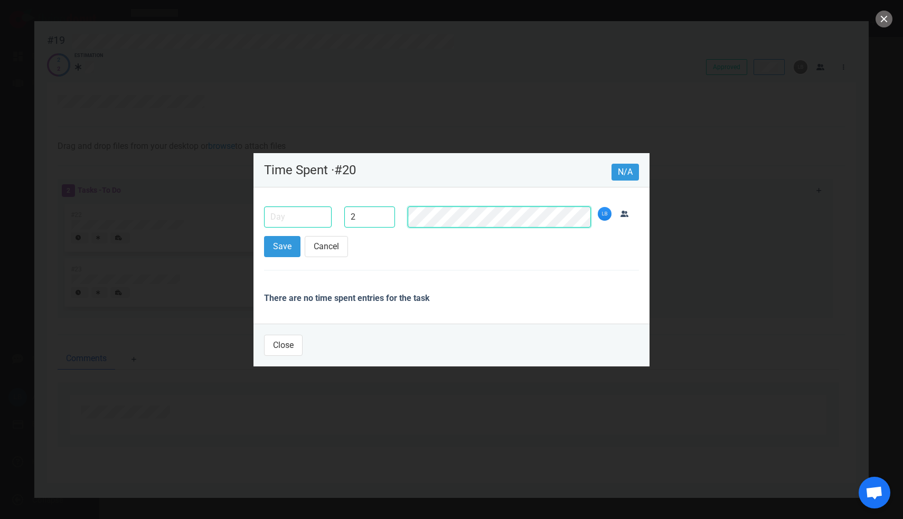
type input "2h"
click at [286, 248] on button "Save" at bounding box center [282, 246] width 36 height 21
click at [314, 224] on input "text" at bounding box center [298, 216] width 68 height 21
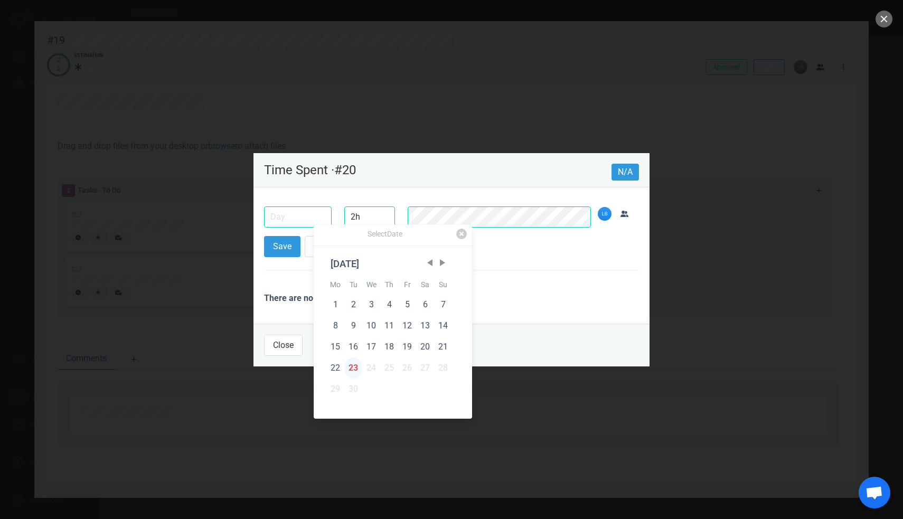
click at [356, 366] on div "23" at bounding box center [353, 367] width 18 height 21
type input "[DATE]"
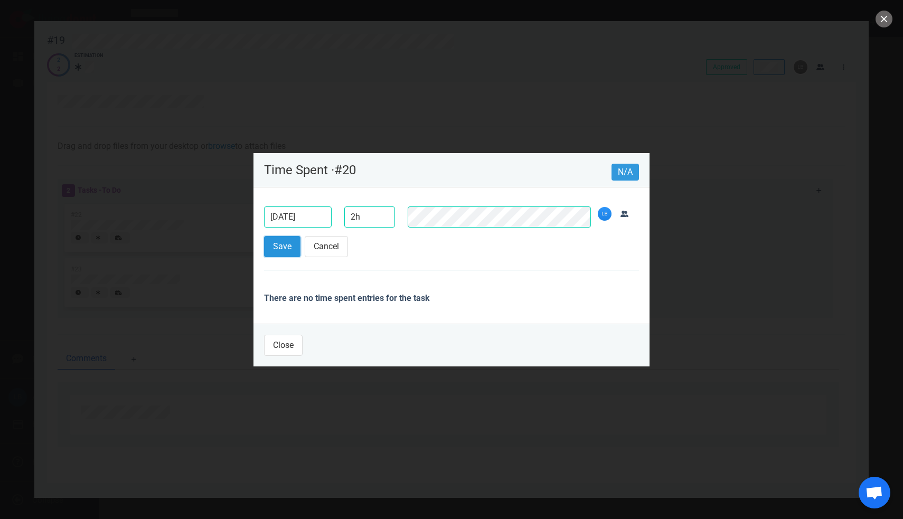
click at [287, 252] on button "Save" at bounding box center [282, 246] width 36 height 21
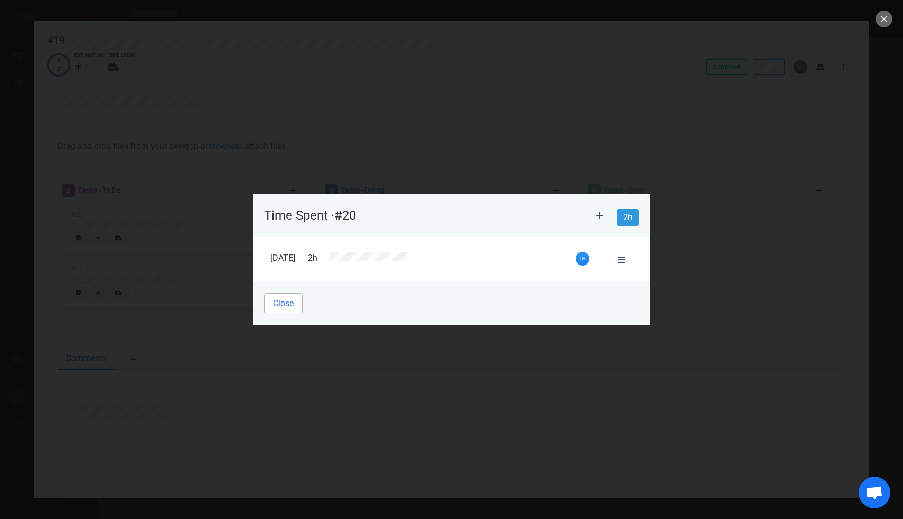
click at [283, 311] on button "Close" at bounding box center [283, 303] width 39 height 21
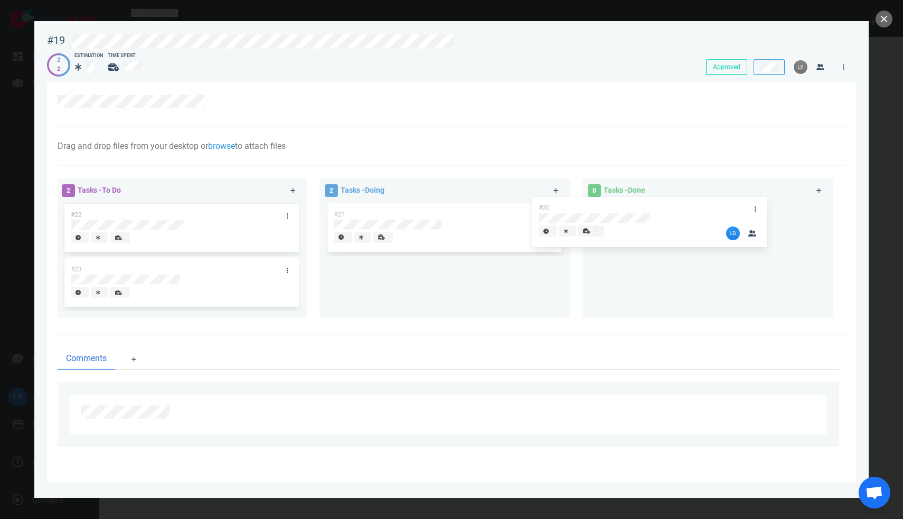
drag, startPoint x: 438, startPoint y: 213, endPoint x: 653, endPoint y: 208, distance: 215.5
click at [653, 208] on div "2 Tasks - To Do #22 #23 2 Tasks - Doing #20 #21 #20 0 Tasks - Done" at bounding box center [448, 250] width 794 height 155
click at [879, 22] on button "close" at bounding box center [884, 19] width 17 height 17
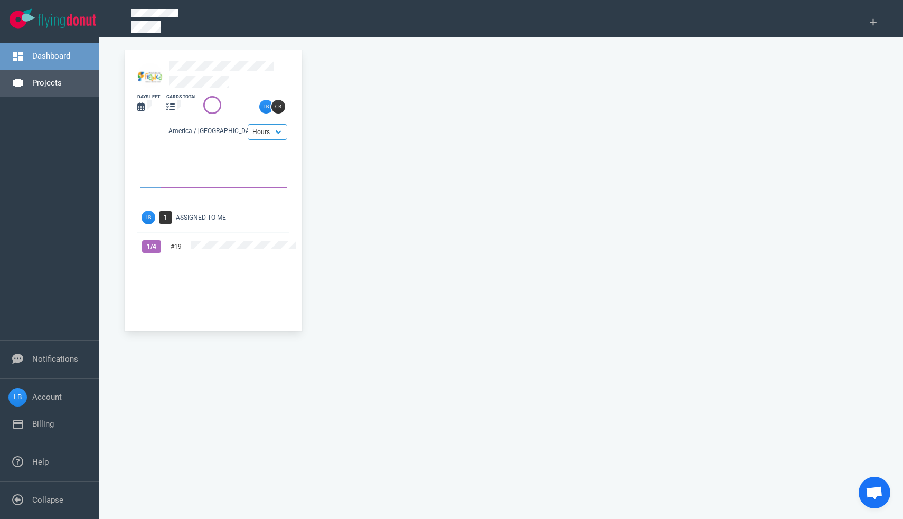
click at [62, 88] on link "Projects" at bounding box center [47, 83] width 30 height 10
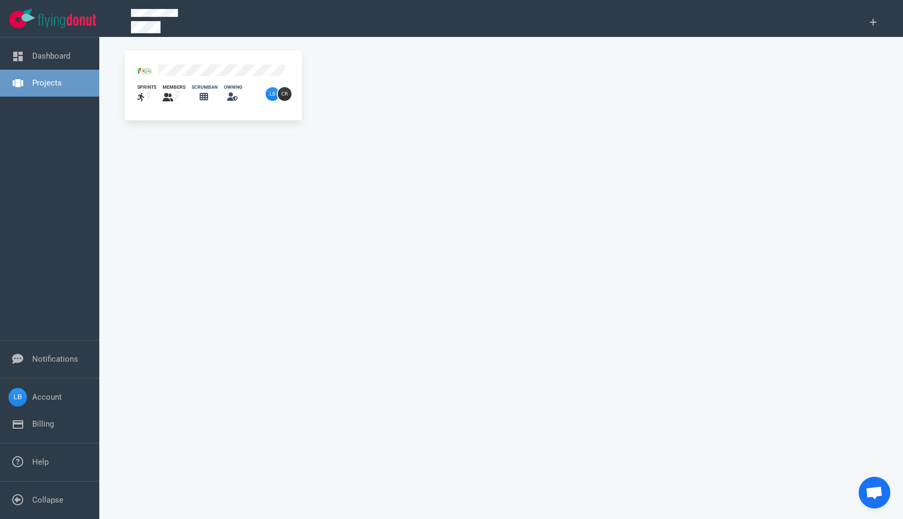
select select "tasks"
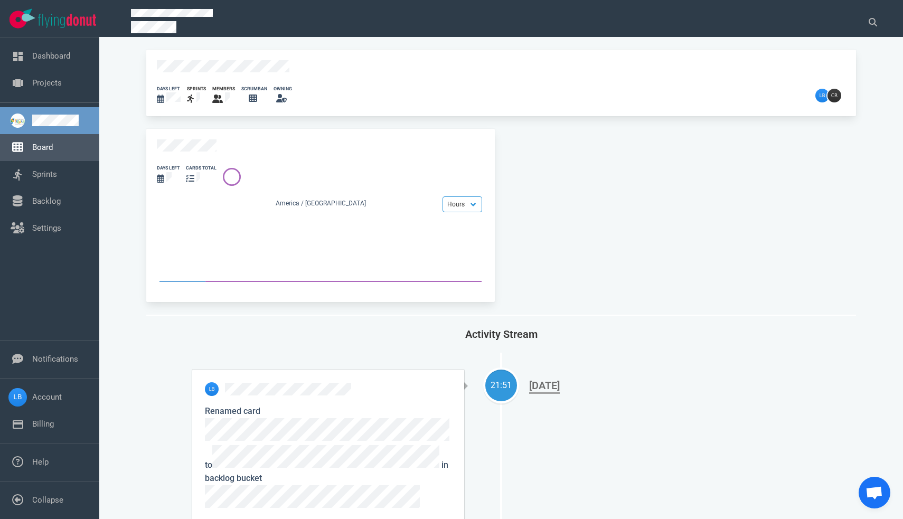
click at [53, 152] on link "Board" at bounding box center [42, 148] width 21 height 10
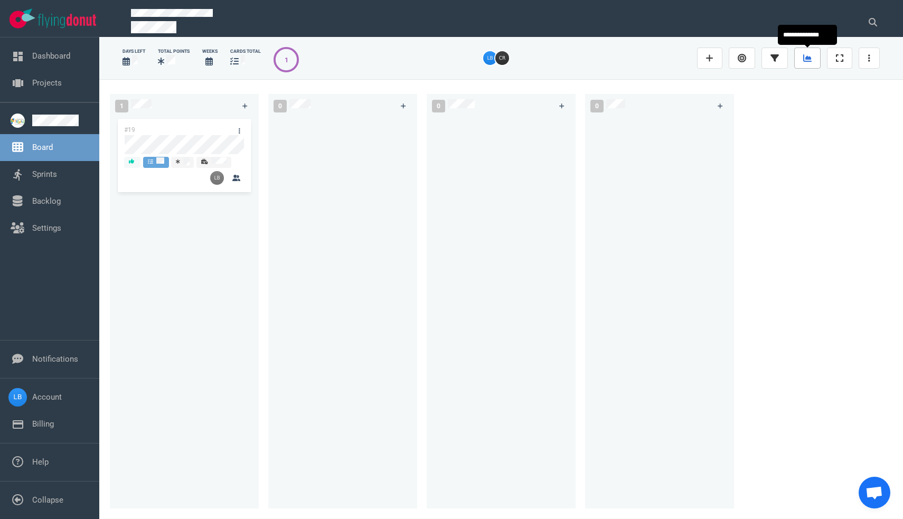
click at [805, 59] on icon at bounding box center [807, 57] width 8 height 7
select select "tasks"
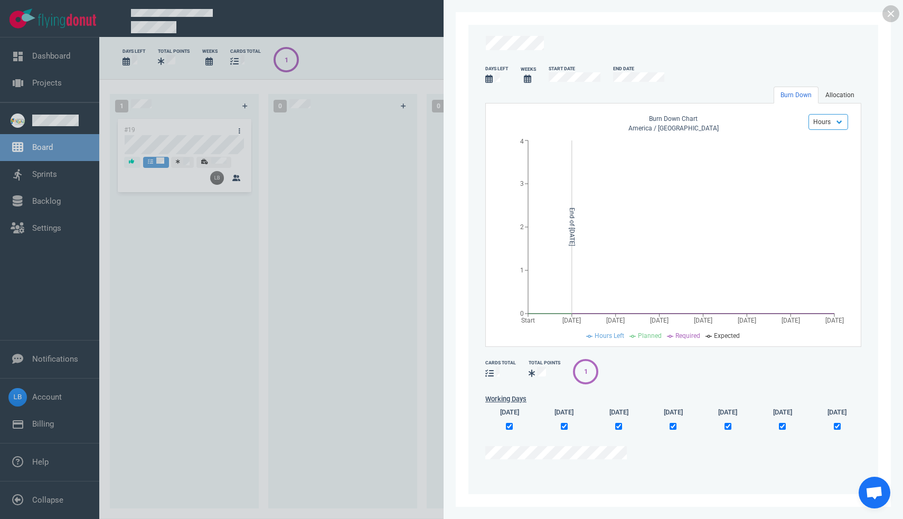
click at [831, 94] on link "Allocation" at bounding box center [839, 95] width 43 height 17
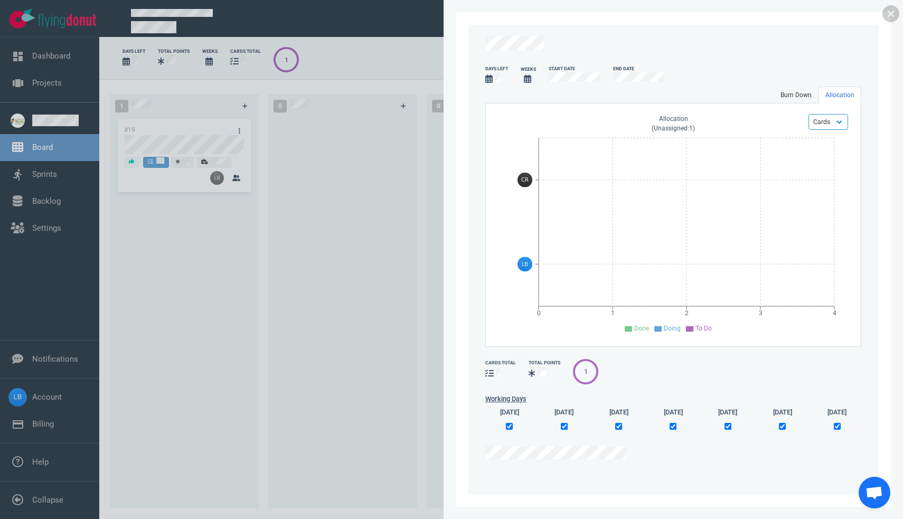
click at [804, 90] on link "Burn Down" at bounding box center [796, 95] width 45 height 17
select select "tasks"
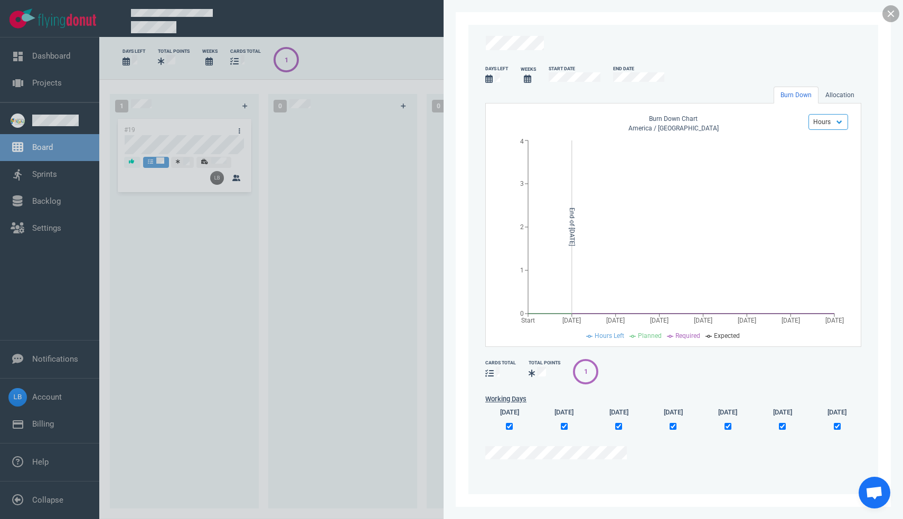
click at [891, 8] on link at bounding box center [890, 13] width 17 height 17
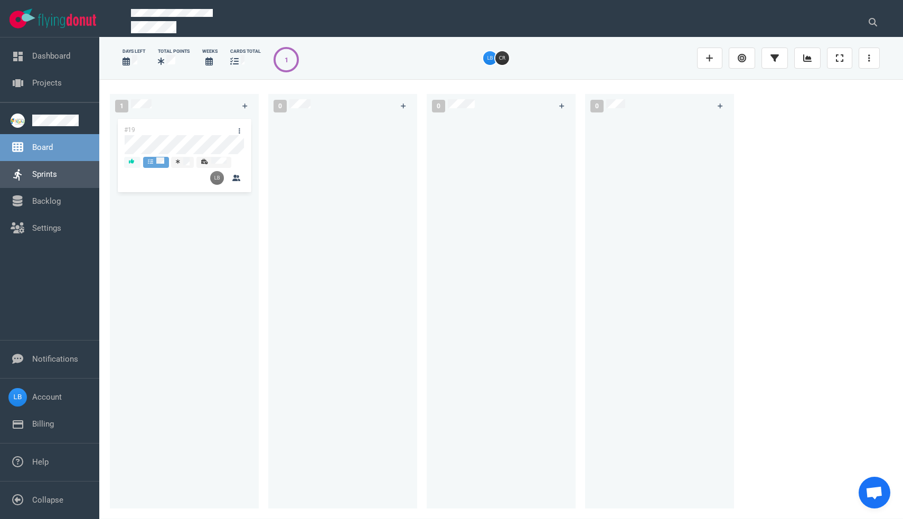
click at [53, 179] on link "Sprints" at bounding box center [44, 175] width 25 height 10
select select "tasks"
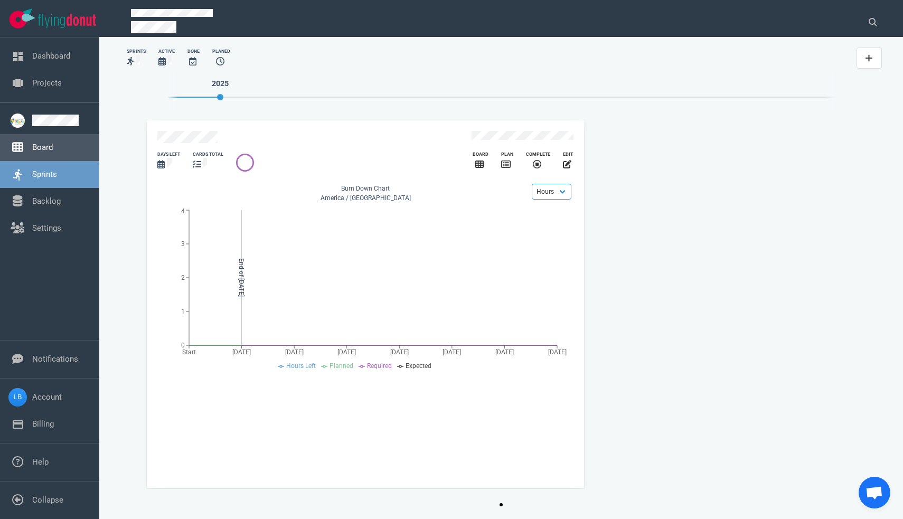
click at [42, 150] on link "Board" at bounding box center [42, 148] width 21 height 10
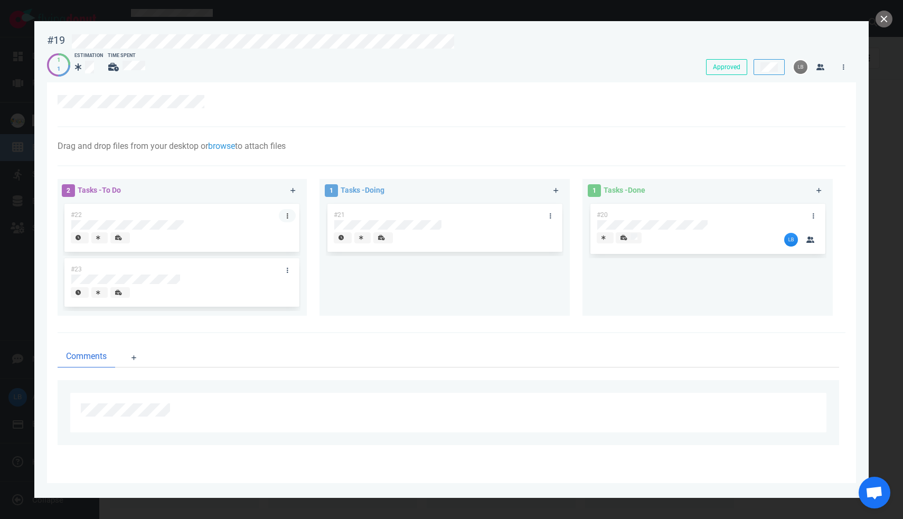
click at [287, 213] on icon at bounding box center [288, 216] width 2 height 6
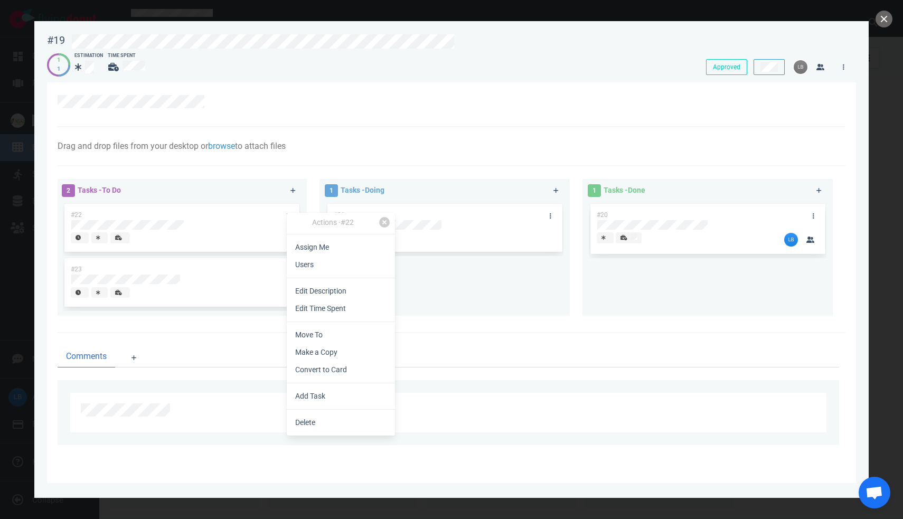
click at [176, 241] on div at bounding box center [175, 239] width 209 height 14
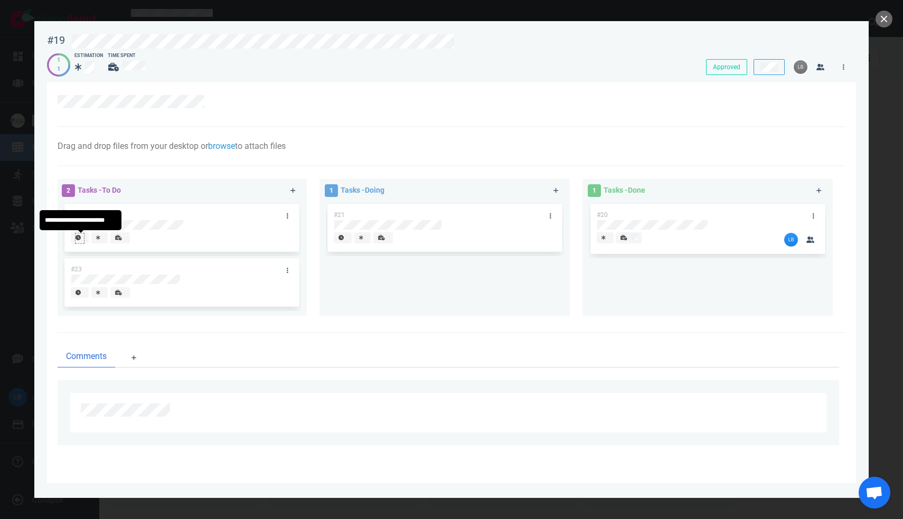
click at [78, 238] on icon at bounding box center [78, 237] width 5 height 5
click at [189, 252] on div at bounding box center [175, 239] width 222 height 26
click at [882, 8] on div at bounding box center [451, 259] width 903 height 519
click at [887, 20] on button "close" at bounding box center [884, 19] width 17 height 17
